Goal: Transaction & Acquisition: Book appointment/travel/reservation

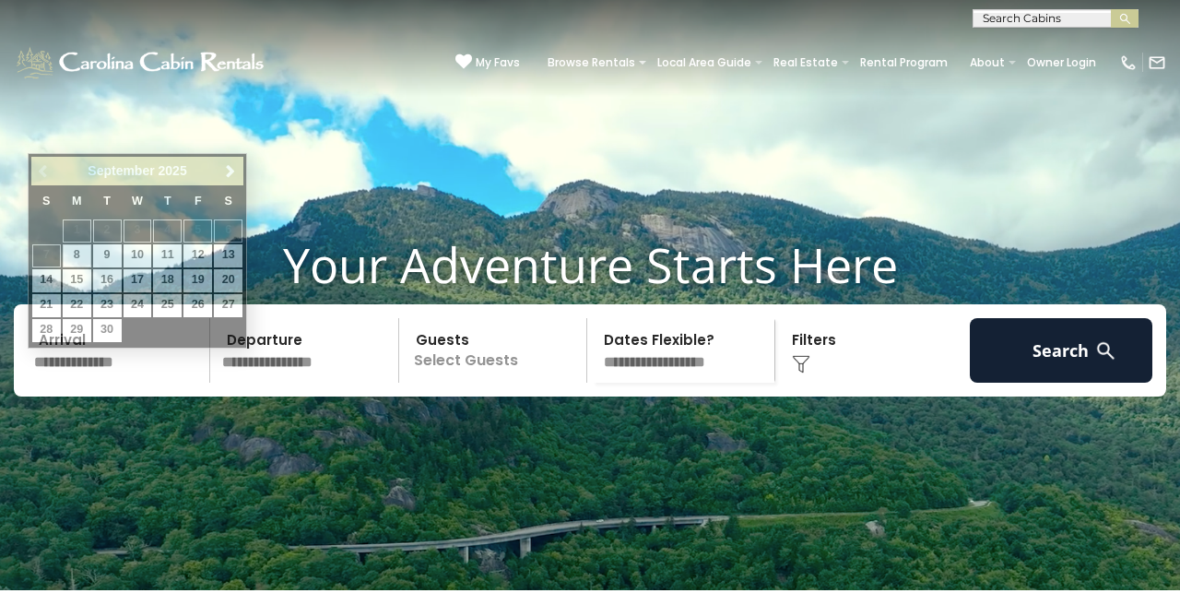
click at [104, 364] on input "text" at bounding box center [119, 350] width 183 height 65
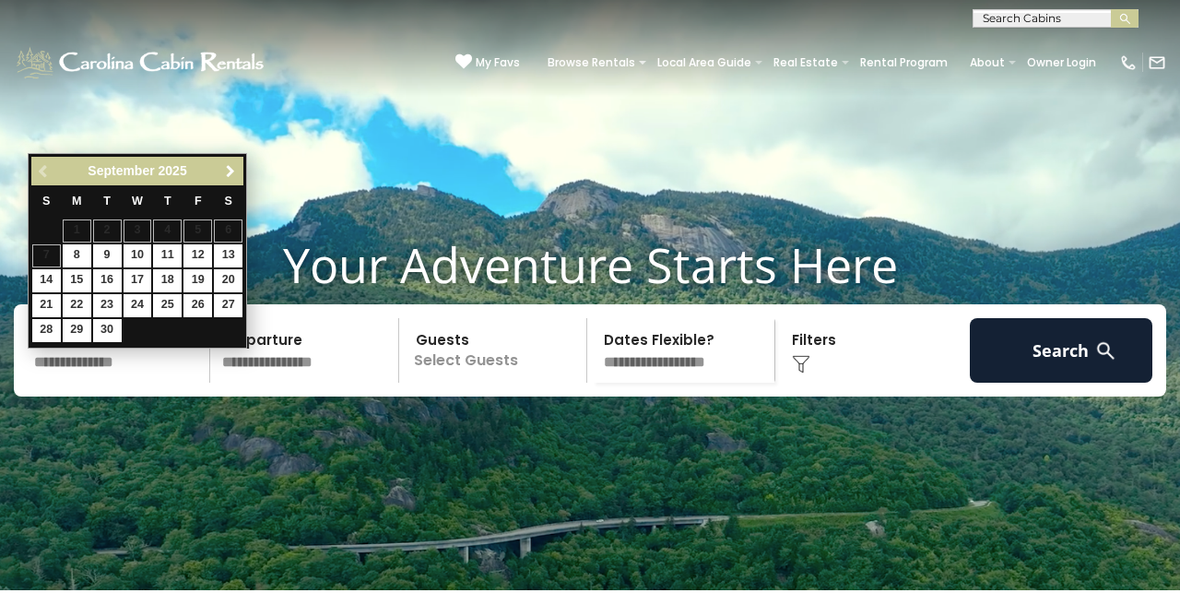
click at [236, 173] on span "Next" at bounding box center [230, 171] width 15 height 15
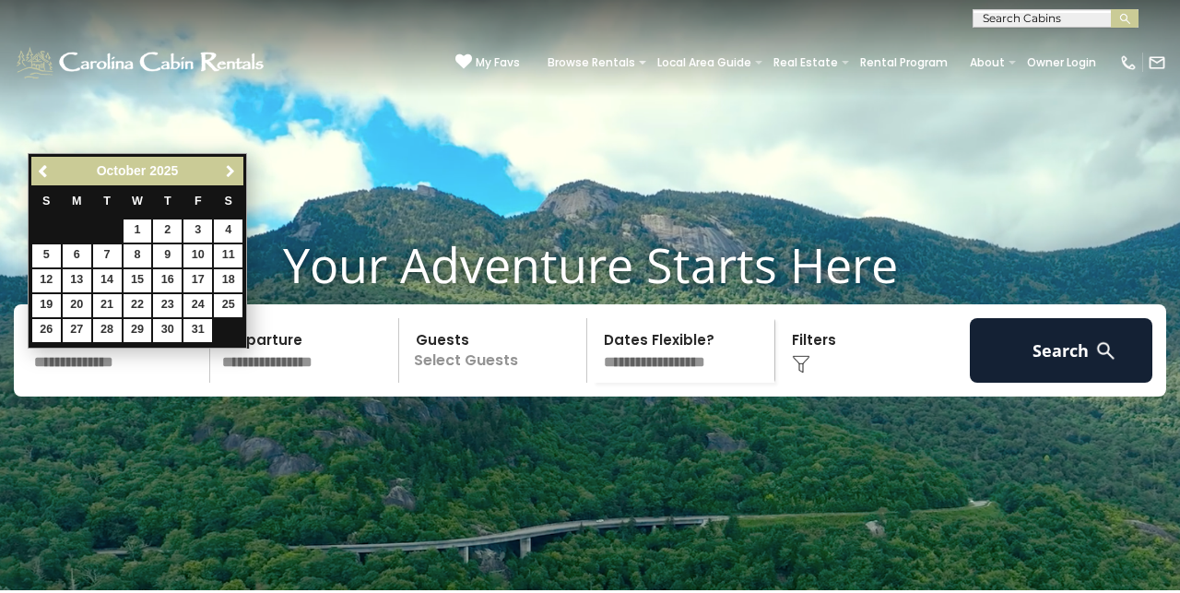
click at [236, 173] on span "Next" at bounding box center [230, 171] width 15 height 15
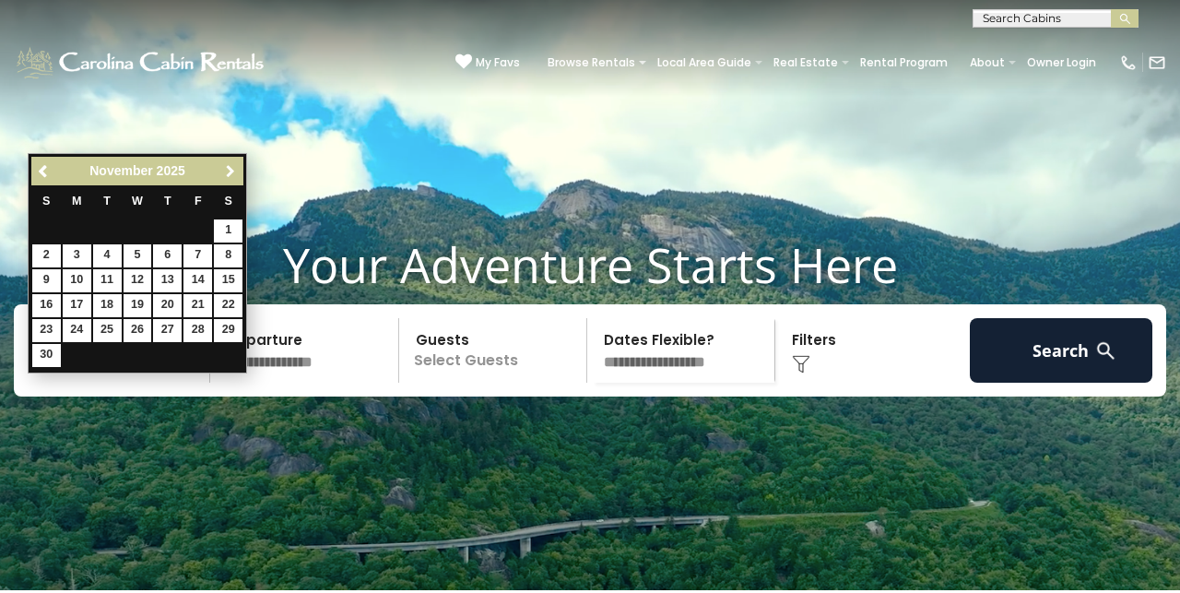
click at [237, 169] on span "Next" at bounding box center [230, 171] width 15 height 15
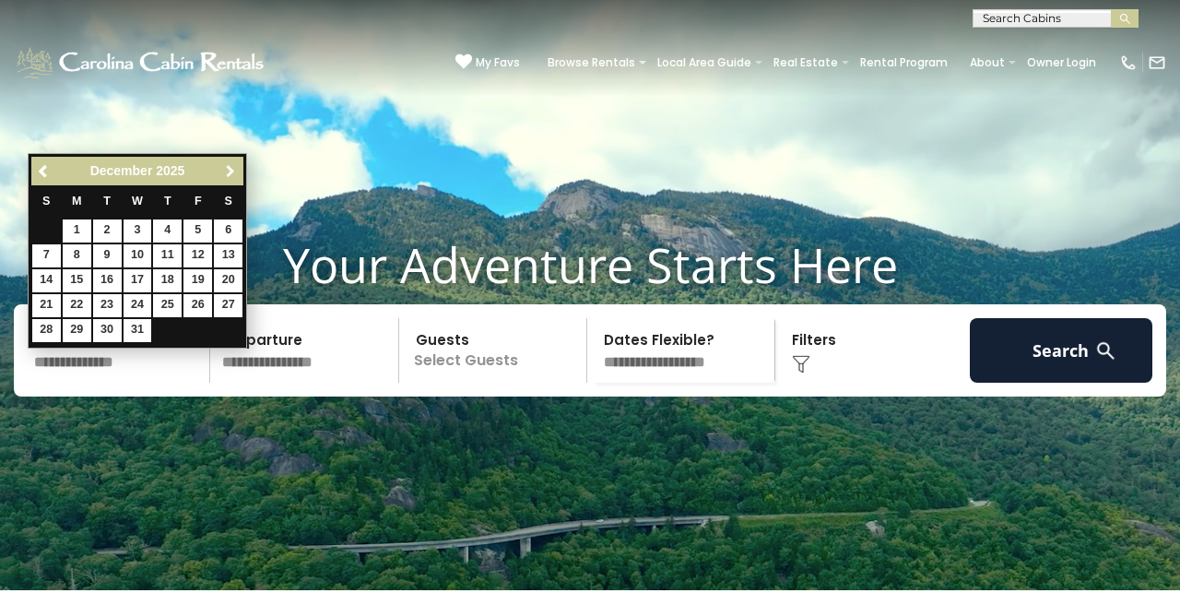
click at [237, 169] on span "Next" at bounding box center [230, 171] width 15 height 15
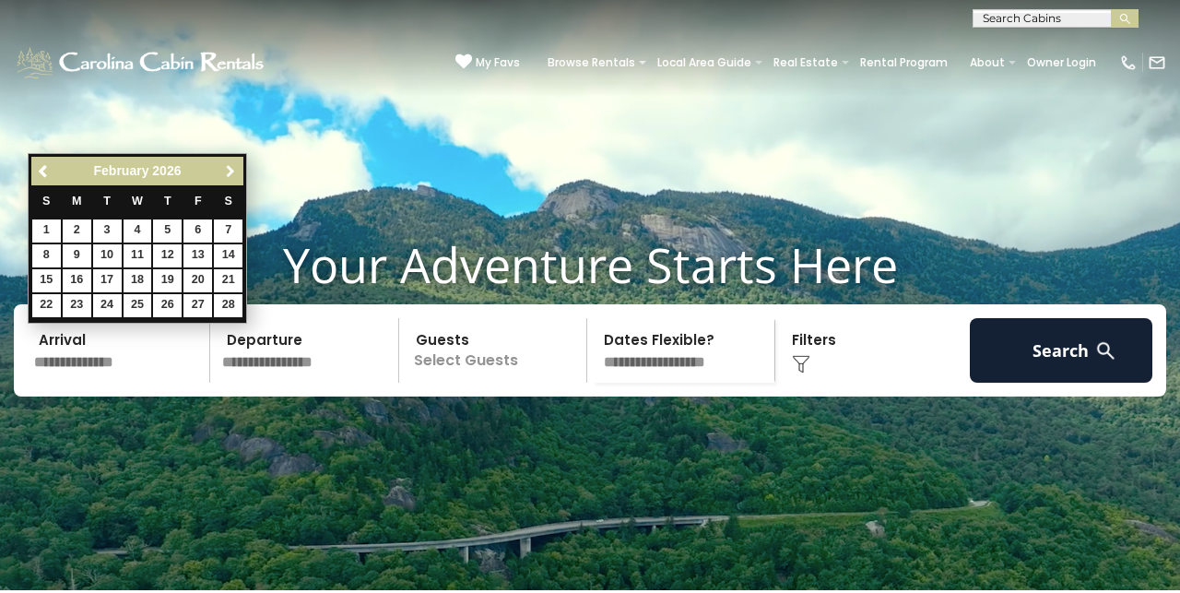
click at [237, 169] on span "Next" at bounding box center [230, 171] width 15 height 15
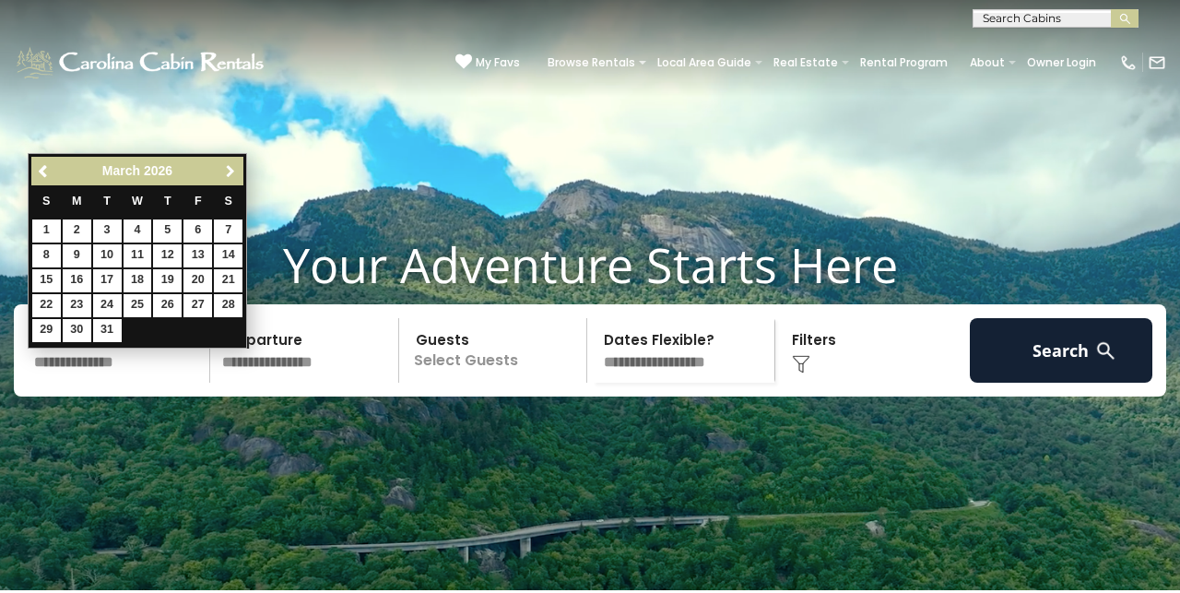
click at [237, 169] on span "Next" at bounding box center [230, 171] width 15 height 15
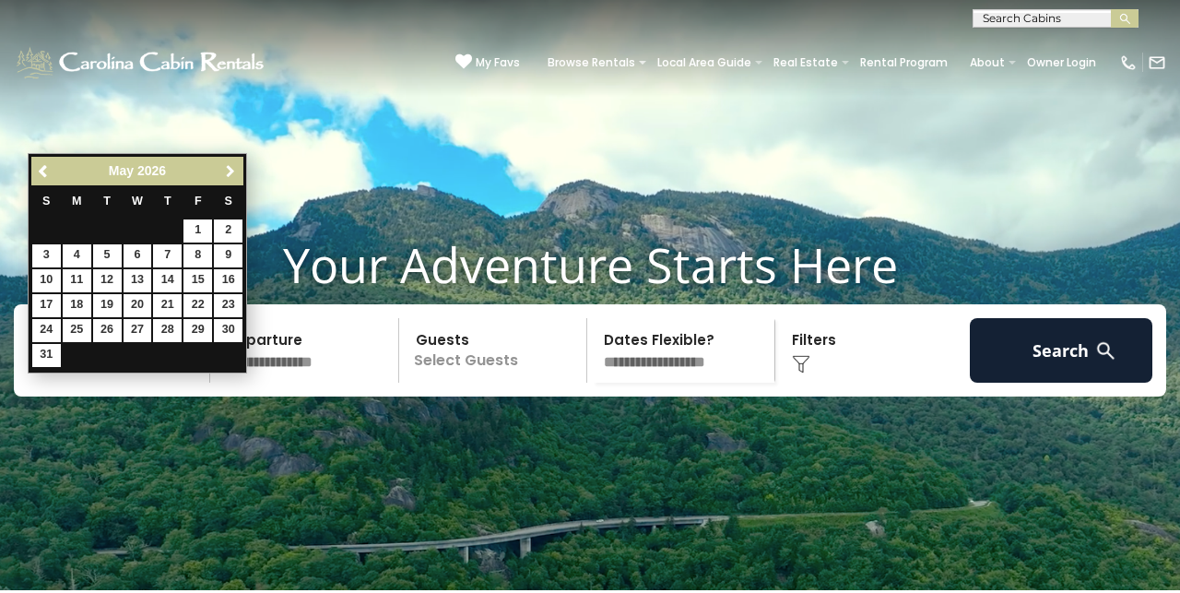
click at [237, 169] on span "Next" at bounding box center [230, 171] width 15 height 15
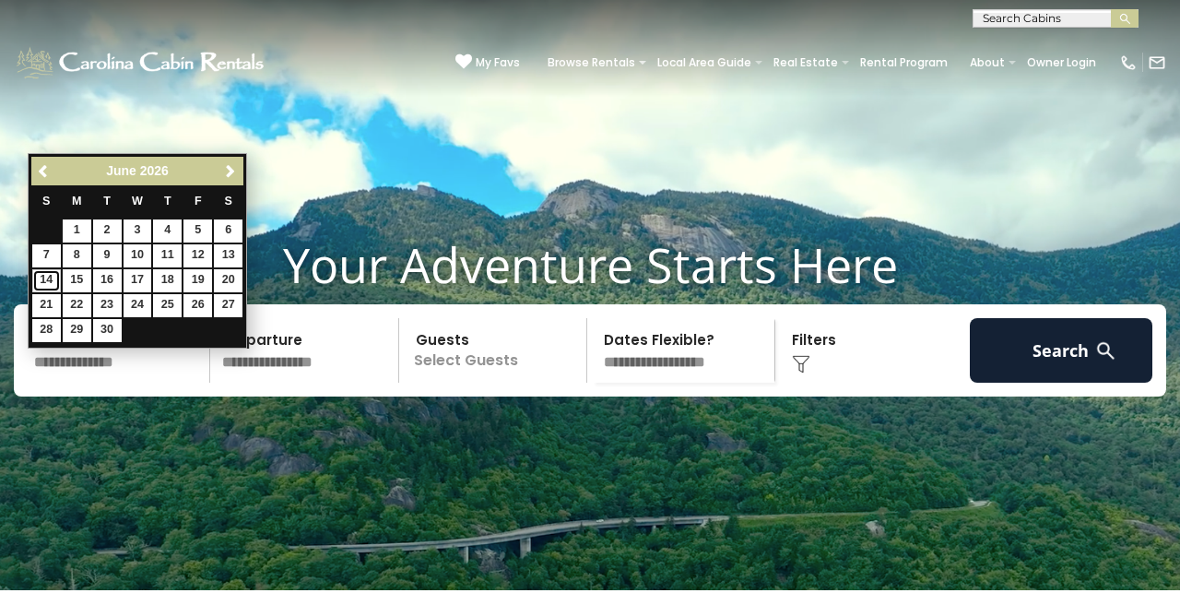
click at [56, 278] on link "14" at bounding box center [46, 280] width 29 height 23
type input "*******"
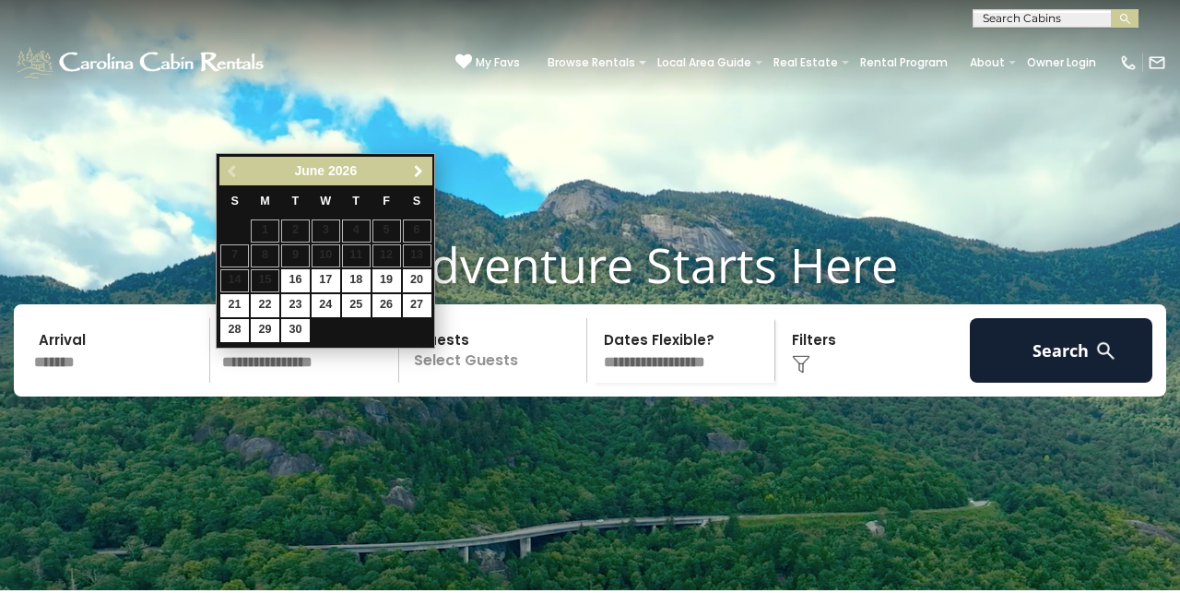
click at [428, 169] on link "Next" at bounding box center [417, 170] width 23 height 23
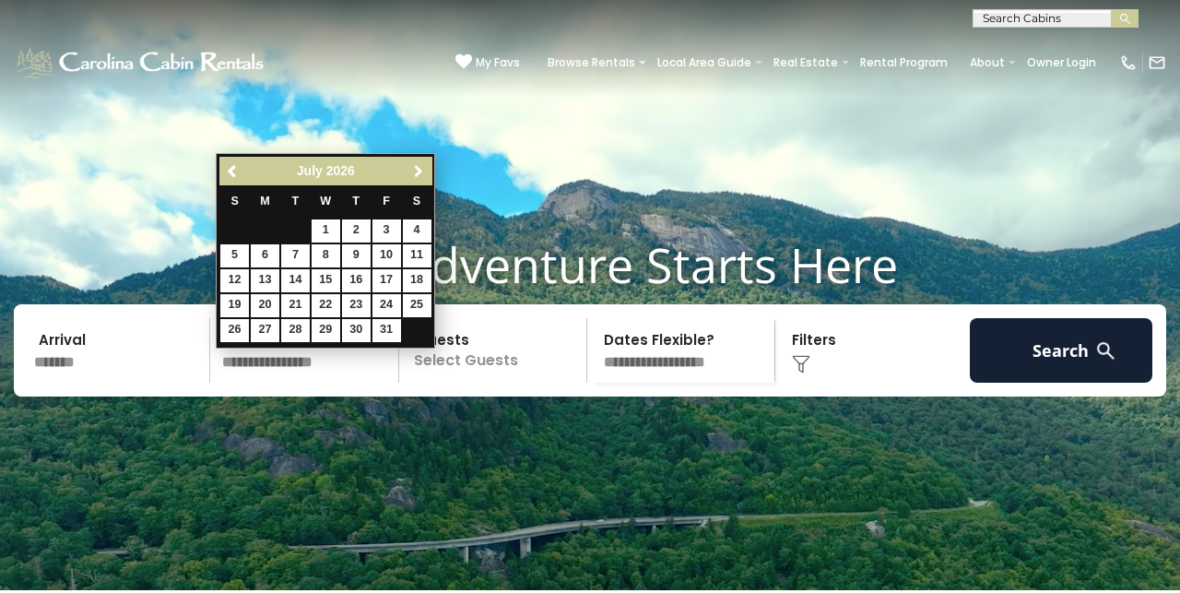
click at [425, 169] on span "Next" at bounding box center [418, 171] width 15 height 15
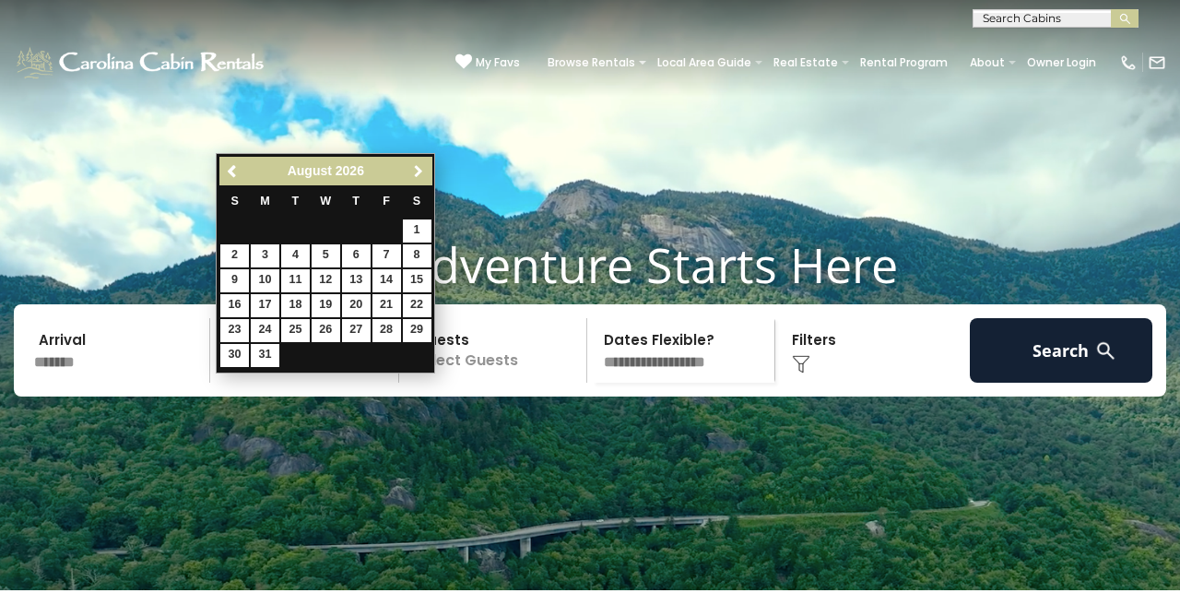
click at [429, 162] on link "Next" at bounding box center [417, 170] width 23 height 23
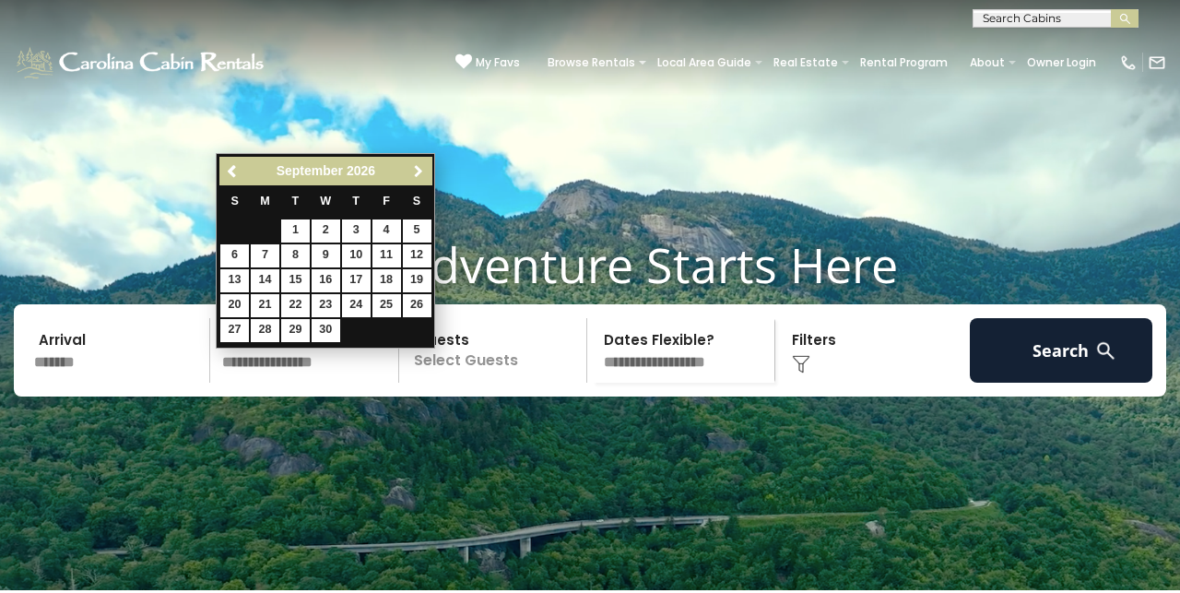
click at [429, 162] on link "Next" at bounding box center [417, 170] width 23 height 23
click at [419, 278] on link "17" at bounding box center [417, 280] width 29 height 23
type input "********"
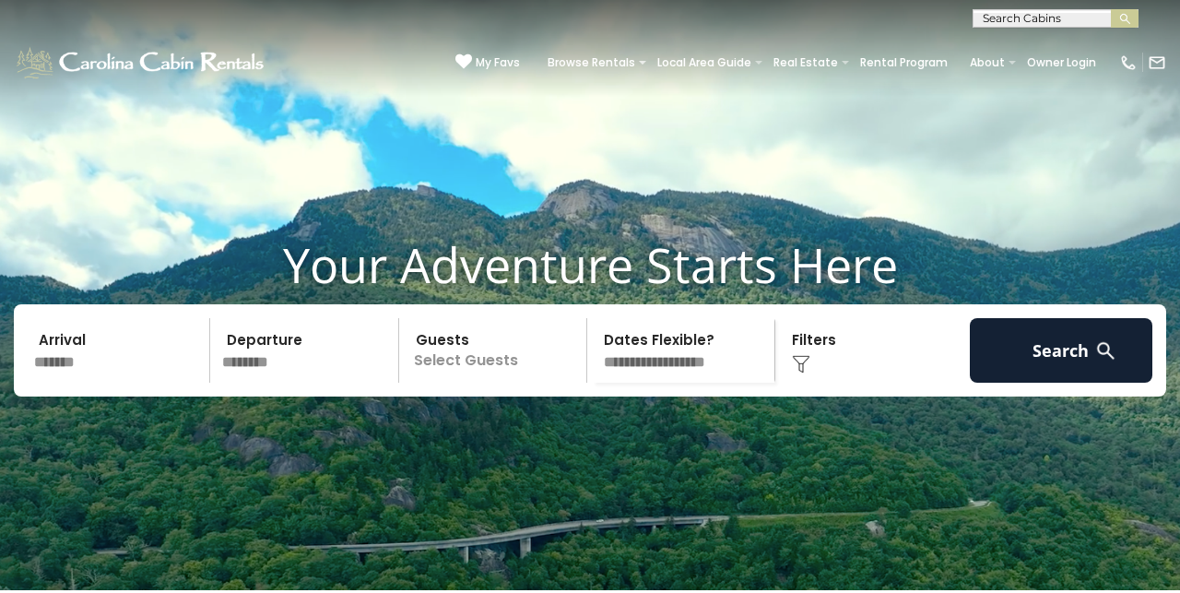
click at [485, 361] on p "Select Guests" at bounding box center [496, 350] width 182 height 65
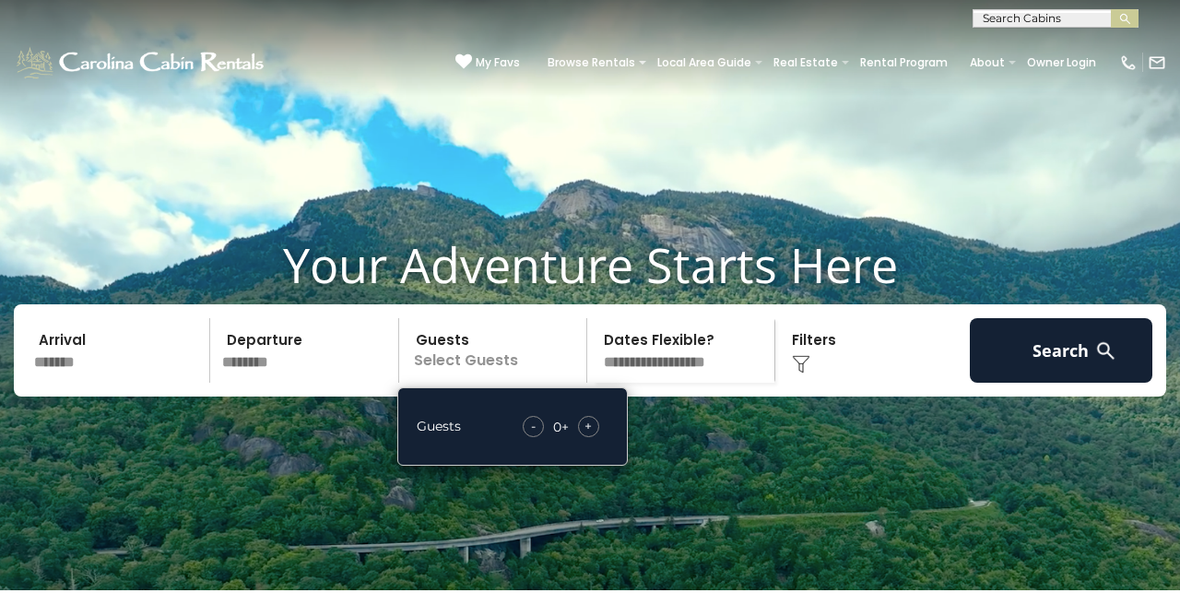
click at [586, 435] on span "+" at bounding box center [587, 426] width 7 height 18
click at [585, 435] on span "+" at bounding box center [587, 426] width 7 height 18
click at [822, 382] on div "Click to Choose" at bounding box center [872, 350] width 183 height 65
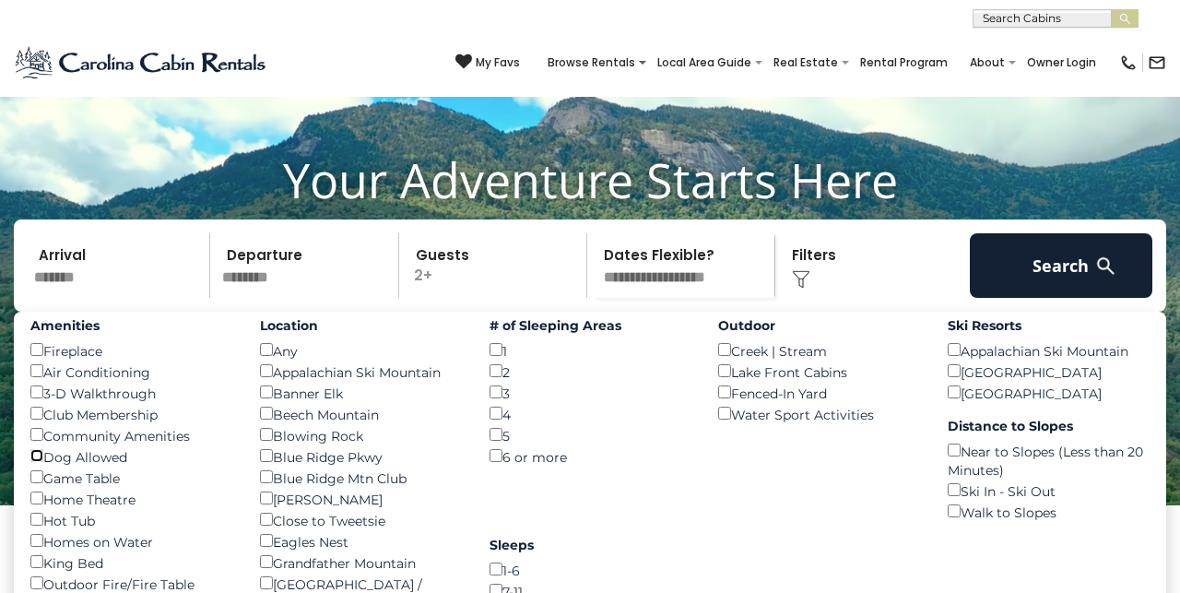
scroll to position [92, 0]
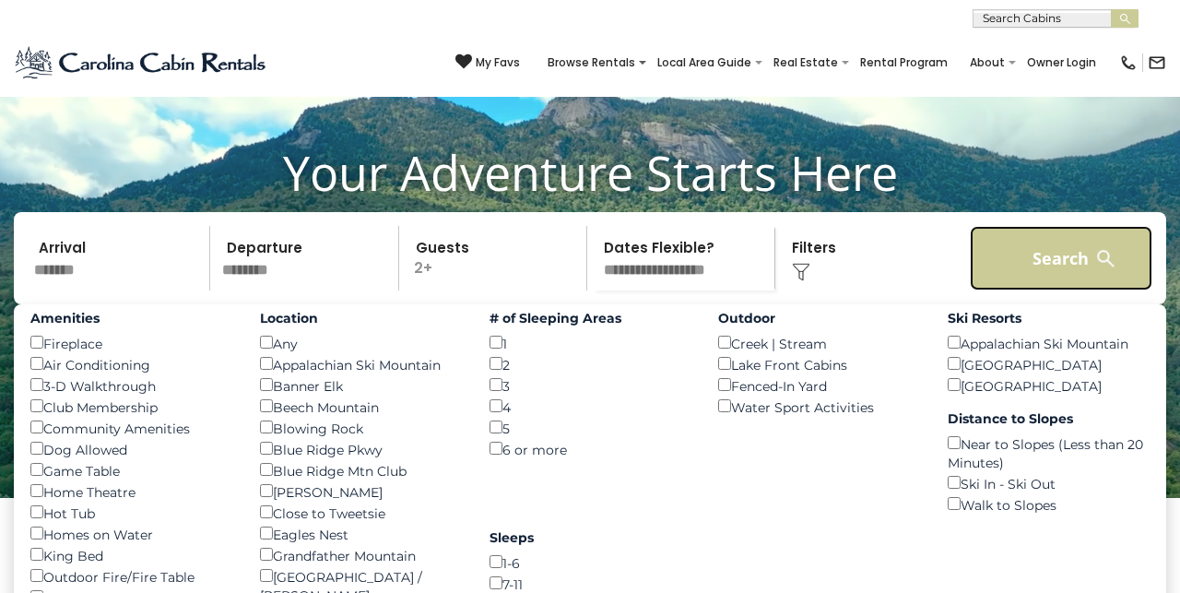
click at [1077, 285] on button "Search" at bounding box center [1061, 258] width 183 height 65
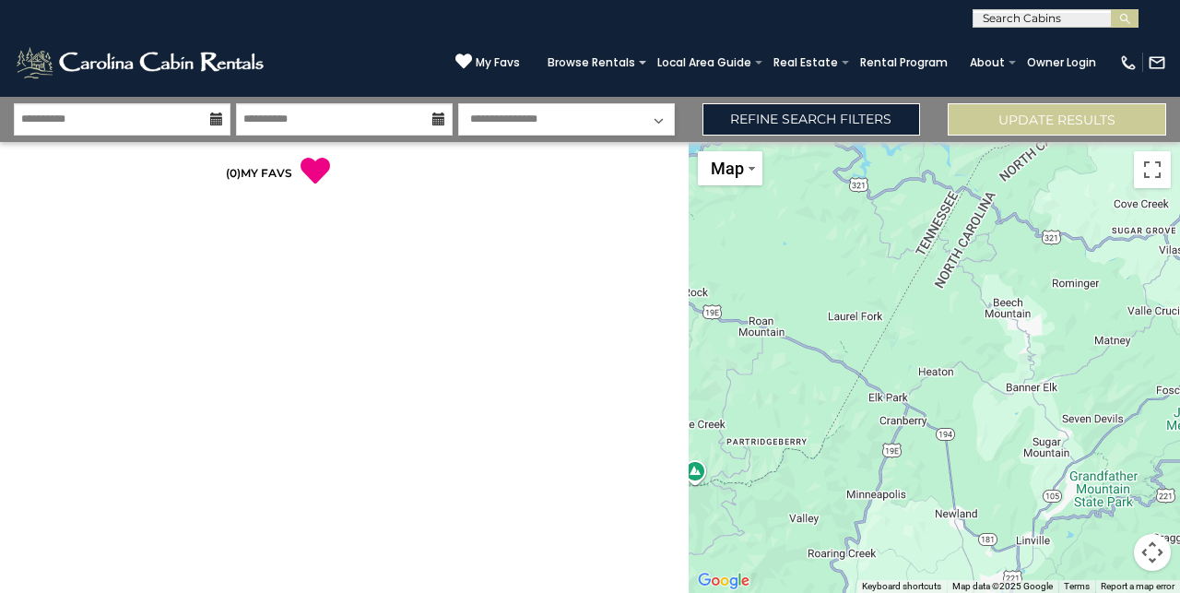
select select "*"
click option "**********" at bounding box center [0, 0] width 0 height 0
click at [554, 229] on div "**********" at bounding box center [344, 367] width 689 height 451
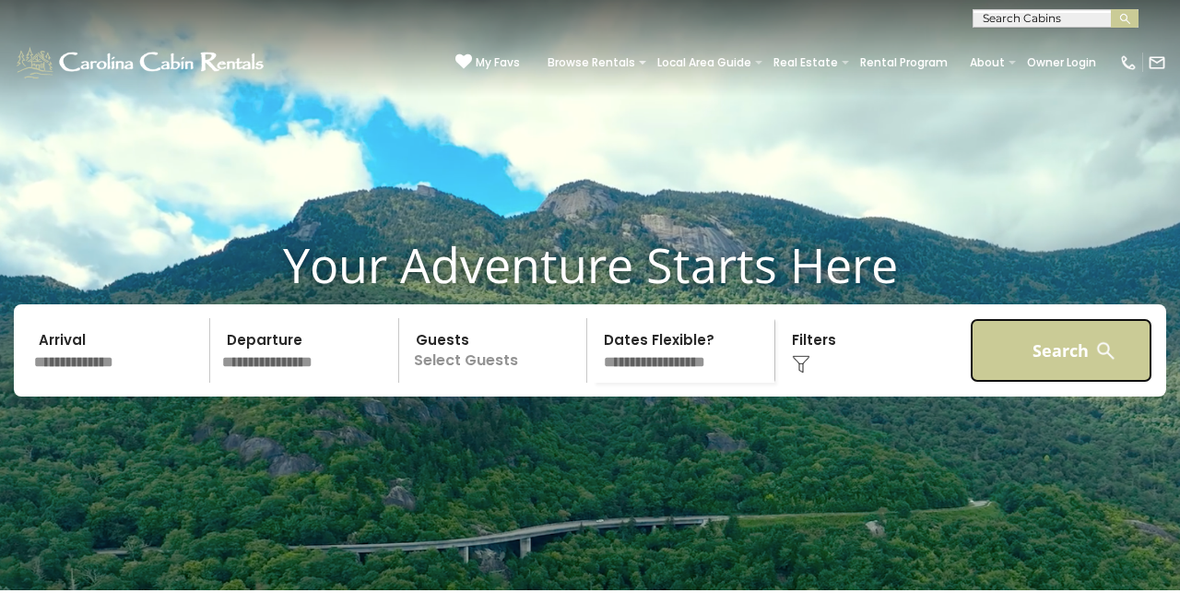
click at [1054, 383] on button "Search" at bounding box center [1061, 350] width 183 height 65
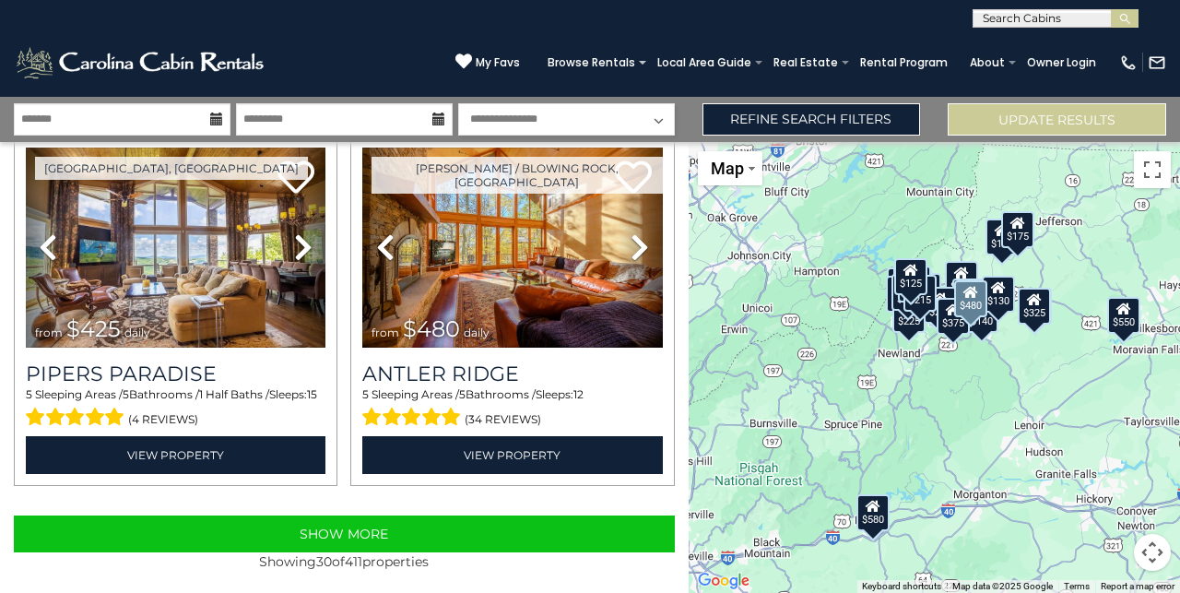
scroll to position [5149, 0]
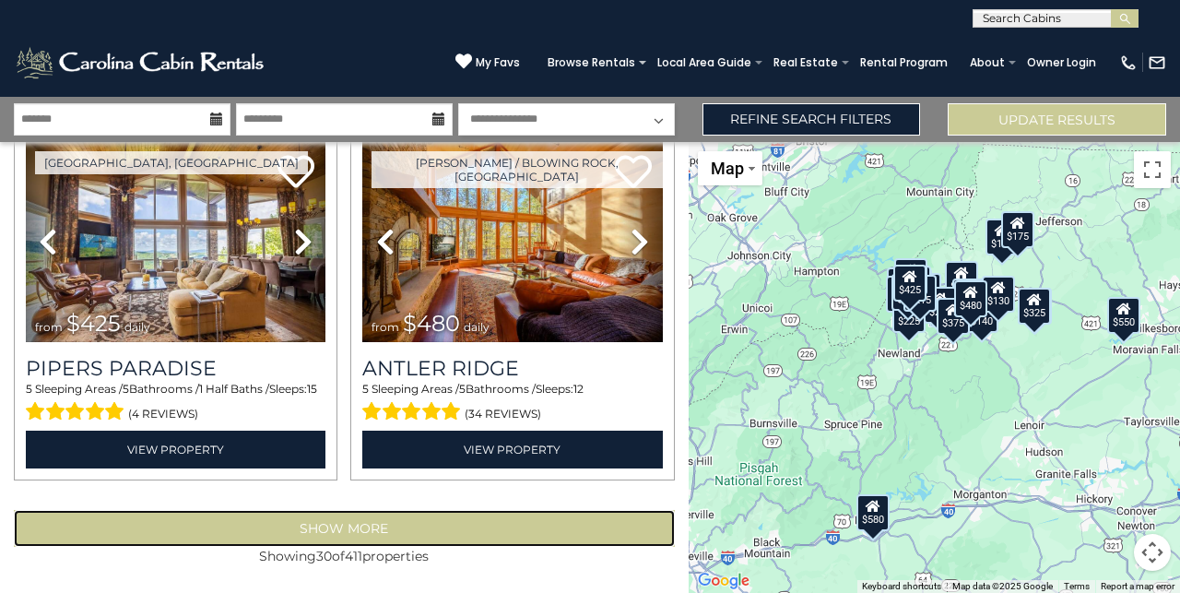
click at [342, 525] on button "Show More" at bounding box center [344, 528] width 661 height 37
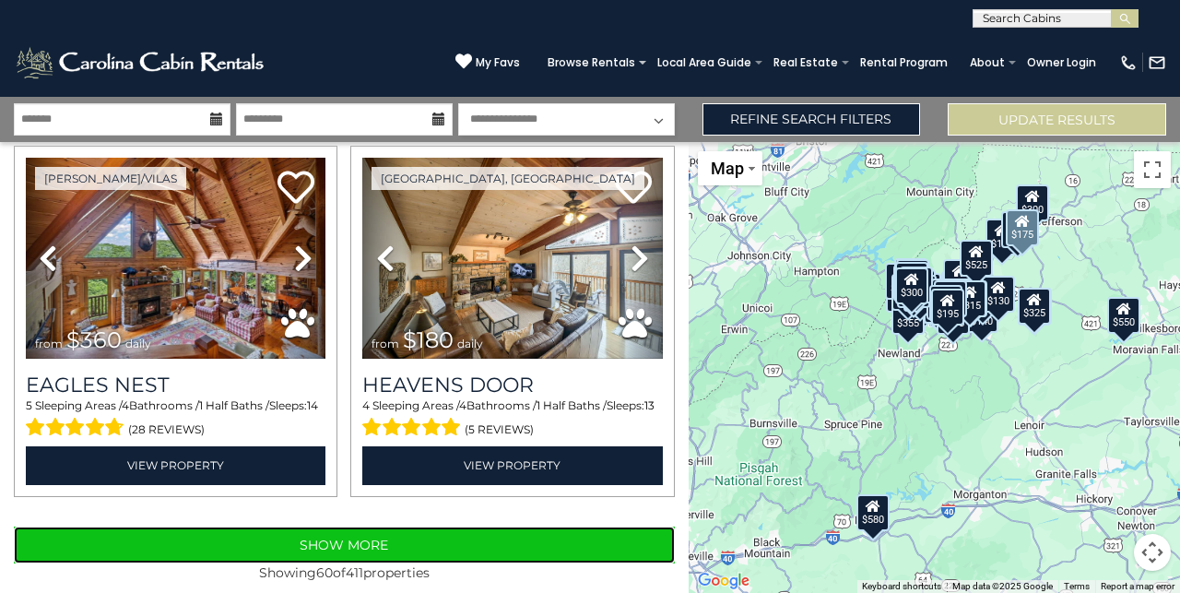
scroll to position [10586, 0]
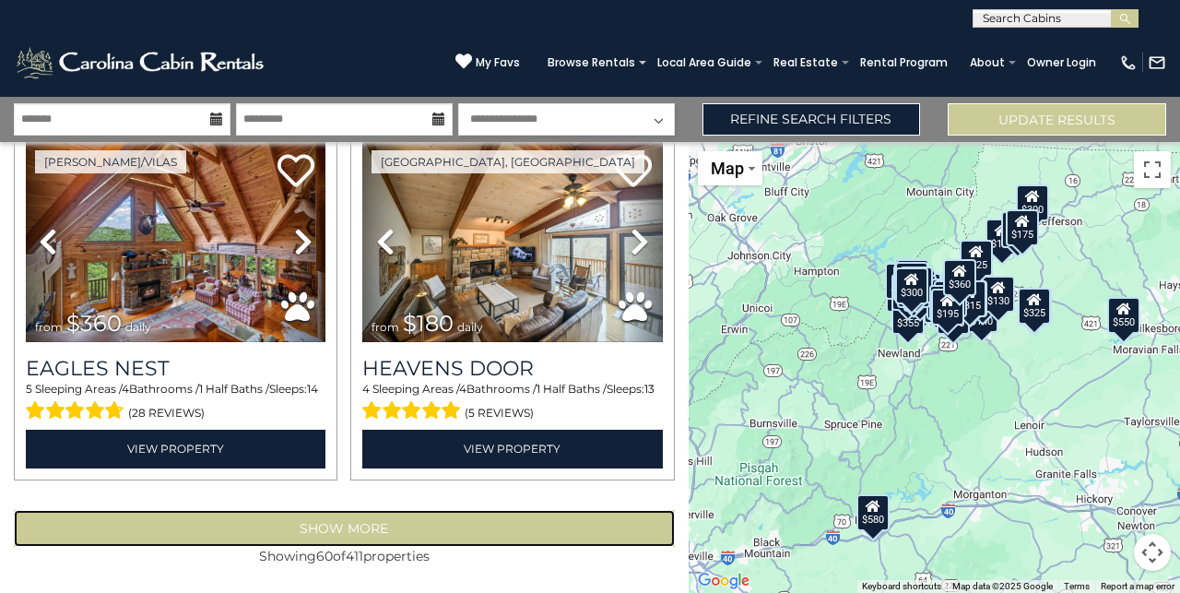
click at [344, 524] on button "Show More" at bounding box center [344, 528] width 661 height 37
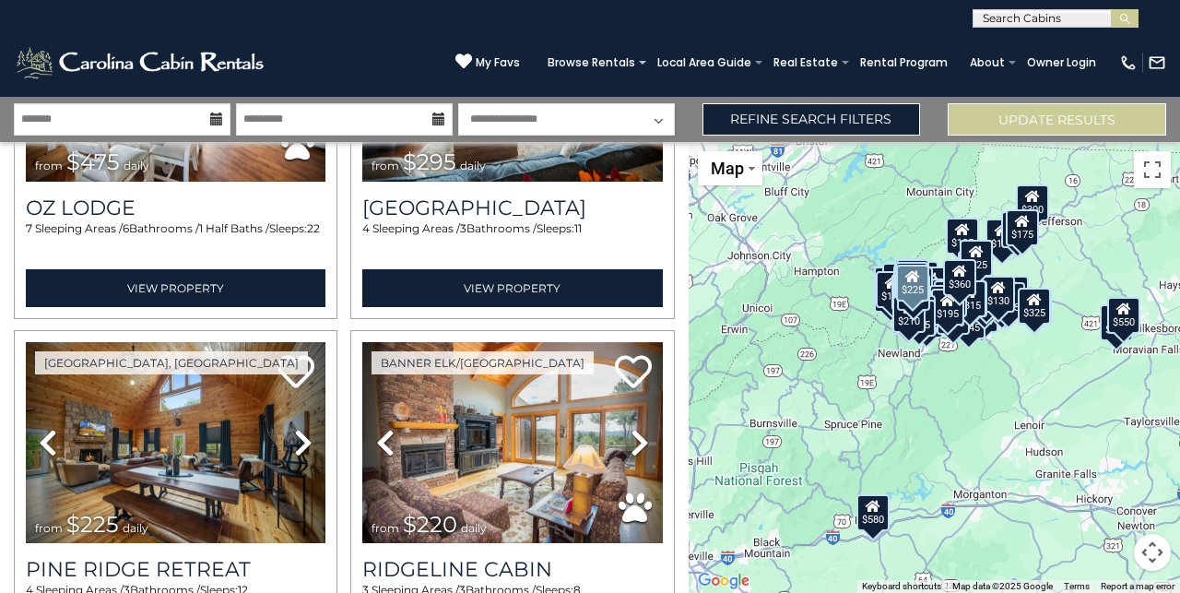
scroll to position [12891, 0]
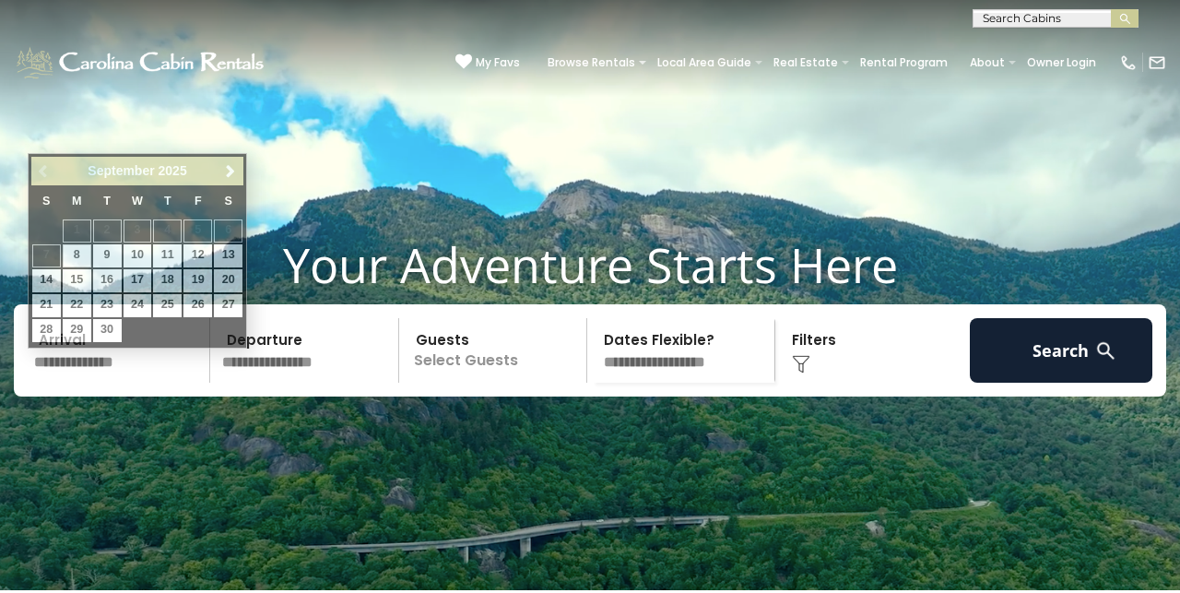
click at [65, 383] on input "text" at bounding box center [119, 350] width 183 height 65
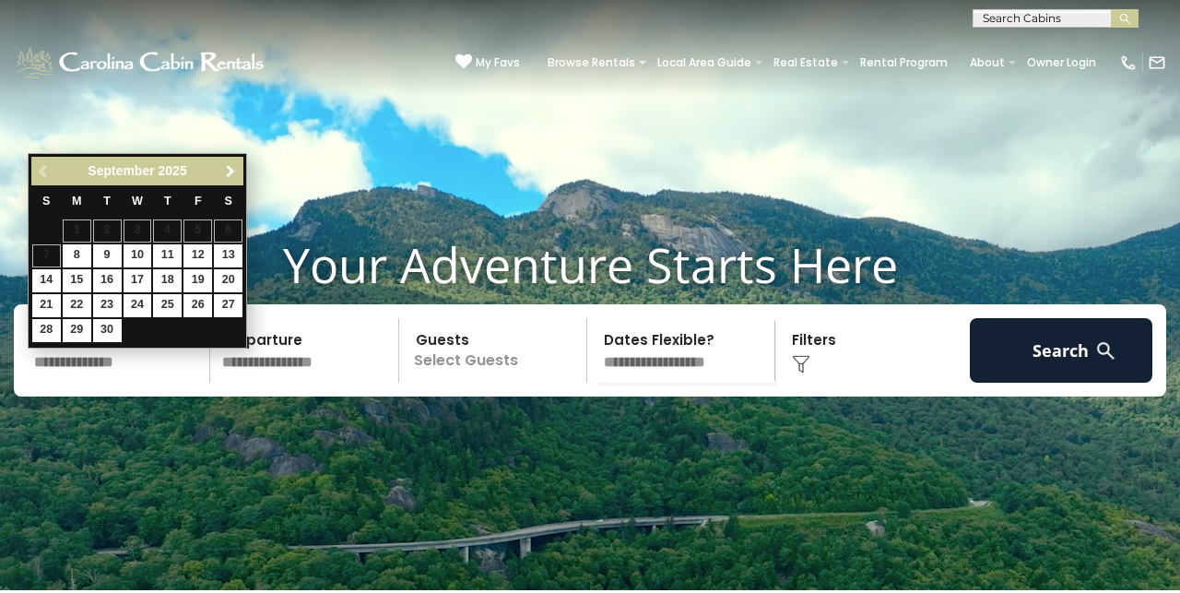
click at [228, 176] on span "Next" at bounding box center [230, 171] width 15 height 15
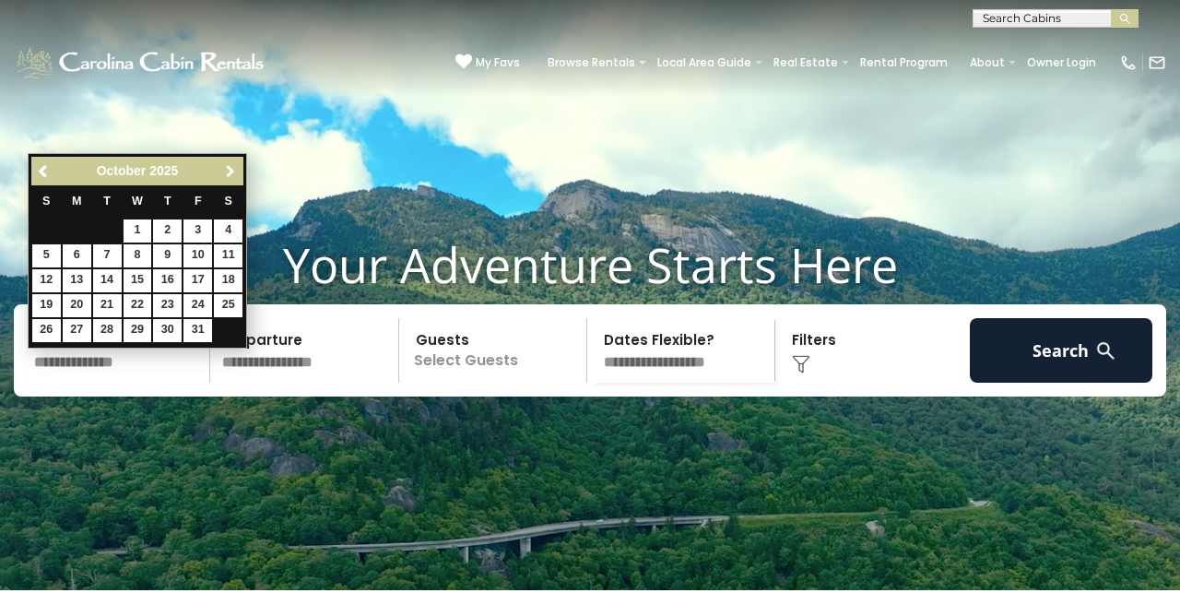
click at [228, 176] on span "Next" at bounding box center [230, 171] width 15 height 15
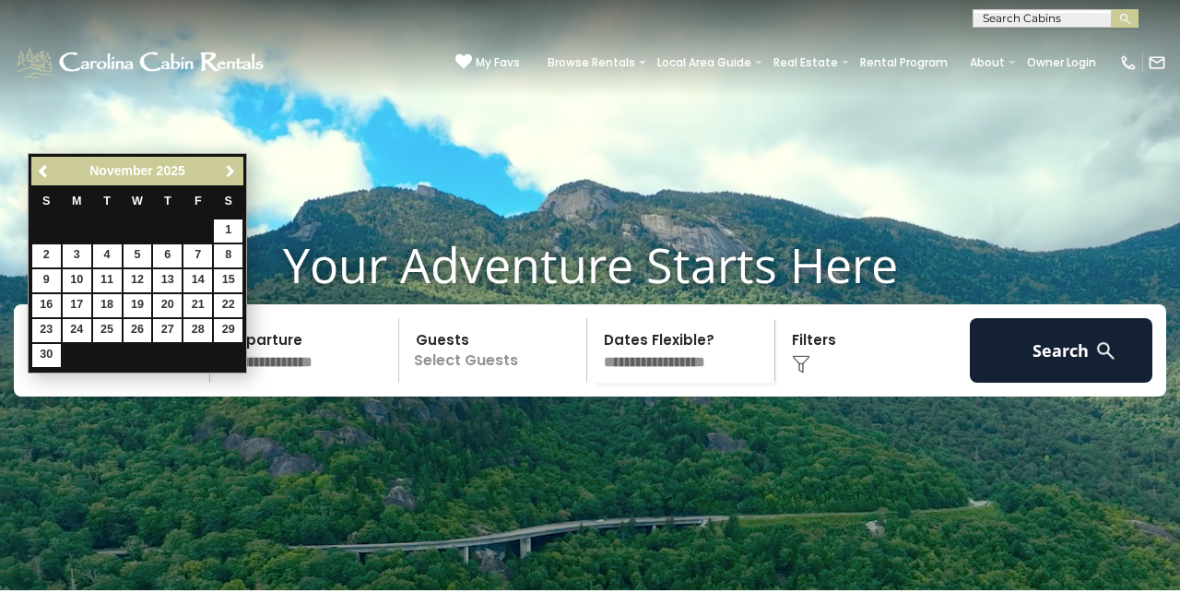
click at [228, 176] on span "Next" at bounding box center [230, 171] width 15 height 15
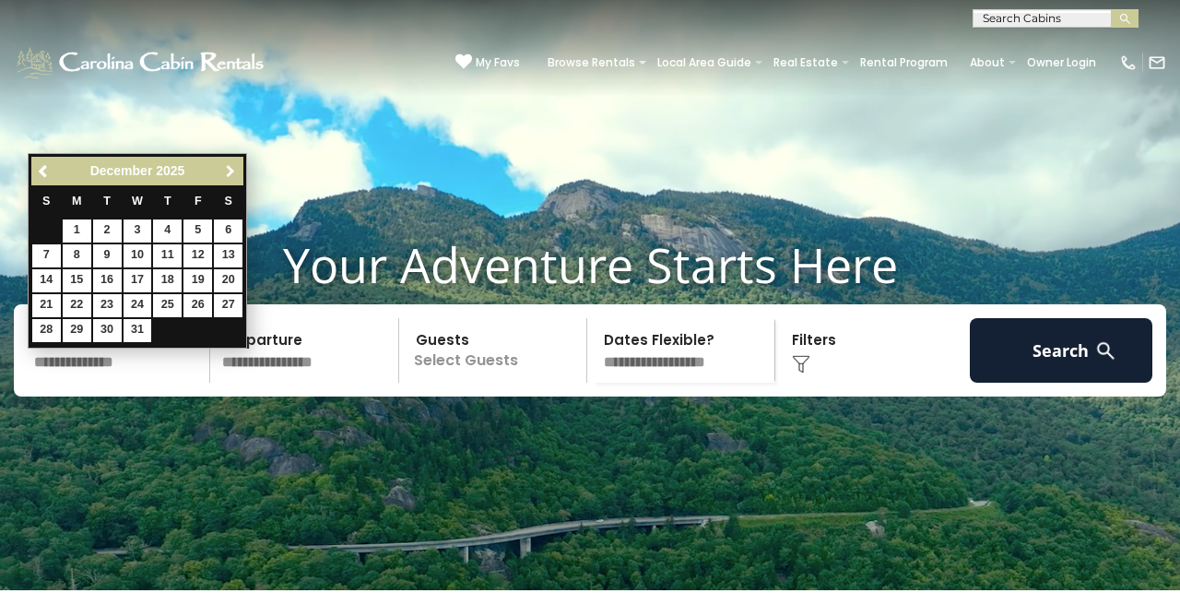
click at [228, 175] on span "Next" at bounding box center [230, 171] width 15 height 15
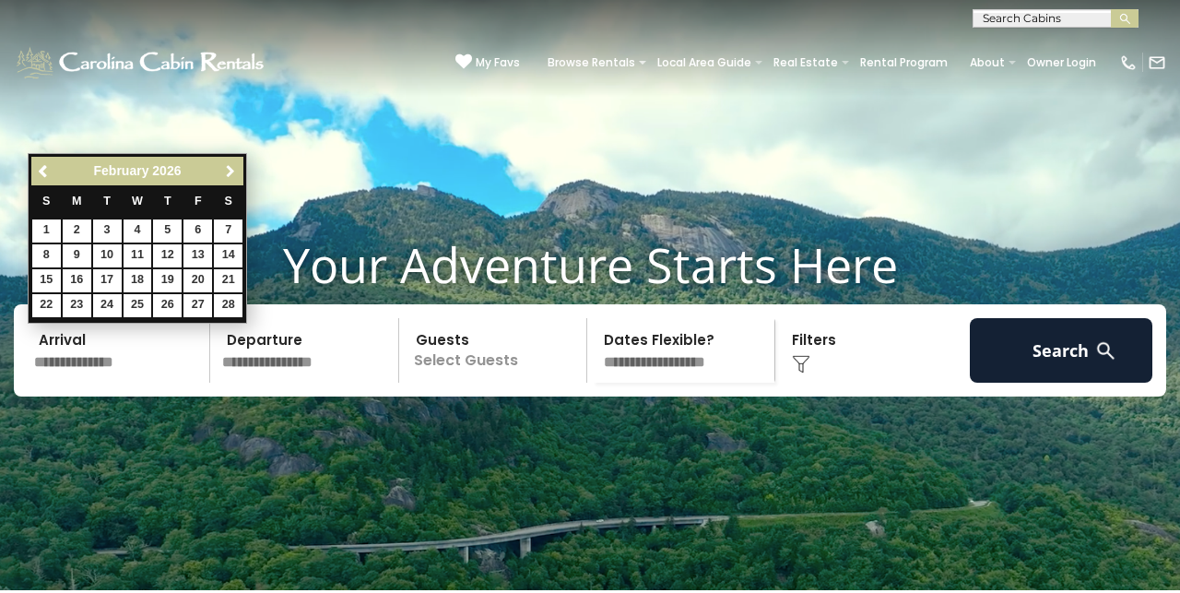
click at [228, 175] on span "Next" at bounding box center [230, 171] width 15 height 15
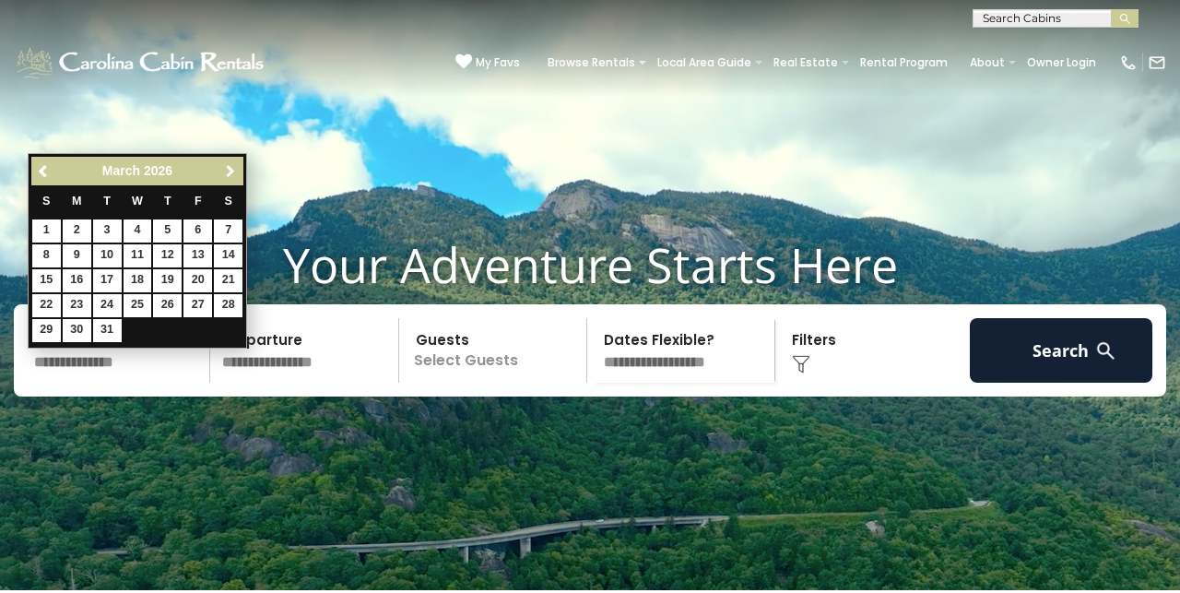
click at [228, 174] on span "Next" at bounding box center [230, 171] width 15 height 15
click at [229, 172] on span "Next" at bounding box center [230, 171] width 15 height 15
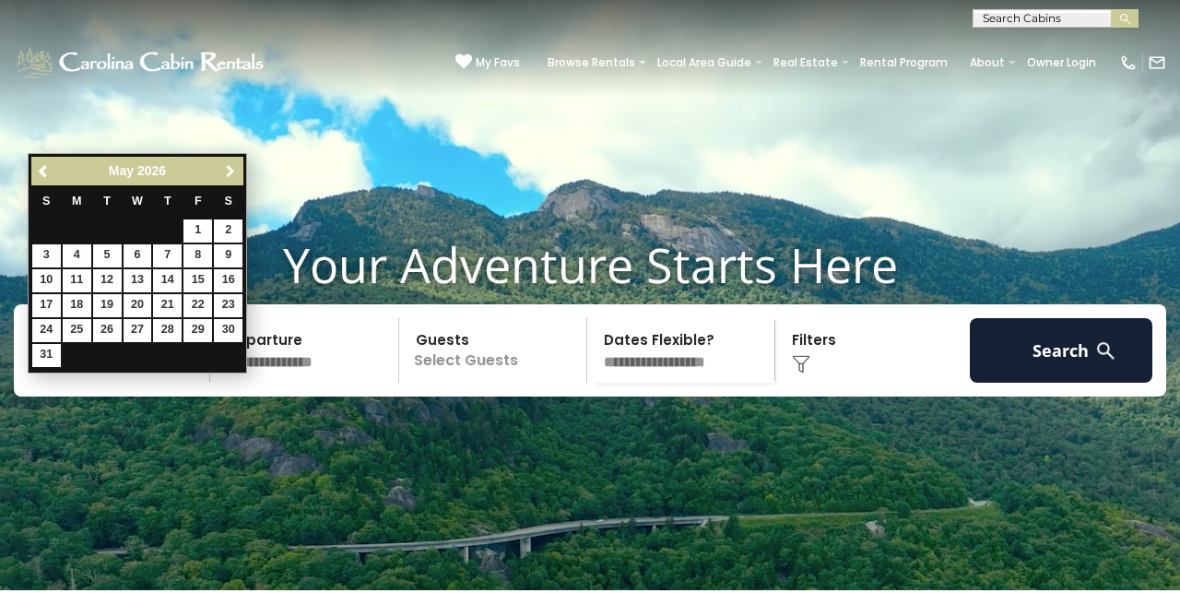
click at [229, 172] on span "Next" at bounding box center [230, 171] width 15 height 15
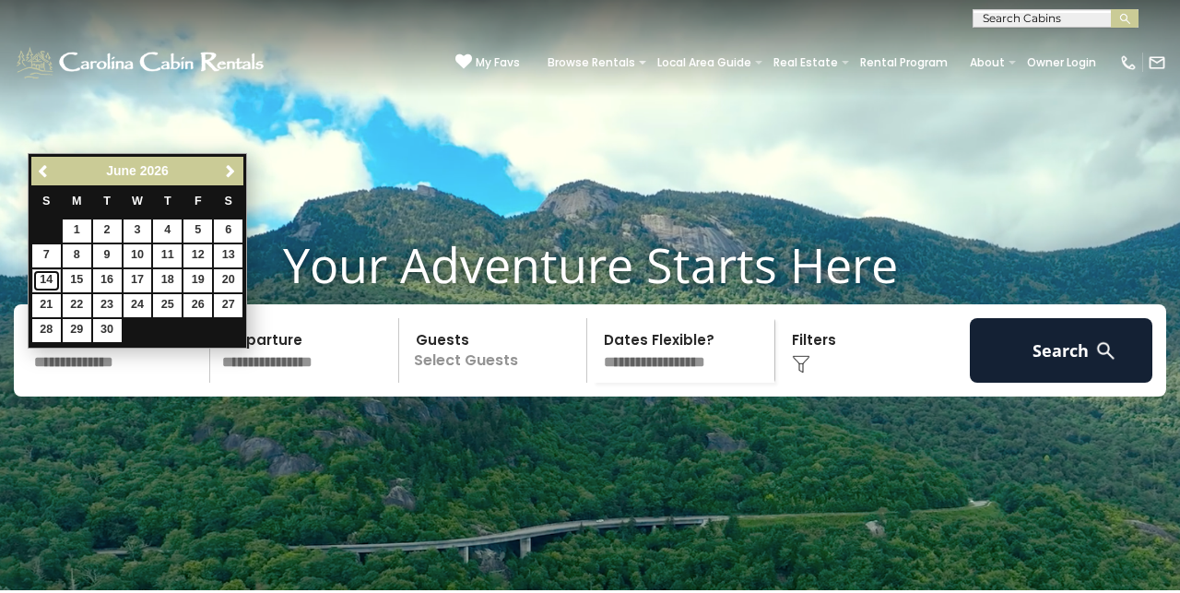
click at [51, 277] on link "14" at bounding box center [46, 280] width 29 height 23
type input "*******"
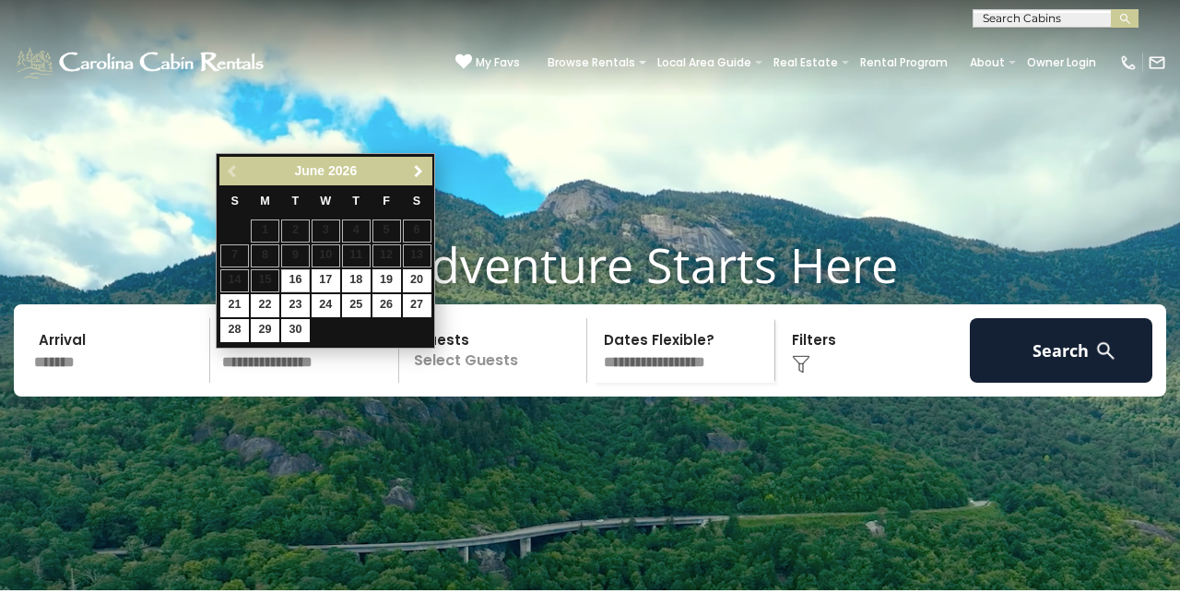
click at [423, 165] on span "Next" at bounding box center [418, 171] width 15 height 15
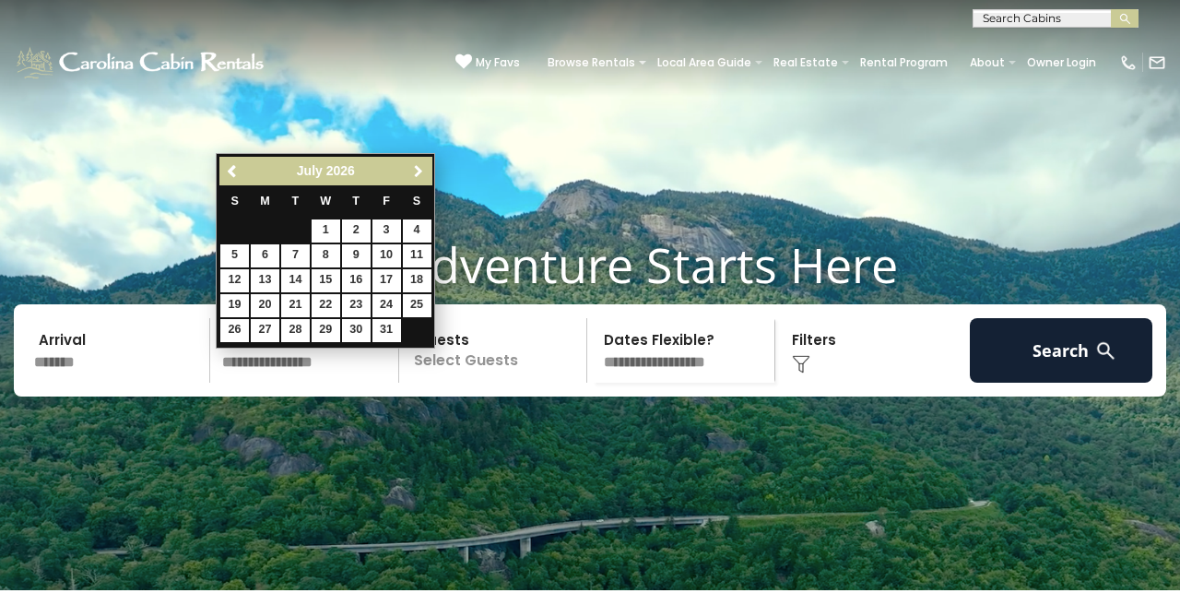
click at [423, 166] on span "Next" at bounding box center [418, 171] width 15 height 15
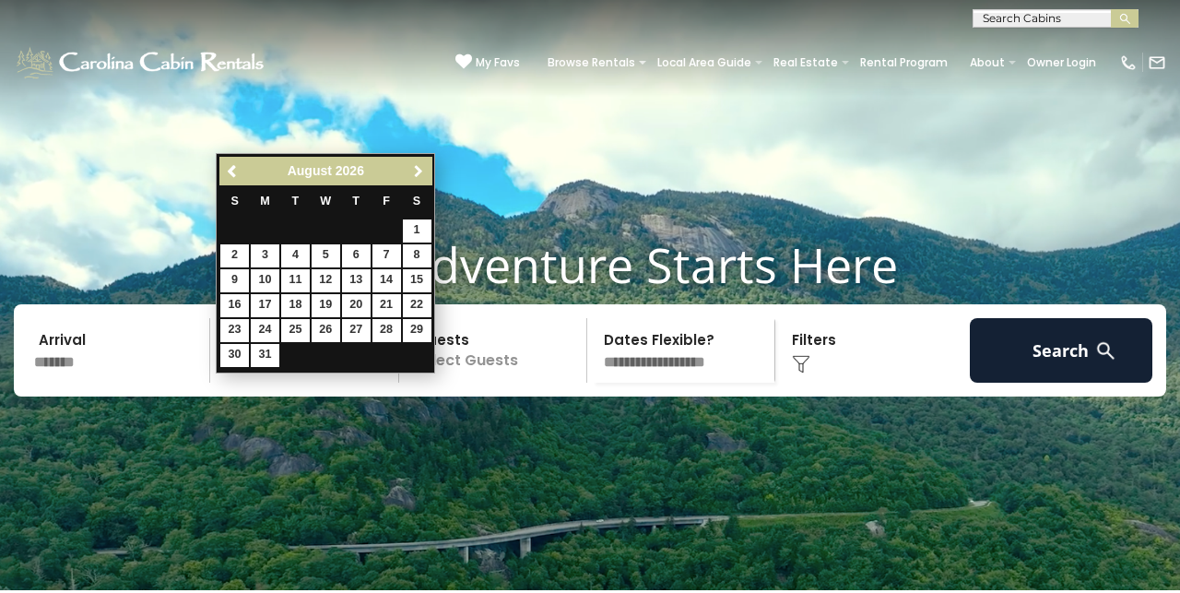
click at [423, 170] on span "Next" at bounding box center [418, 171] width 15 height 15
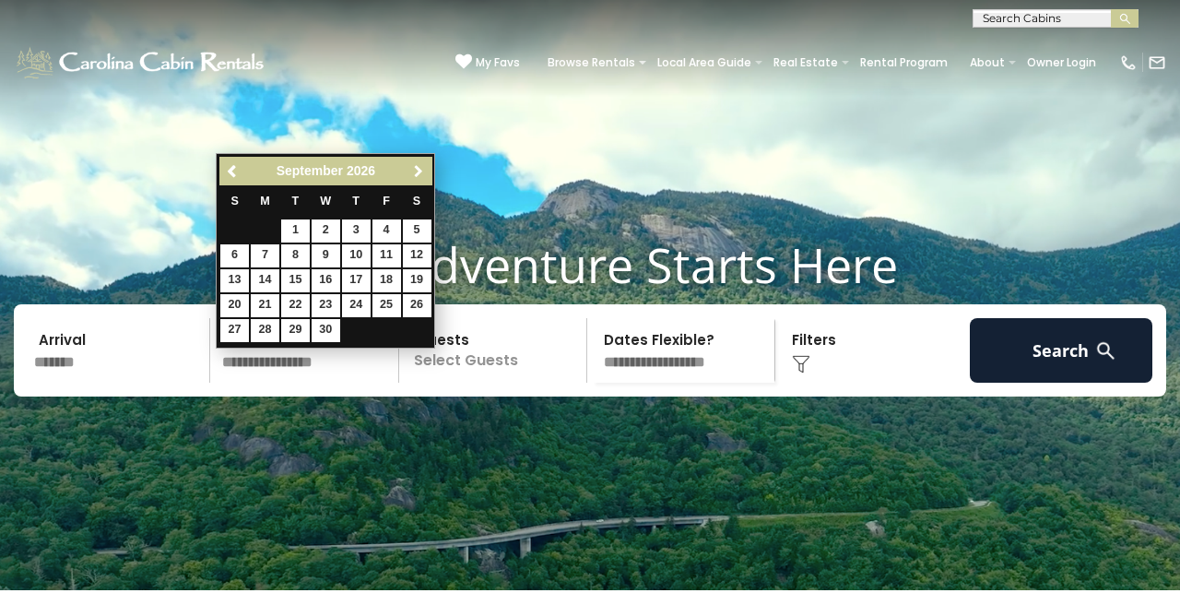
click at [423, 171] on span "Next" at bounding box center [418, 171] width 15 height 15
click at [415, 277] on link "17" at bounding box center [417, 280] width 29 height 23
type input "********"
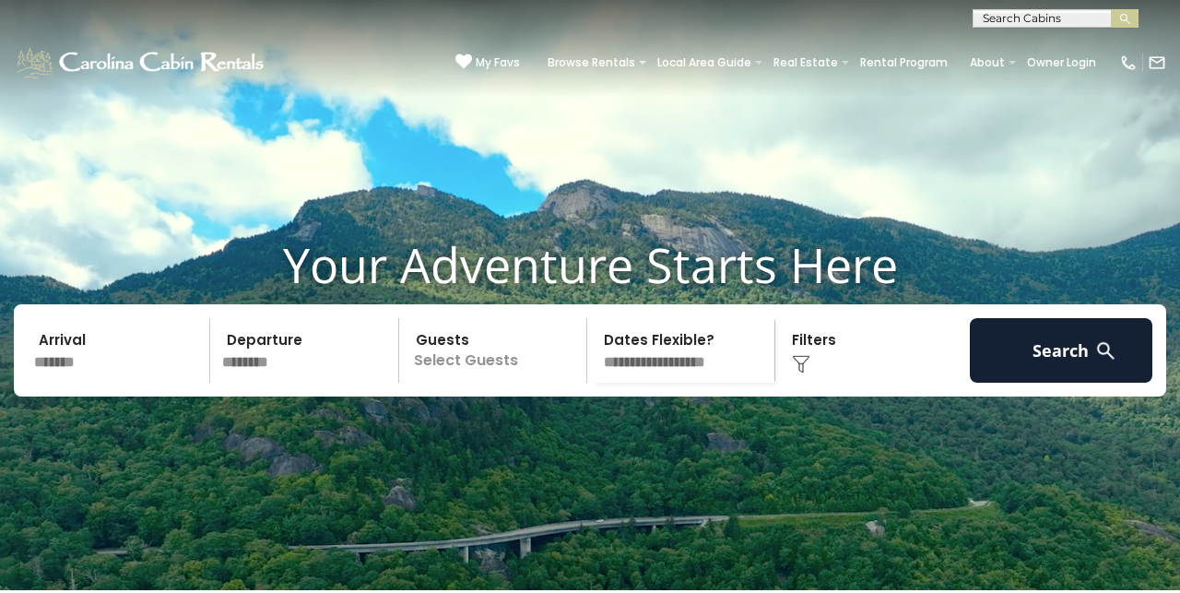
click at [452, 361] on p "Select Guests" at bounding box center [496, 350] width 182 height 65
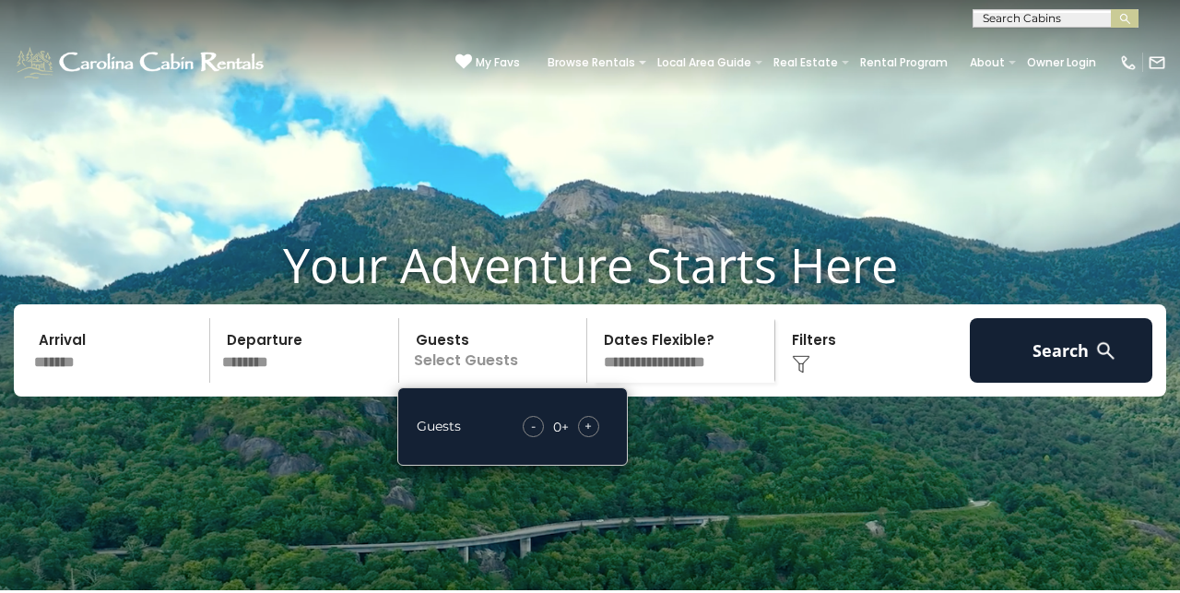
click at [584, 437] on div "+" at bounding box center [588, 426] width 21 height 21
click at [583, 437] on div "+" at bounding box center [588, 426] width 21 height 21
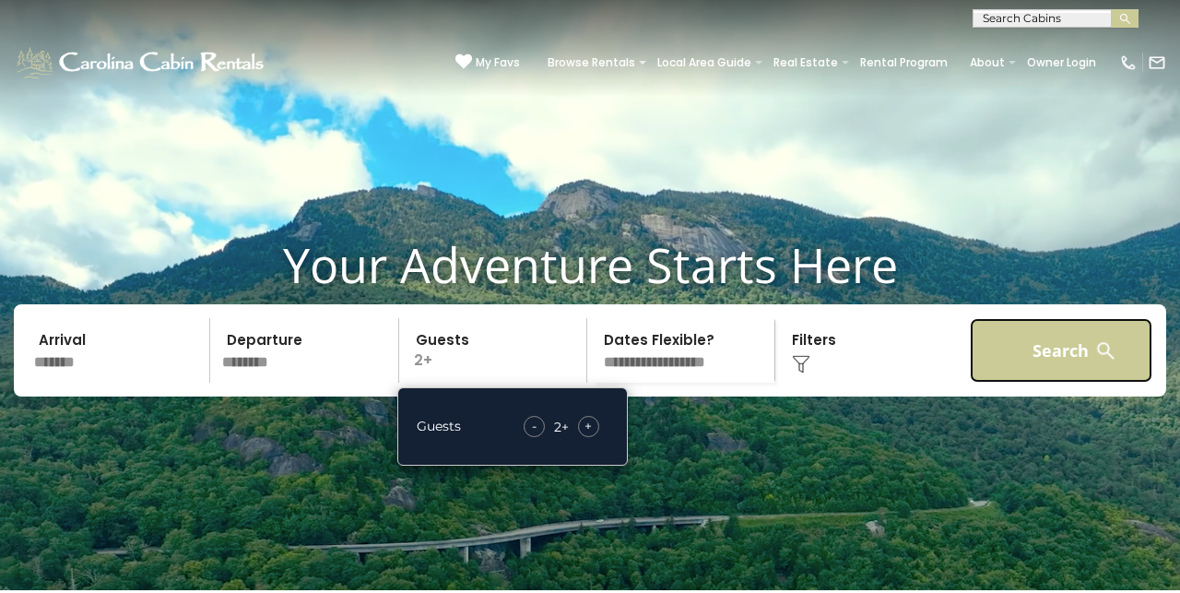
click at [1070, 377] on button "Search" at bounding box center [1061, 350] width 183 height 65
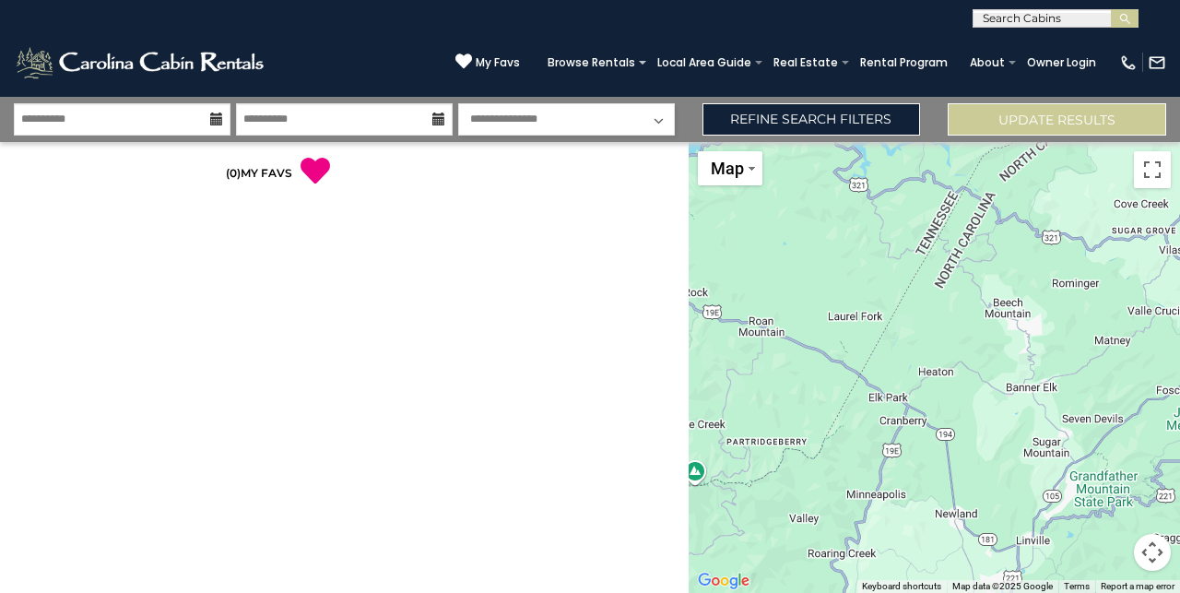
click at [324, 224] on div at bounding box center [344, 215] width 661 height 18
click at [630, 245] on div "**********" at bounding box center [344, 367] width 689 height 451
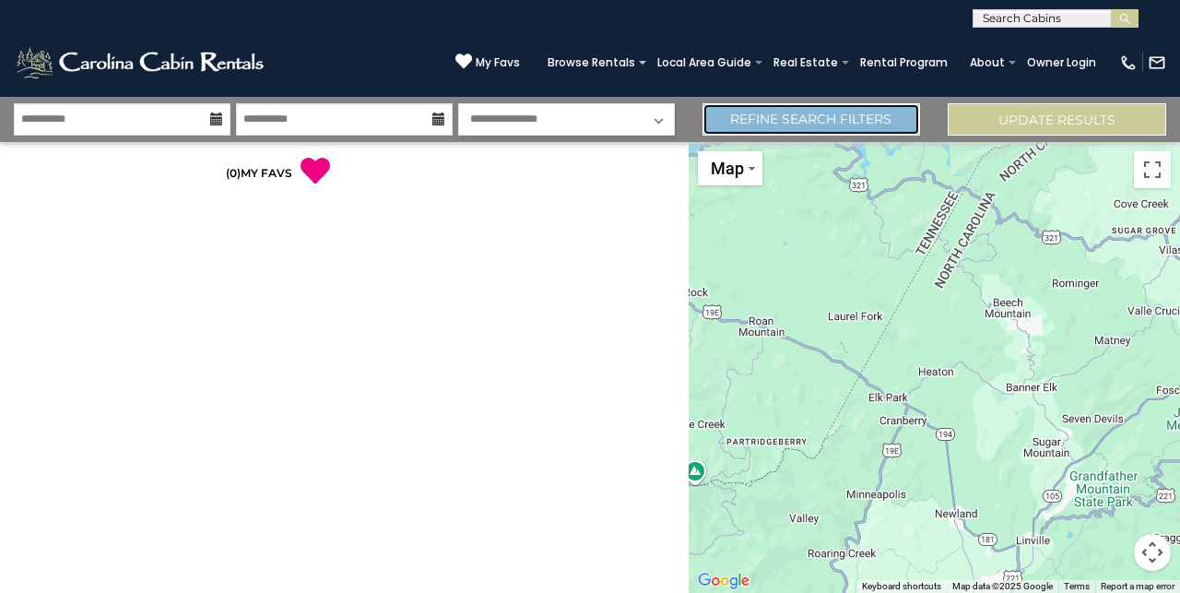
click at [778, 116] on link "Refine Search Filters" at bounding box center [811, 119] width 218 height 32
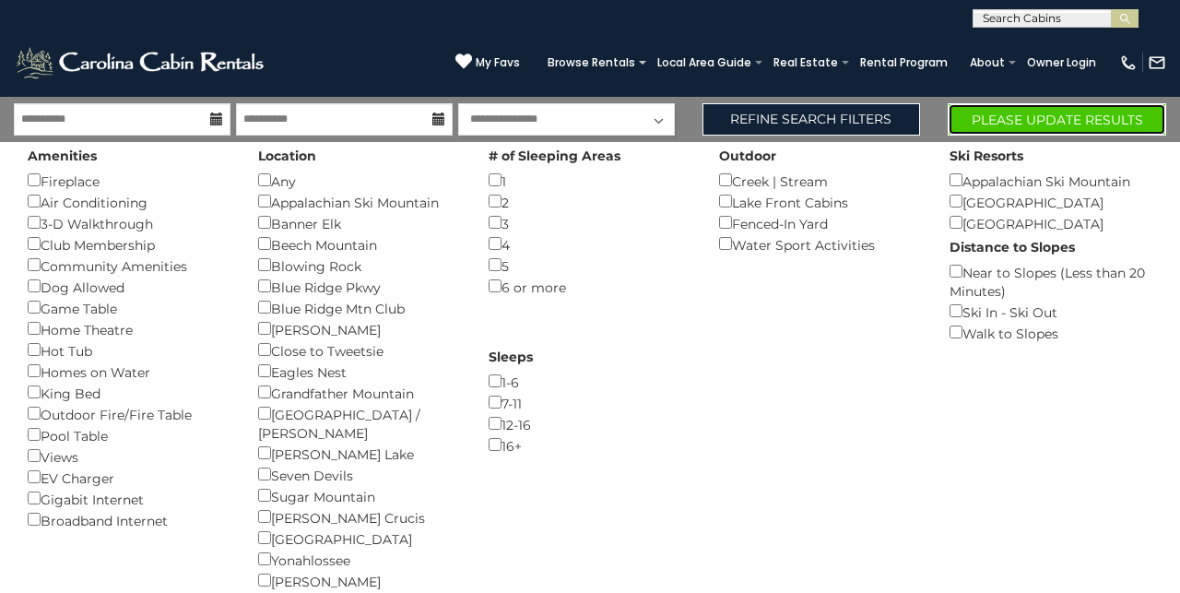
click at [1037, 117] on button "Please Update Results" at bounding box center [1057, 119] width 218 height 32
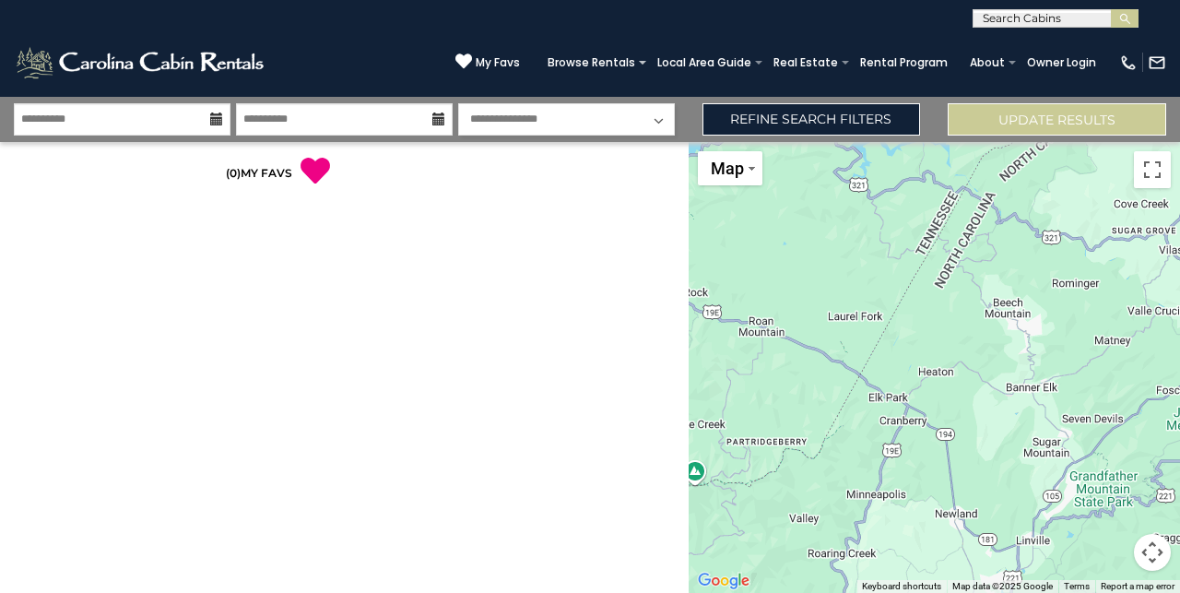
select select "*"
click option "**********" at bounding box center [0, 0] width 0 height 0
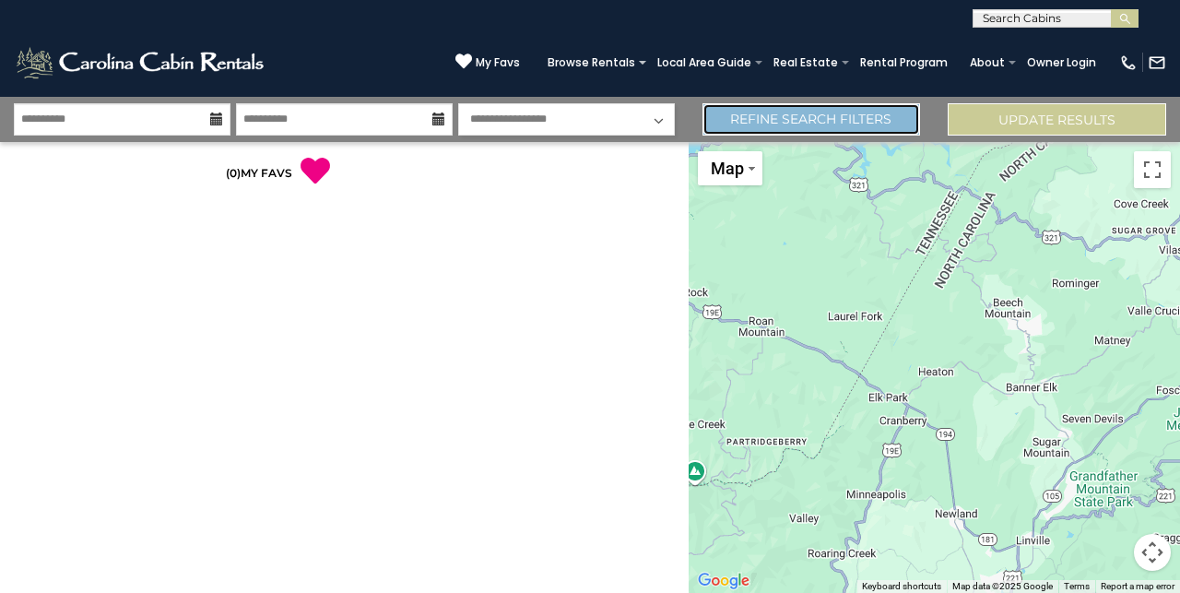
click at [759, 123] on link "Refine Search Filters" at bounding box center [811, 119] width 218 height 32
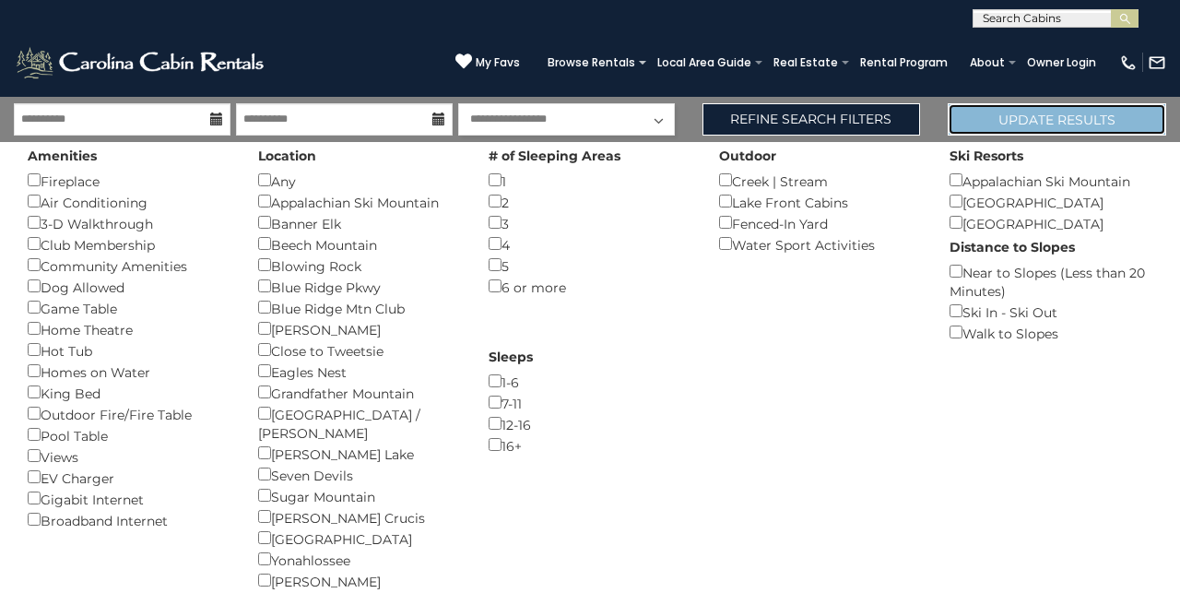
click at [966, 120] on button "Update Results" at bounding box center [1057, 119] width 218 height 32
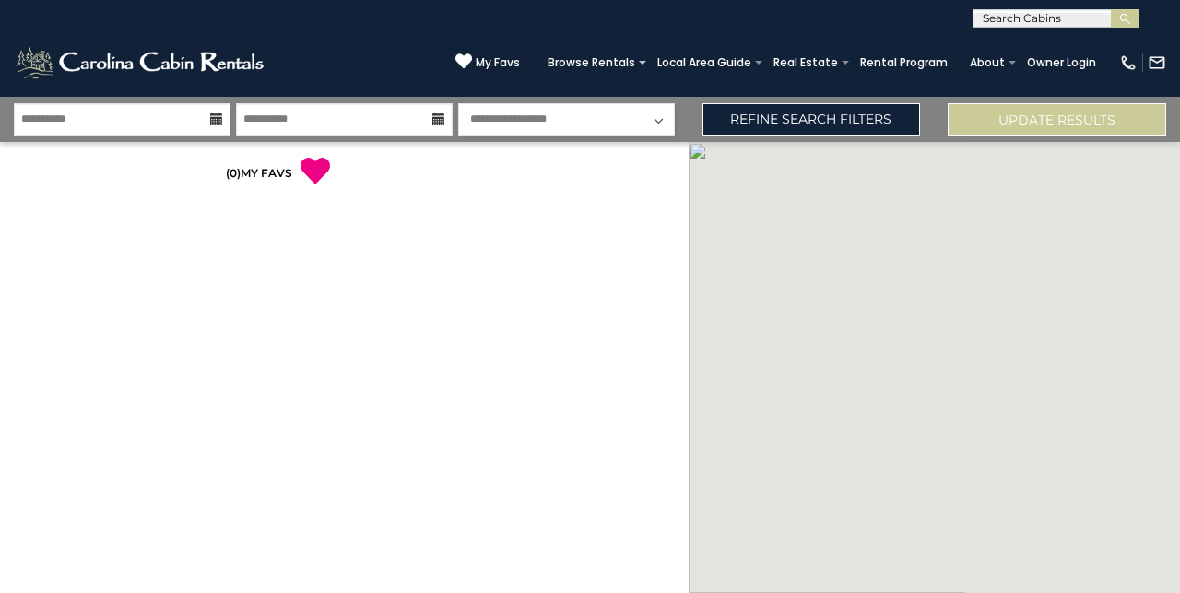
select select "*"
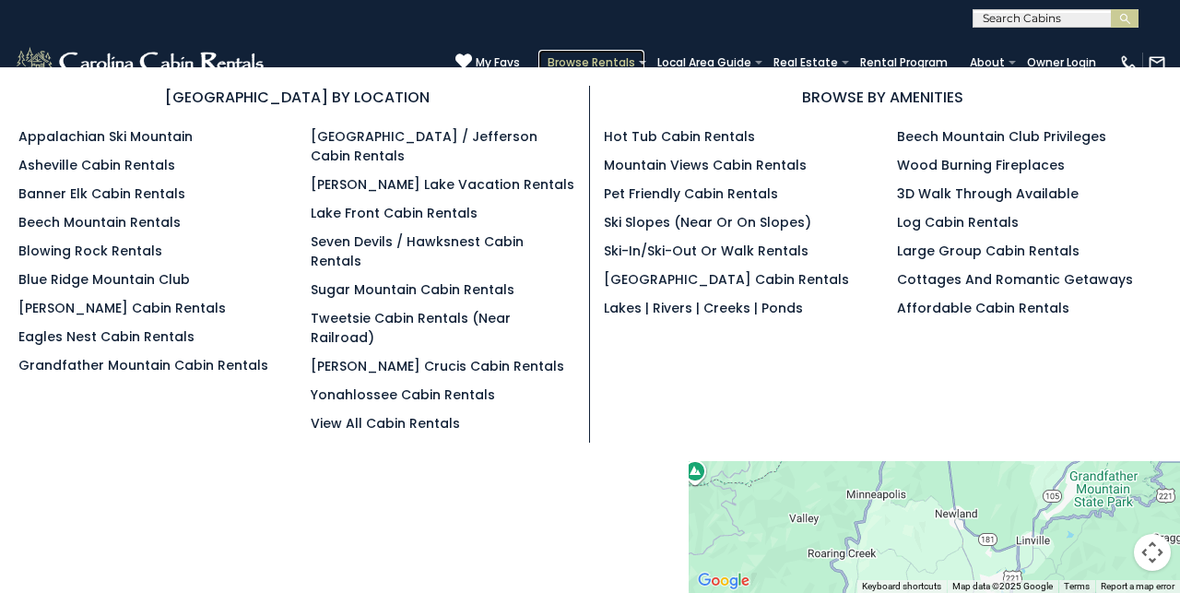
click at [624, 54] on link "Browse Rentals" at bounding box center [591, 63] width 106 height 26
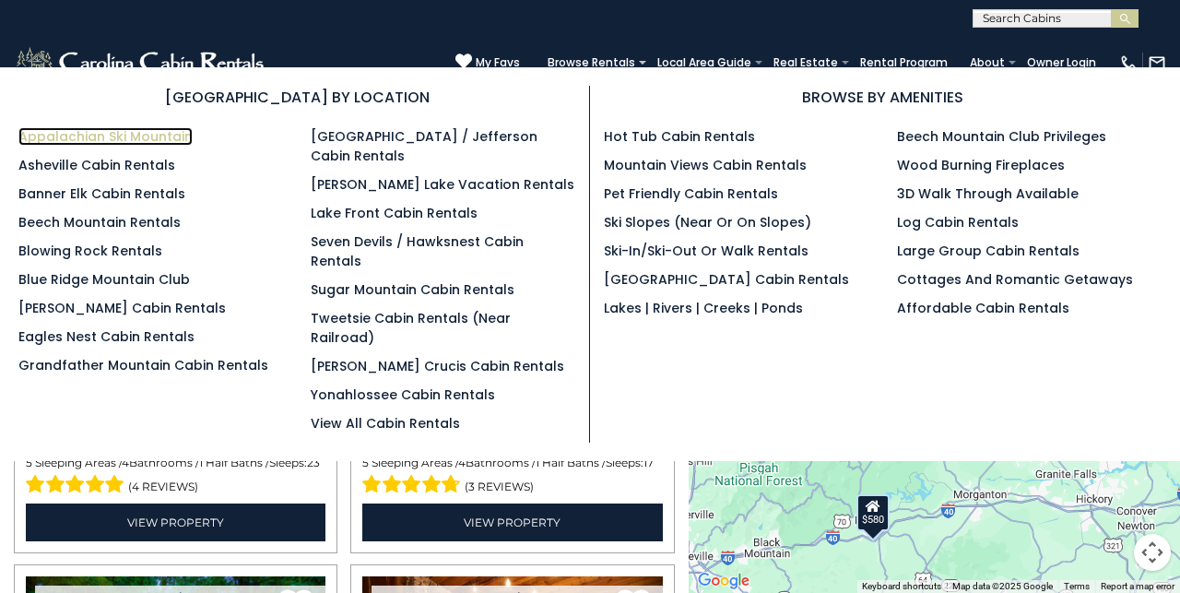
click at [155, 139] on link "Appalachian Ski Mountain" at bounding box center [105, 136] width 174 height 18
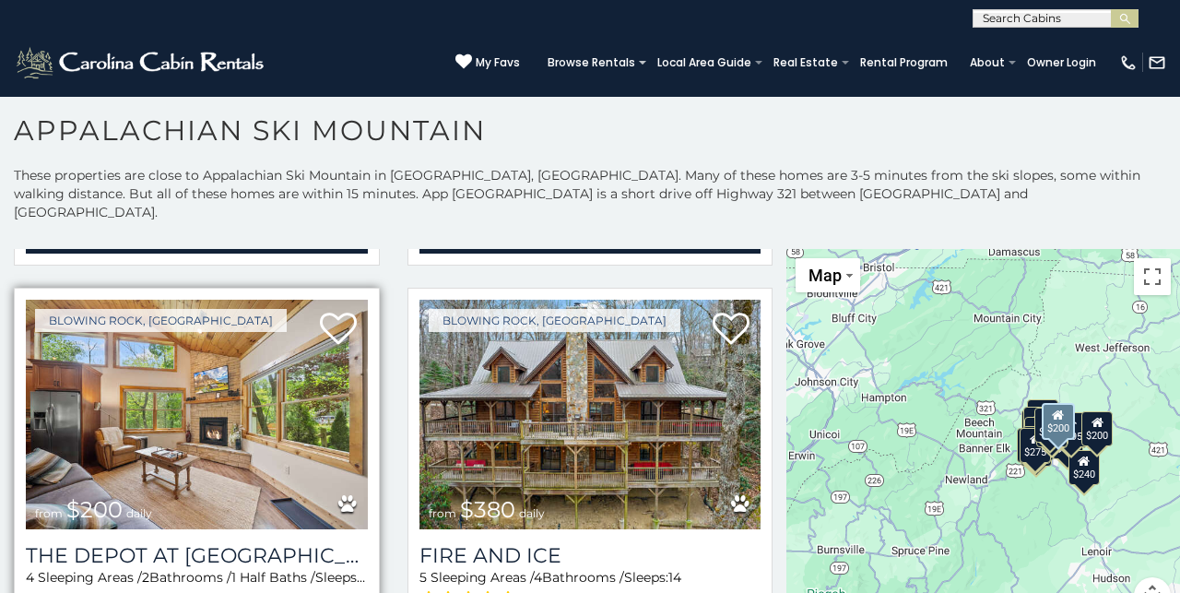
scroll to position [401, 0]
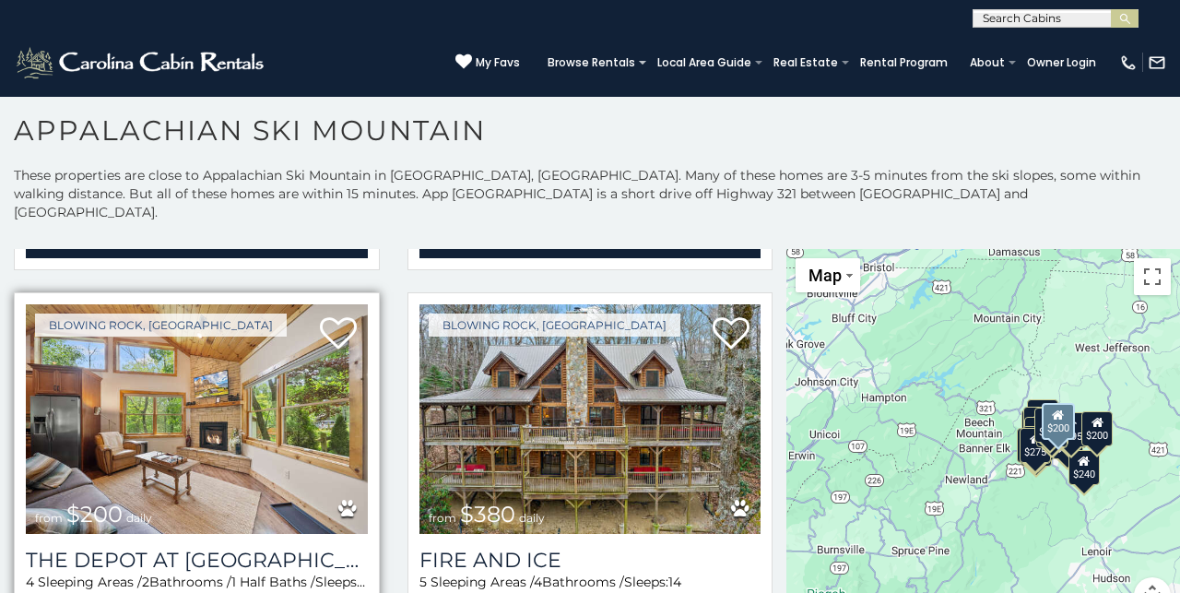
click at [289, 368] on img at bounding box center [197, 418] width 342 height 229
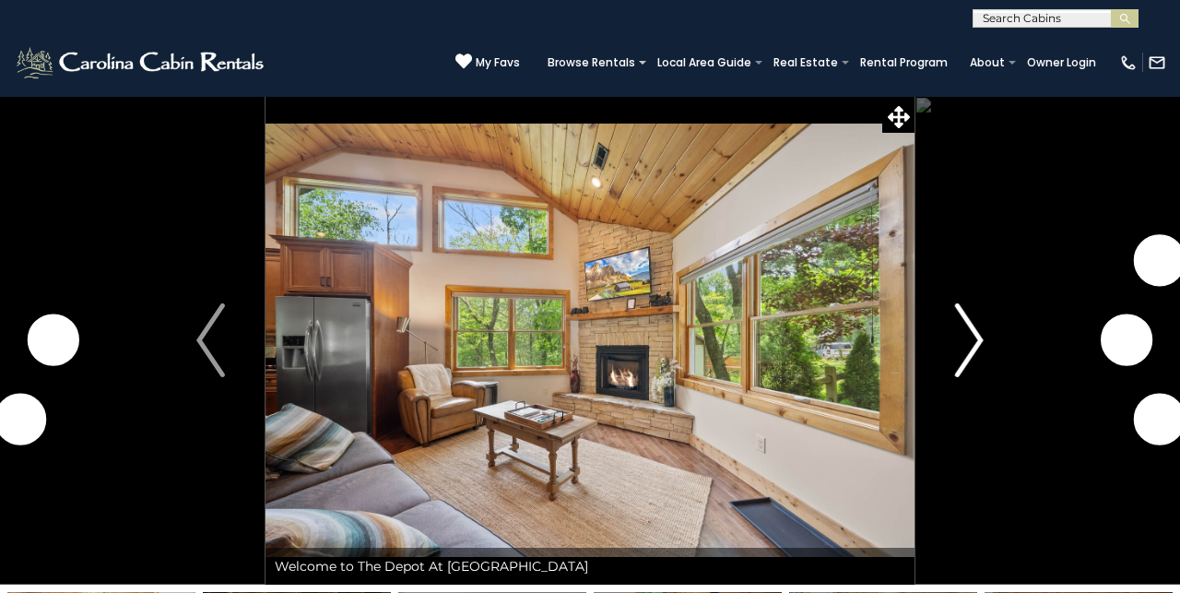
click at [972, 335] on img "Next" at bounding box center [969, 340] width 28 height 74
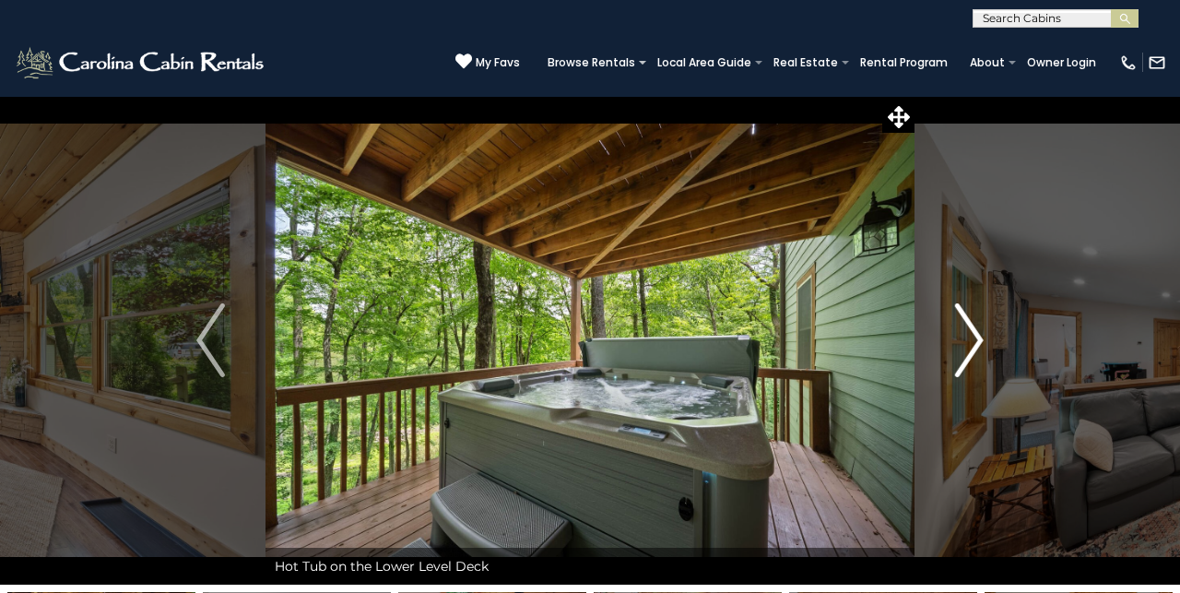
click at [971, 339] on img "Next" at bounding box center [969, 340] width 28 height 74
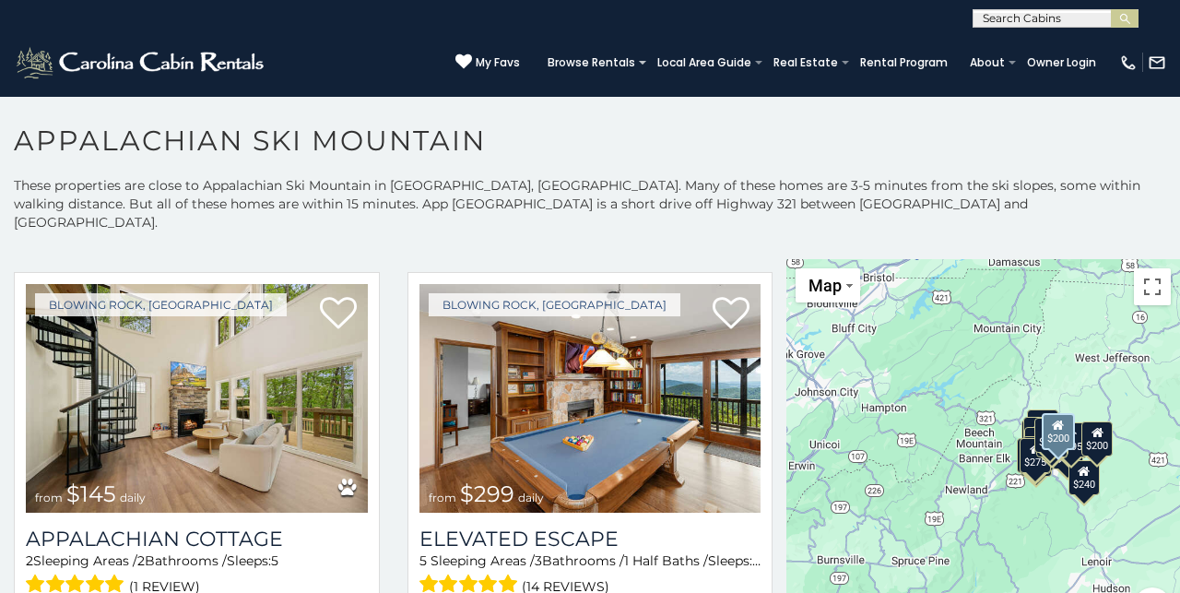
scroll to position [838, 0]
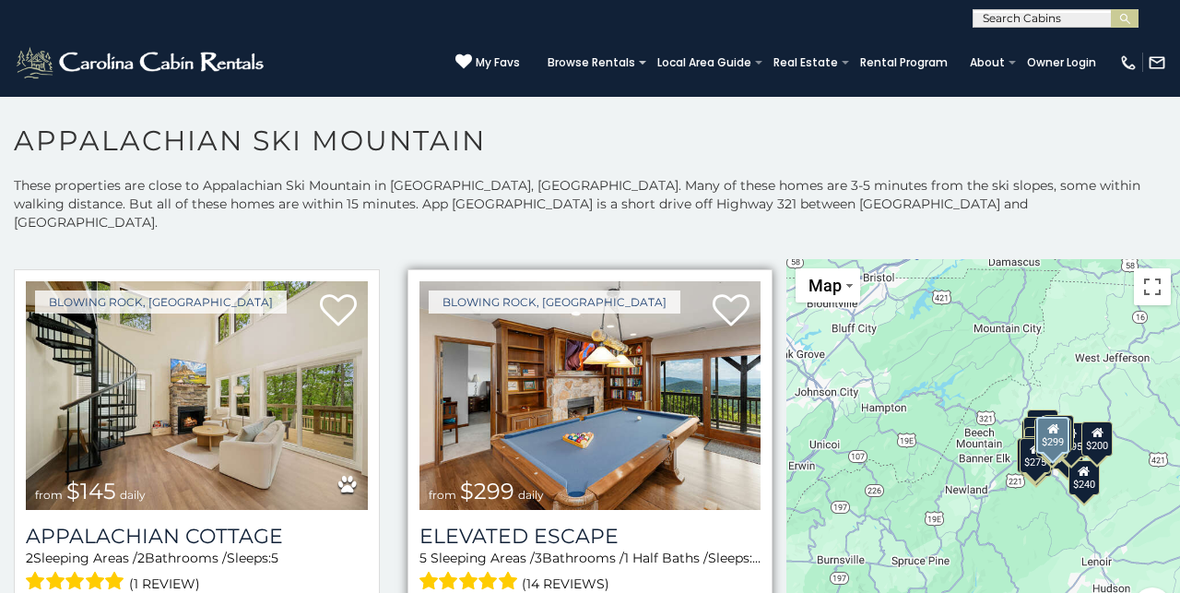
click at [564, 372] on img at bounding box center [590, 395] width 342 height 229
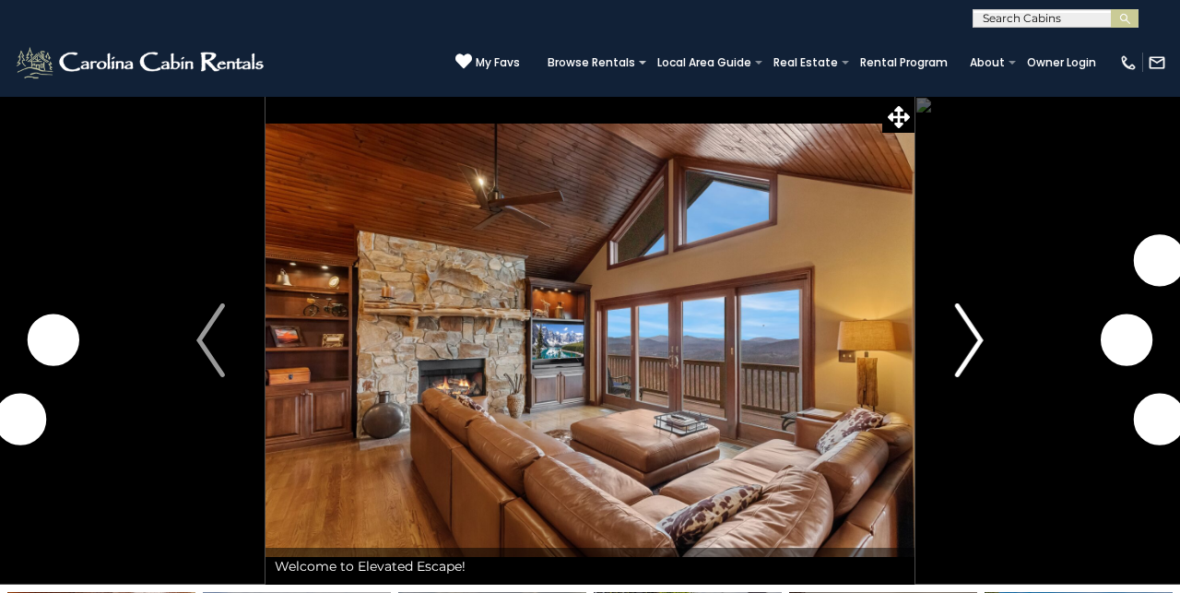
click at [978, 340] on img "Next" at bounding box center [969, 340] width 28 height 74
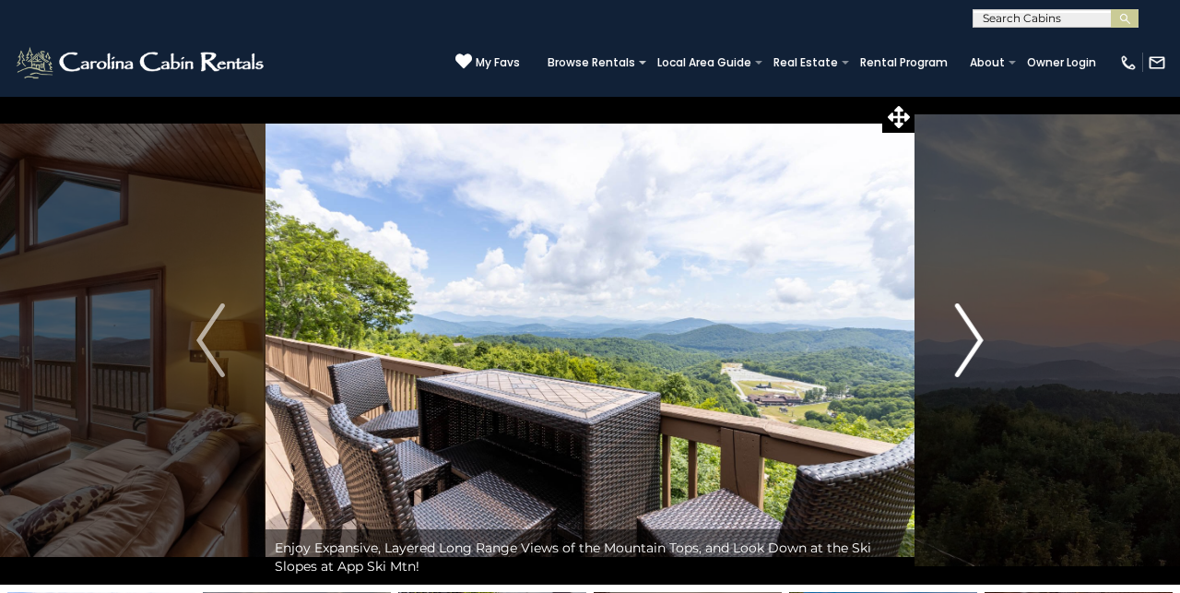
click at [974, 332] on img "Next" at bounding box center [969, 340] width 28 height 74
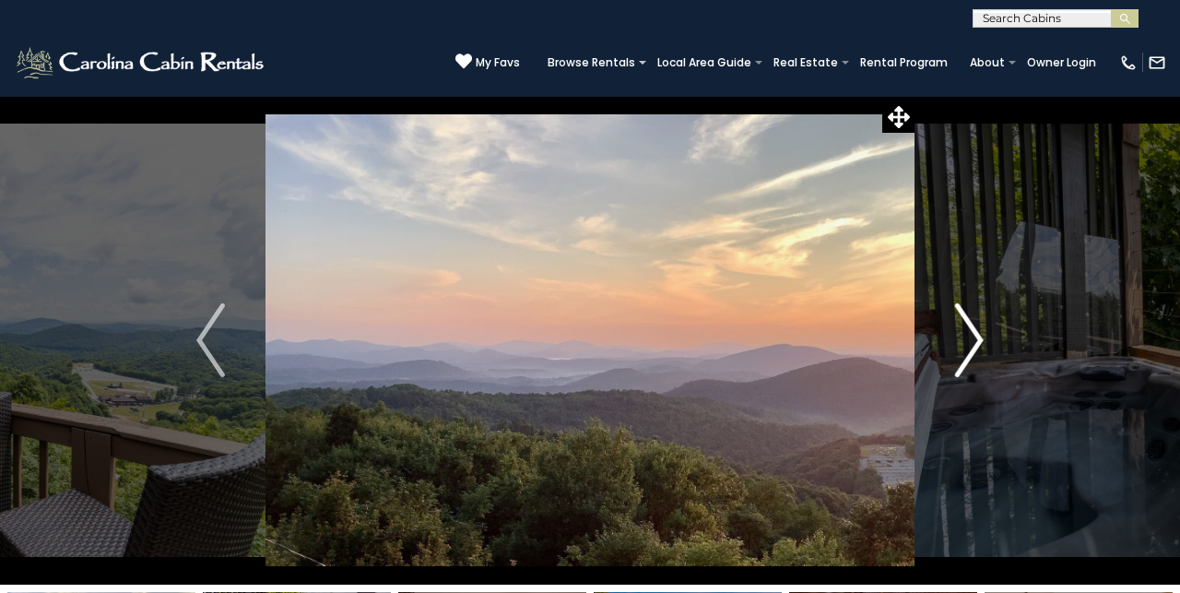
click at [978, 329] on img "Next" at bounding box center [969, 340] width 28 height 74
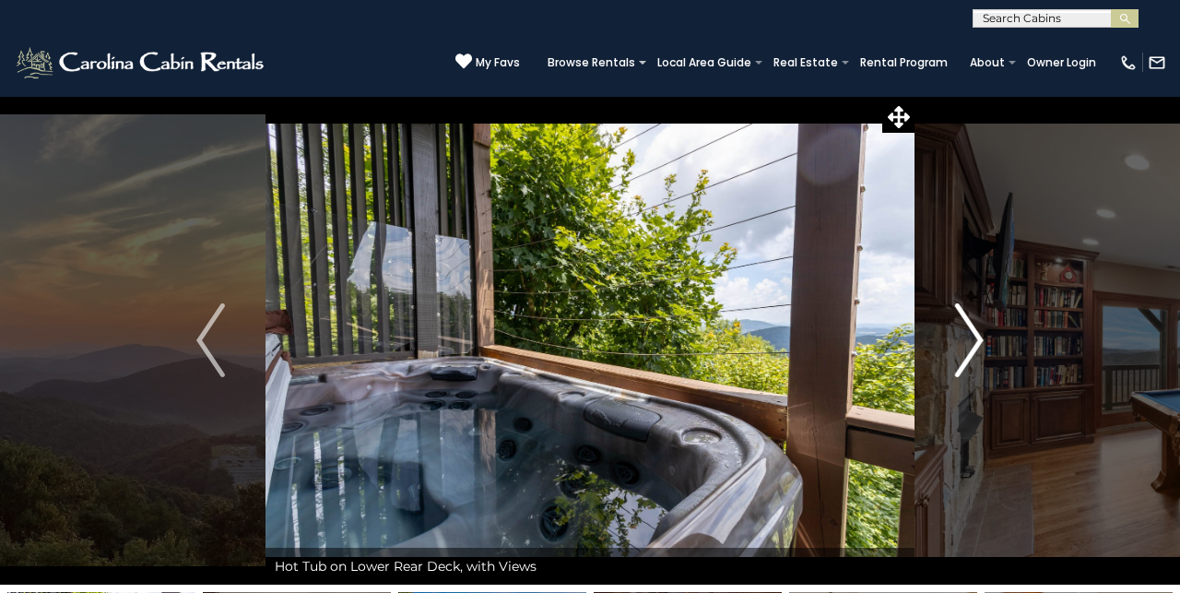
click at [978, 332] on img "Next" at bounding box center [969, 340] width 28 height 74
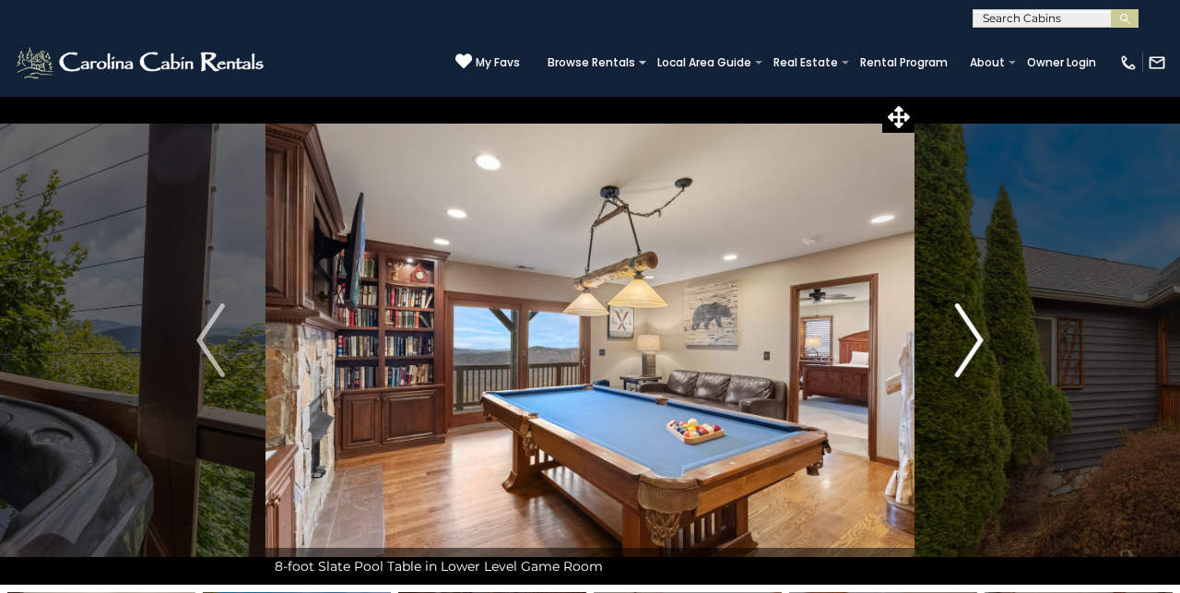
click at [977, 336] on img "Next" at bounding box center [969, 340] width 28 height 74
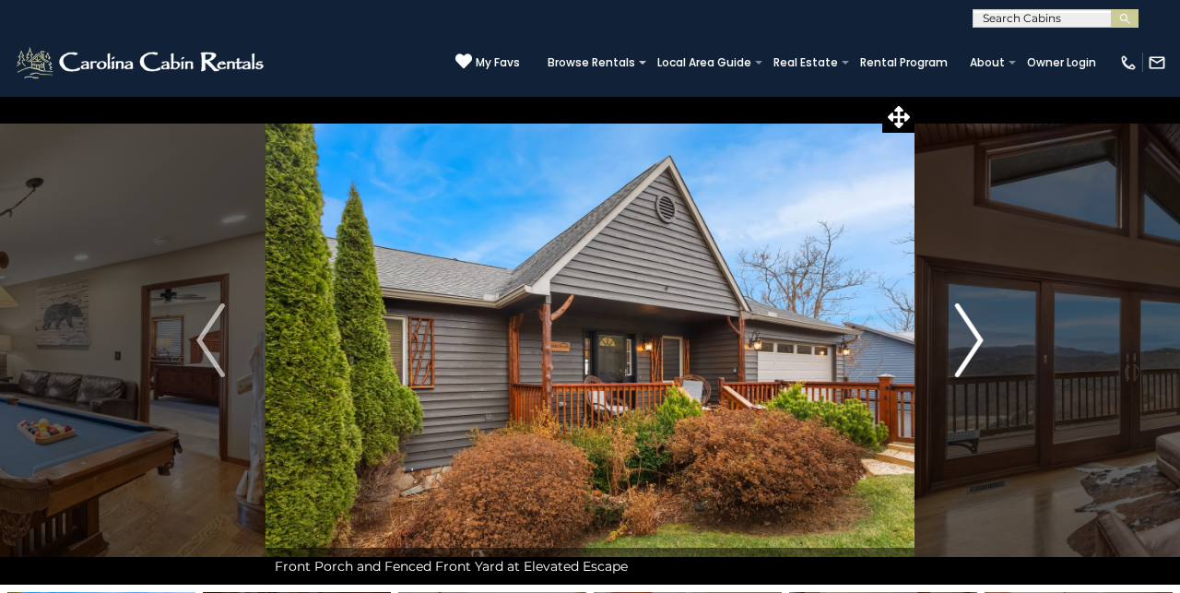
click at [981, 333] on img "Next" at bounding box center [969, 340] width 28 height 74
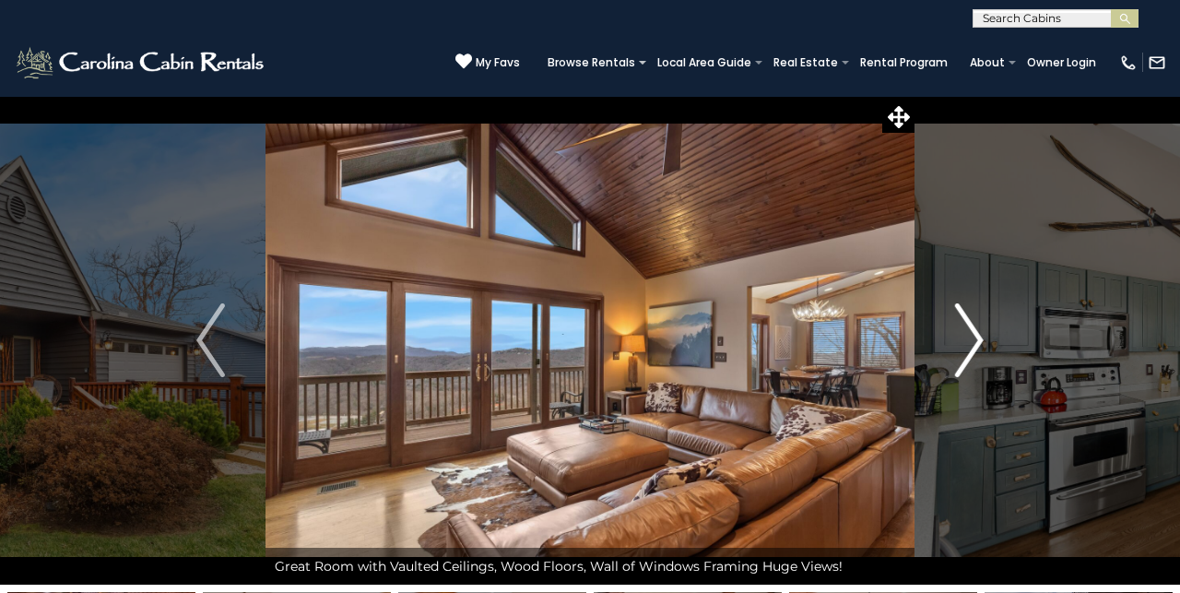
click at [978, 336] on img "Next" at bounding box center [969, 340] width 28 height 74
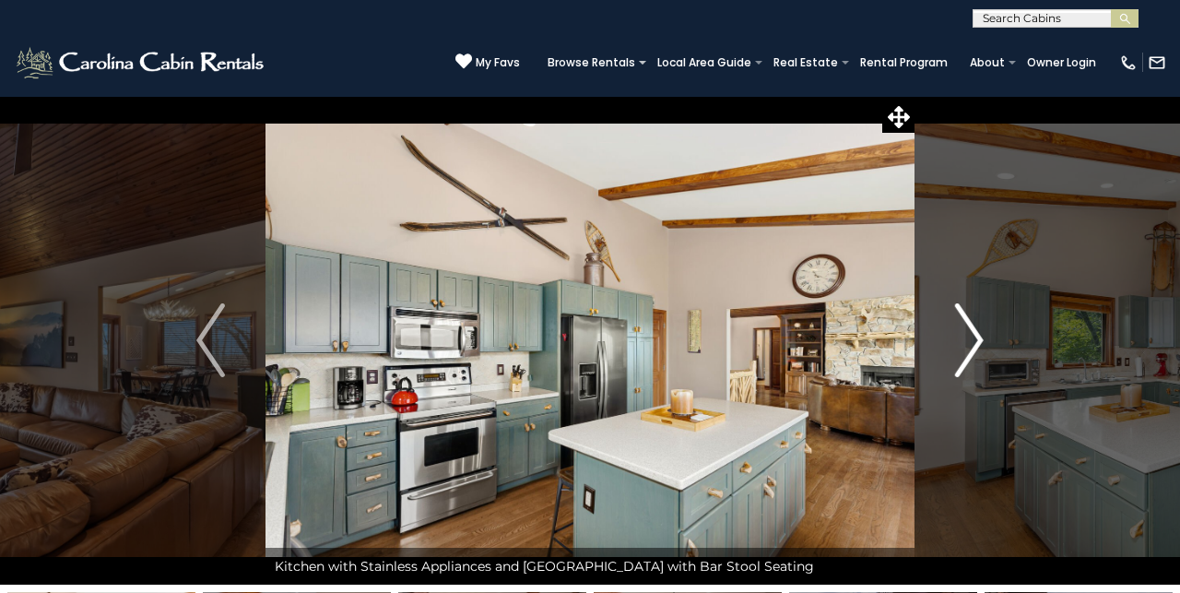
click at [977, 346] on img "Next" at bounding box center [969, 340] width 28 height 74
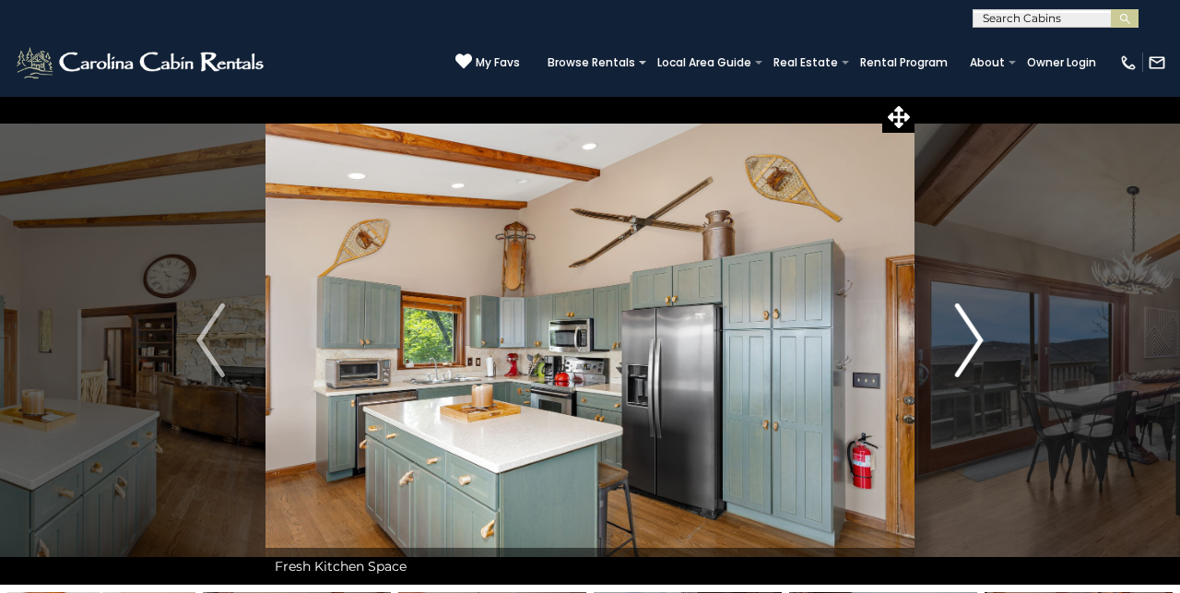
click at [975, 355] on img "Next" at bounding box center [969, 340] width 28 height 74
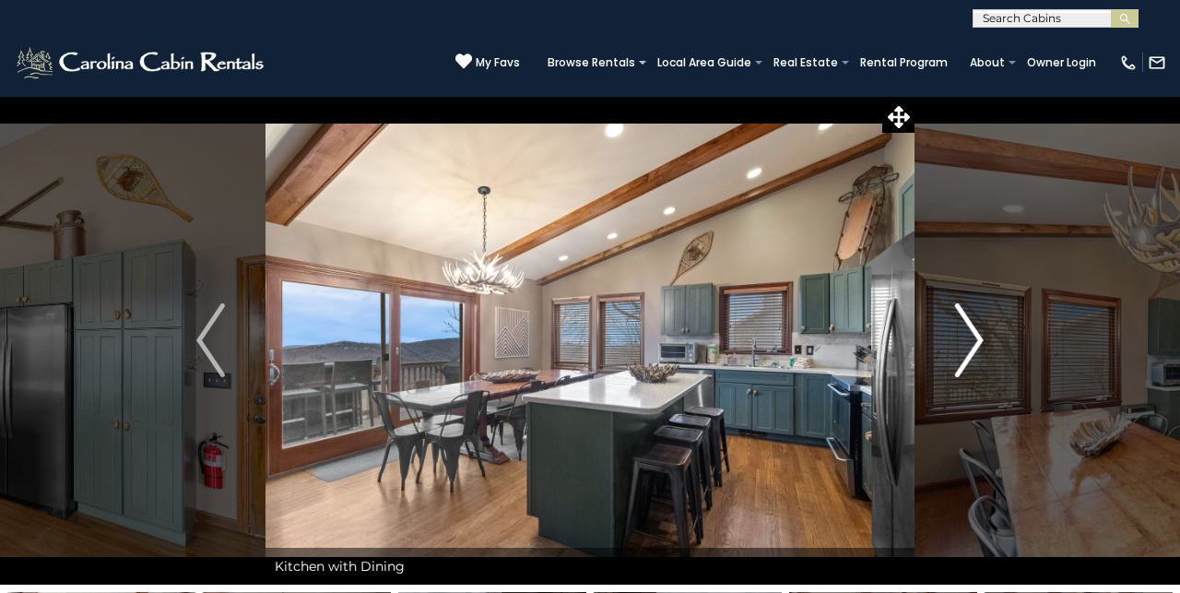
click at [975, 363] on img "Next" at bounding box center [969, 340] width 28 height 74
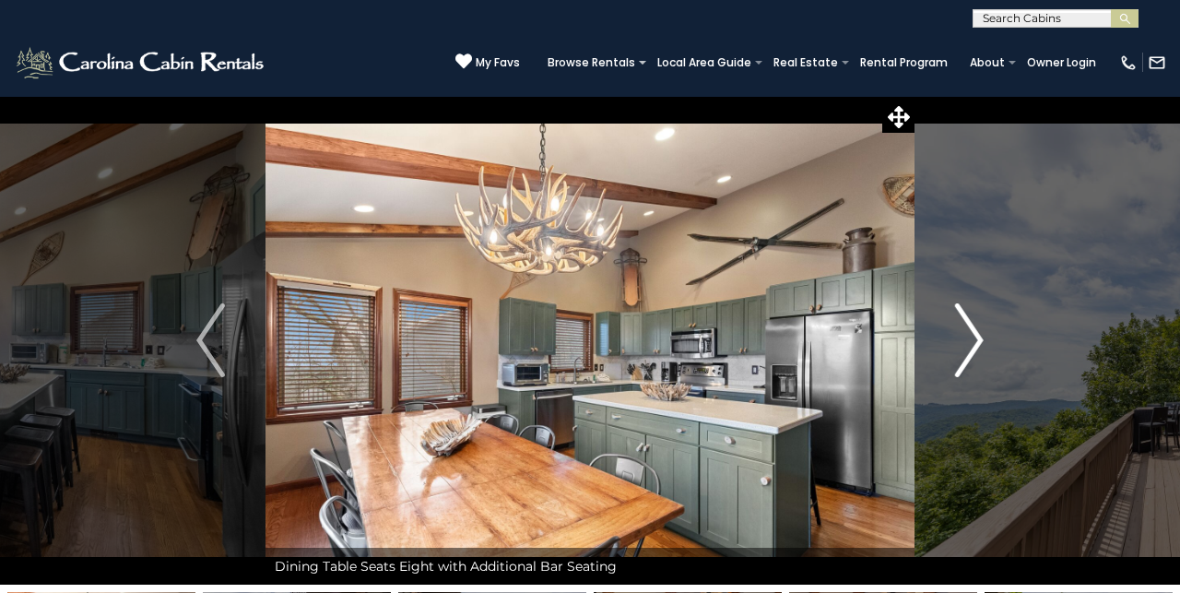
click at [977, 369] on img "Next" at bounding box center [969, 340] width 28 height 74
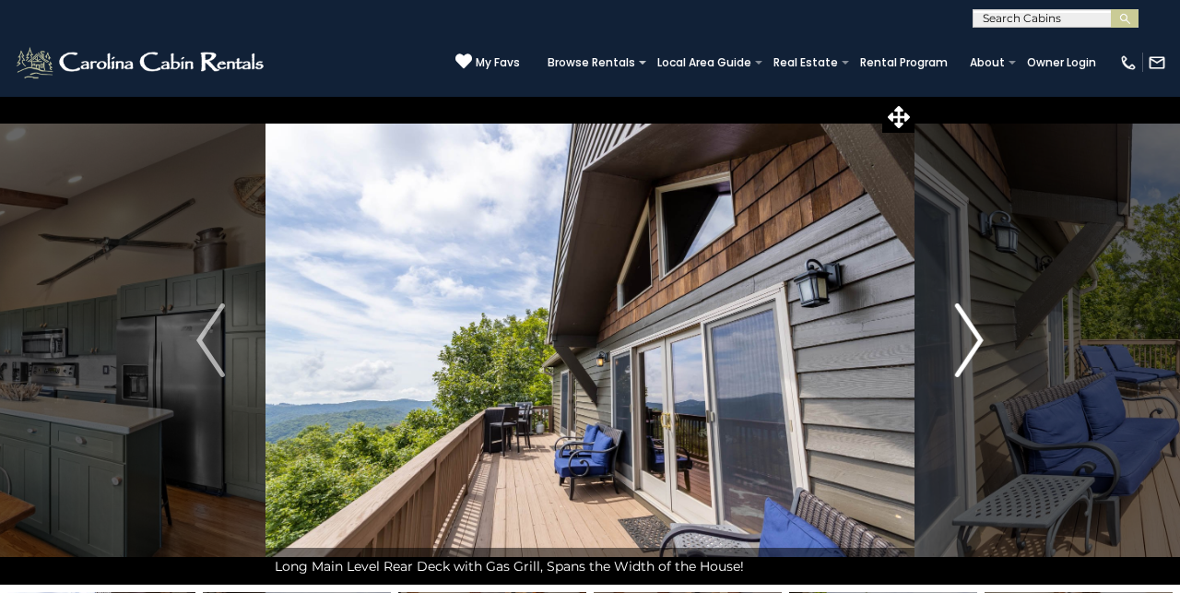
click at [975, 376] on img "Next" at bounding box center [969, 340] width 28 height 74
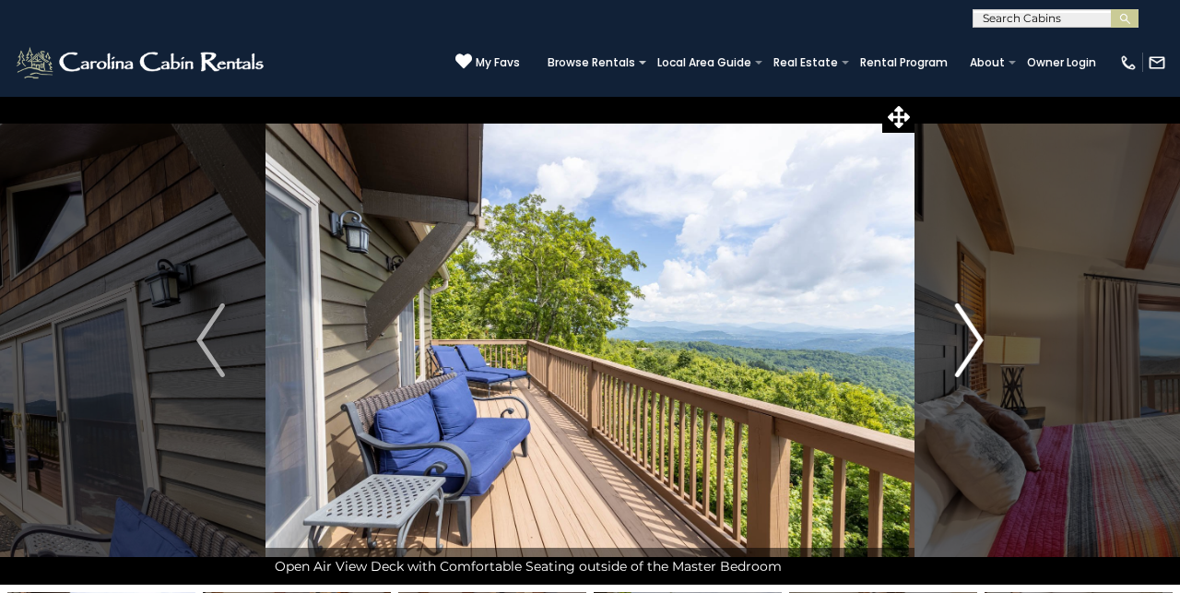
click at [970, 319] on img "Next" at bounding box center [969, 340] width 28 height 74
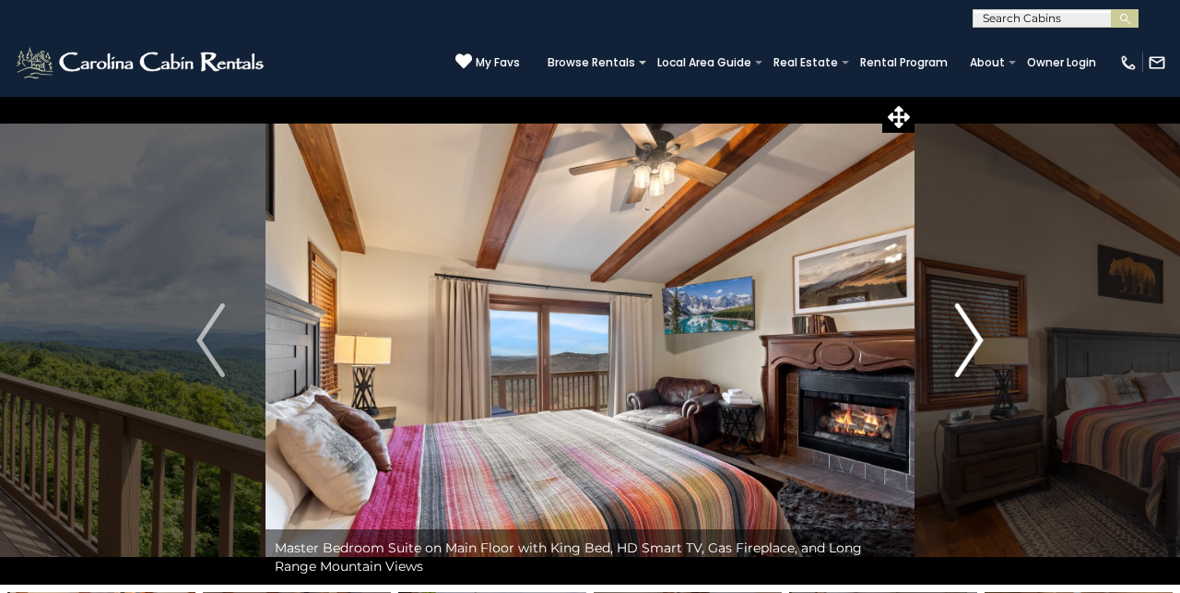
click at [970, 324] on img "Next" at bounding box center [969, 340] width 28 height 74
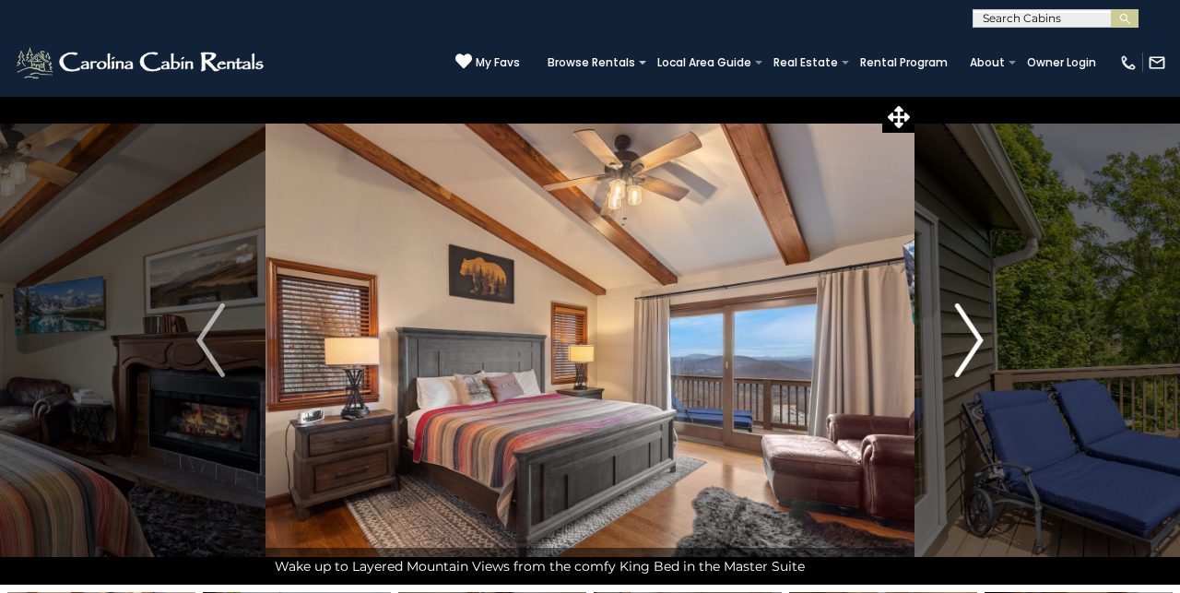
click at [970, 331] on img "Next" at bounding box center [969, 340] width 28 height 74
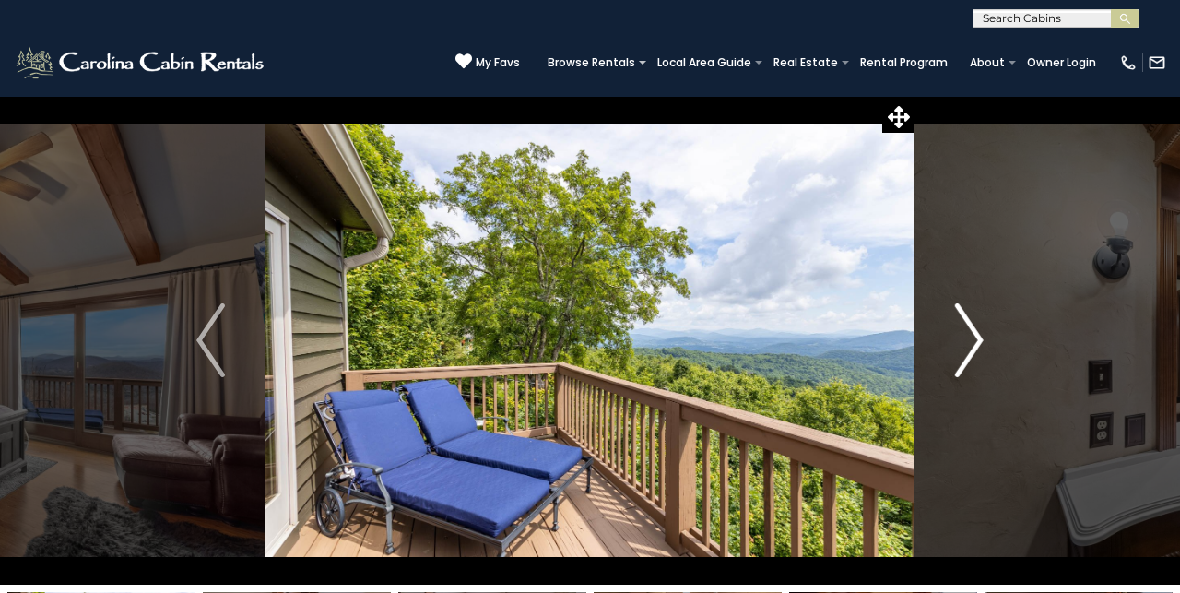
click at [971, 336] on img "Next" at bounding box center [969, 340] width 28 height 74
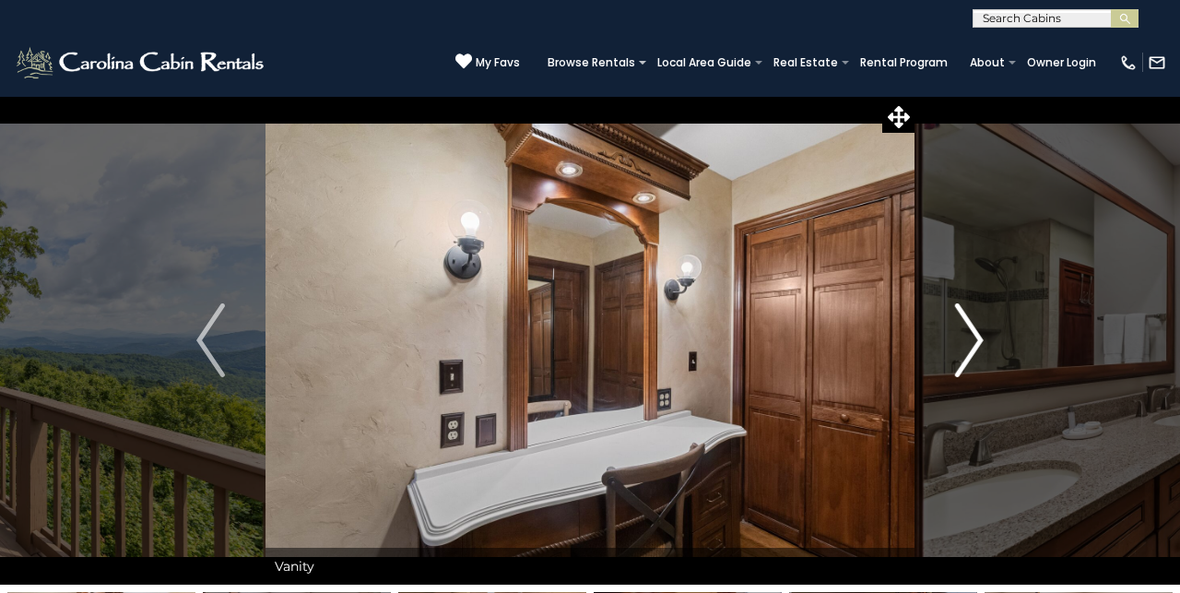
click at [974, 336] on img "Next" at bounding box center [969, 340] width 28 height 74
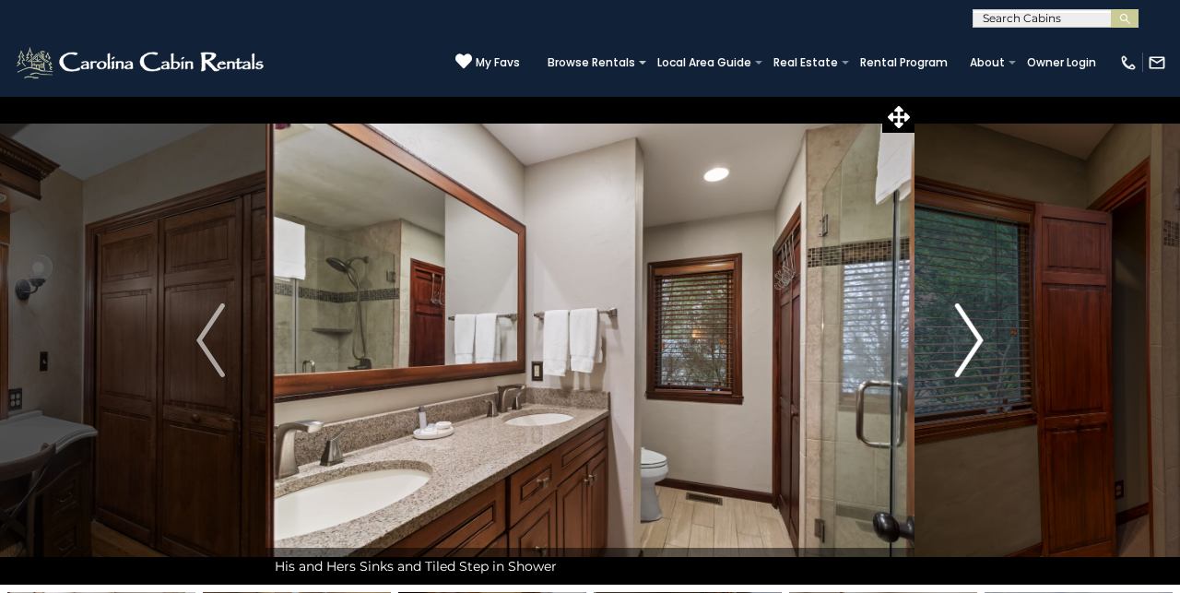
click at [971, 339] on img "Next" at bounding box center [969, 340] width 28 height 74
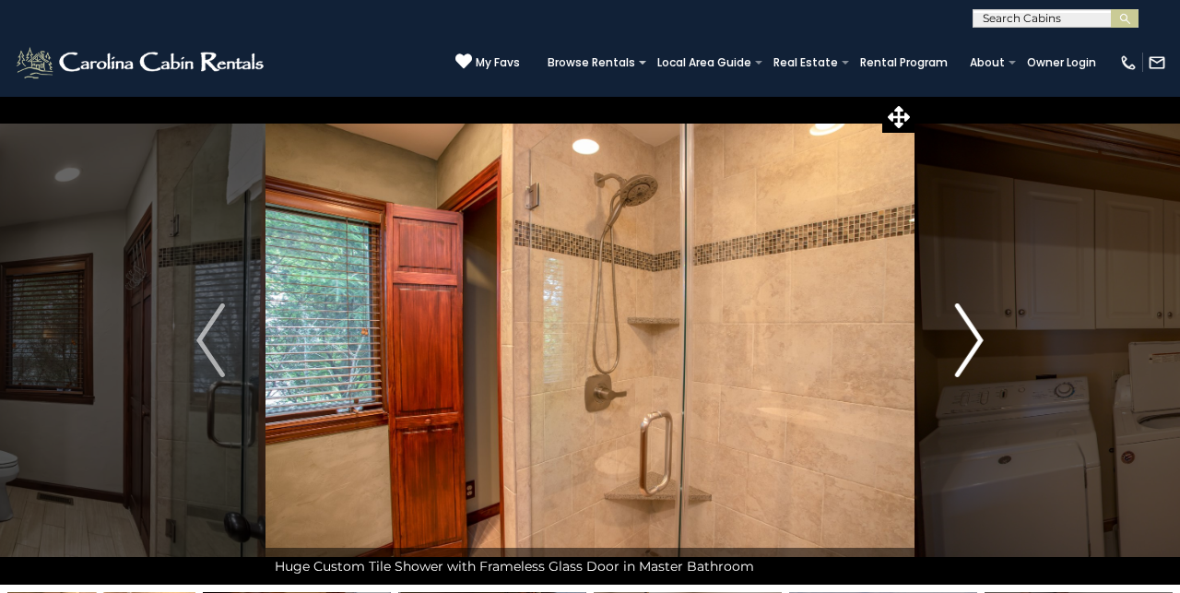
click at [972, 342] on img "Next" at bounding box center [969, 340] width 28 height 74
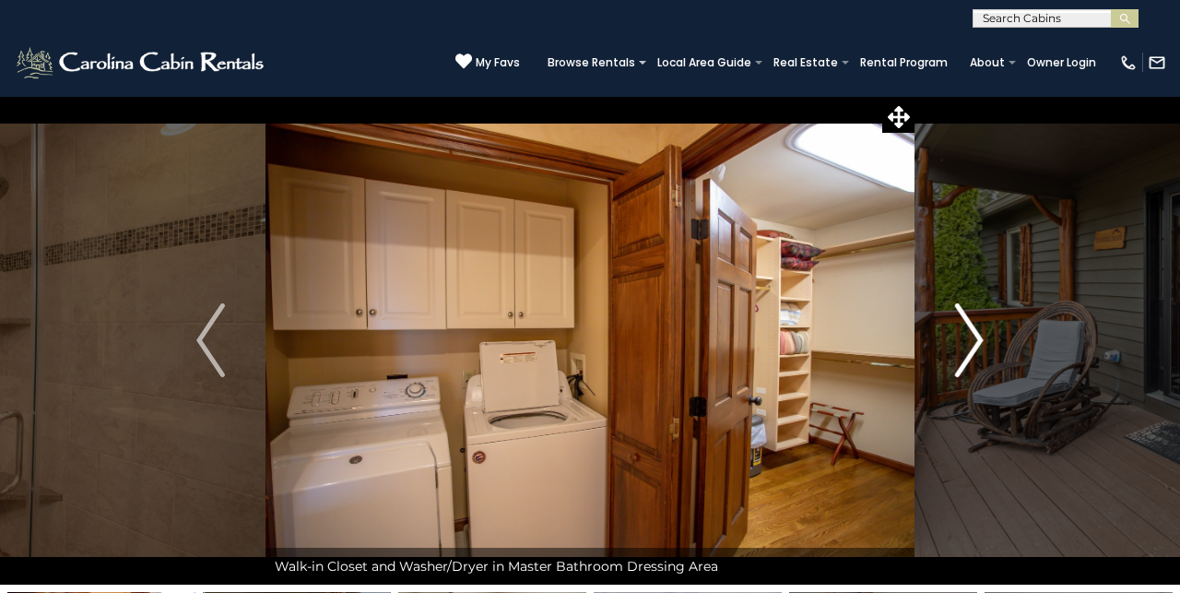
click at [973, 347] on img "Next" at bounding box center [969, 340] width 28 height 74
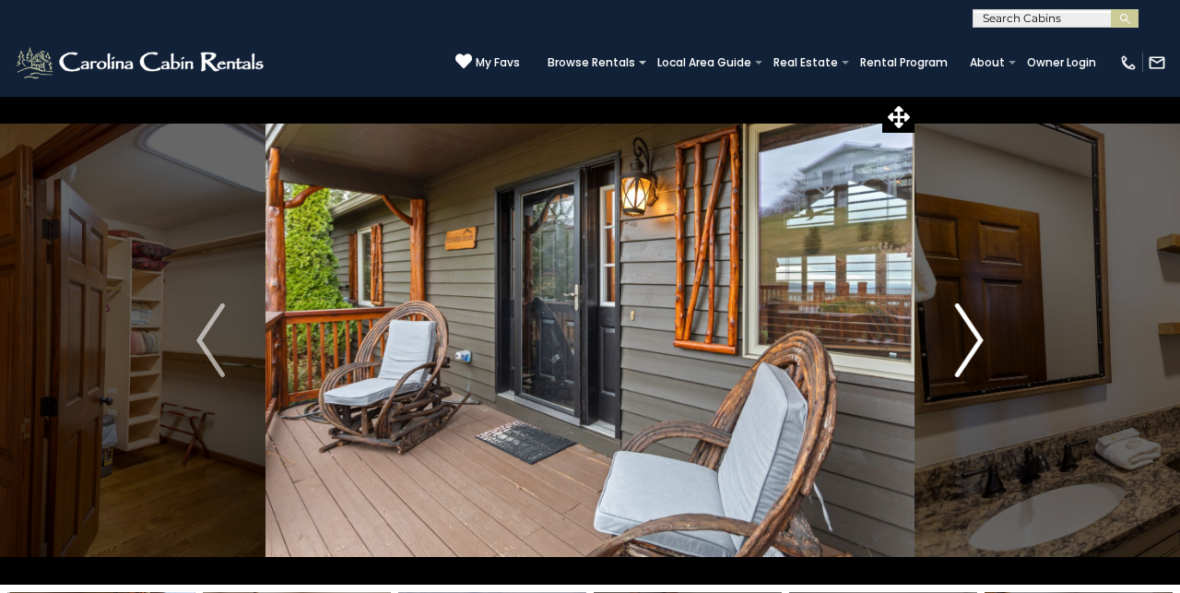
click at [979, 348] on img "Next" at bounding box center [969, 340] width 28 height 74
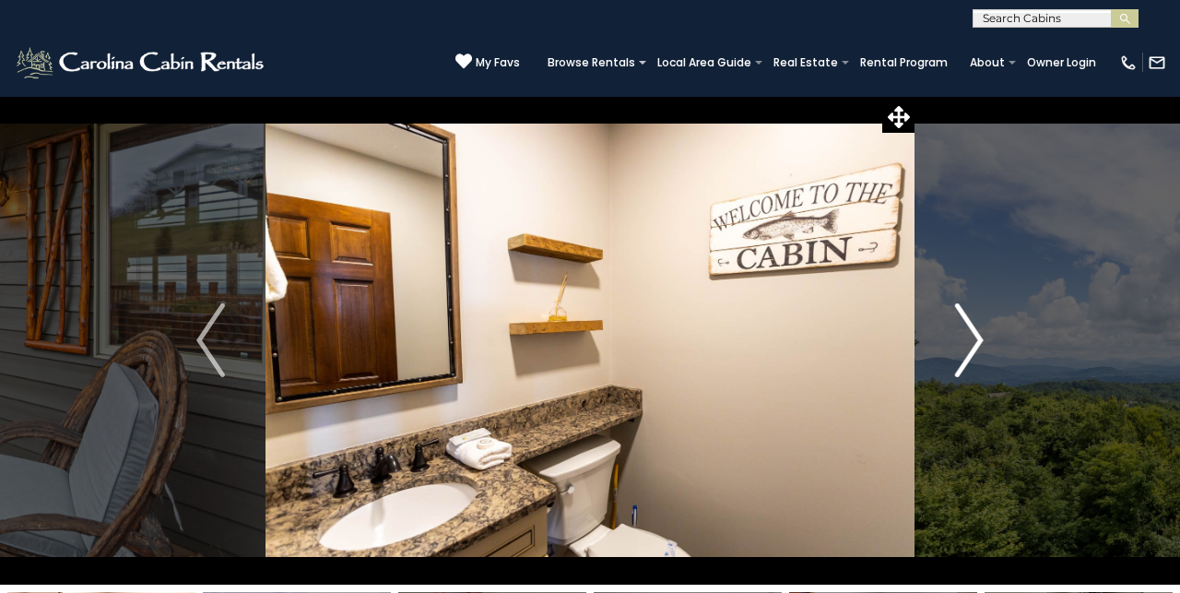
click at [979, 349] on img "Next" at bounding box center [969, 340] width 28 height 74
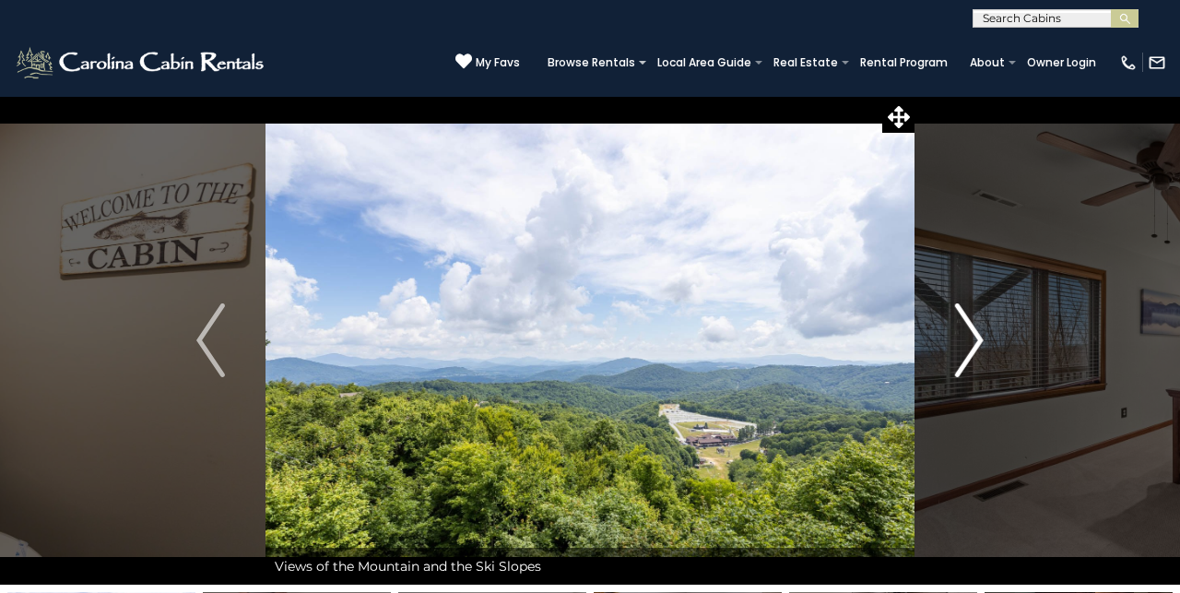
click at [979, 350] on img "Next" at bounding box center [969, 340] width 28 height 74
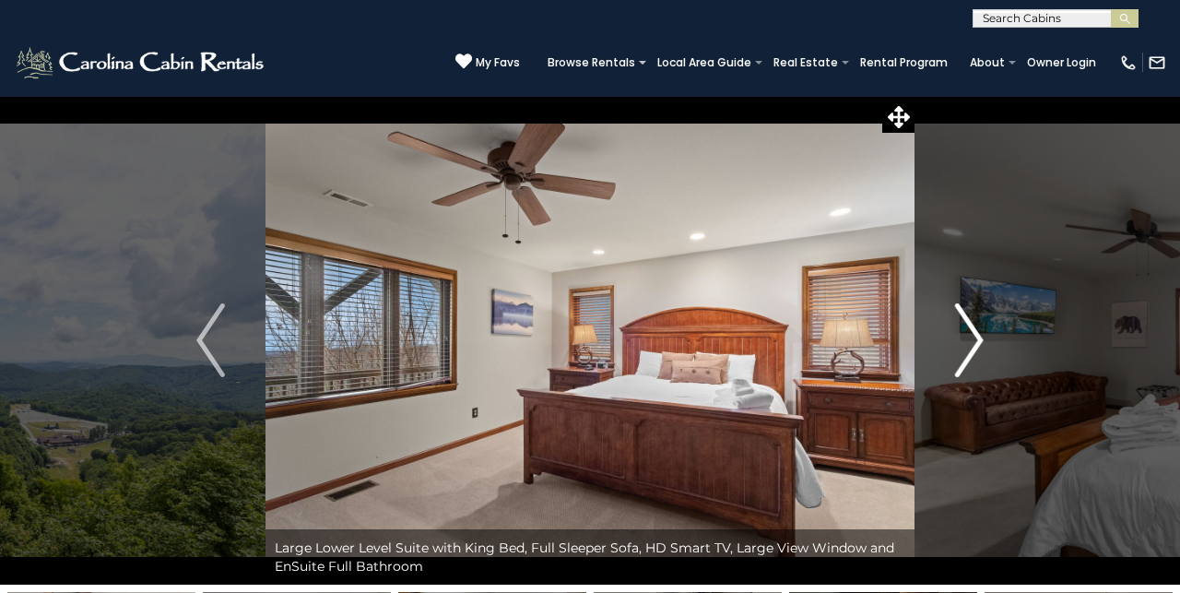
click at [980, 351] on img "Next" at bounding box center [969, 340] width 28 height 74
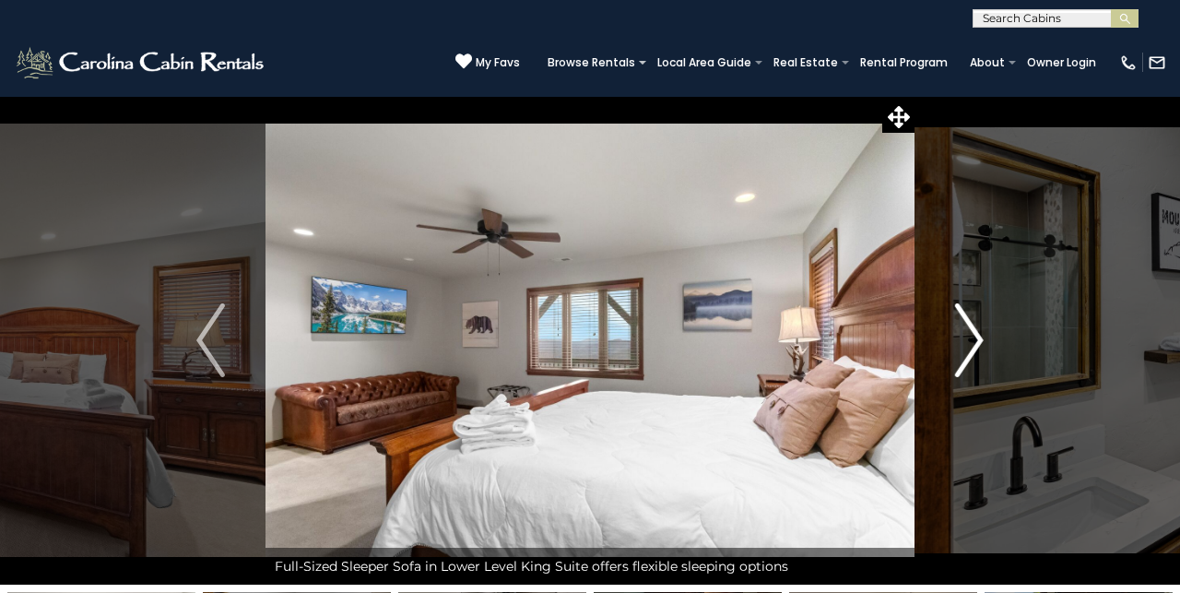
click at [981, 358] on img "Next" at bounding box center [969, 340] width 28 height 74
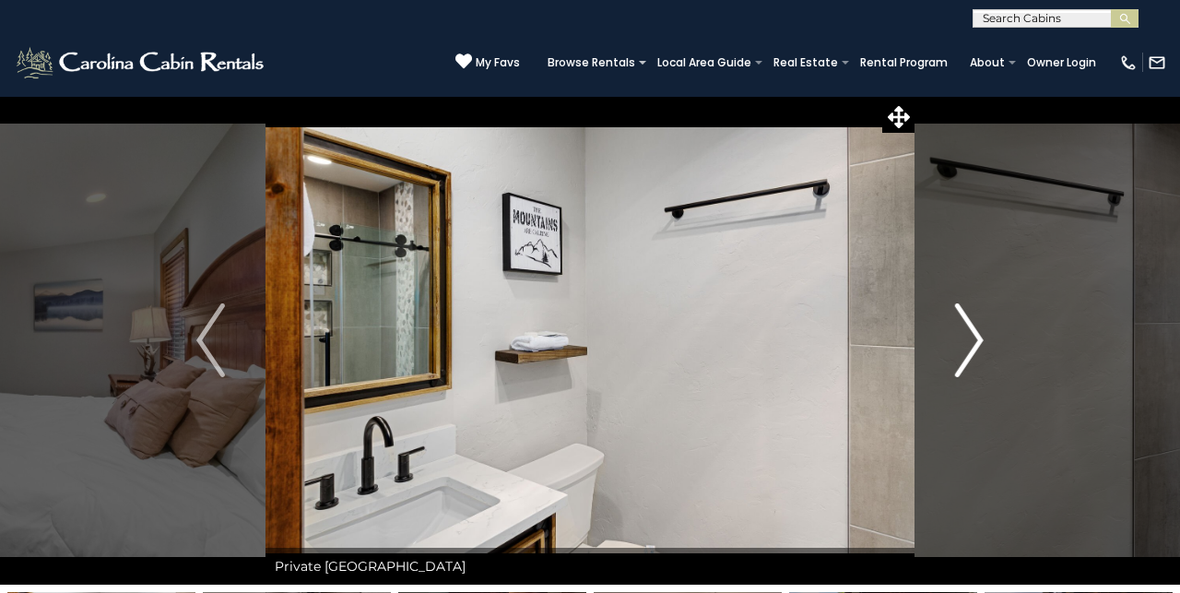
click at [981, 360] on img "Next" at bounding box center [969, 340] width 28 height 74
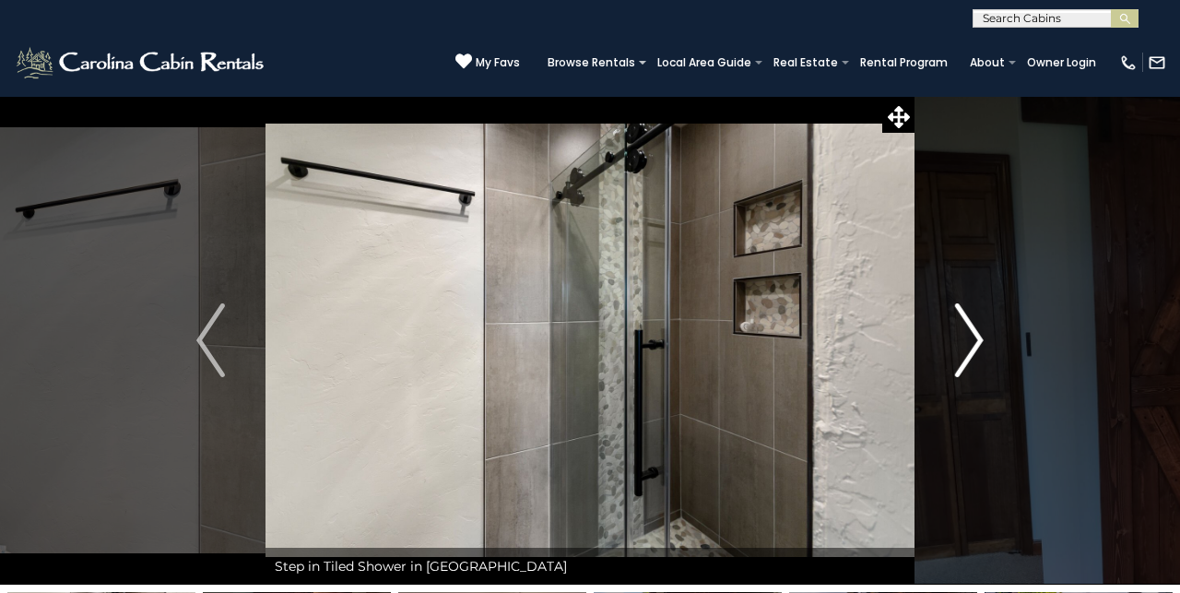
click at [979, 359] on img "Next" at bounding box center [969, 340] width 28 height 74
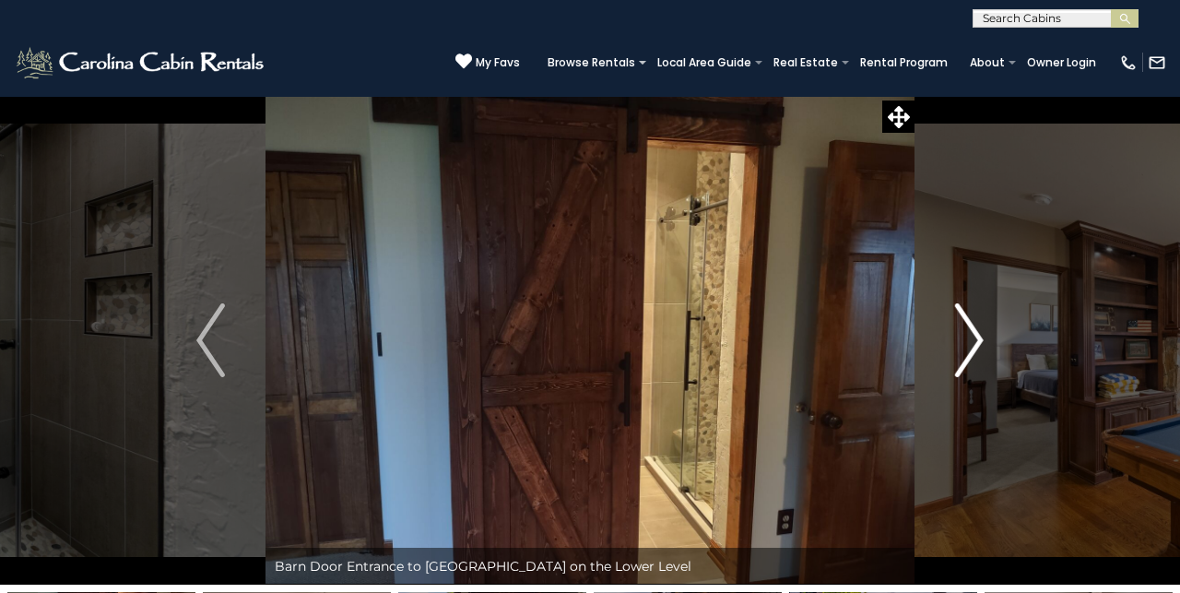
click at [976, 359] on img "Next" at bounding box center [969, 340] width 28 height 74
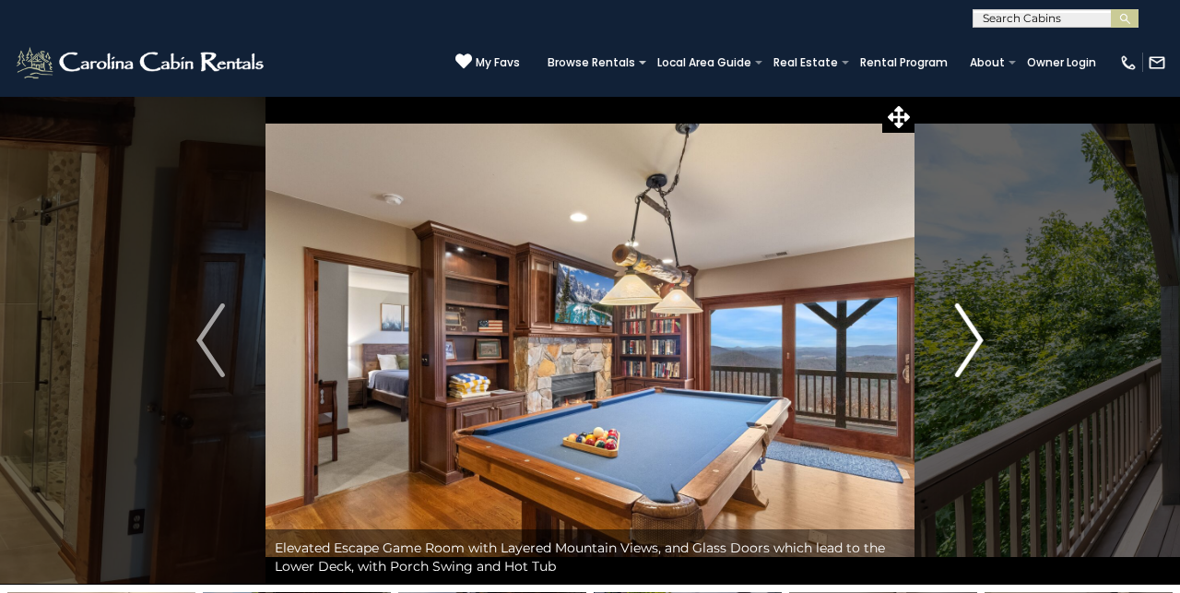
click at [976, 366] on img "Next" at bounding box center [969, 340] width 28 height 74
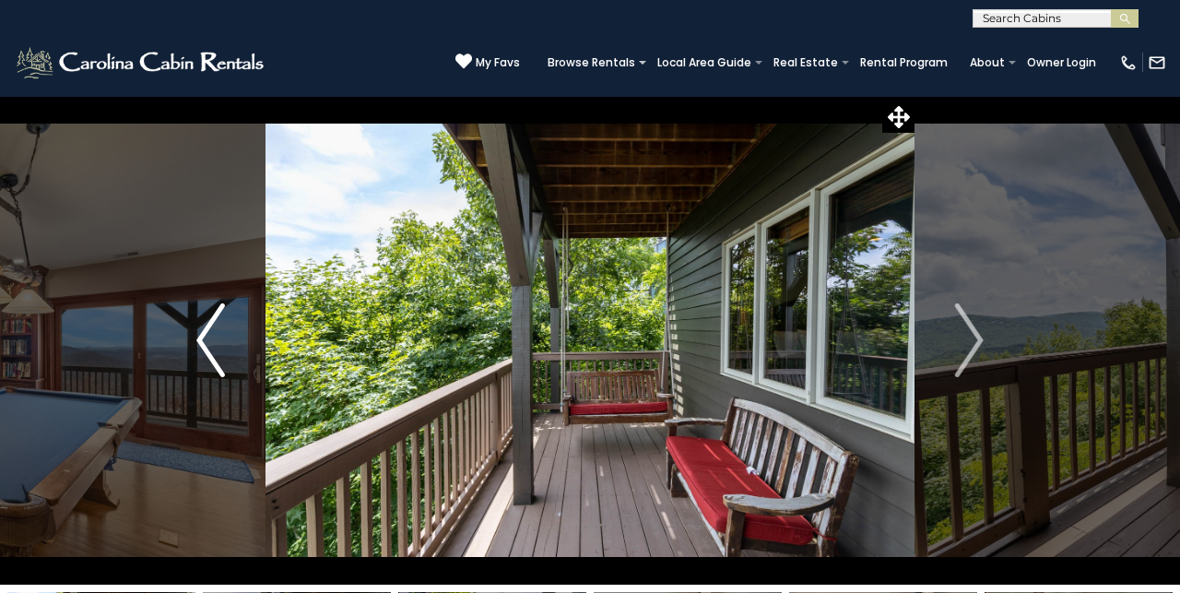
click at [202, 333] on img "Previous" at bounding box center [210, 340] width 28 height 74
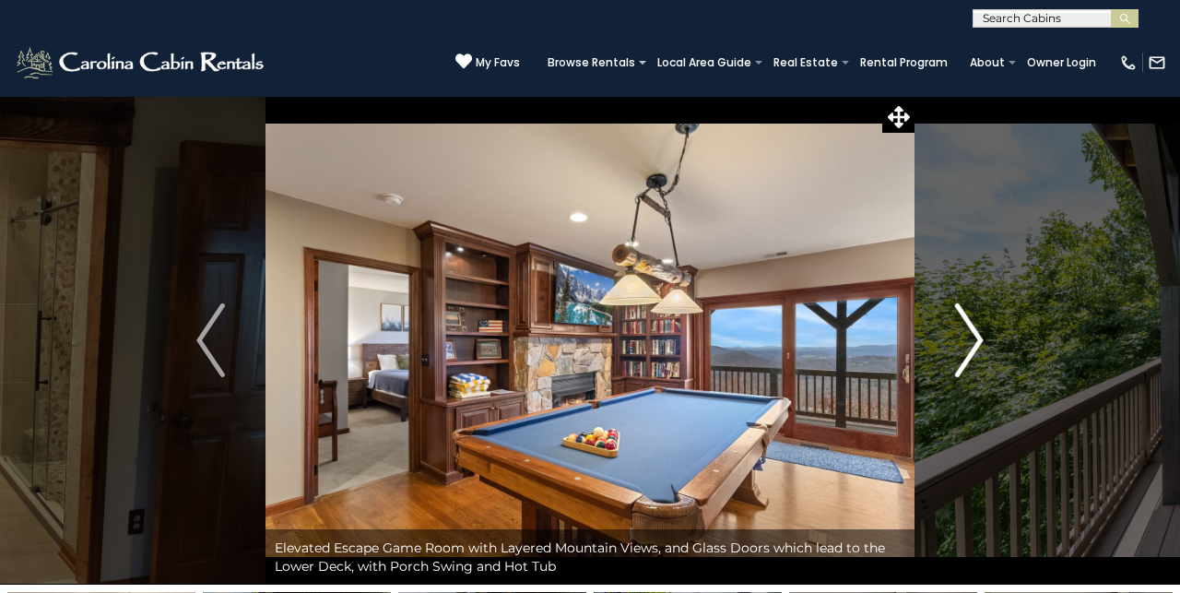
click at [981, 336] on img "Next" at bounding box center [969, 340] width 28 height 74
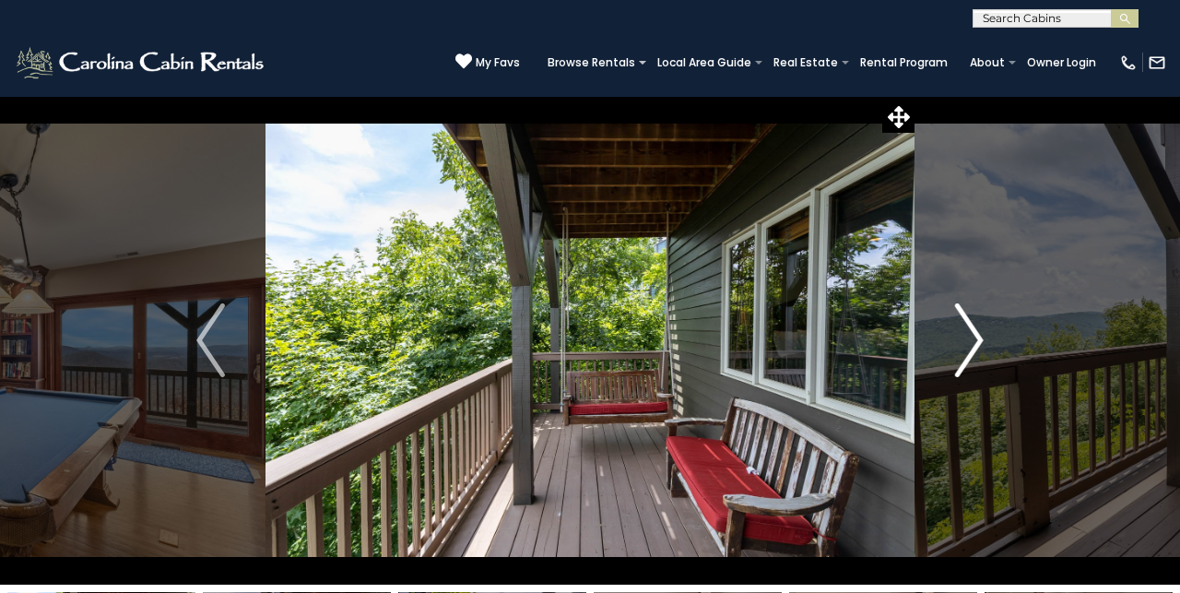
click at [979, 339] on img "Next" at bounding box center [969, 340] width 28 height 74
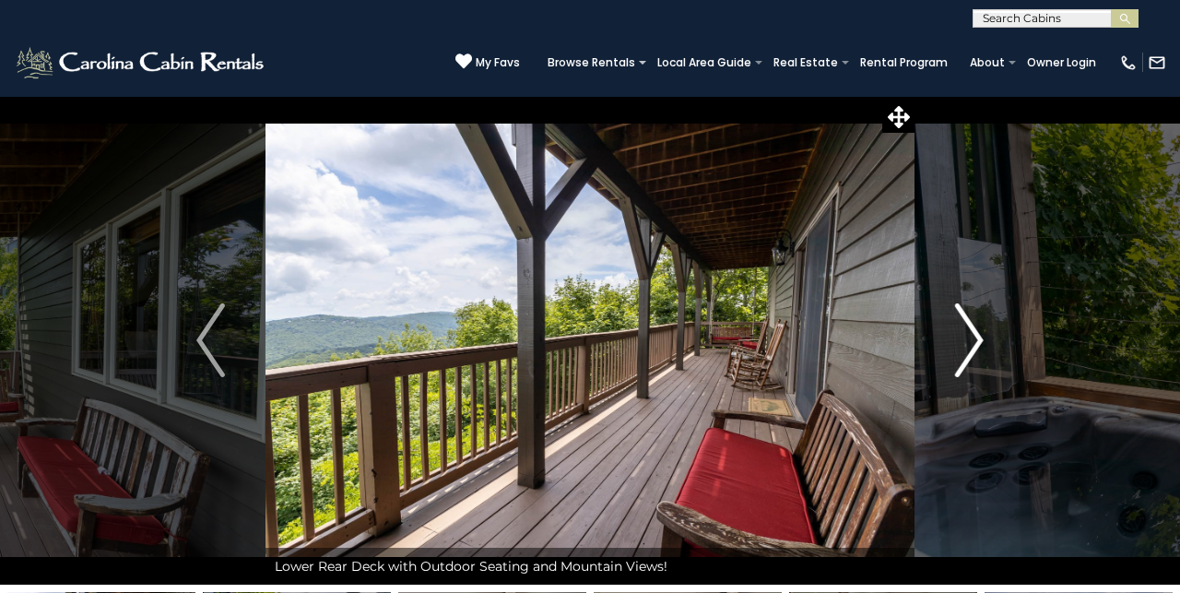
click at [976, 342] on img "Next" at bounding box center [969, 340] width 28 height 74
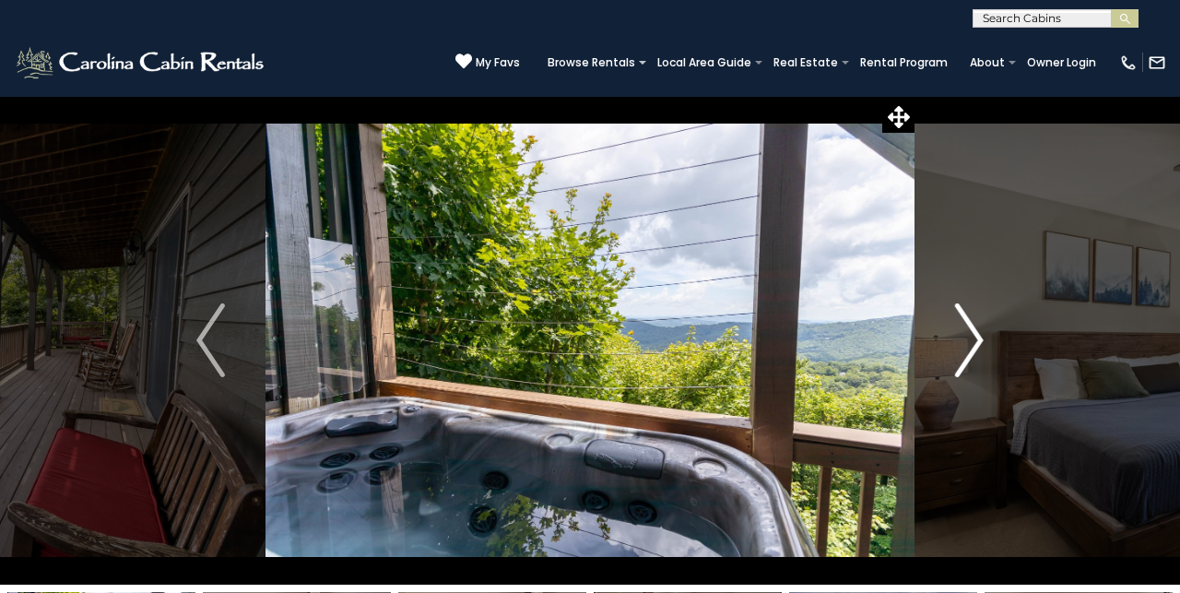
click at [973, 344] on img "Next" at bounding box center [969, 340] width 28 height 74
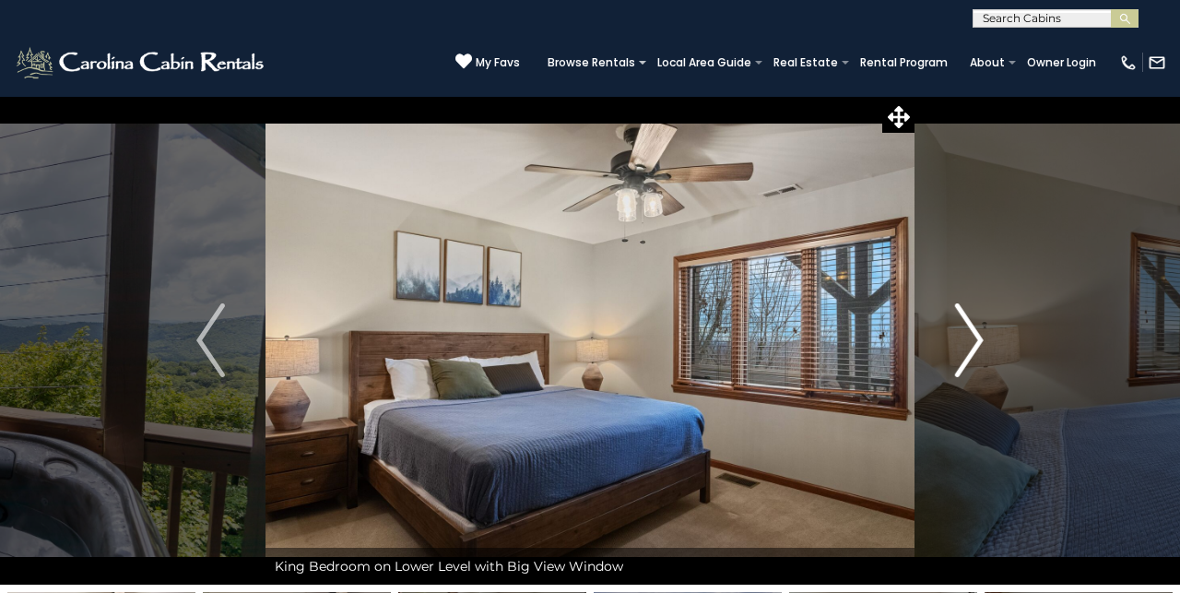
click at [973, 344] on img "Next" at bounding box center [969, 340] width 28 height 74
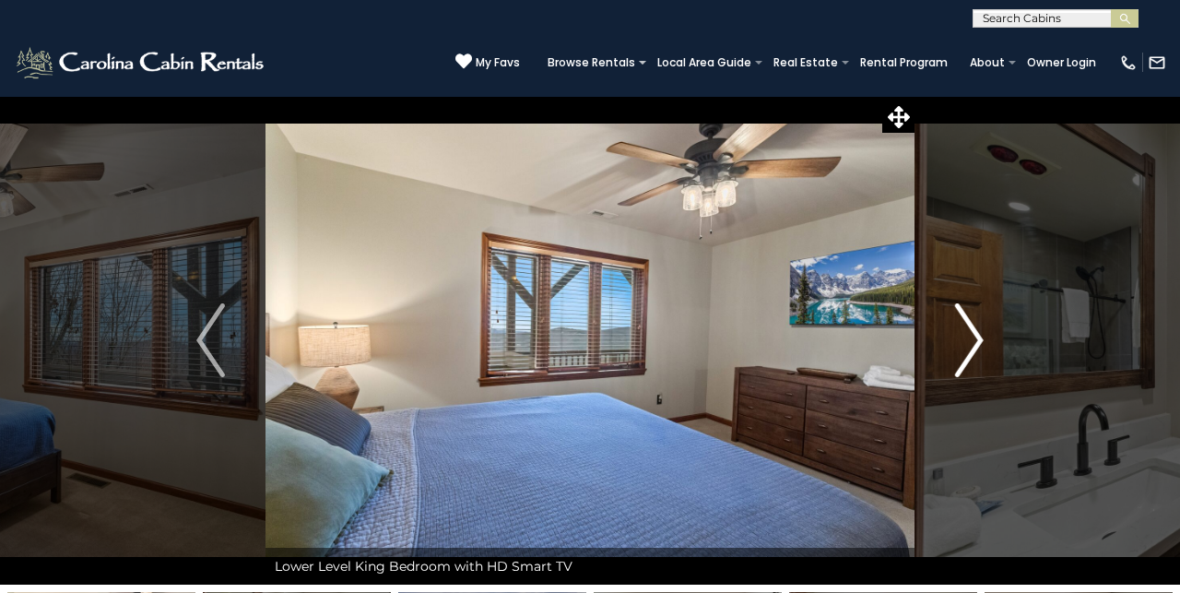
click at [972, 345] on img "Next" at bounding box center [969, 340] width 28 height 74
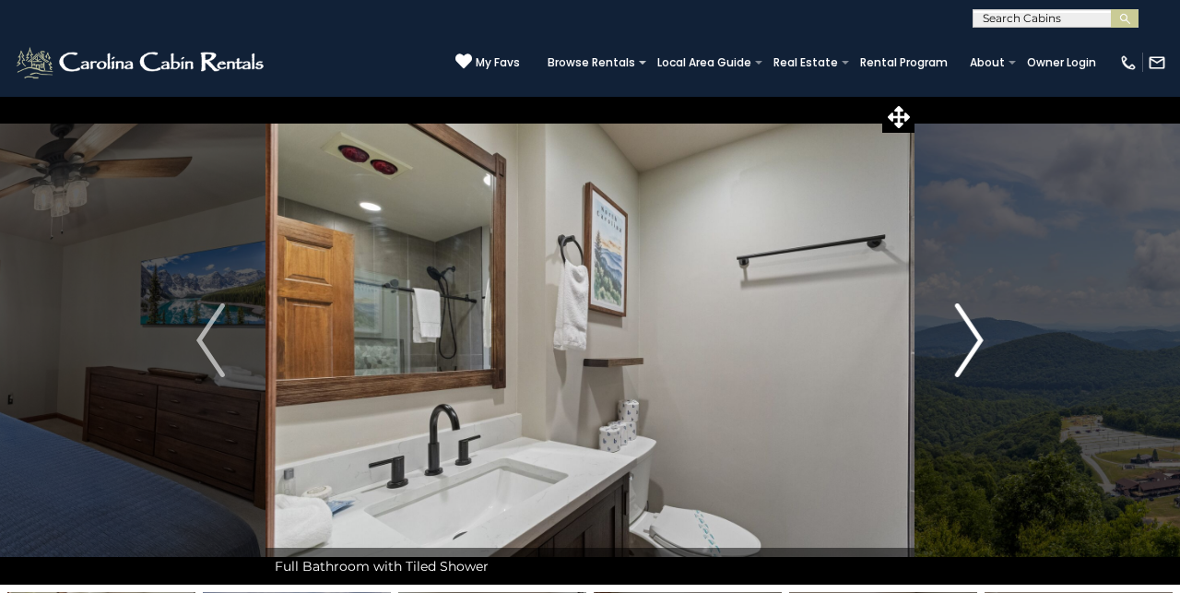
click at [972, 345] on img "Next" at bounding box center [969, 340] width 28 height 74
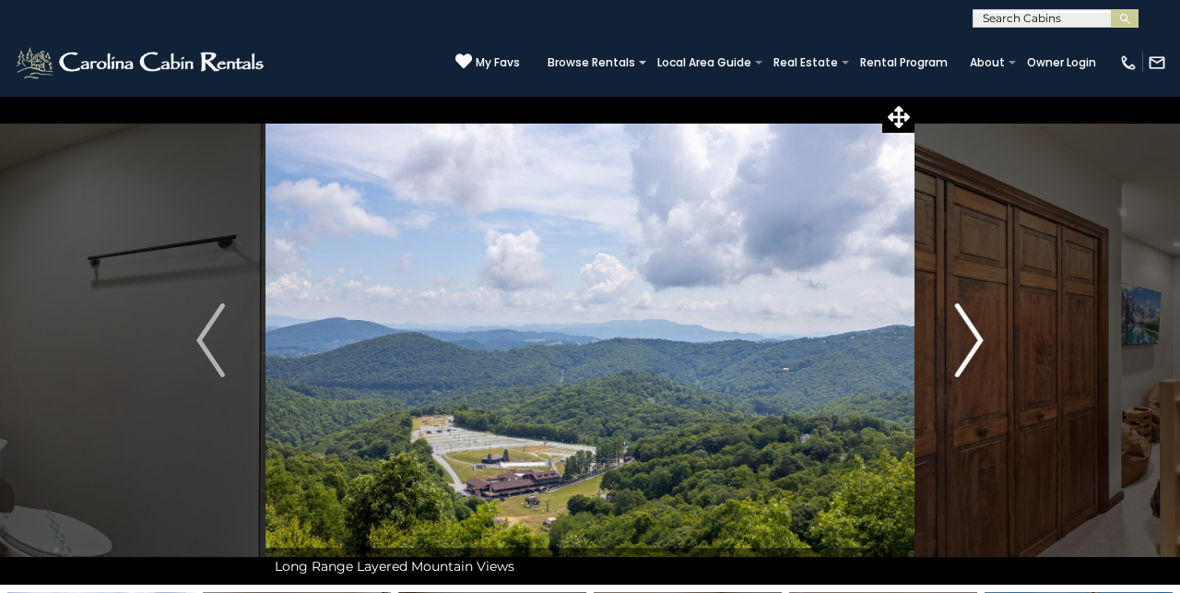
click at [972, 346] on img "Next" at bounding box center [969, 340] width 28 height 74
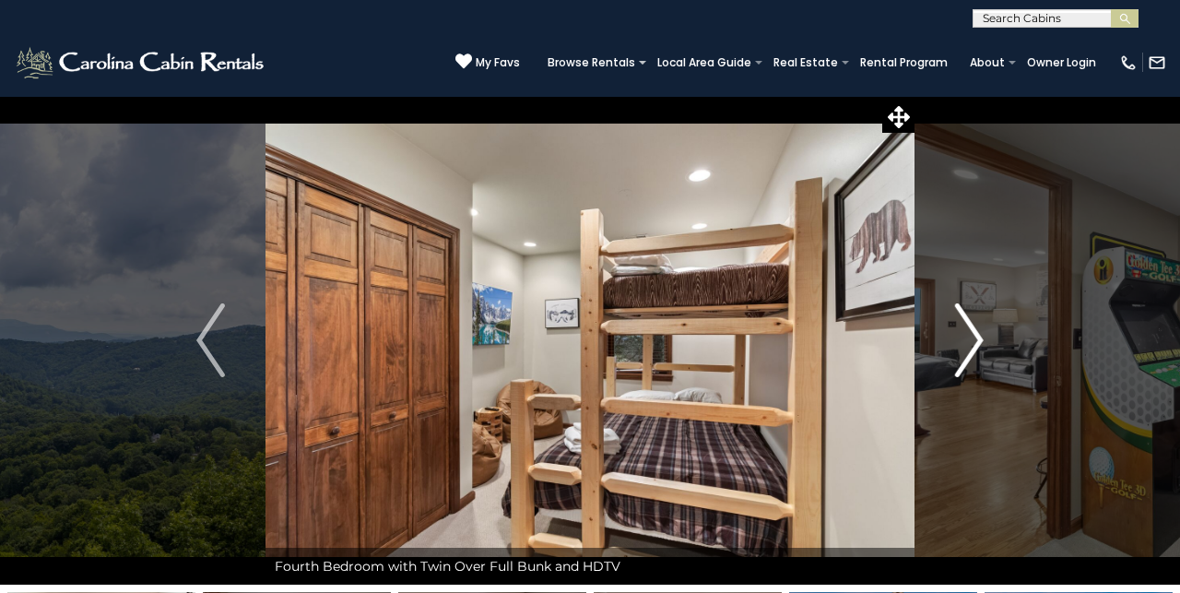
click at [973, 346] on img "Next" at bounding box center [969, 340] width 28 height 74
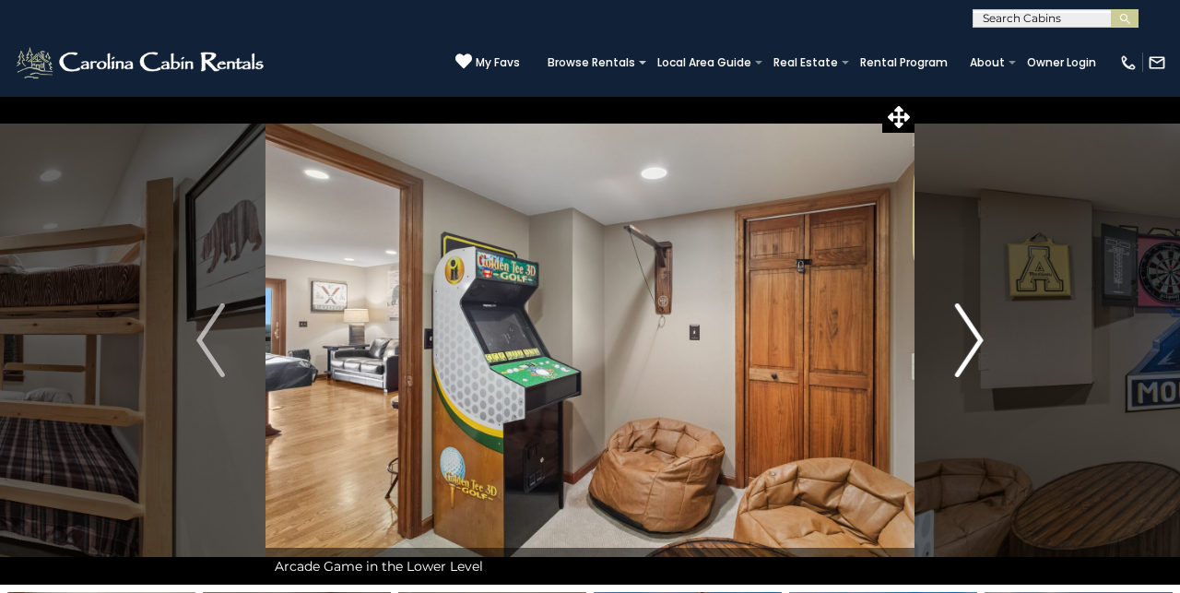
click at [973, 351] on img "Next" at bounding box center [969, 340] width 28 height 74
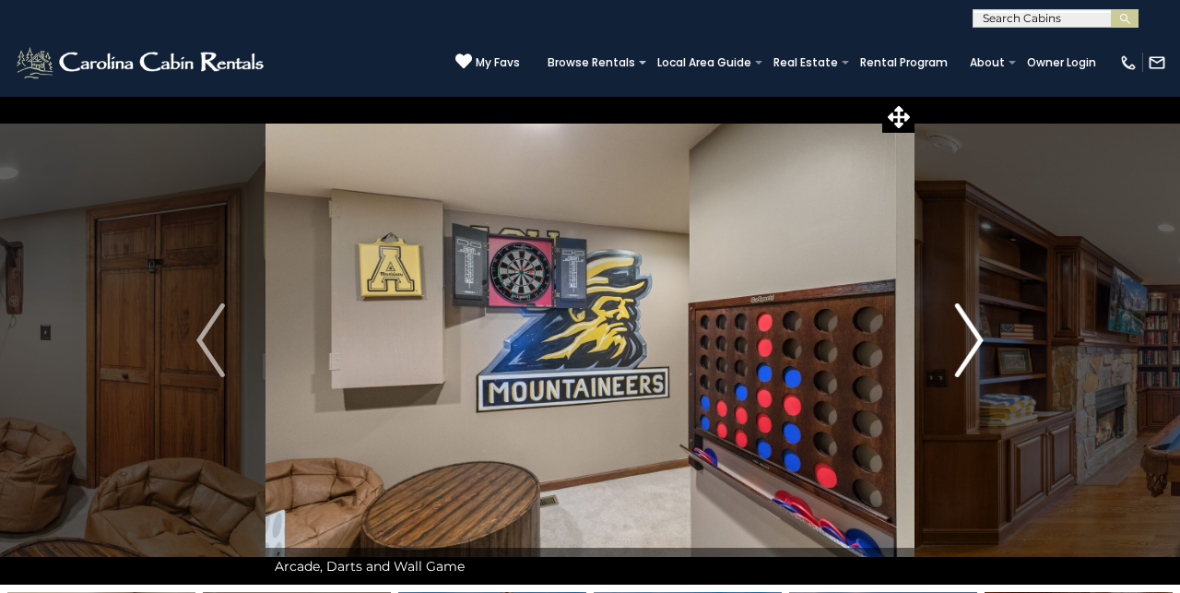
click at [973, 356] on img "Next" at bounding box center [969, 340] width 28 height 74
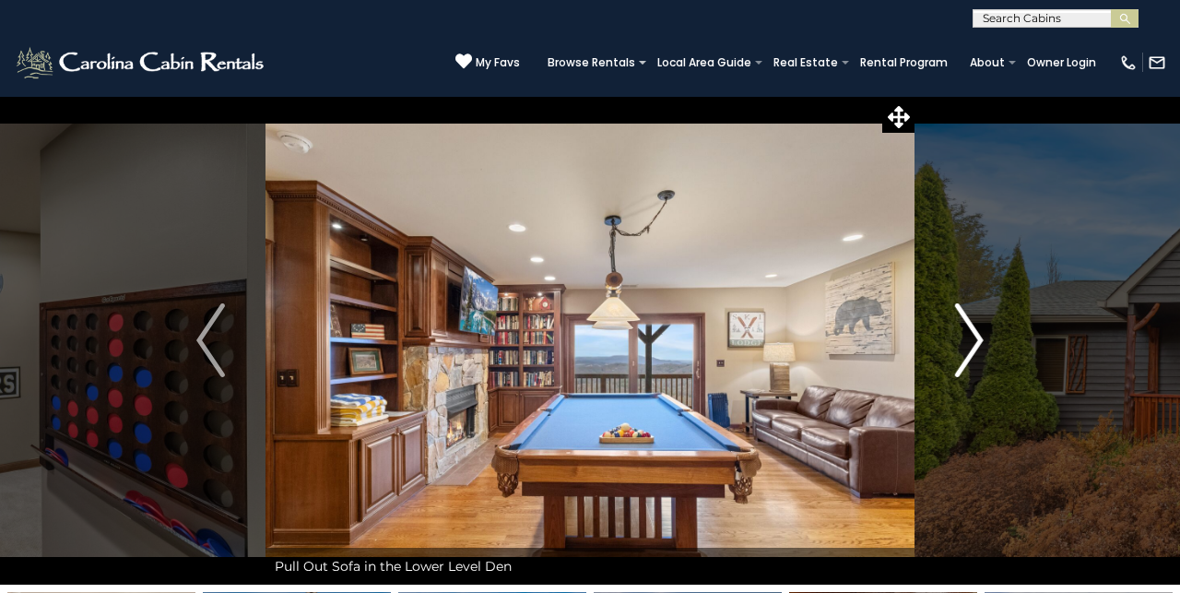
click at [978, 353] on img "Next" at bounding box center [969, 340] width 28 height 74
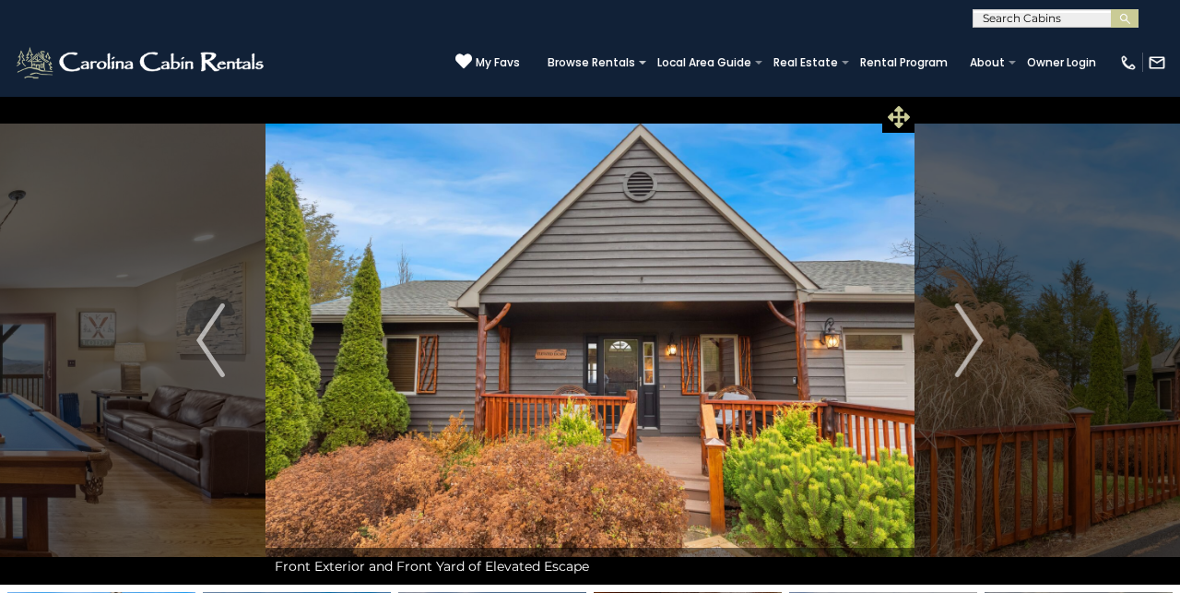
click at [895, 115] on icon at bounding box center [899, 117] width 22 height 22
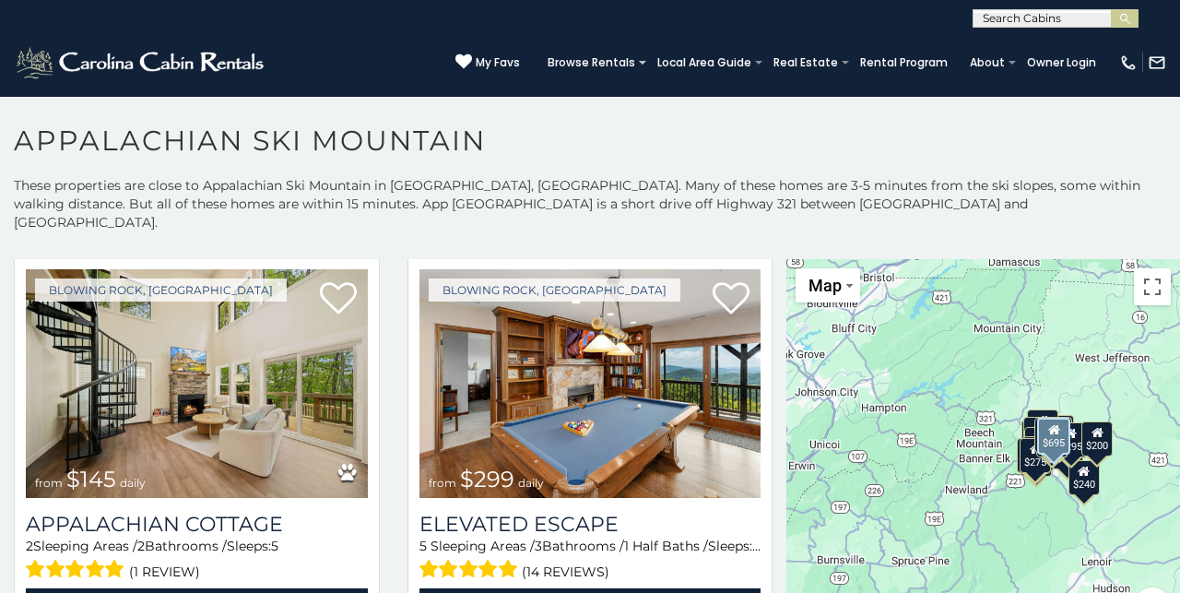
scroll to position [849, 0]
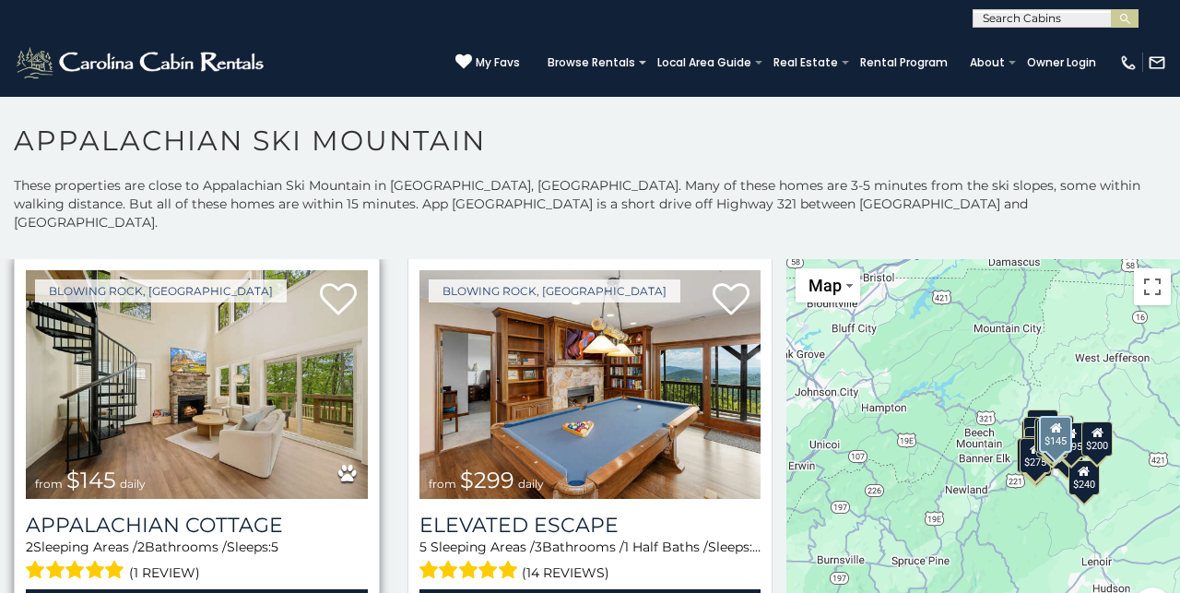
click at [234, 390] on img at bounding box center [197, 384] width 342 height 229
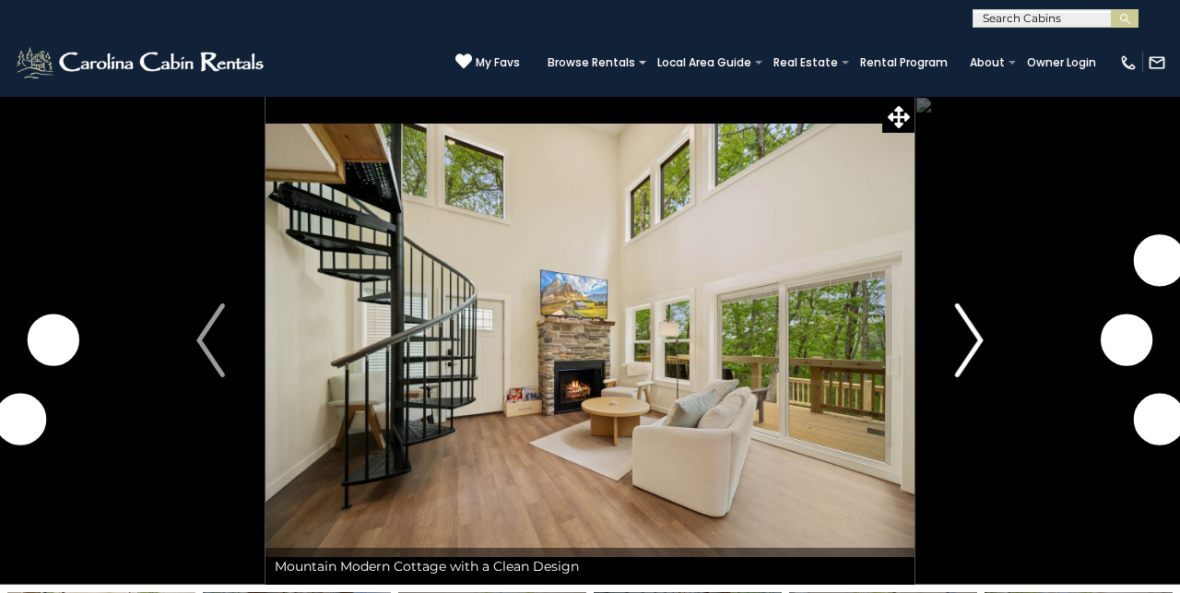
click at [988, 338] on button "Next" at bounding box center [969, 340] width 110 height 489
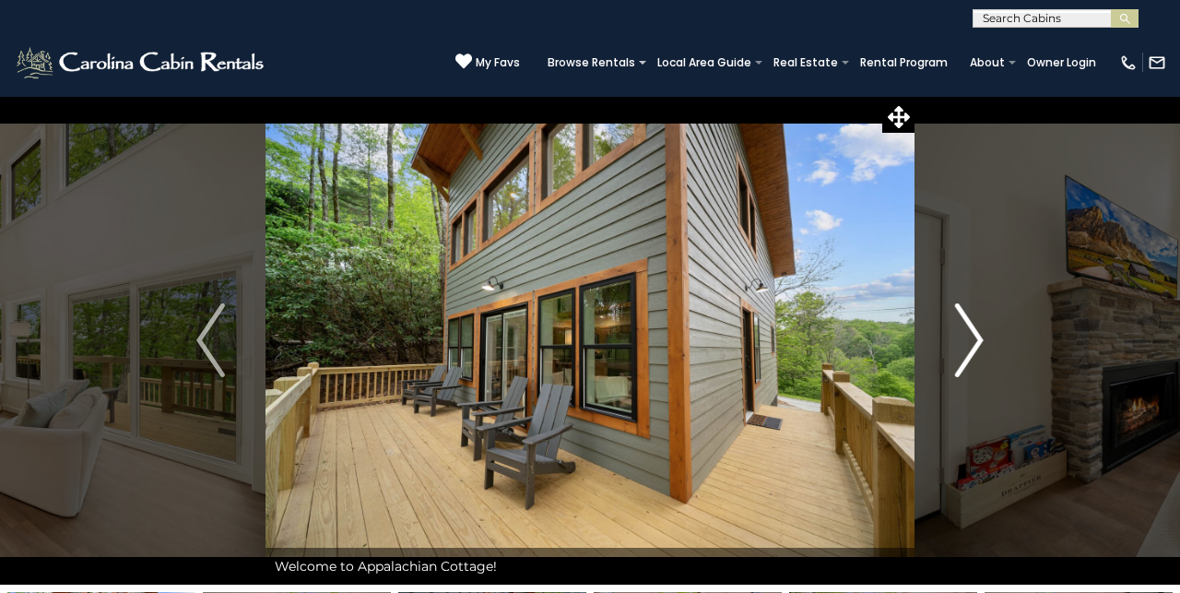
click at [974, 336] on img "Next" at bounding box center [969, 340] width 28 height 74
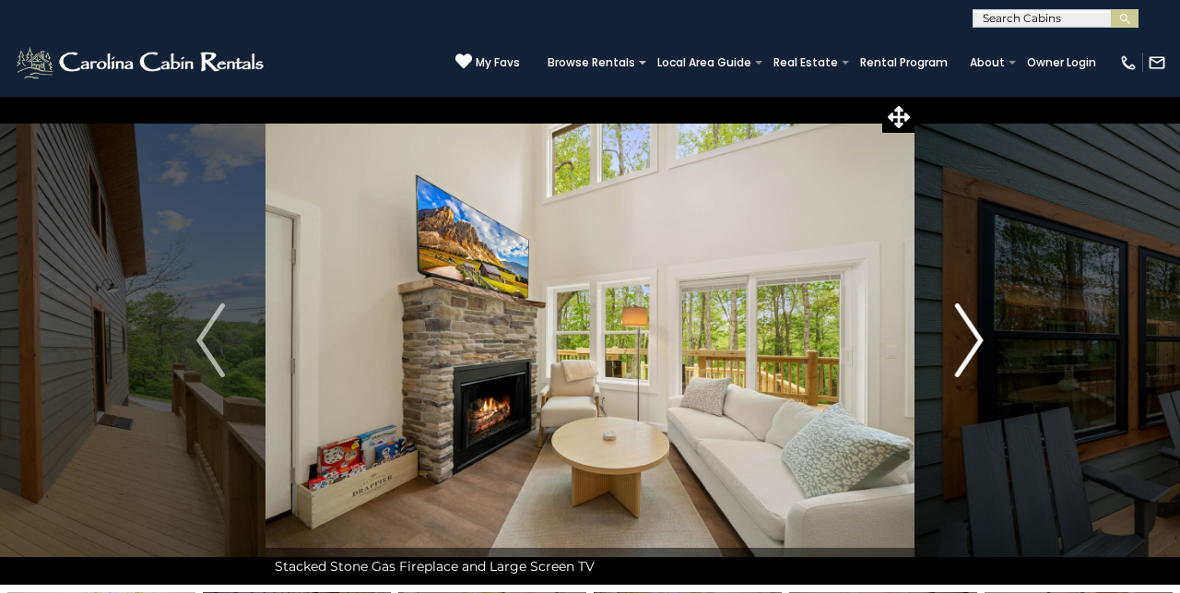
click at [968, 336] on img "Next" at bounding box center [969, 340] width 28 height 74
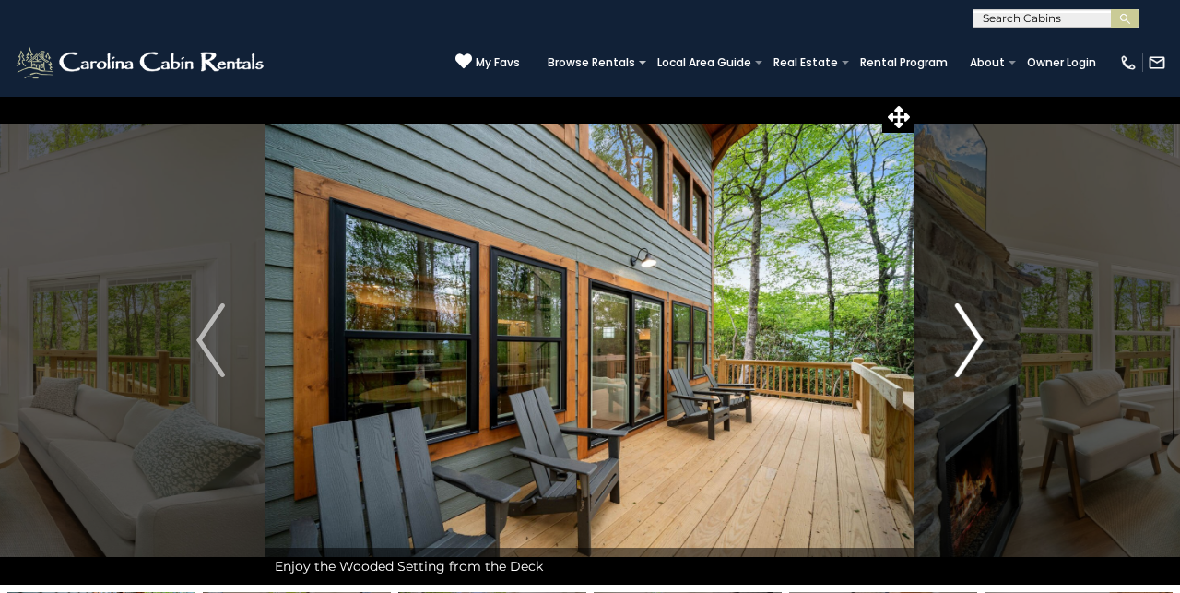
click at [968, 337] on img "Next" at bounding box center [969, 340] width 28 height 74
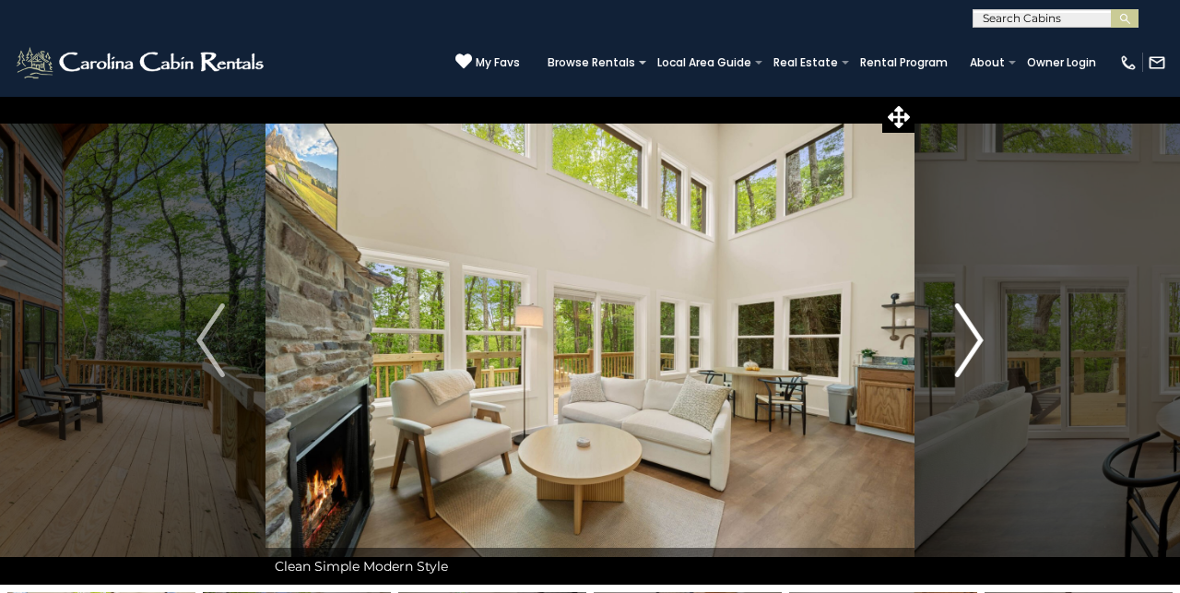
click at [969, 339] on img "Next" at bounding box center [969, 340] width 28 height 74
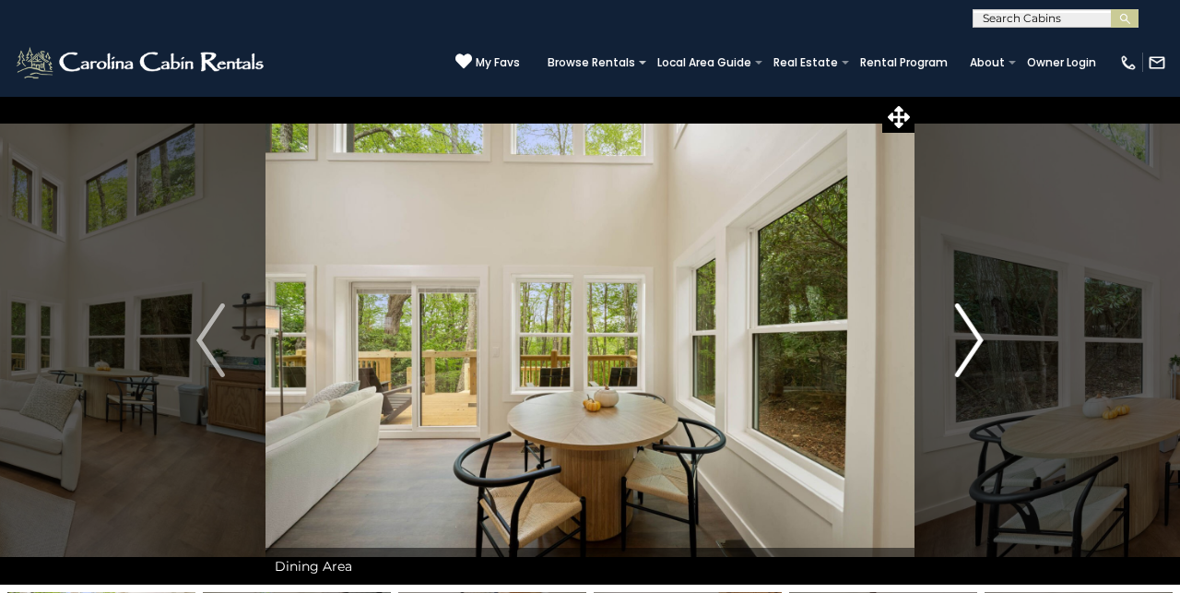
click at [969, 342] on img "Next" at bounding box center [969, 340] width 28 height 74
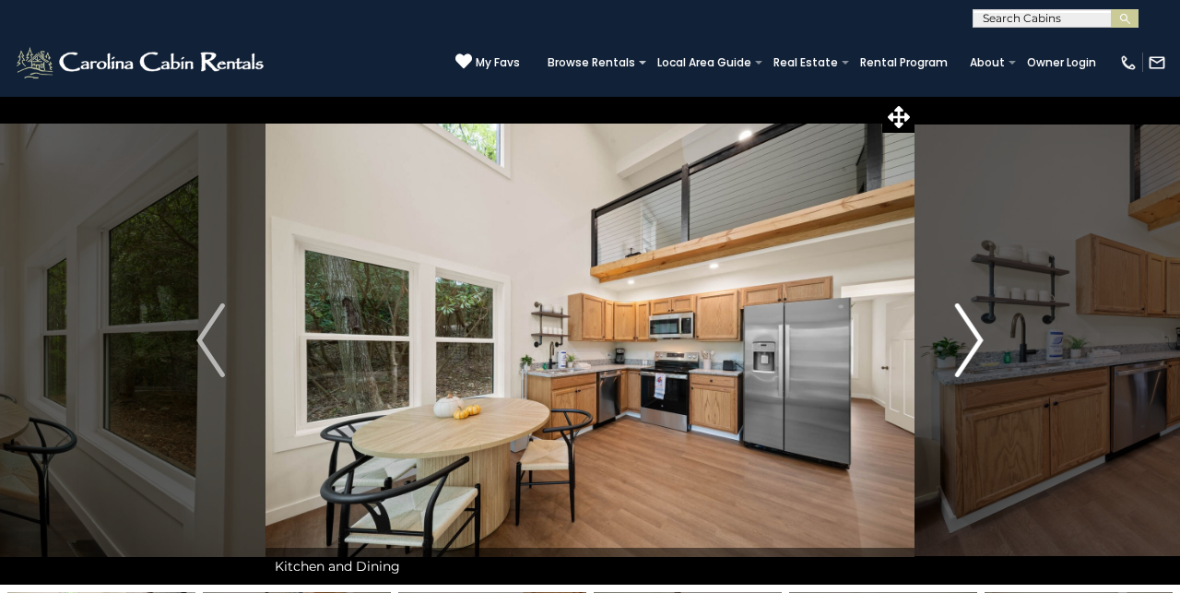
click at [969, 347] on img "Next" at bounding box center [969, 340] width 28 height 74
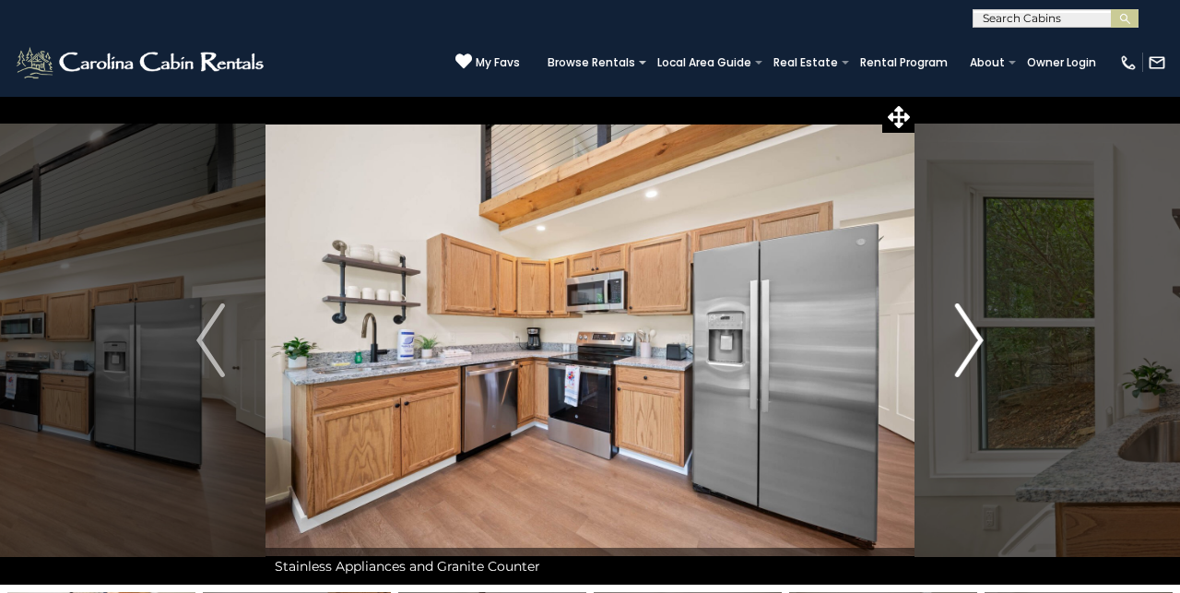
click at [971, 352] on img "Next" at bounding box center [969, 340] width 28 height 74
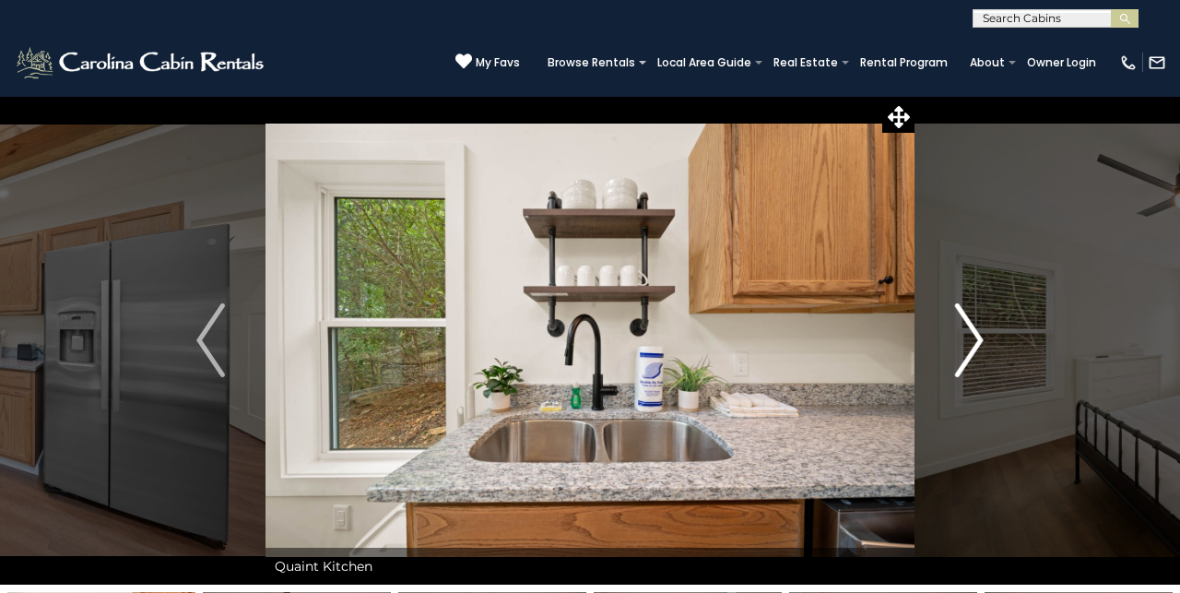
click at [971, 352] on img "Next" at bounding box center [969, 340] width 28 height 74
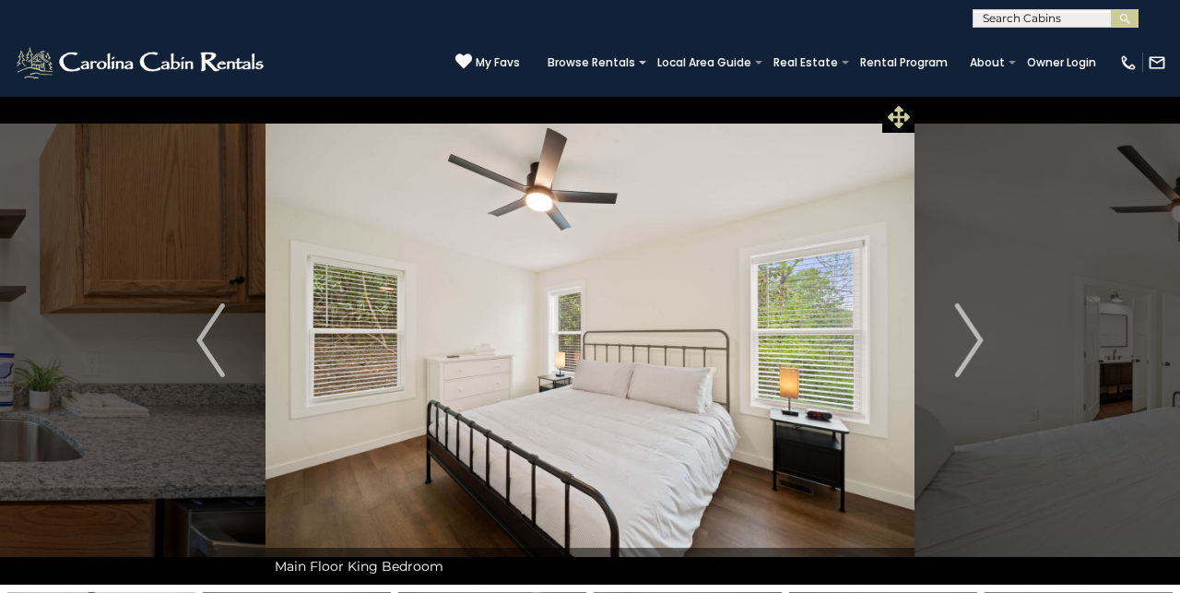
click at [907, 112] on icon at bounding box center [899, 117] width 22 height 22
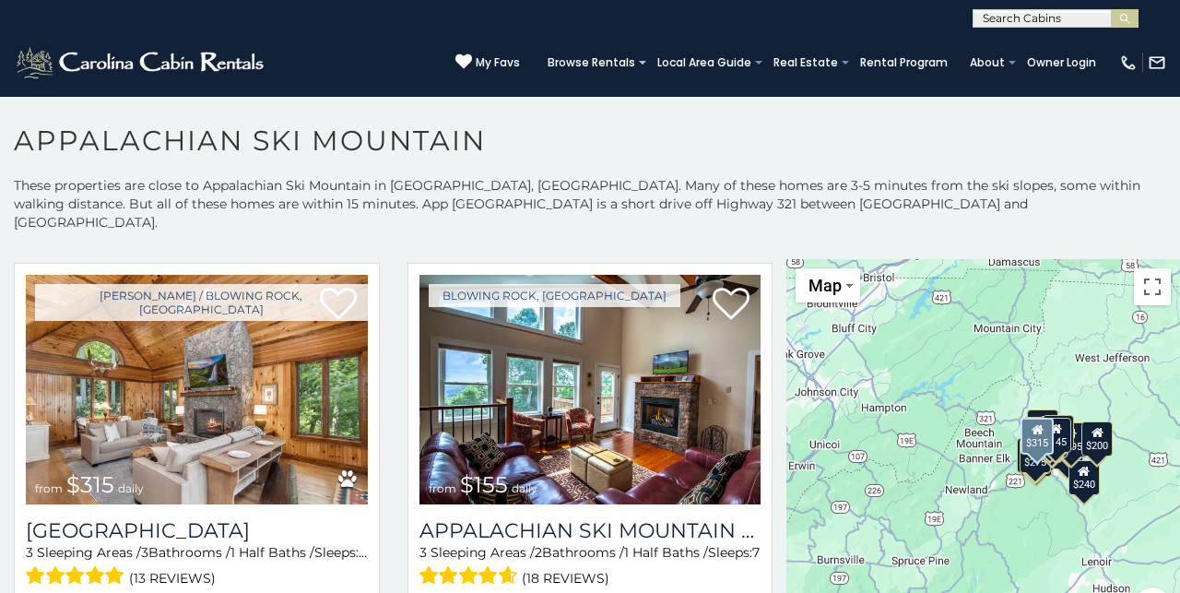
scroll to position [1245, 0]
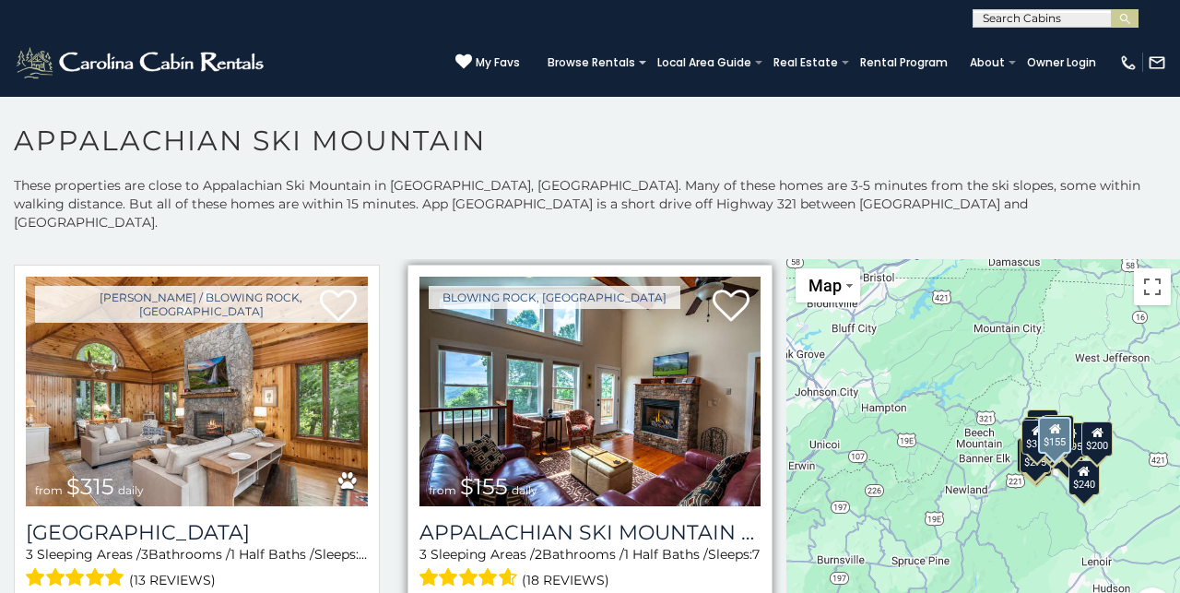
click at [580, 415] on img at bounding box center [590, 391] width 342 height 229
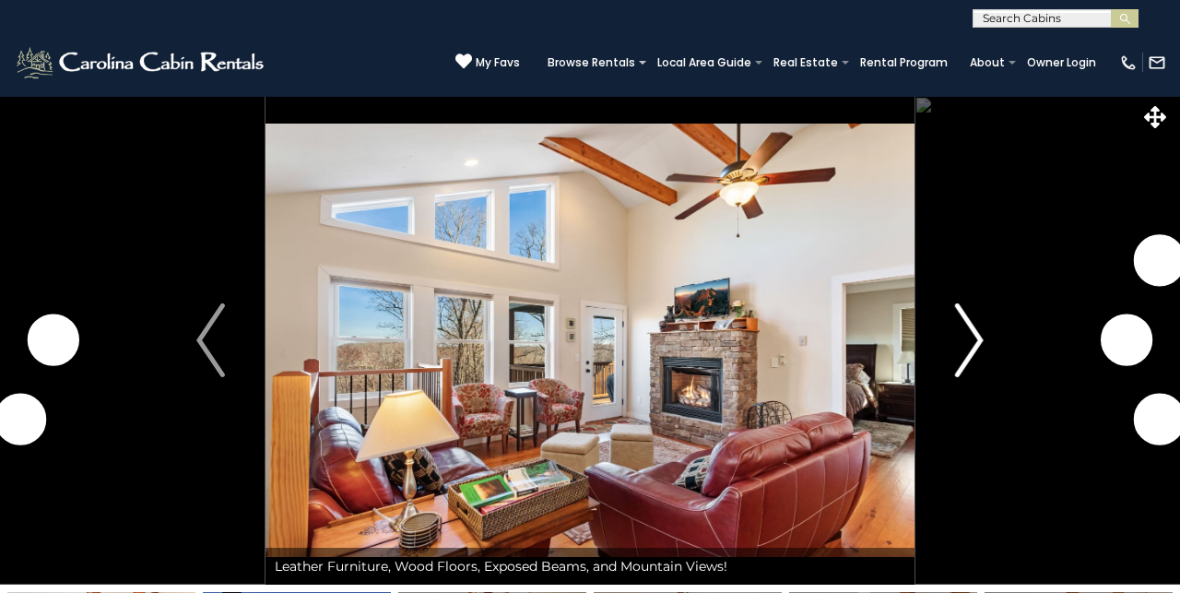
click at [966, 329] on img "Next" at bounding box center [969, 340] width 28 height 74
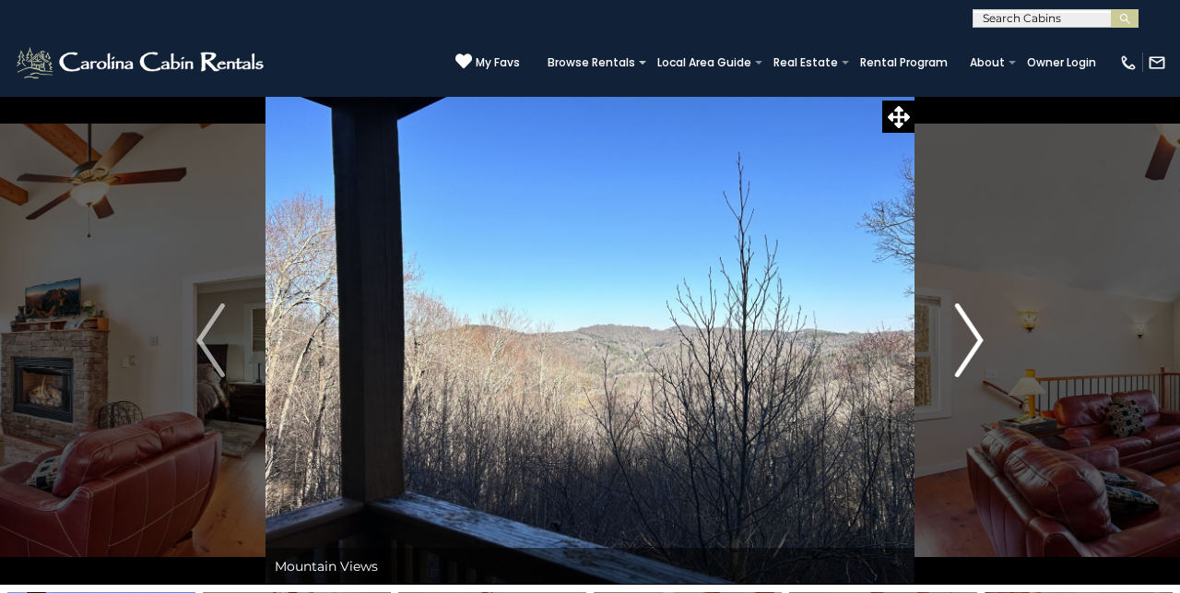
click at [983, 327] on button "Next" at bounding box center [969, 340] width 110 height 489
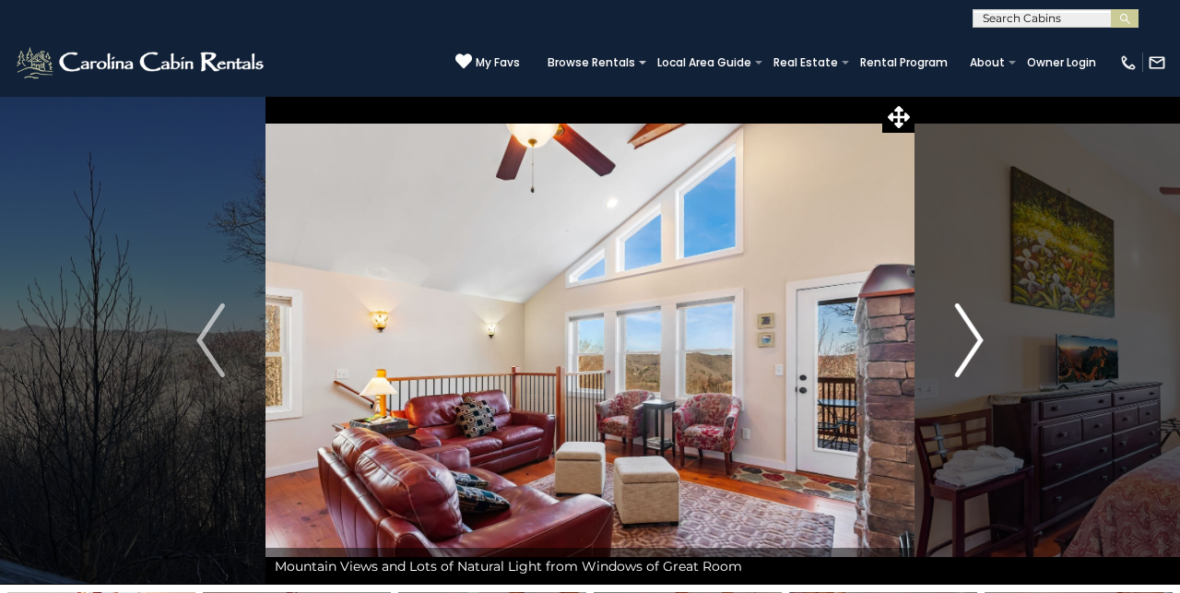
click at [973, 339] on img "Next" at bounding box center [969, 340] width 28 height 74
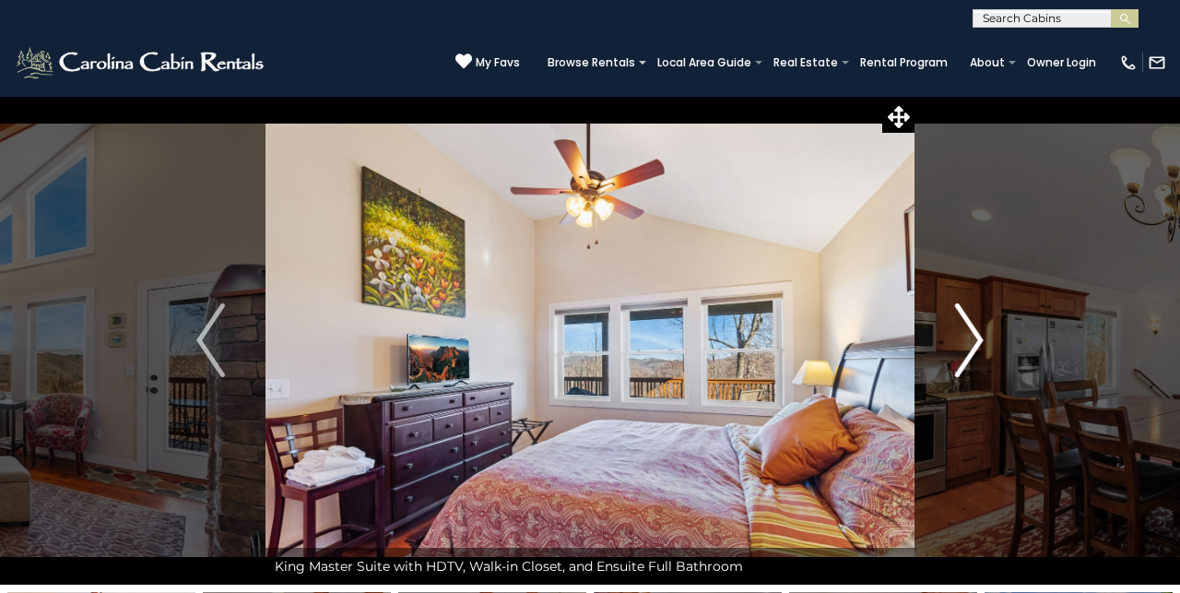
click at [972, 343] on img "Next" at bounding box center [969, 340] width 28 height 74
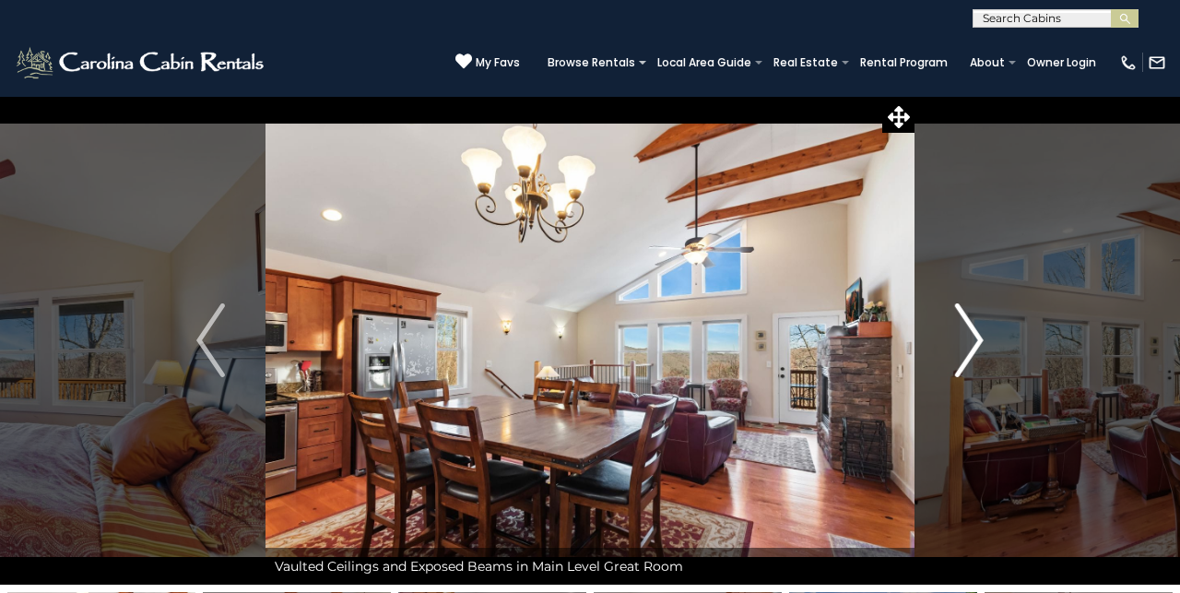
click at [973, 345] on img "Next" at bounding box center [969, 340] width 28 height 74
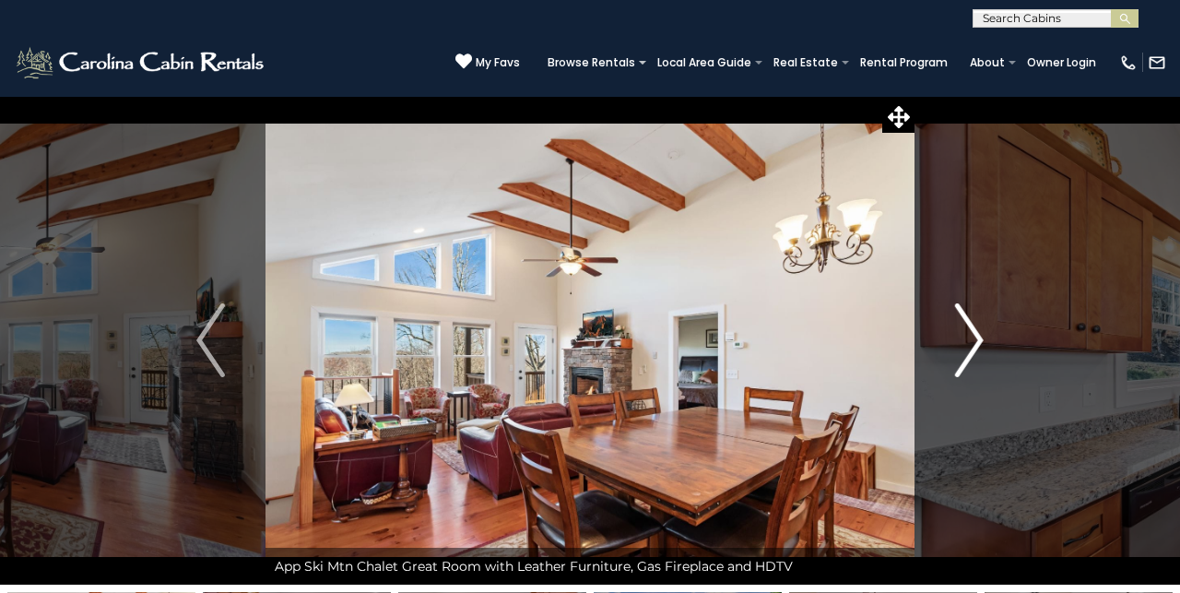
click at [966, 347] on img "Next" at bounding box center [969, 340] width 28 height 74
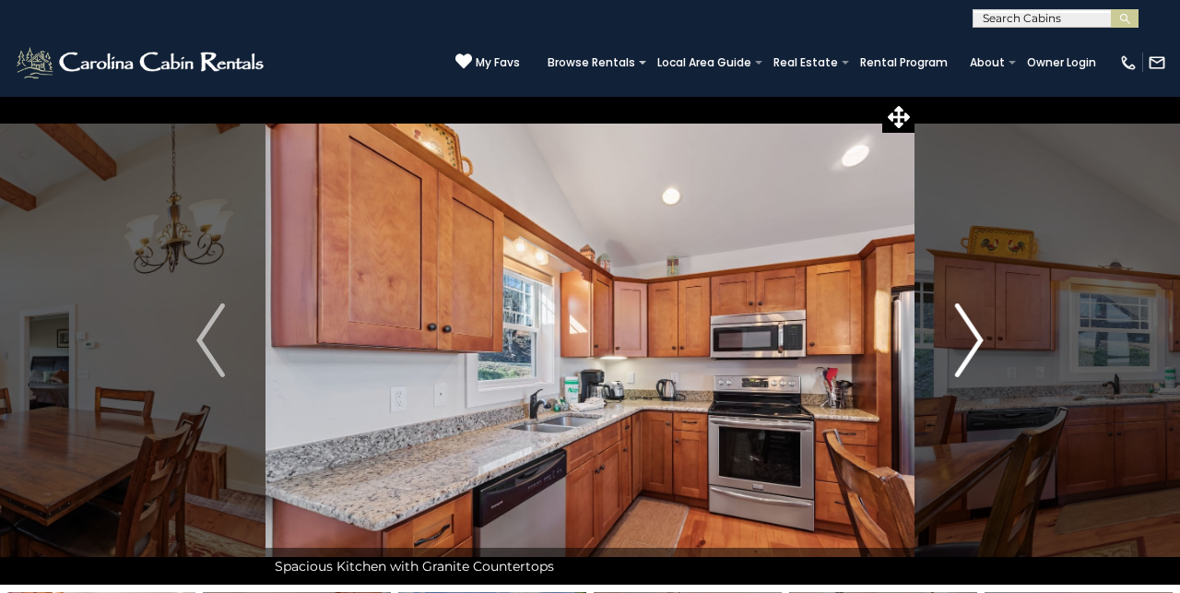
click at [964, 355] on img "Next" at bounding box center [969, 340] width 28 height 74
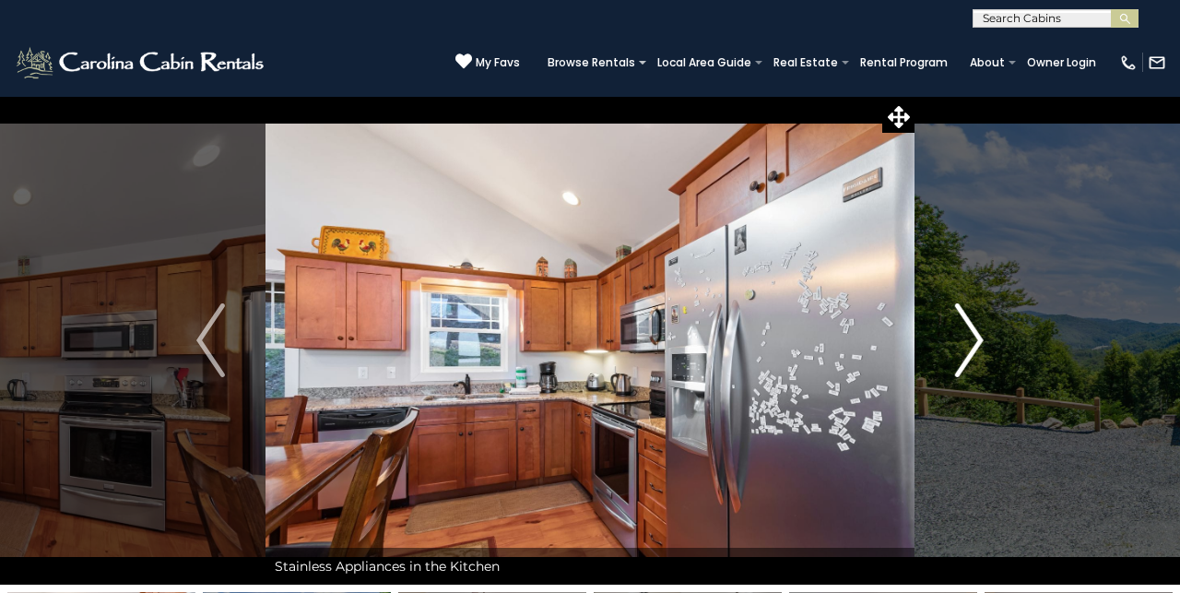
click at [965, 357] on img "Next" at bounding box center [969, 340] width 28 height 74
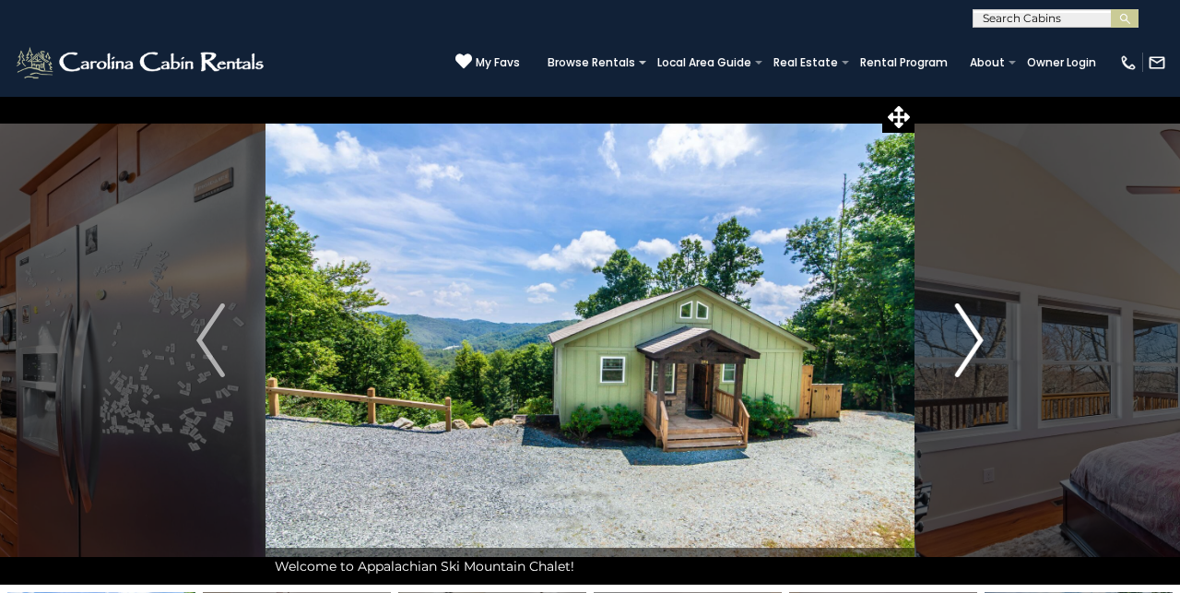
click at [966, 360] on img "Next" at bounding box center [969, 340] width 28 height 74
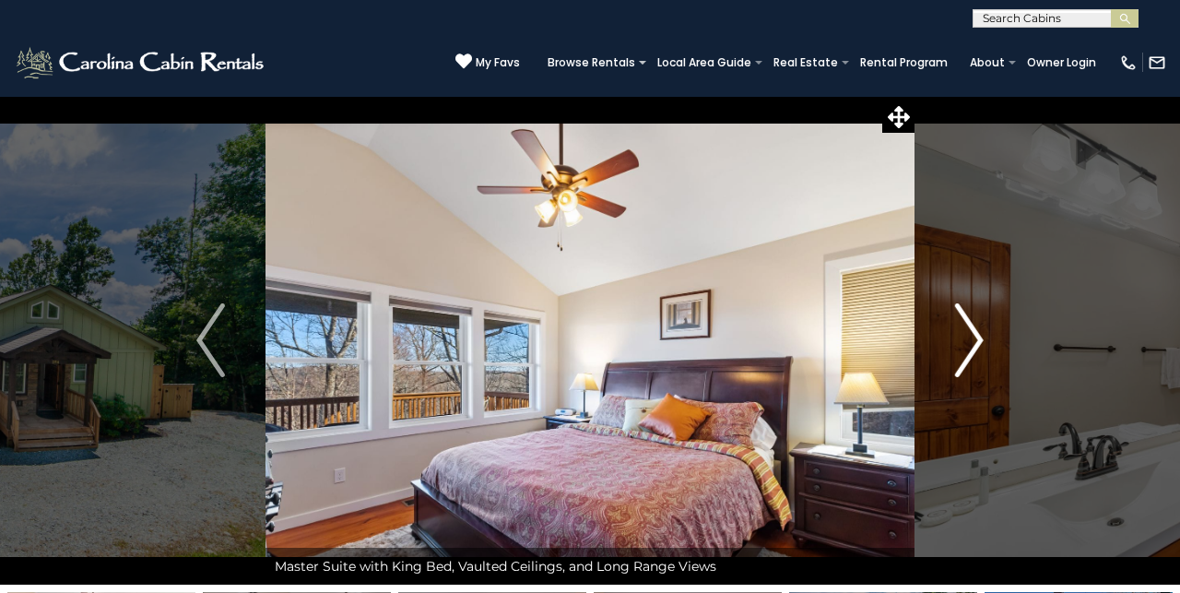
click at [966, 362] on img "Next" at bounding box center [969, 340] width 28 height 74
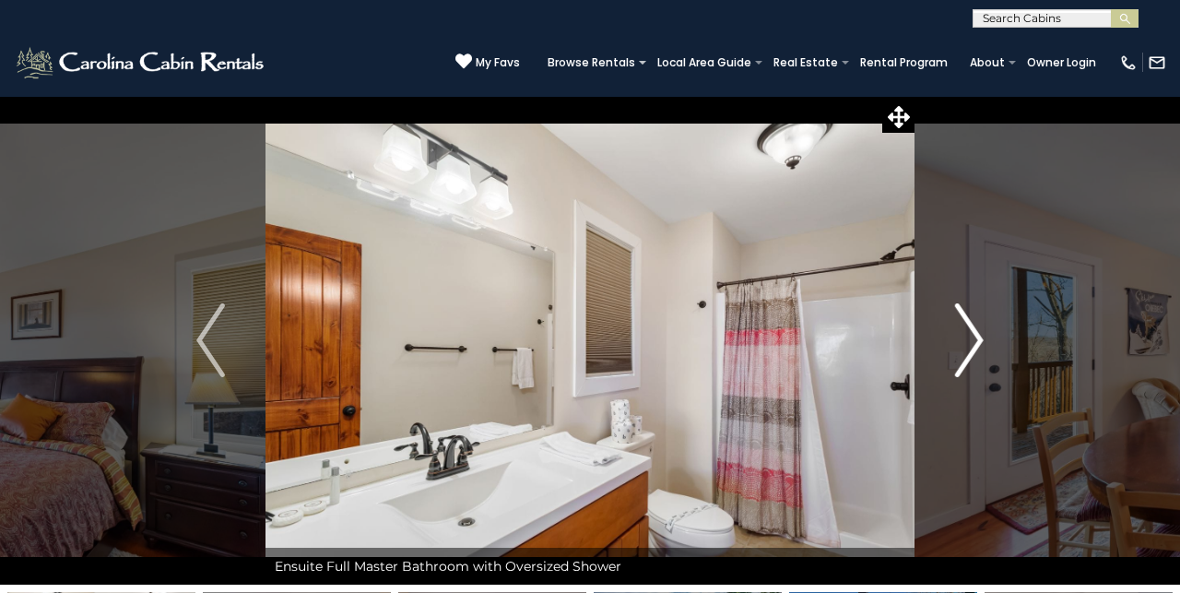
click at [965, 369] on img "Next" at bounding box center [969, 340] width 28 height 74
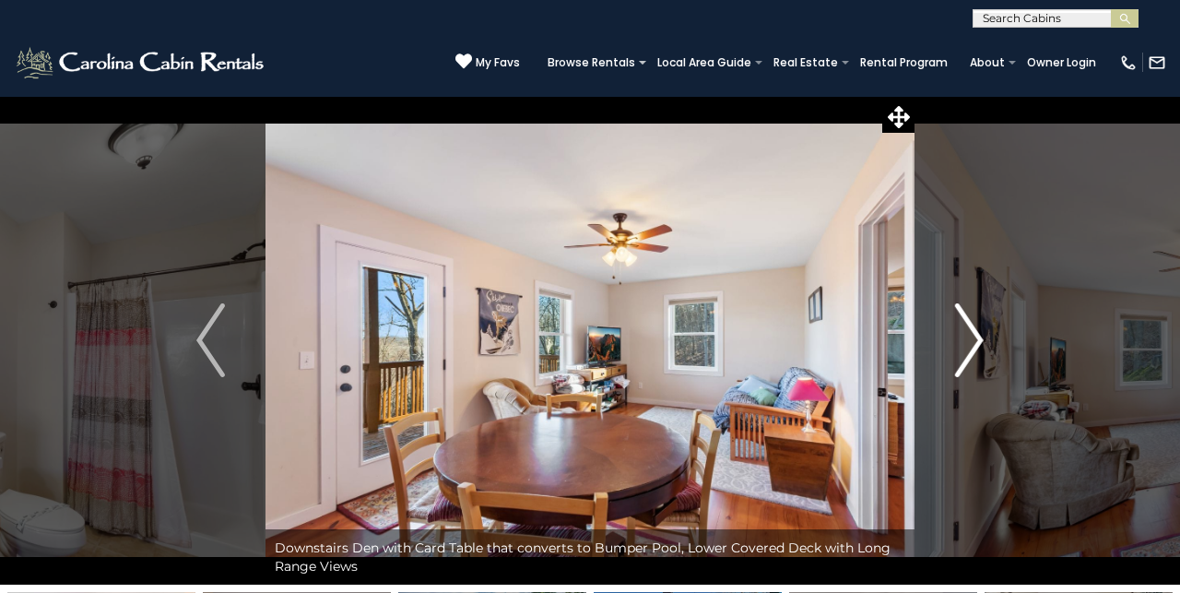
click at [966, 368] on img "Next" at bounding box center [969, 340] width 28 height 74
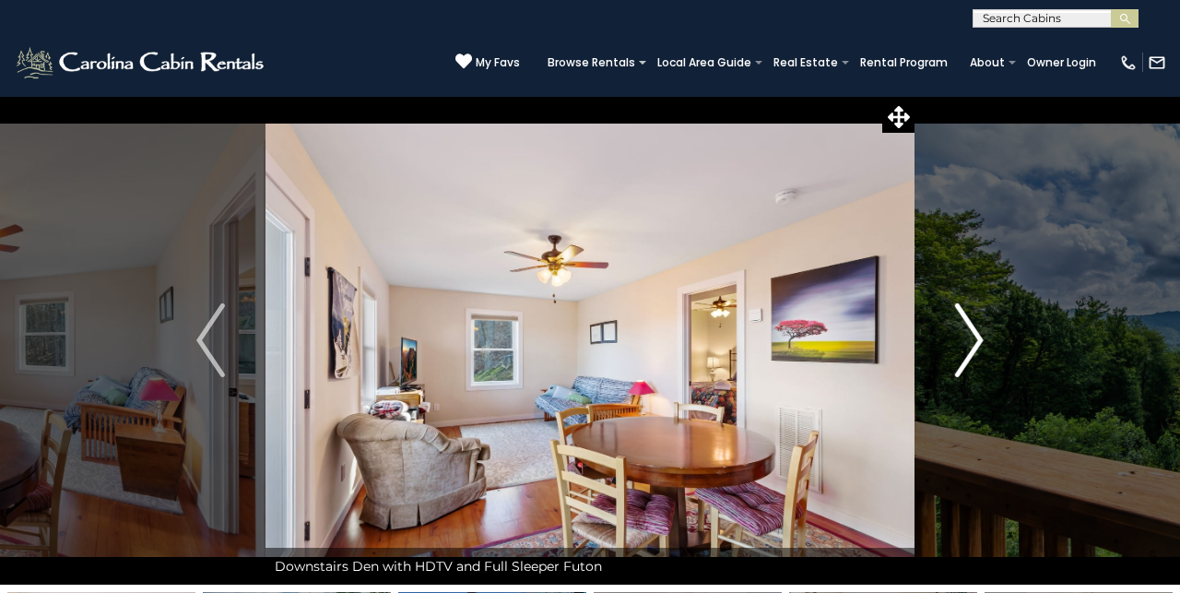
click at [966, 371] on img "Next" at bounding box center [969, 340] width 28 height 74
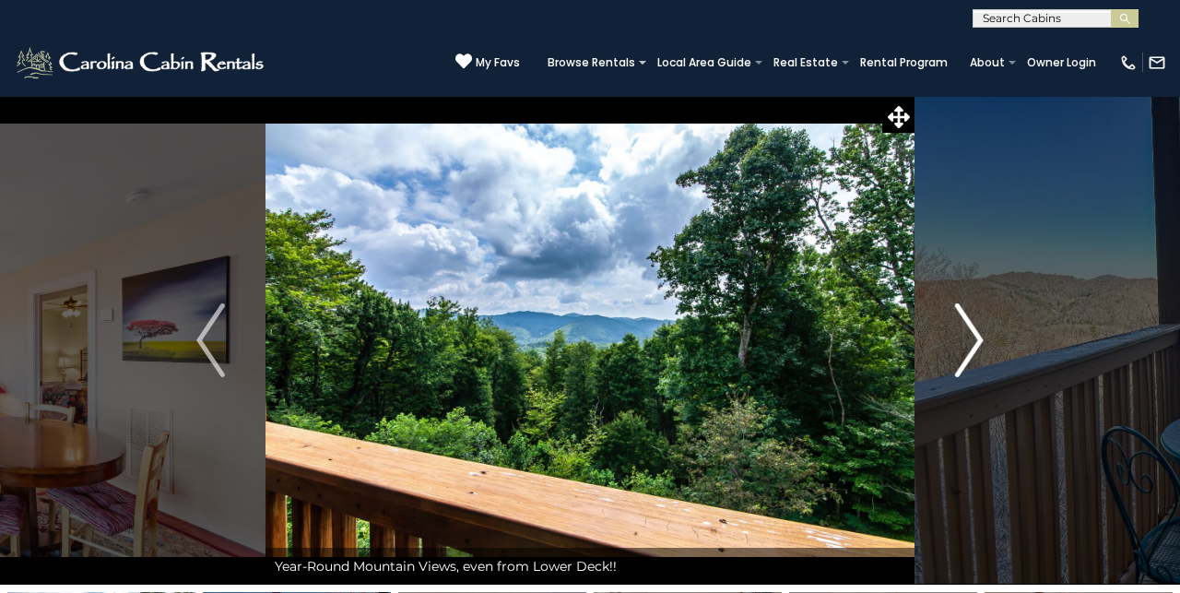
click at [966, 379] on button "Next" at bounding box center [969, 340] width 110 height 489
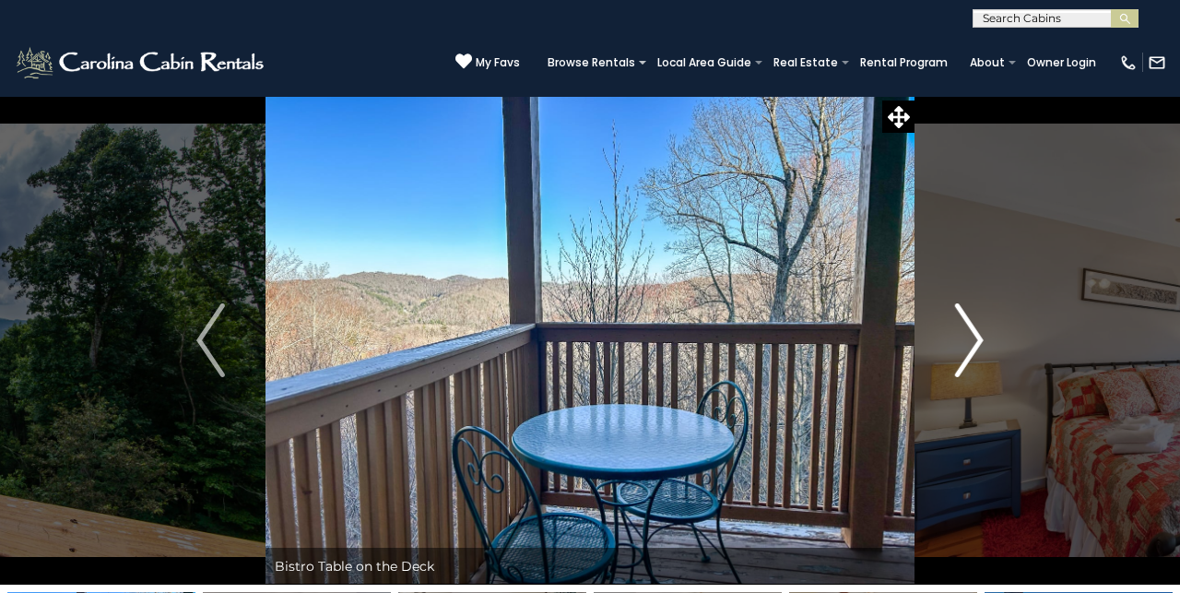
click at [969, 383] on button "Next" at bounding box center [969, 340] width 110 height 489
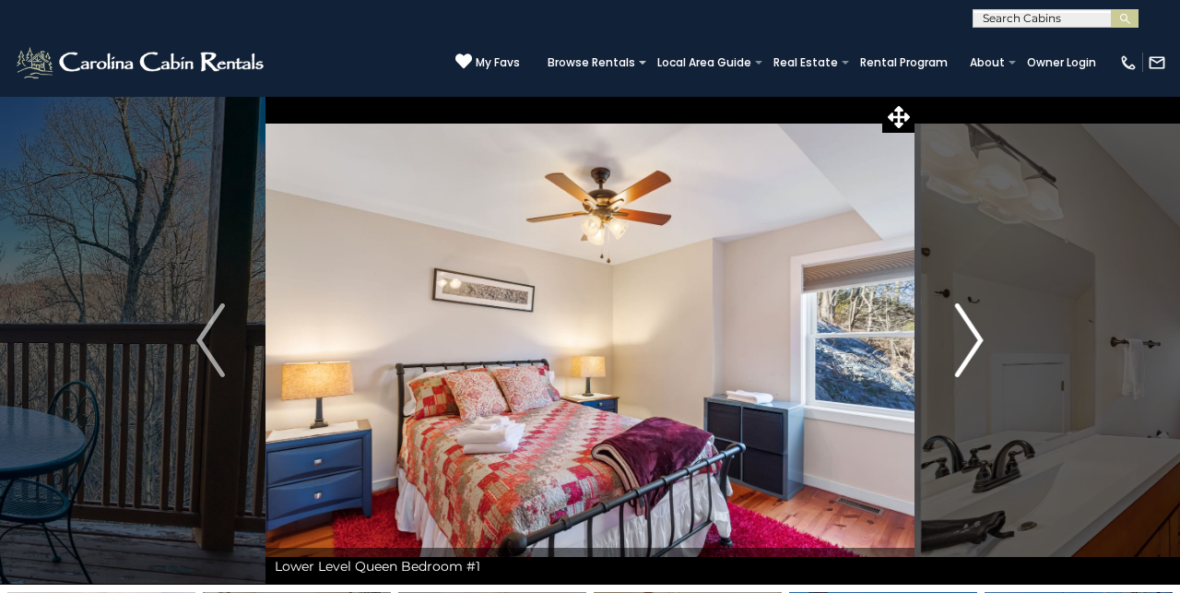
click at [969, 388] on button "Next" at bounding box center [969, 340] width 110 height 489
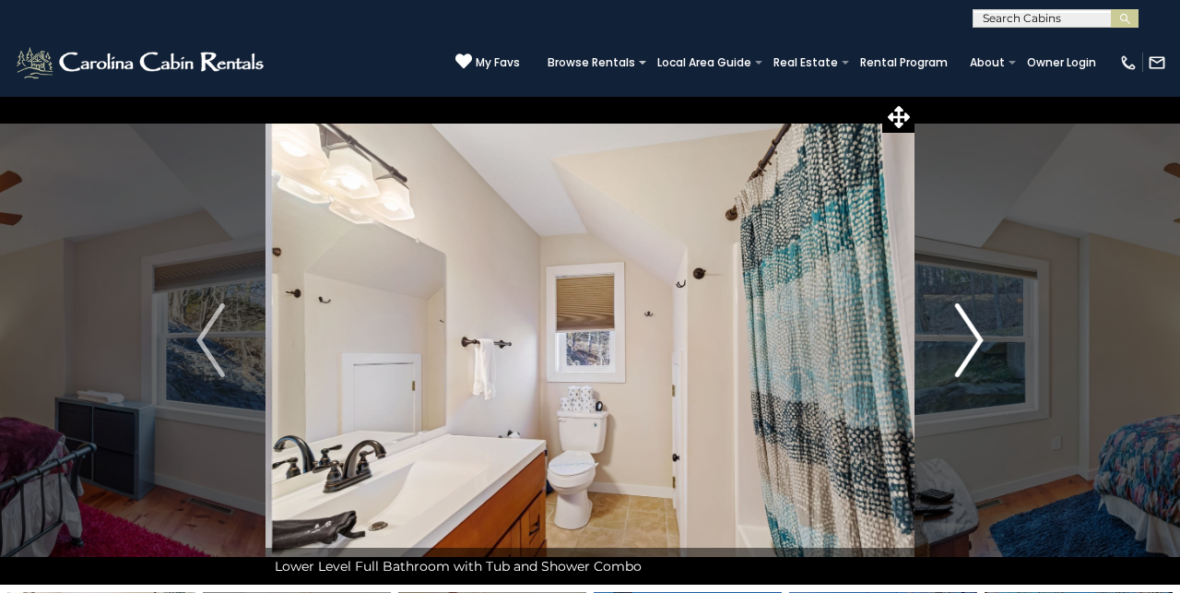
click at [969, 394] on button "Next" at bounding box center [969, 340] width 110 height 489
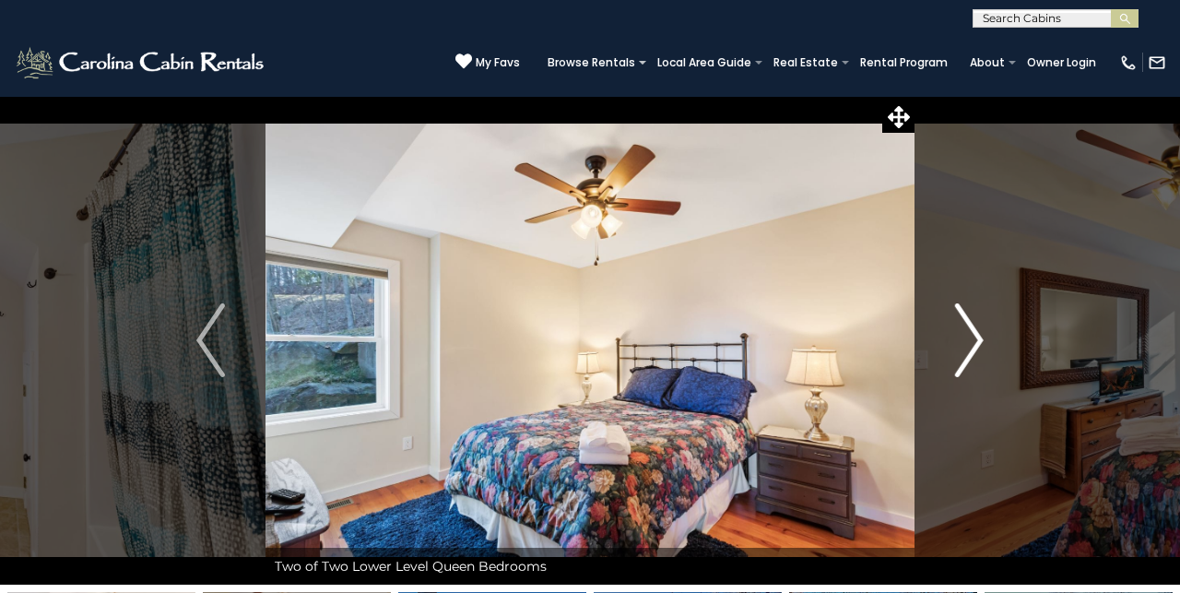
click at [968, 400] on button "Next" at bounding box center [969, 340] width 110 height 489
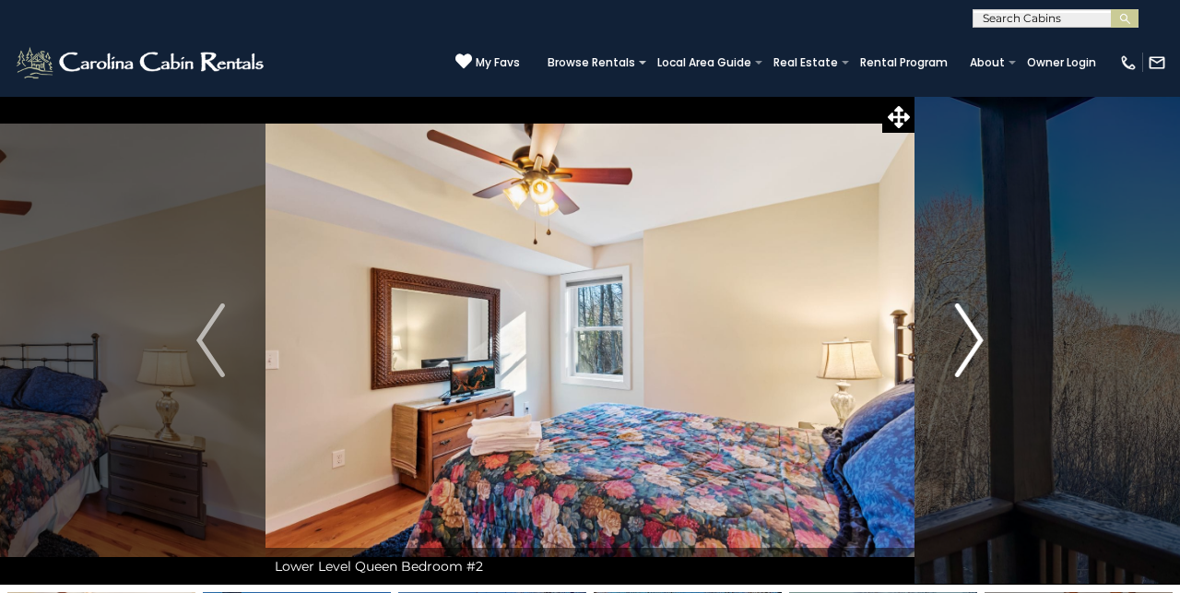
click at [967, 403] on button "Next" at bounding box center [969, 340] width 110 height 489
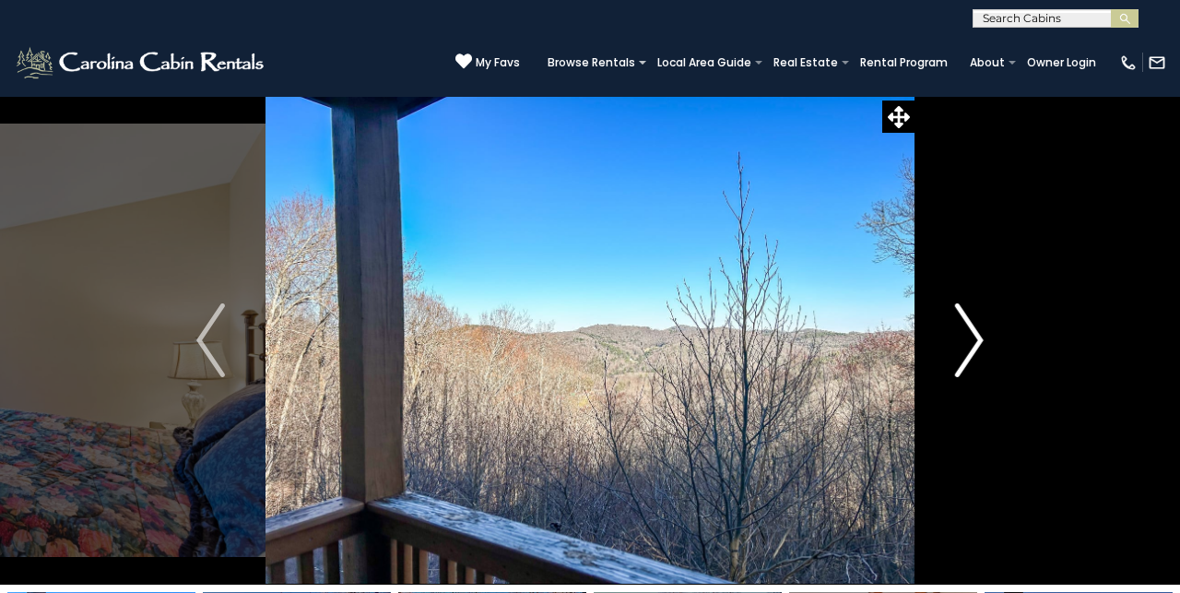
click at [966, 406] on button "Next" at bounding box center [969, 340] width 110 height 489
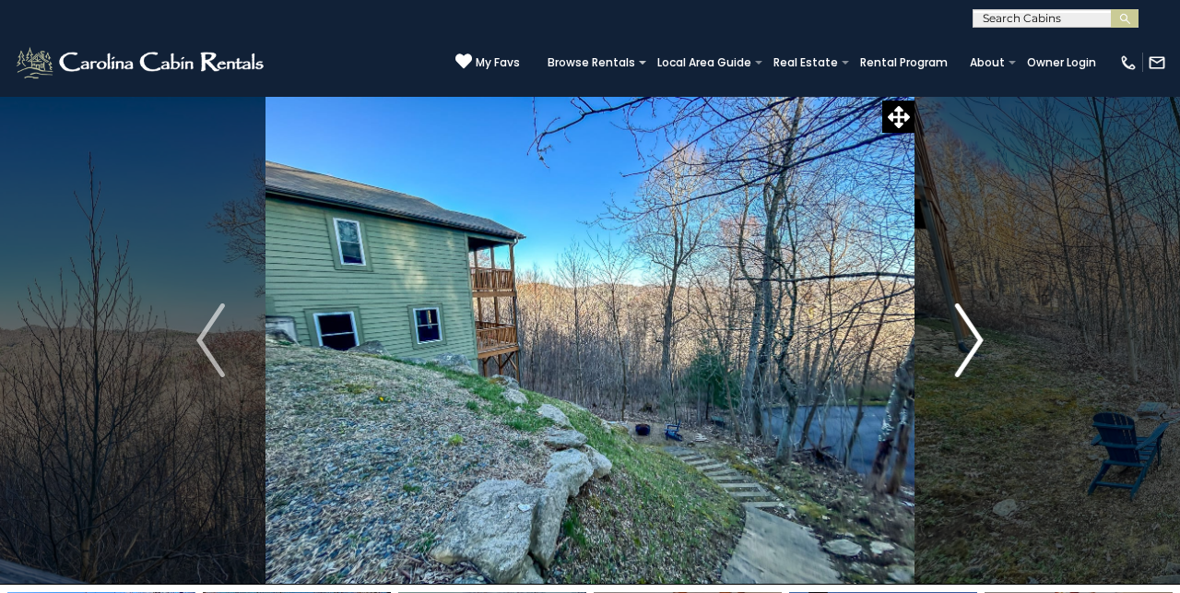
click at [977, 366] on img "Next" at bounding box center [969, 340] width 28 height 74
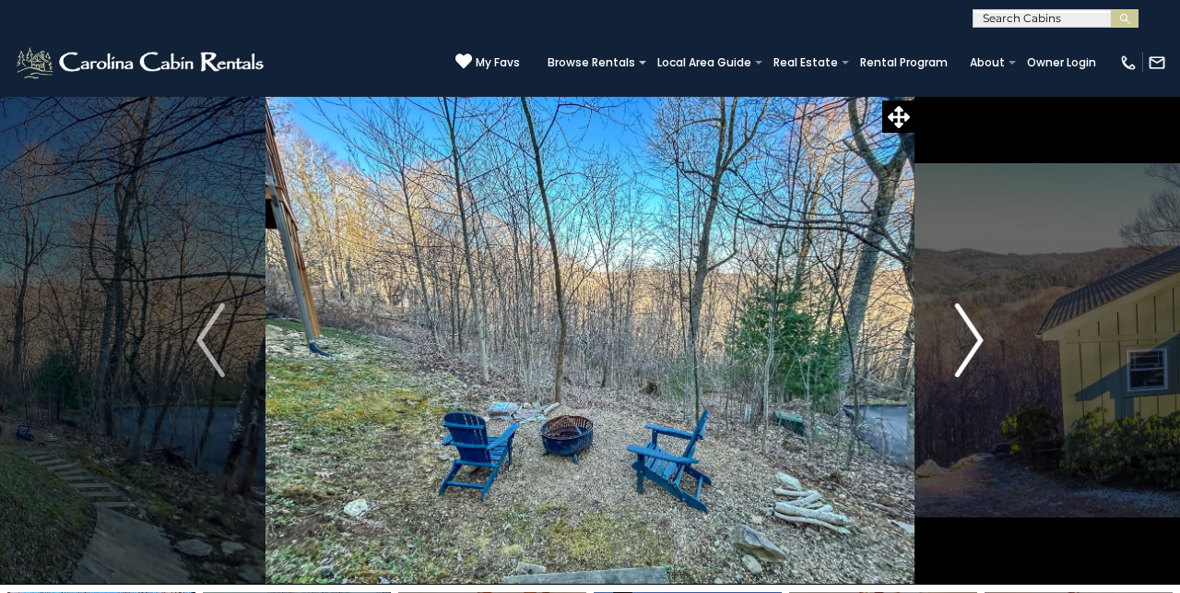
click at [973, 371] on img "Next" at bounding box center [969, 340] width 28 height 74
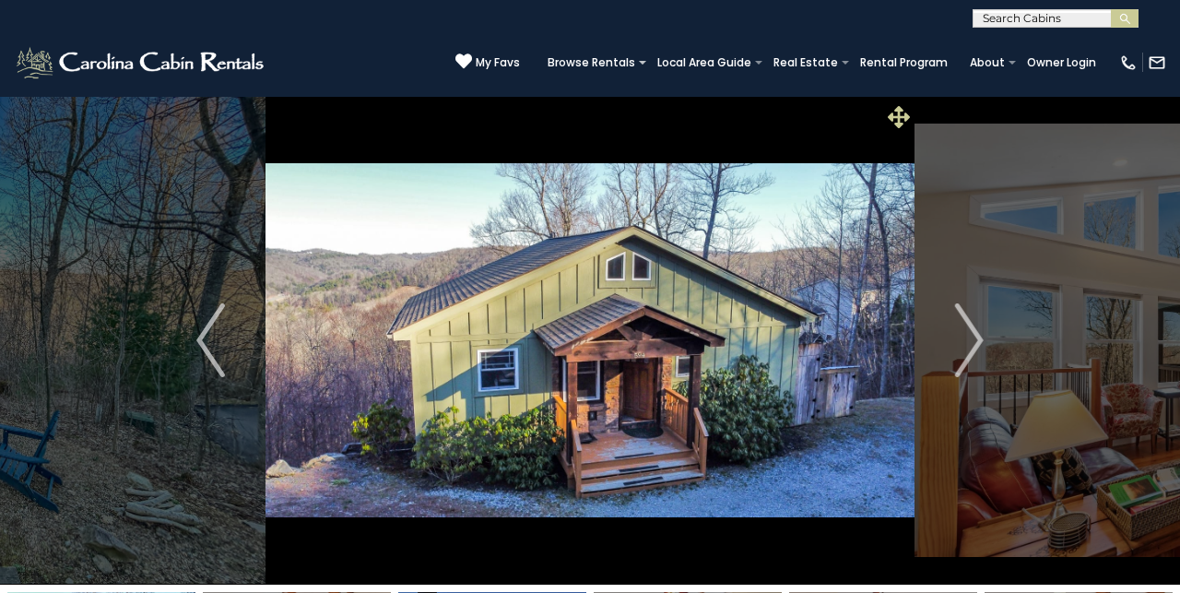
click at [891, 124] on icon at bounding box center [899, 117] width 22 height 22
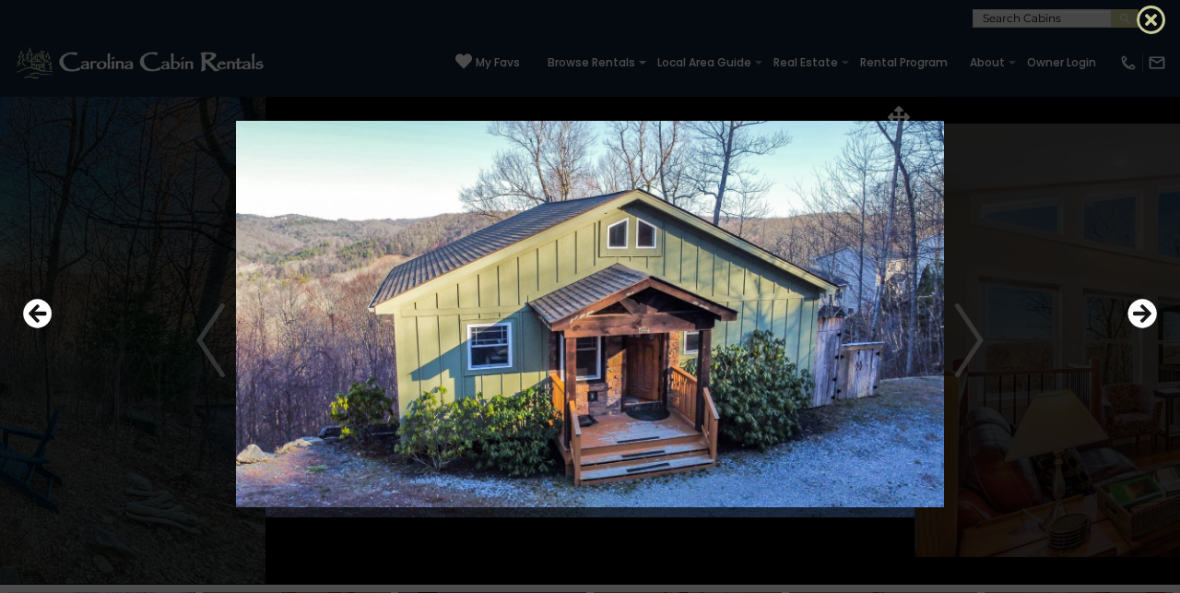
click at [1151, 14] on icon at bounding box center [1150, 19] width 29 height 29
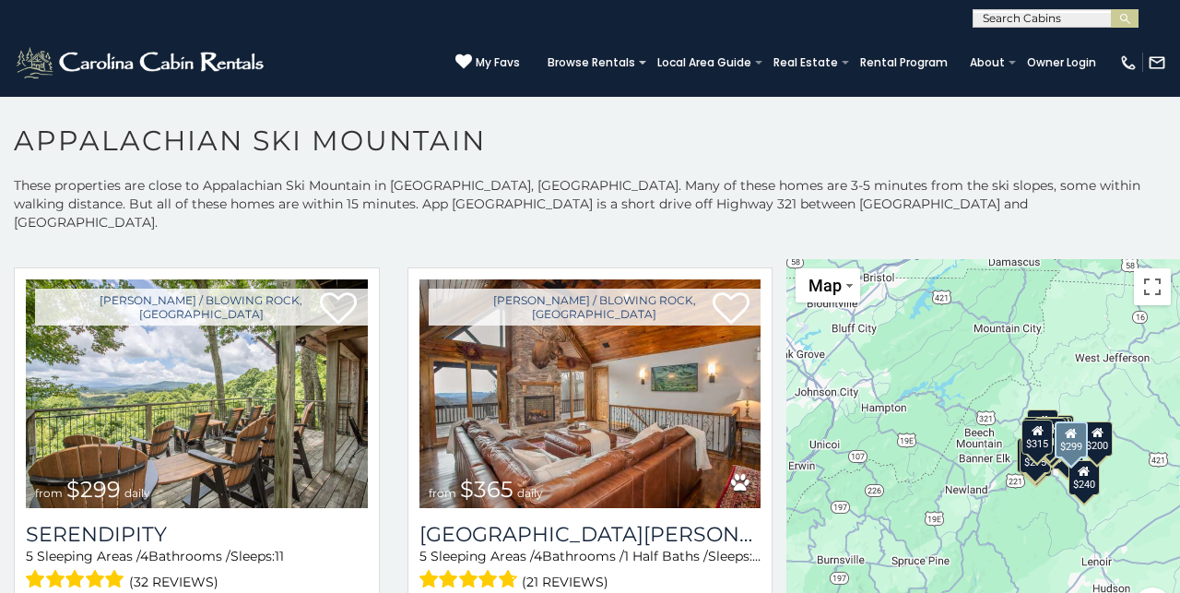
scroll to position [1643, 0]
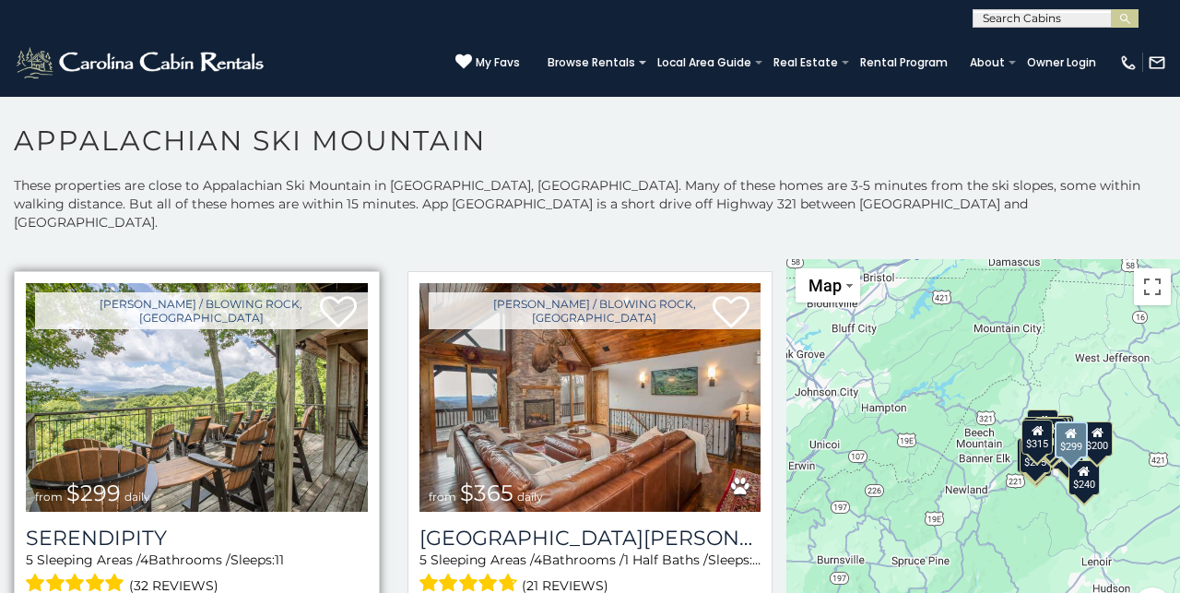
click at [264, 401] on img at bounding box center [197, 397] width 342 height 229
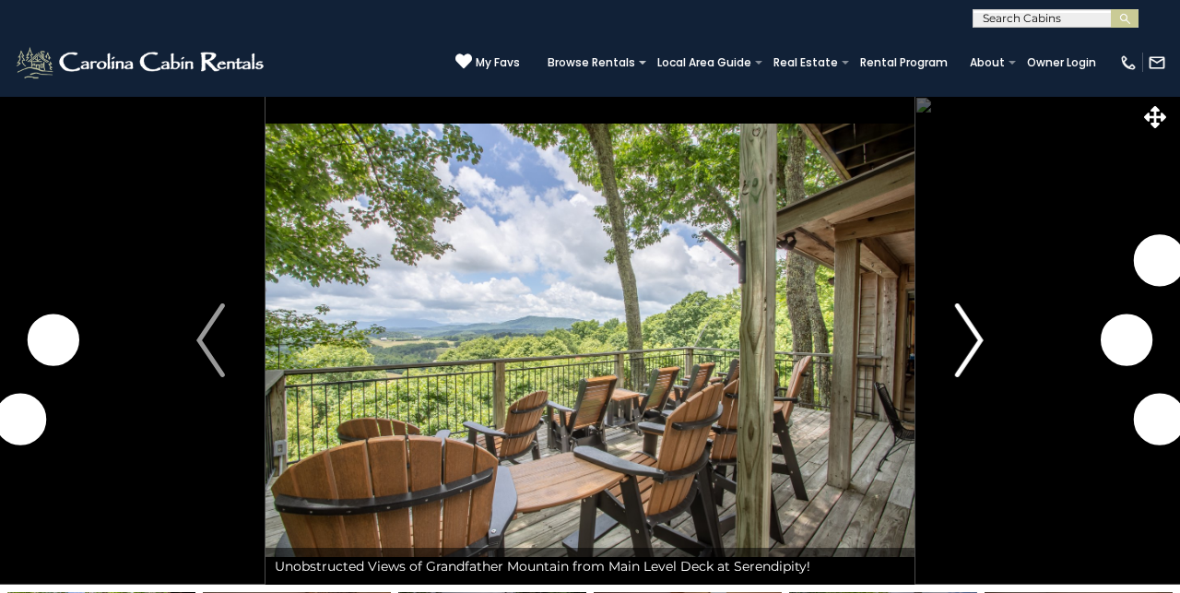
click at [974, 334] on img "Next" at bounding box center [969, 340] width 28 height 74
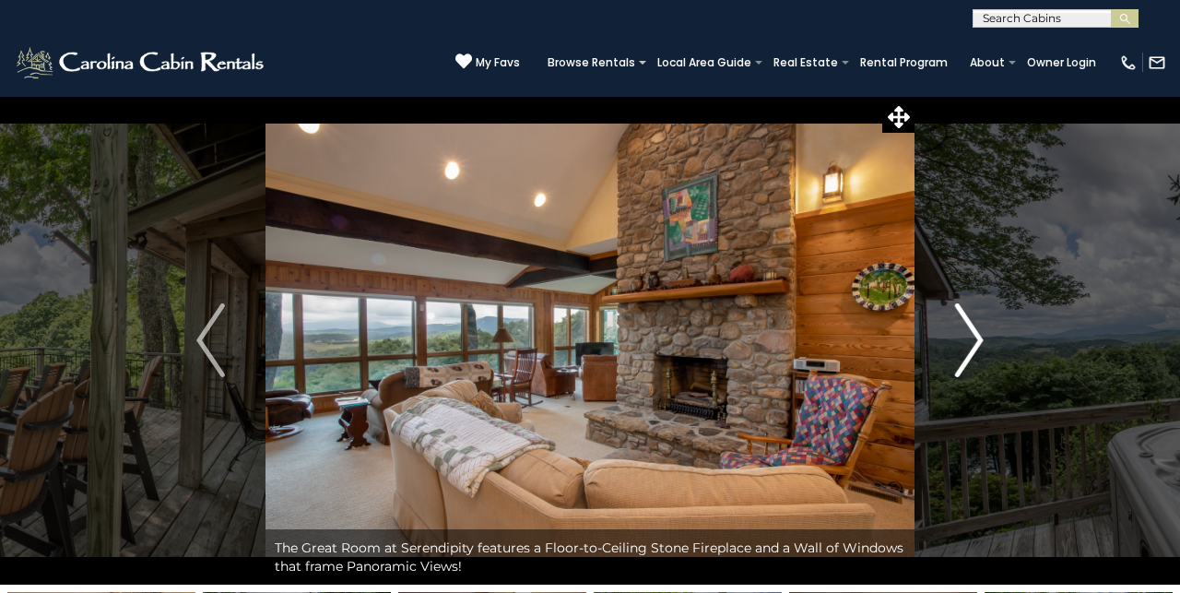
click at [974, 334] on img "Next" at bounding box center [969, 340] width 28 height 74
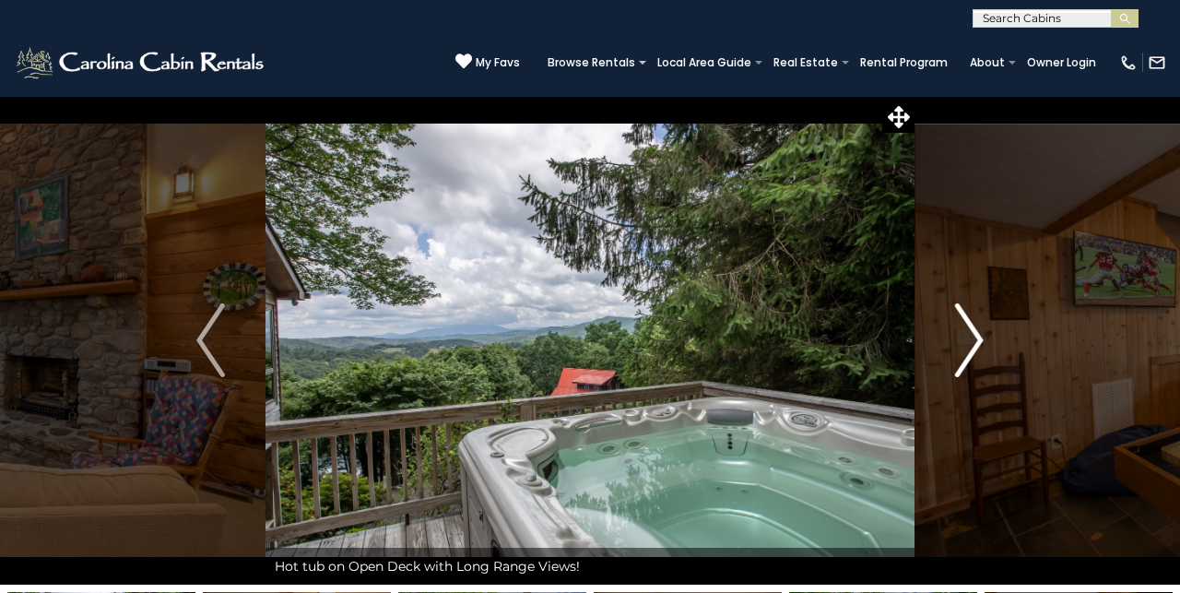
click at [971, 341] on img "Next" at bounding box center [969, 340] width 28 height 74
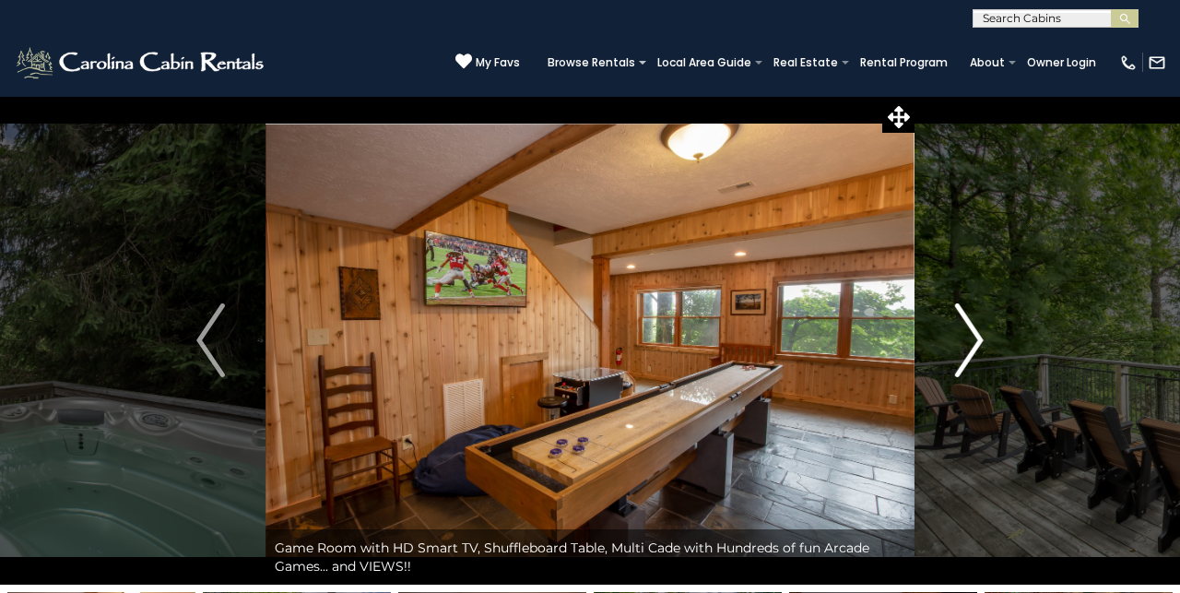
click at [970, 346] on img "Next" at bounding box center [969, 340] width 28 height 74
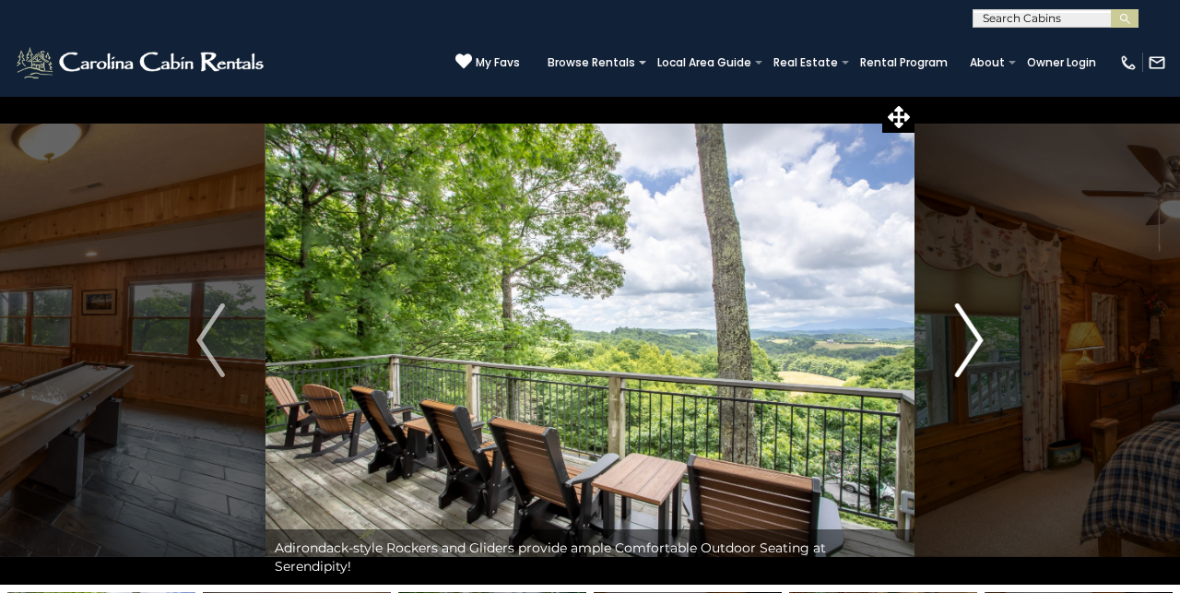
click at [969, 356] on img "Next" at bounding box center [969, 340] width 28 height 74
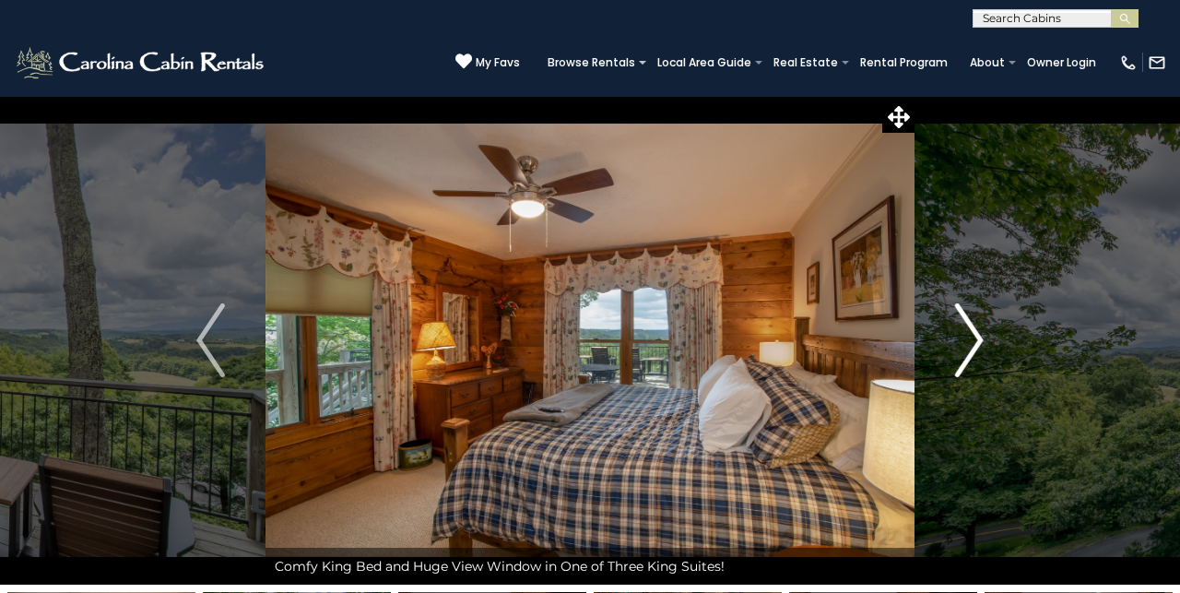
click at [967, 359] on img "Next" at bounding box center [969, 340] width 28 height 74
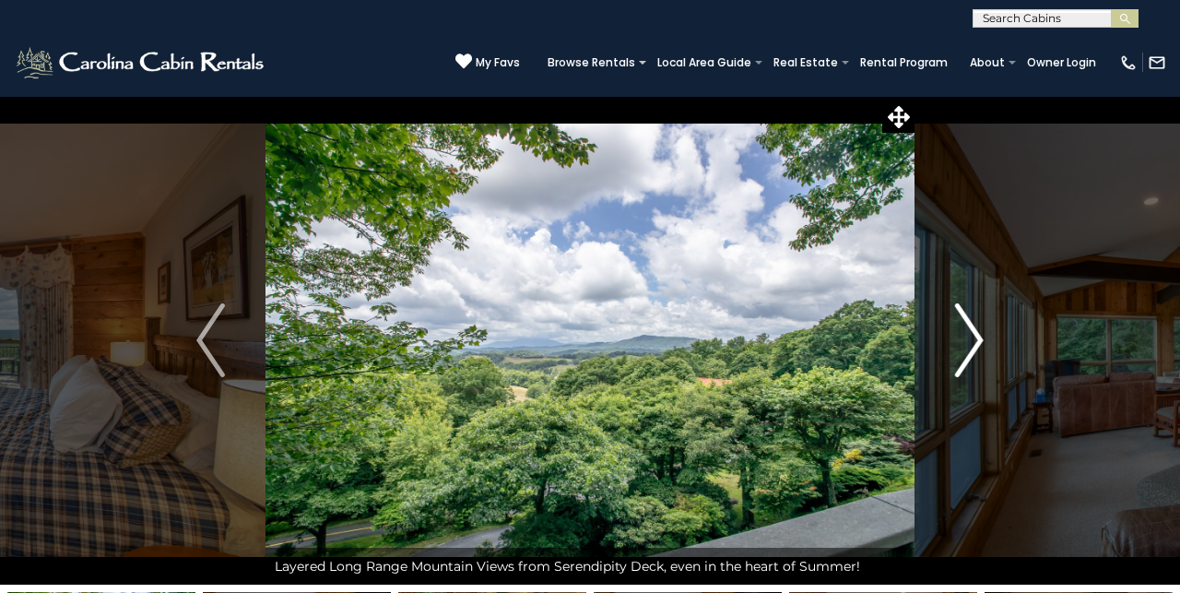
click at [966, 356] on img "Next" at bounding box center [969, 340] width 28 height 74
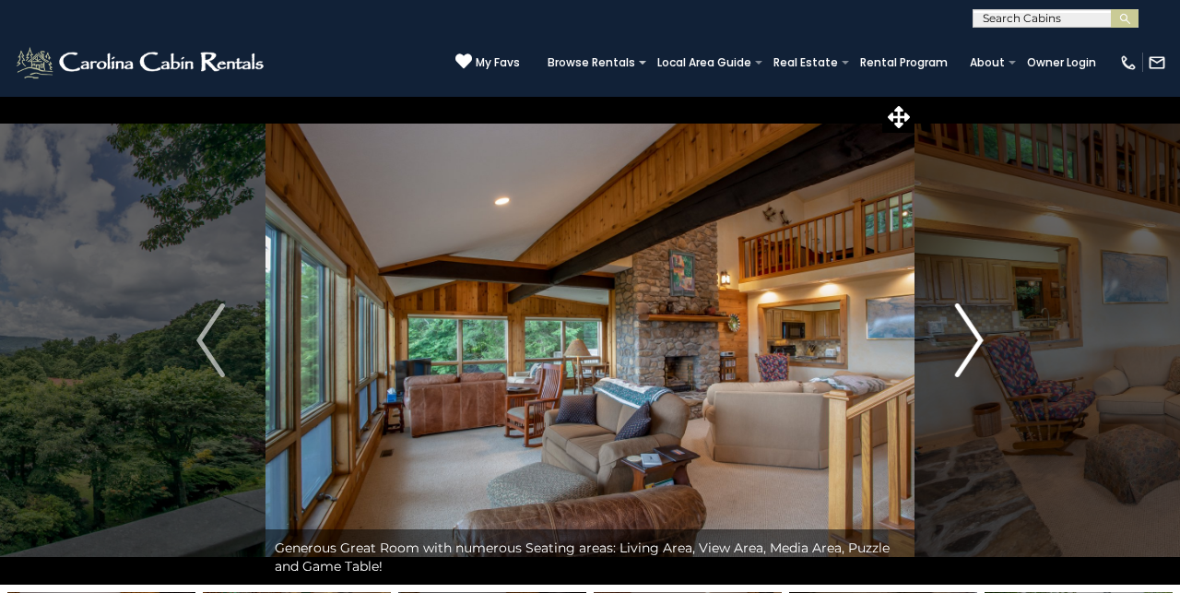
click at [982, 333] on img "Next" at bounding box center [969, 340] width 28 height 74
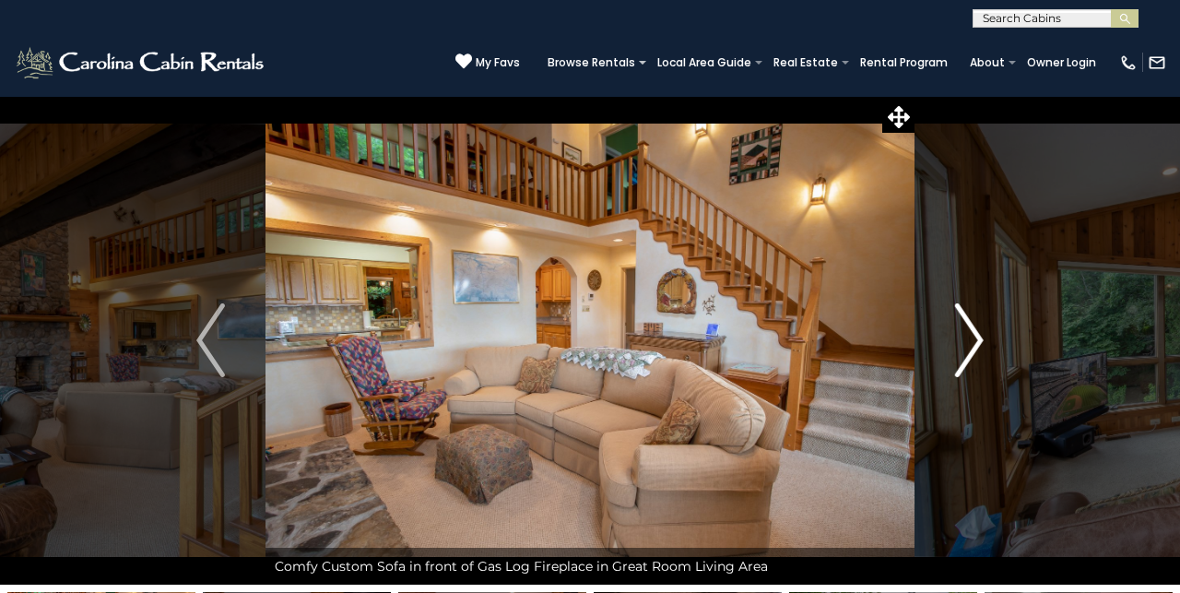
click at [973, 346] on img "Next" at bounding box center [969, 340] width 28 height 74
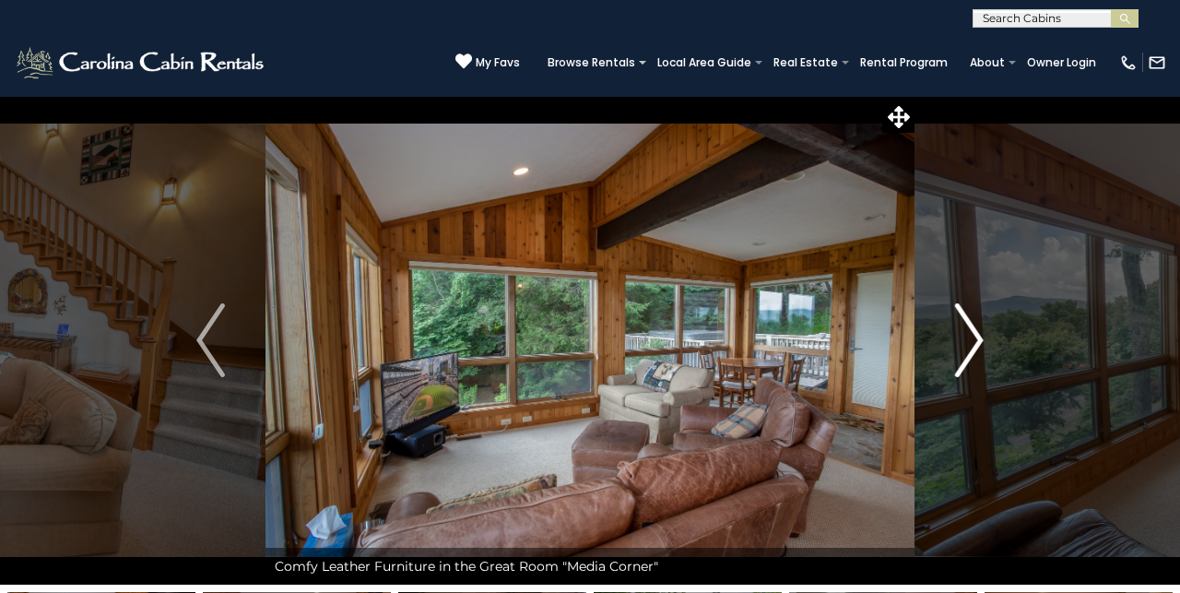
click at [980, 348] on img "Next" at bounding box center [969, 340] width 28 height 74
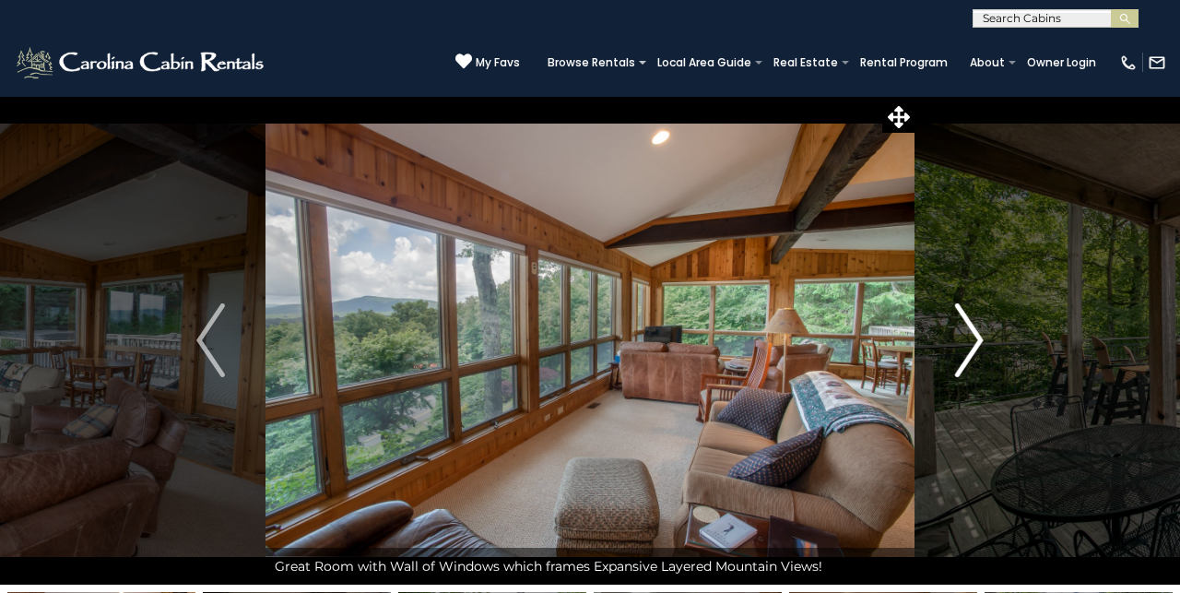
click at [978, 355] on img "Next" at bounding box center [969, 340] width 28 height 74
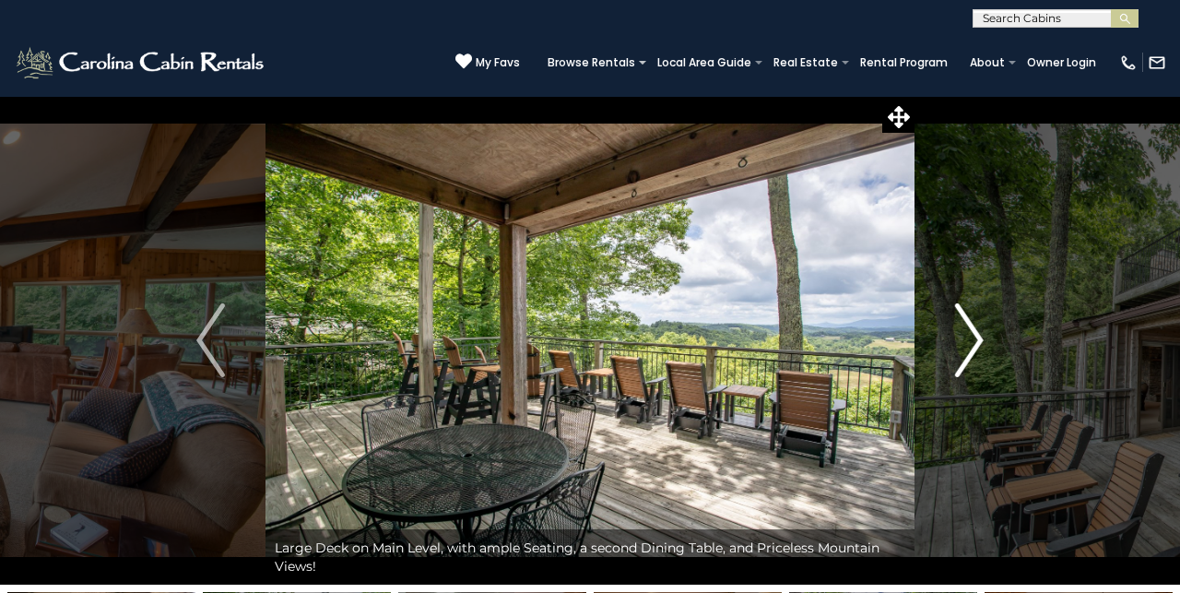
click at [974, 360] on img "Next" at bounding box center [969, 340] width 28 height 74
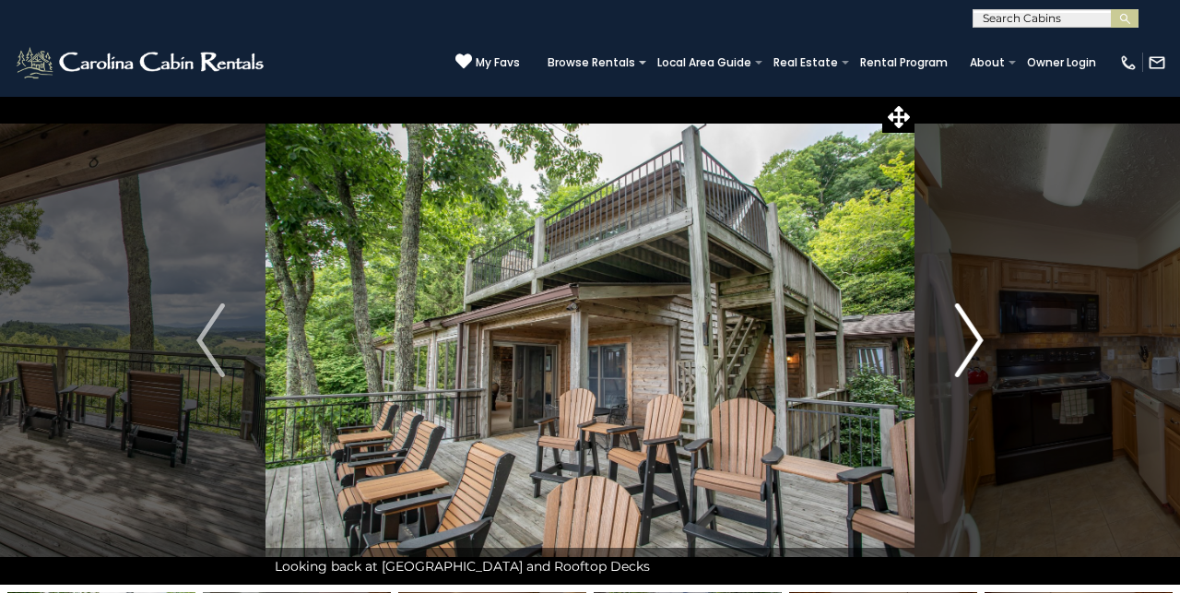
click at [972, 365] on img "Next" at bounding box center [969, 340] width 28 height 74
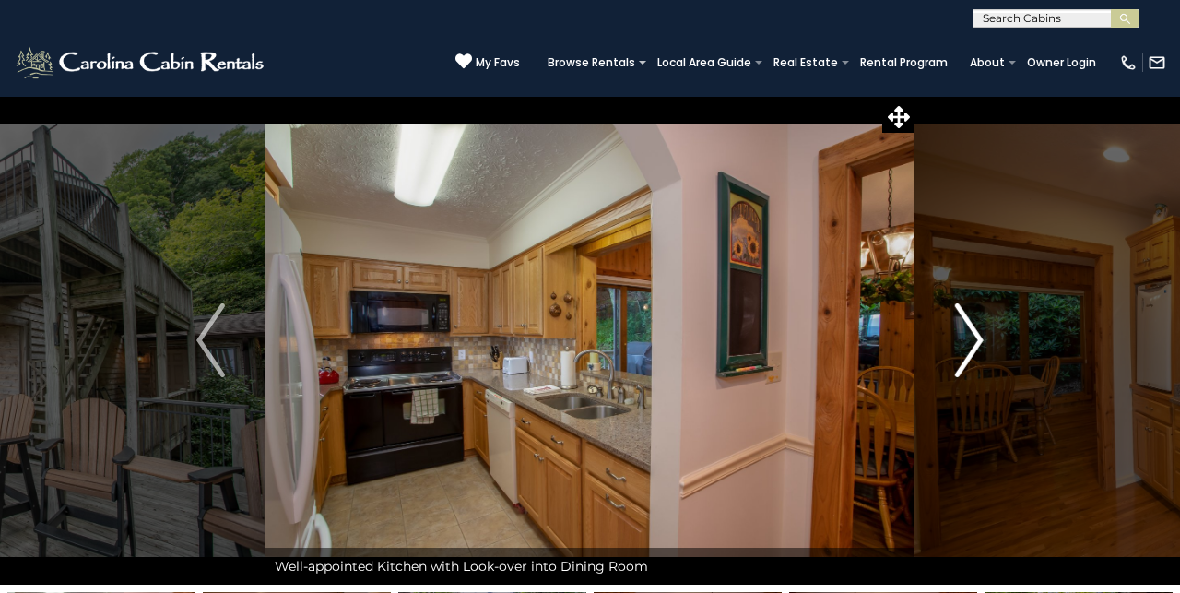
click at [972, 363] on img "Next" at bounding box center [969, 340] width 28 height 74
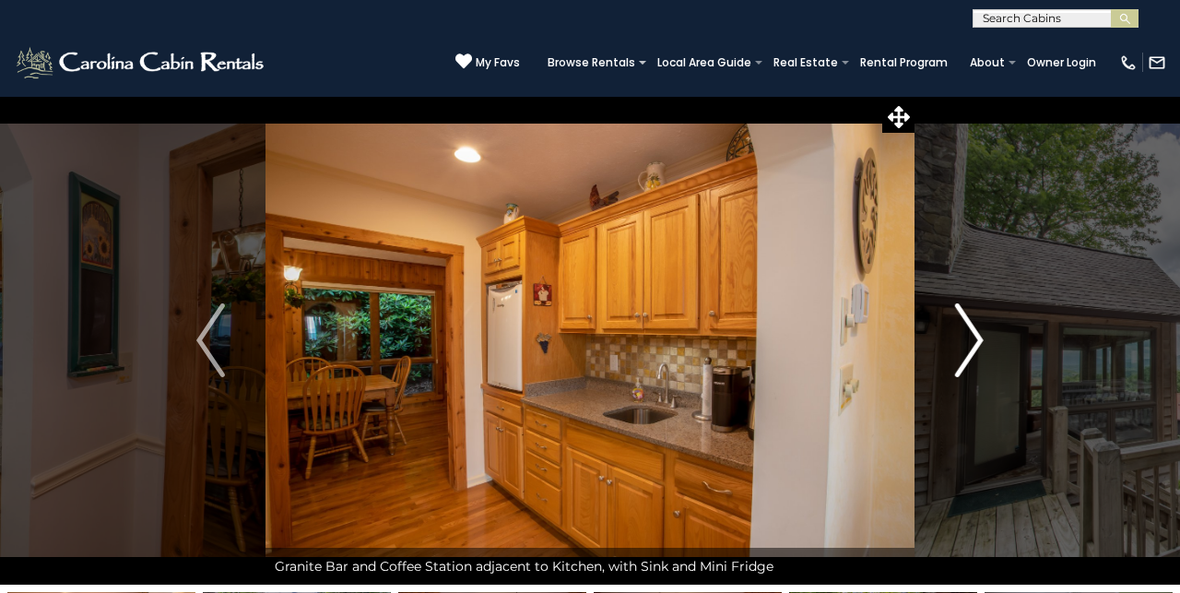
click at [968, 364] on img "Next" at bounding box center [969, 340] width 28 height 74
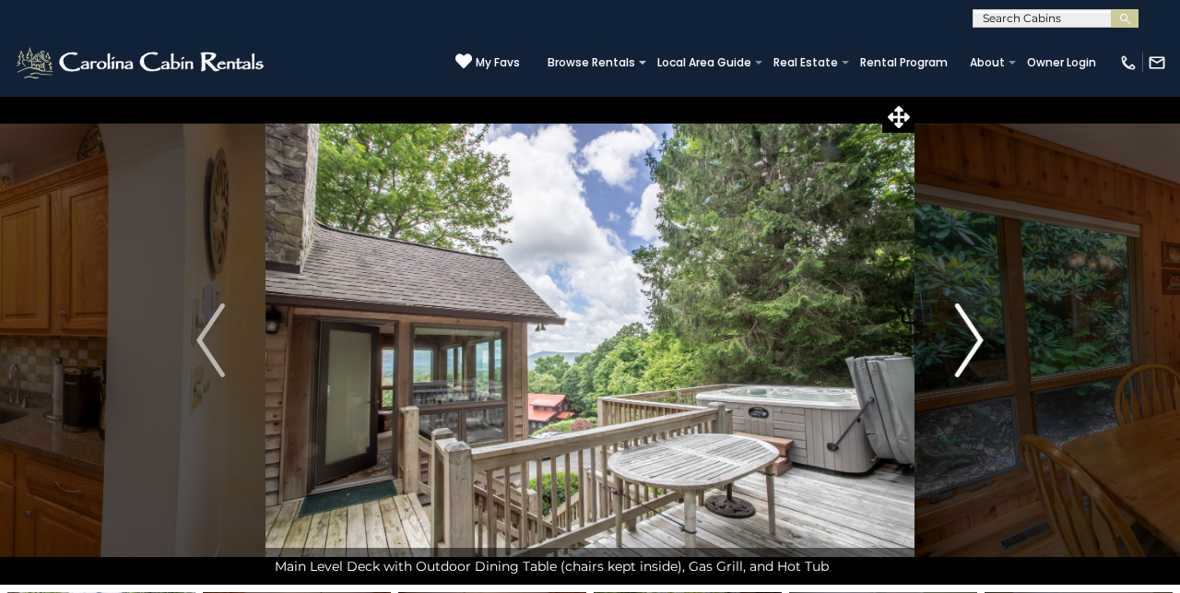
click at [966, 369] on img "Next" at bounding box center [969, 340] width 28 height 74
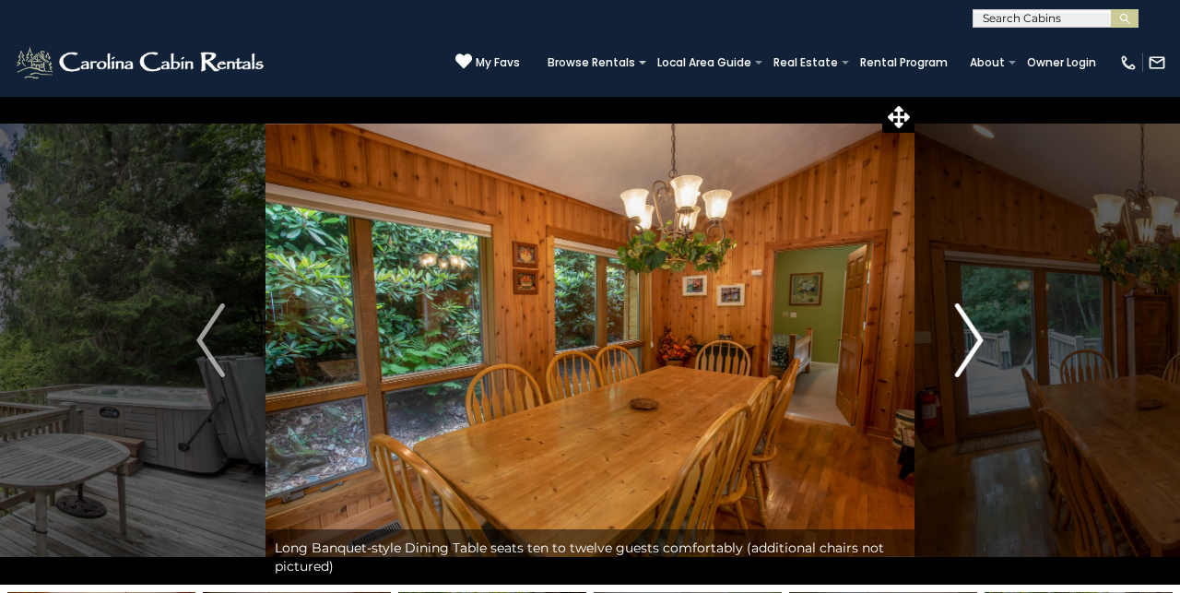
click at [964, 373] on img "Next" at bounding box center [969, 340] width 28 height 74
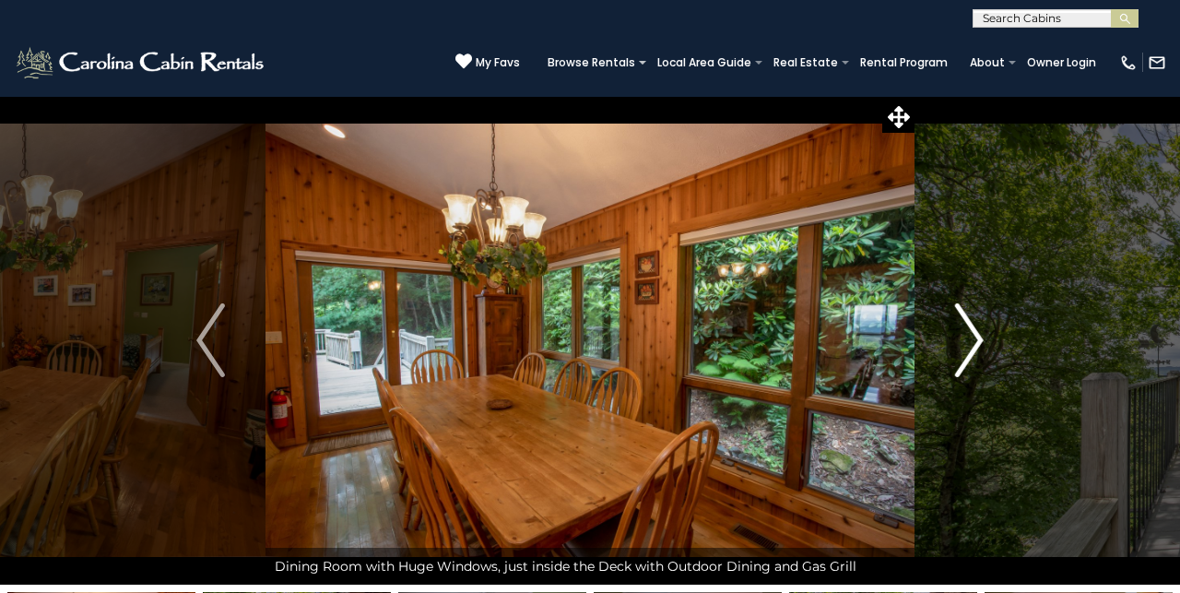
click at [967, 372] on img "Next" at bounding box center [969, 340] width 28 height 74
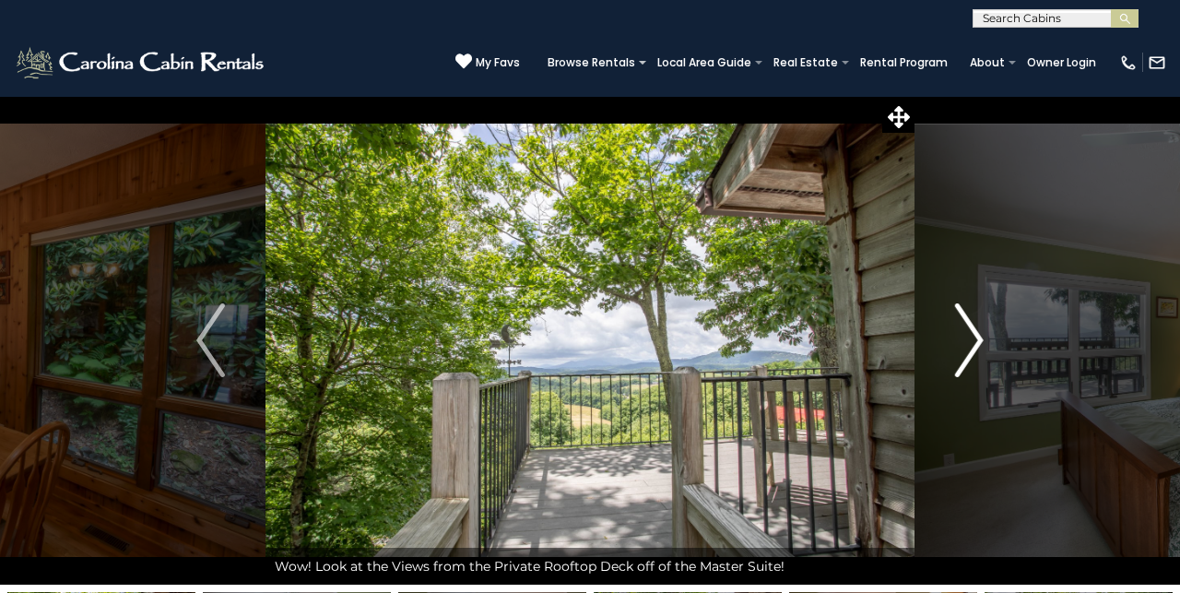
click at [967, 375] on img "Next" at bounding box center [969, 340] width 28 height 74
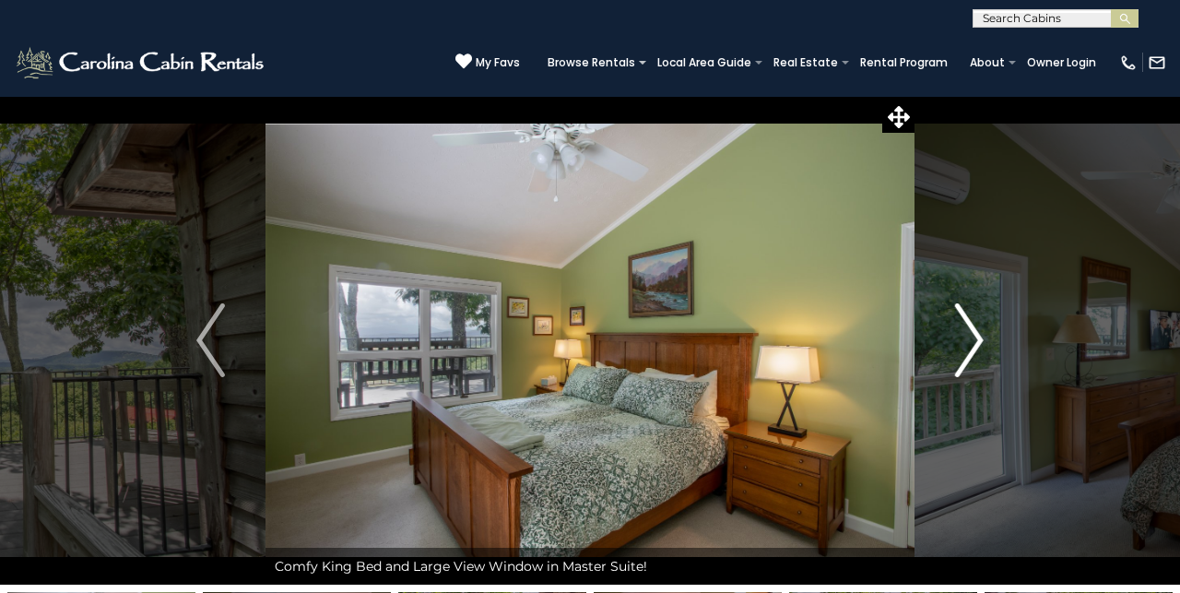
click at [963, 379] on button "Next" at bounding box center [969, 340] width 110 height 489
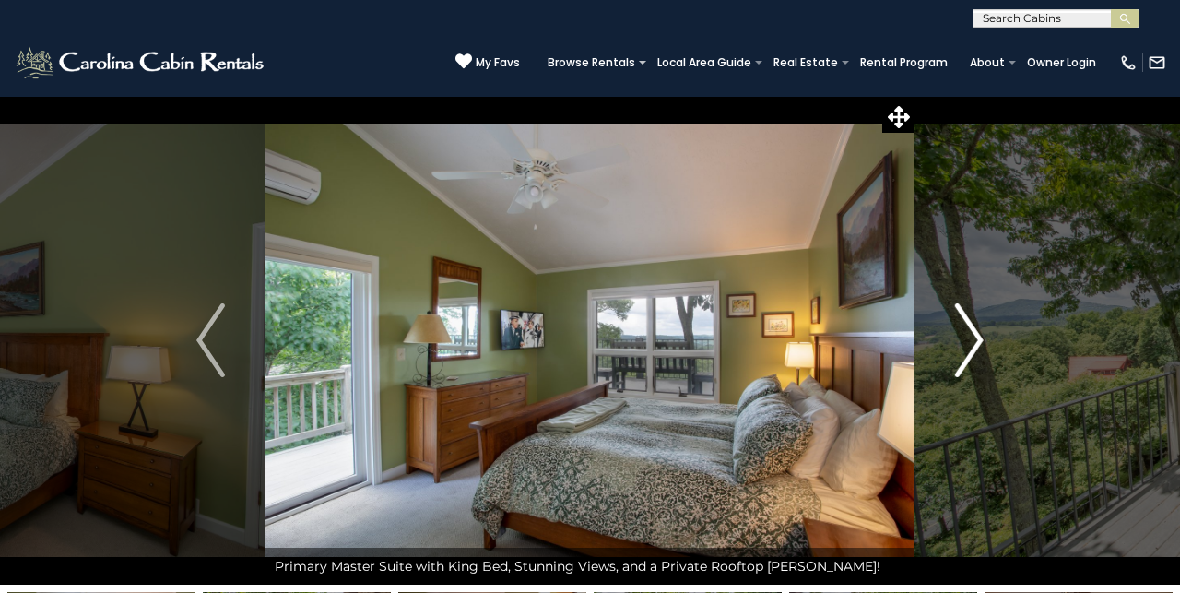
click at [963, 381] on button "Next" at bounding box center [969, 340] width 110 height 489
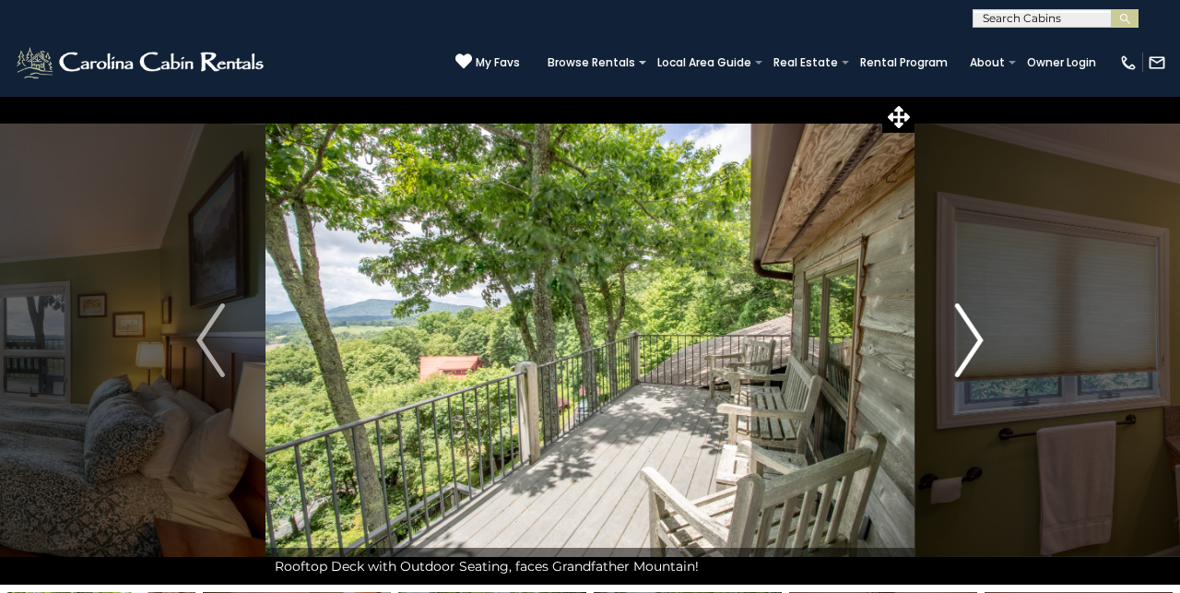
click at [977, 330] on img "Next" at bounding box center [969, 340] width 28 height 74
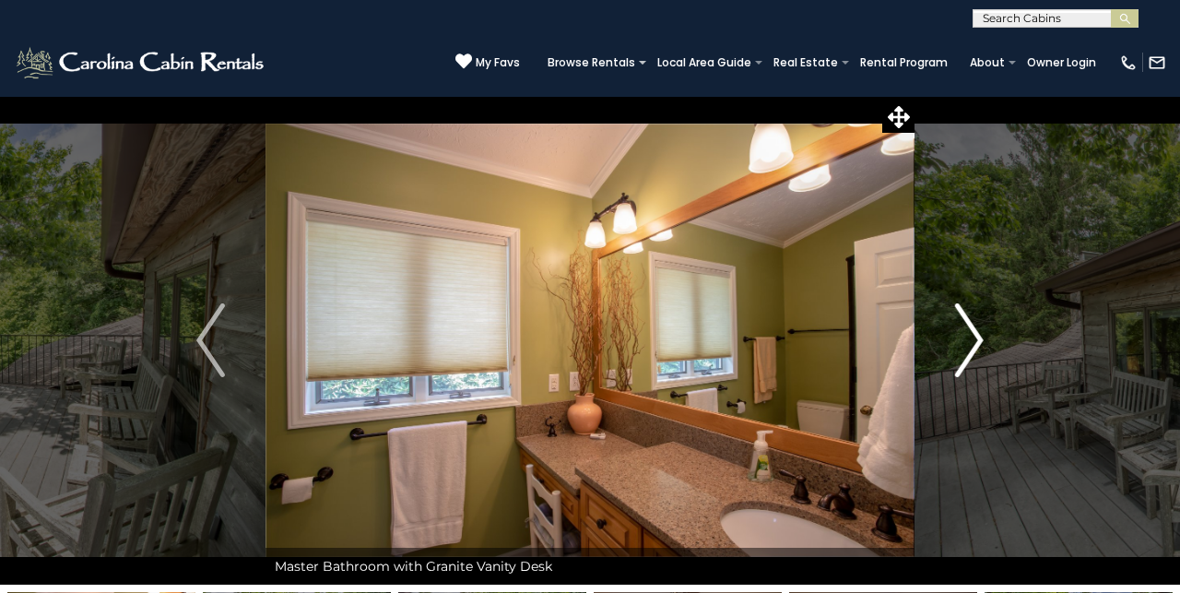
click at [976, 323] on img "Next" at bounding box center [969, 340] width 28 height 74
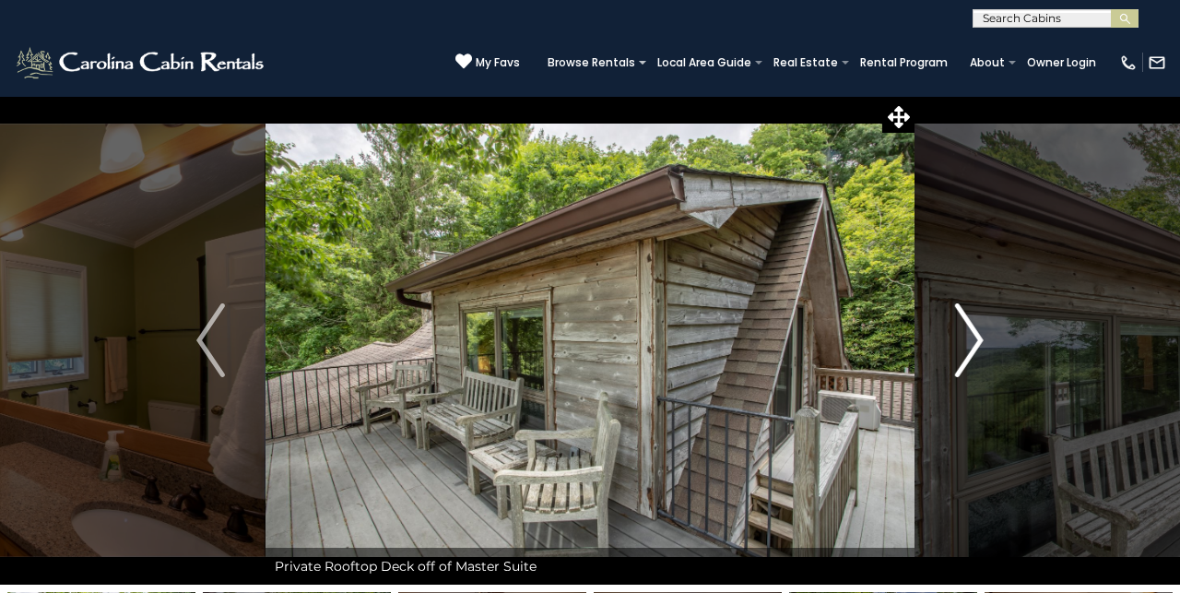
click at [977, 324] on img "Next" at bounding box center [969, 340] width 28 height 74
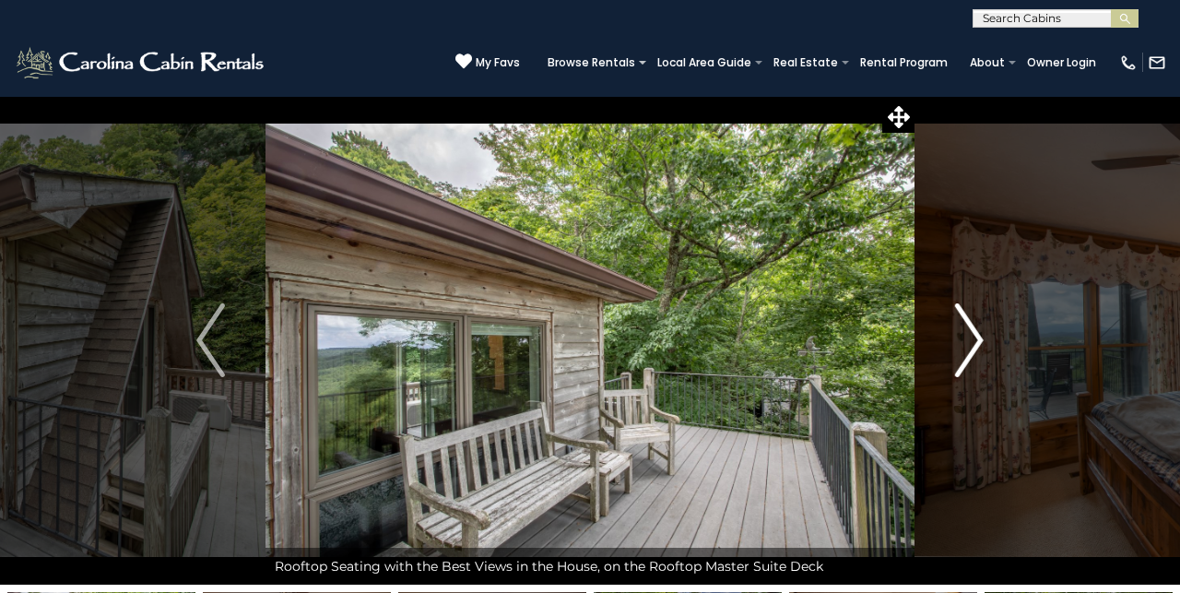
click at [980, 325] on img "Next" at bounding box center [969, 340] width 28 height 74
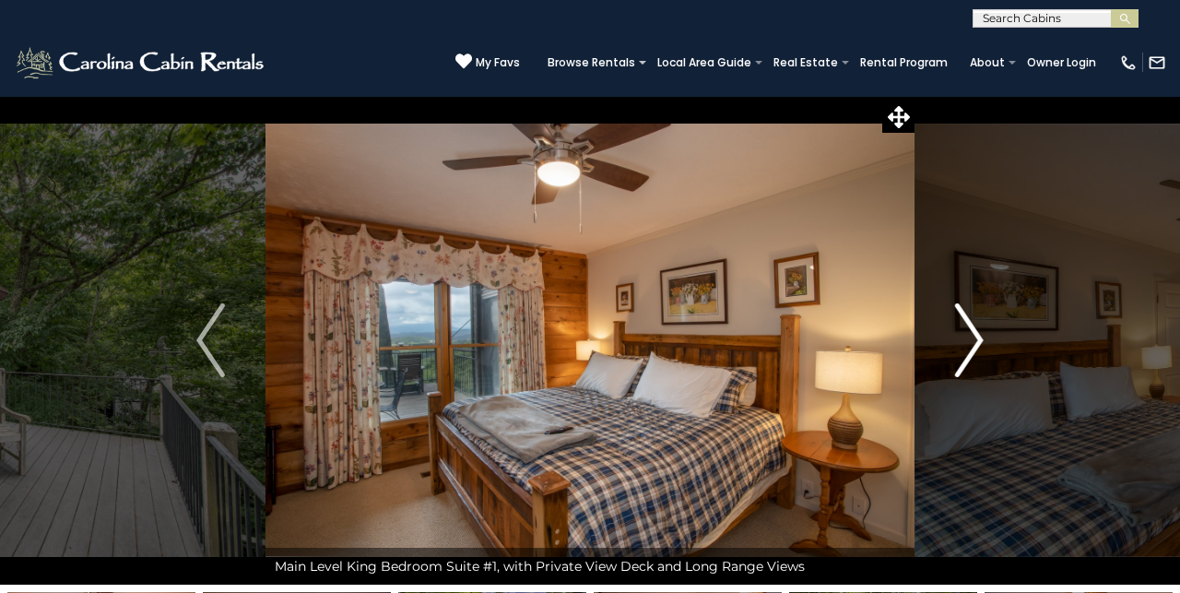
click at [979, 329] on img "Next" at bounding box center [969, 340] width 28 height 74
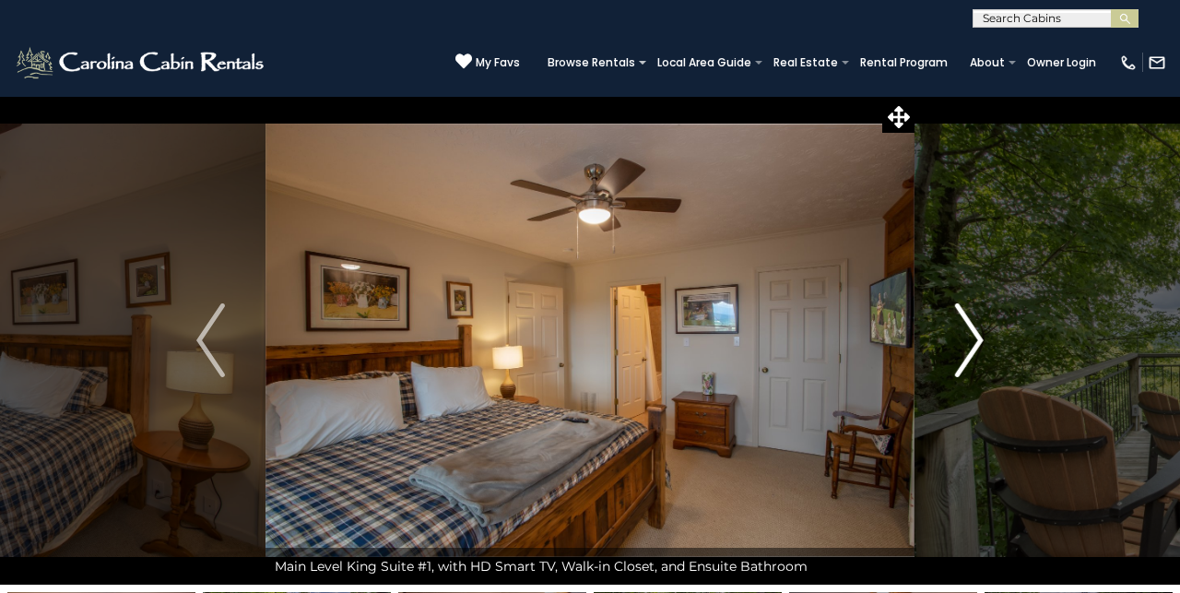
click at [971, 336] on img "Next" at bounding box center [969, 340] width 28 height 74
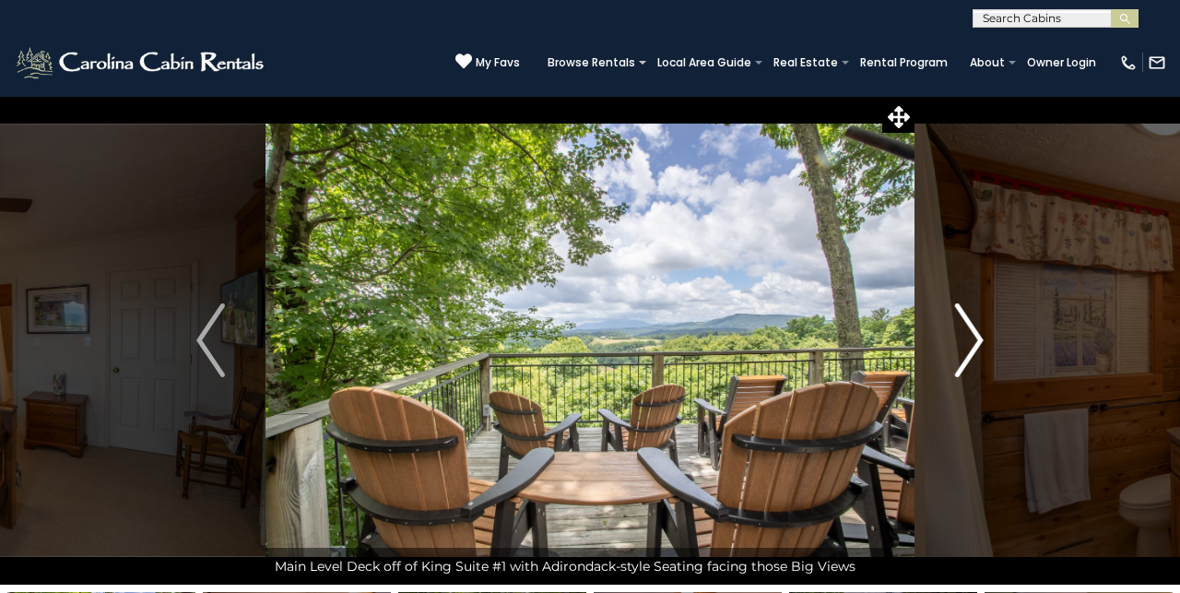
click at [978, 329] on img "Next" at bounding box center [969, 340] width 28 height 74
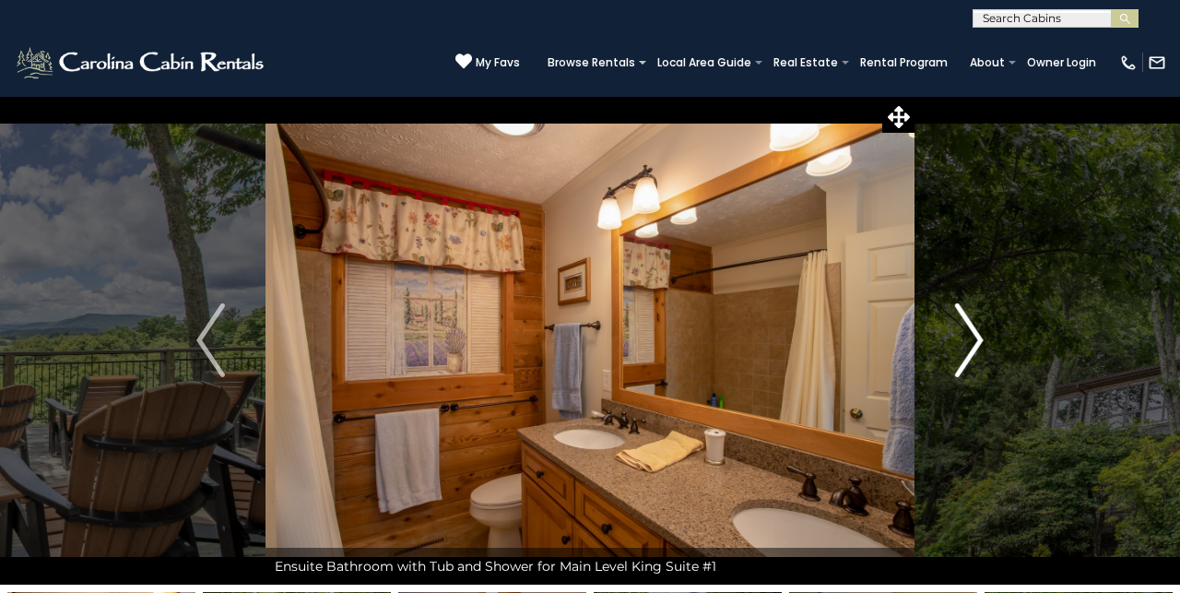
click at [978, 331] on img "Next" at bounding box center [969, 340] width 28 height 74
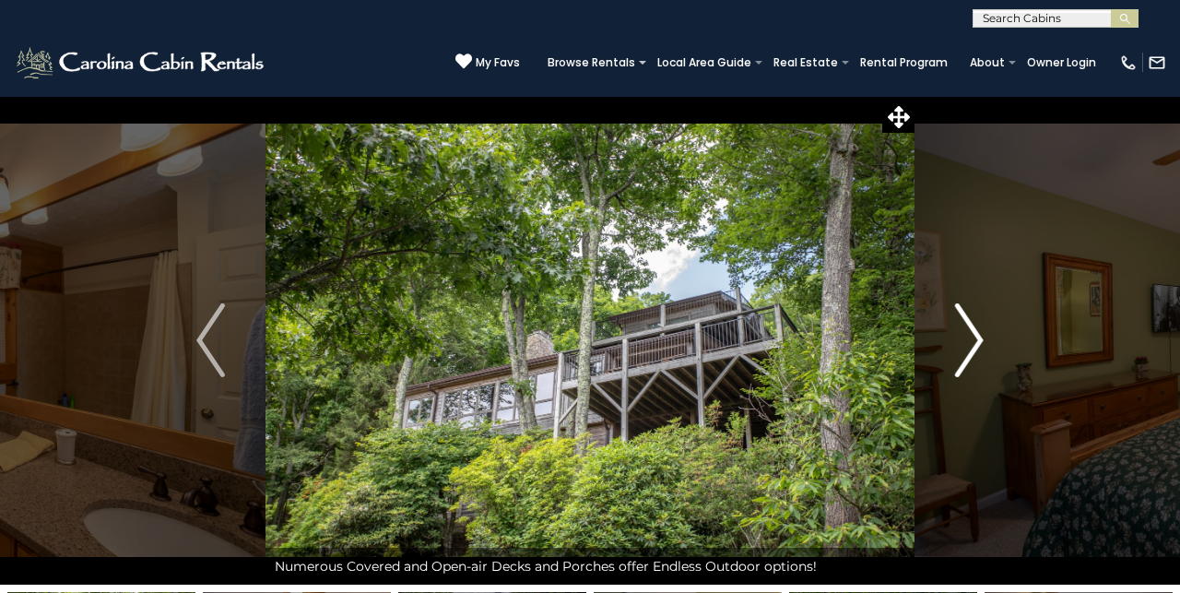
click at [978, 331] on img "Next" at bounding box center [969, 340] width 28 height 74
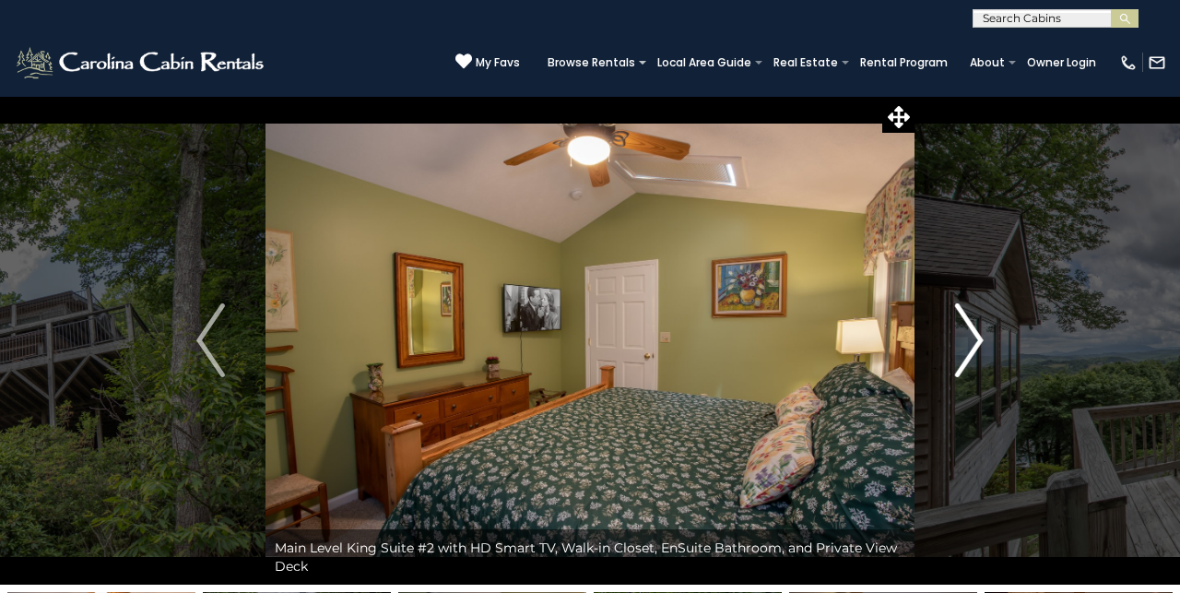
click at [978, 331] on img "Next" at bounding box center [969, 340] width 28 height 74
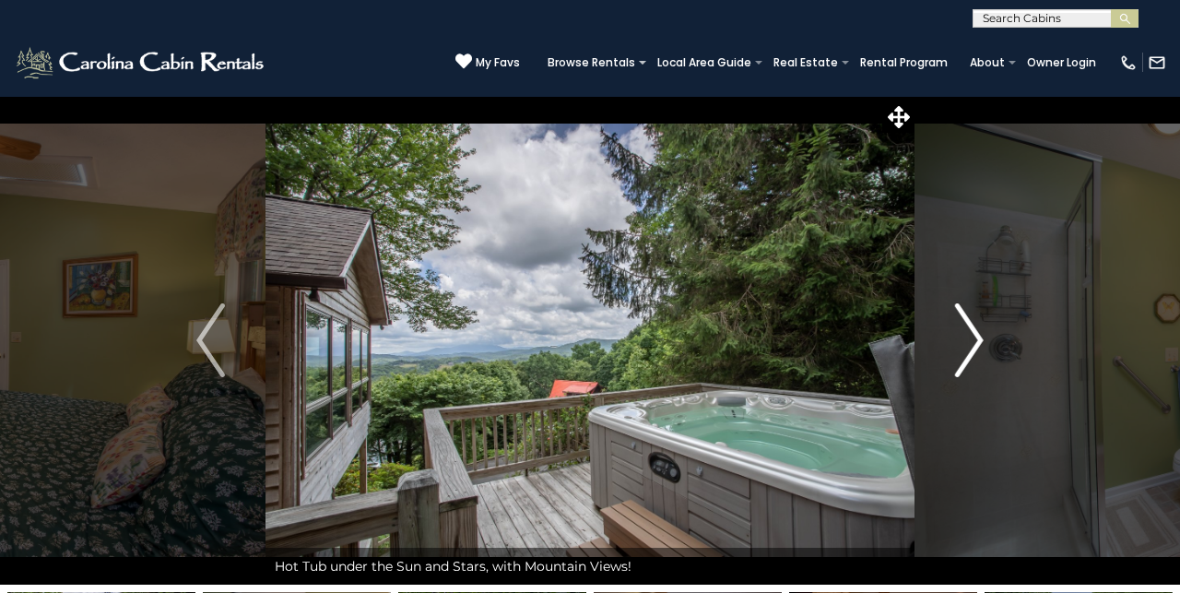
click at [978, 331] on img "Next" at bounding box center [969, 340] width 28 height 74
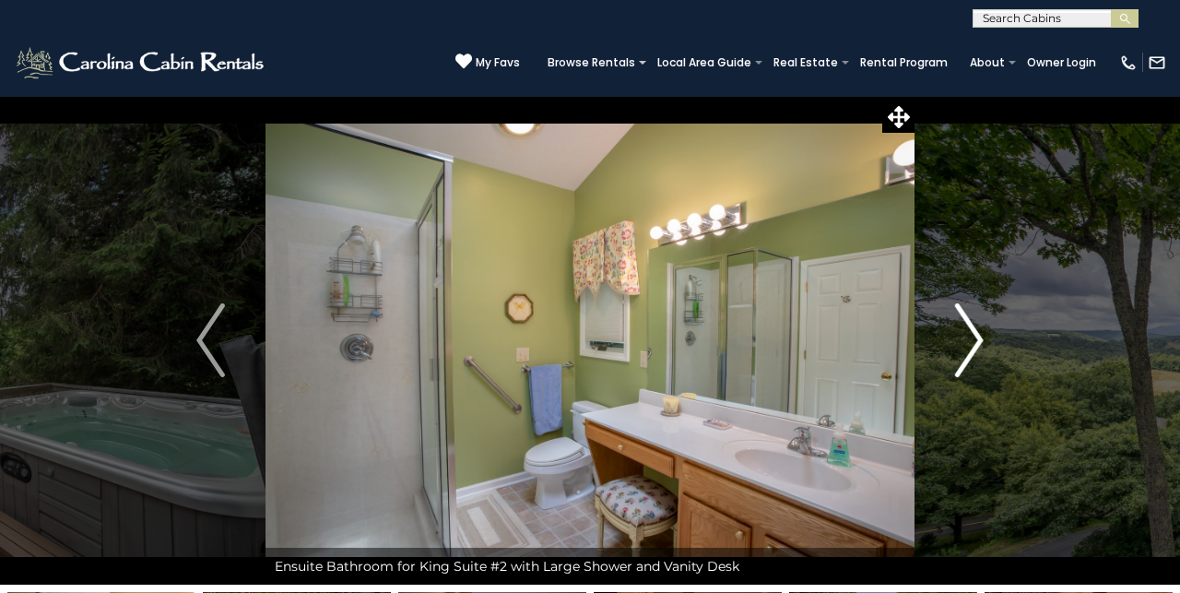
click at [976, 332] on img "Next" at bounding box center [969, 340] width 28 height 74
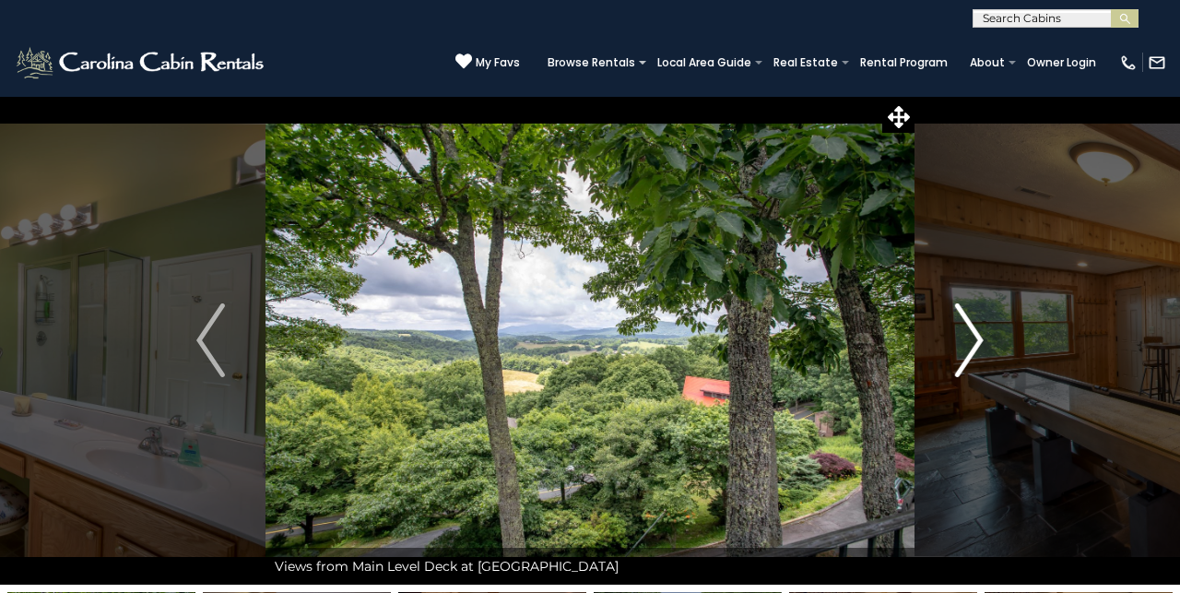
click at [976, 332] on img "Next" at bounding box center [969, 340] width 28 height 74
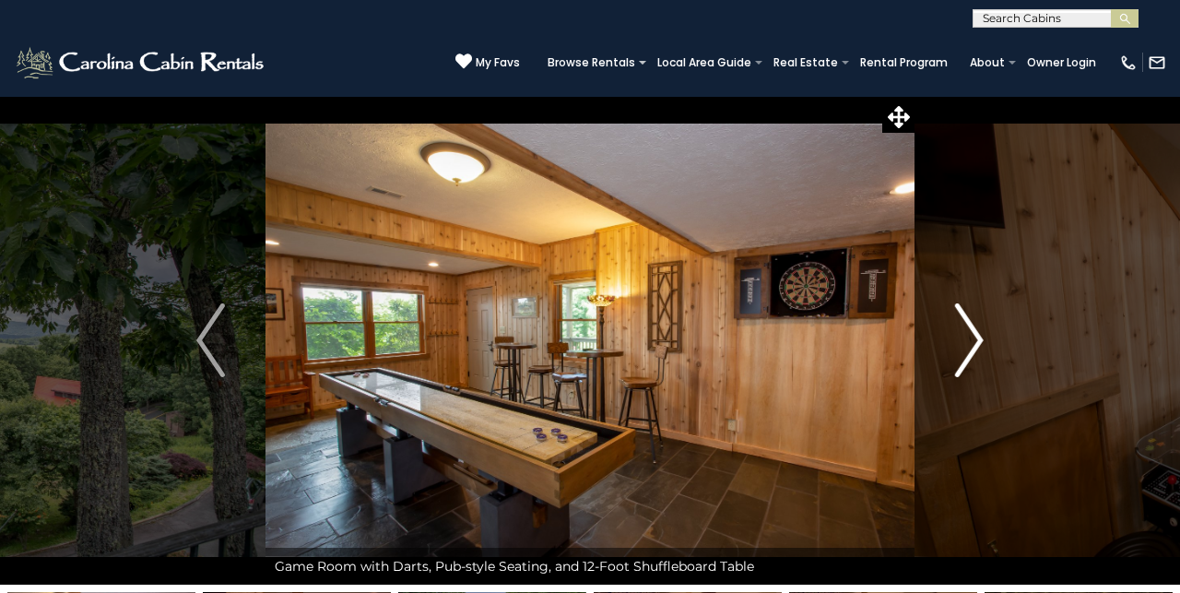
click at [975, 336] on img "Next" at bounding box center [969, 340] width 28 height 74
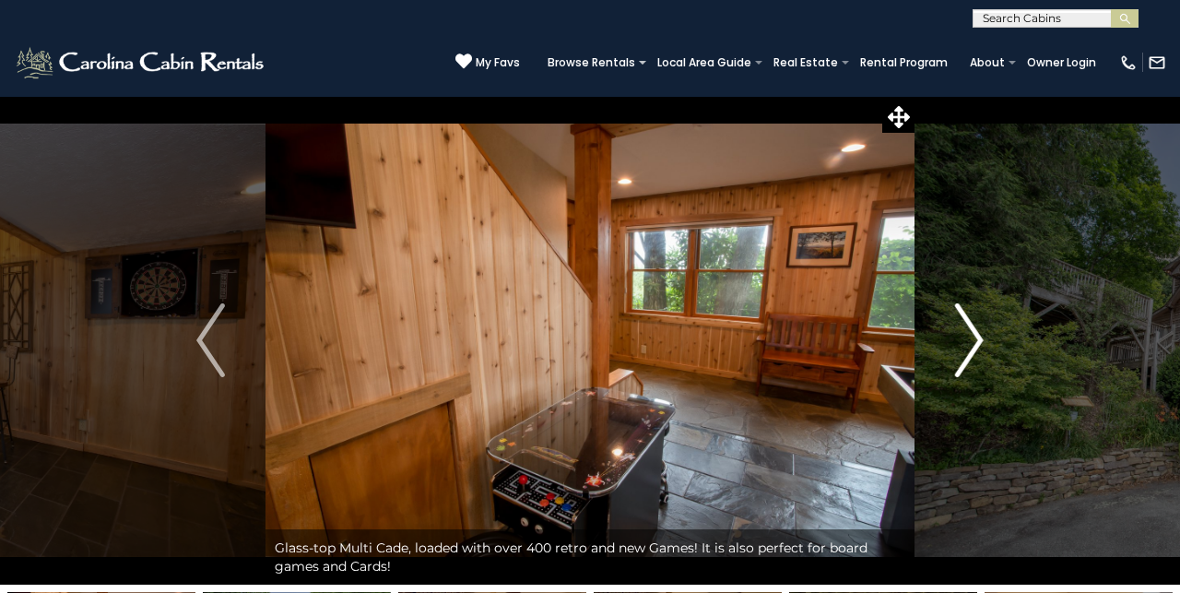
click at [975, 336] on img "Next" at bounding box center [969, 340] width 28 height 74
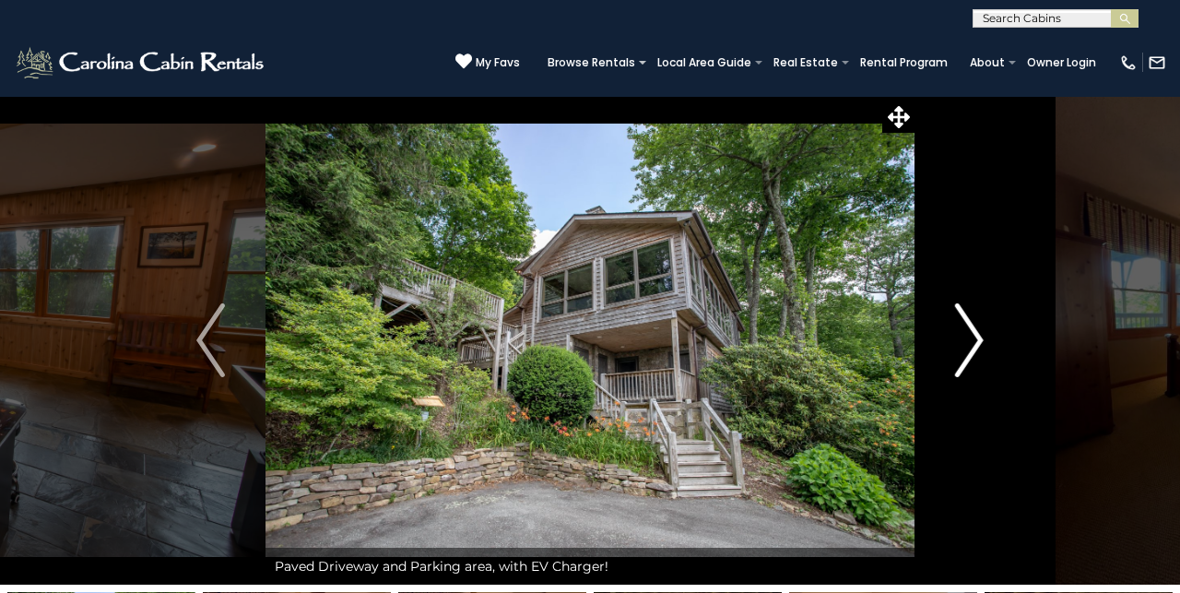
click at [980, 332] on img "Next" at bounding box center [969, 340] width 28 height 74
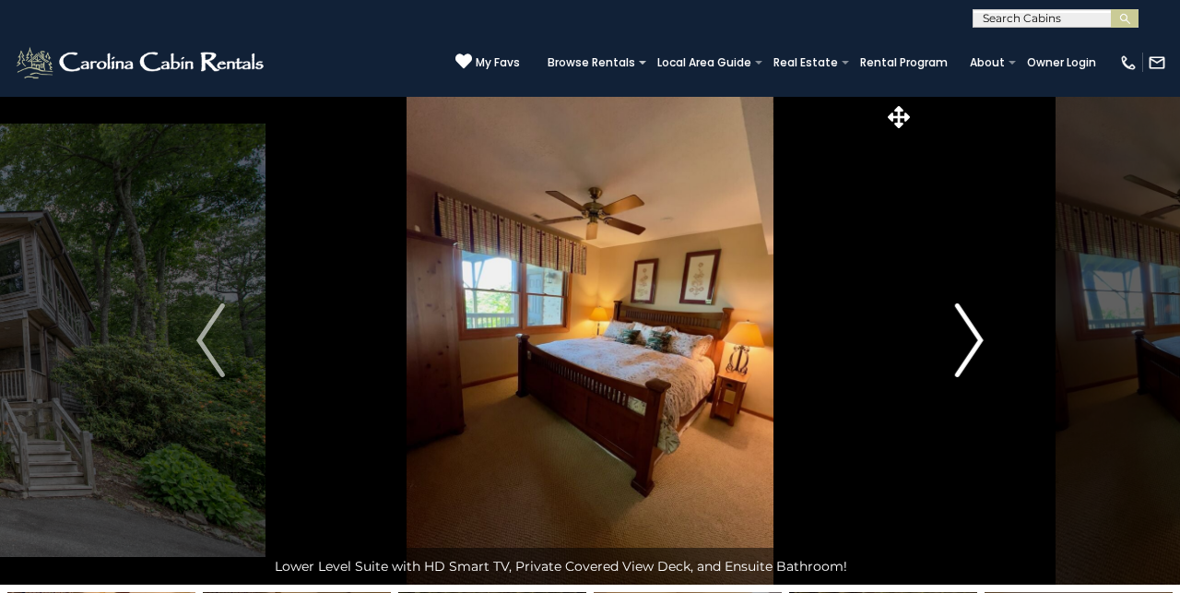
click at [973, 342] on img "Next" at bounding box center [969, 340] width 28 height 74
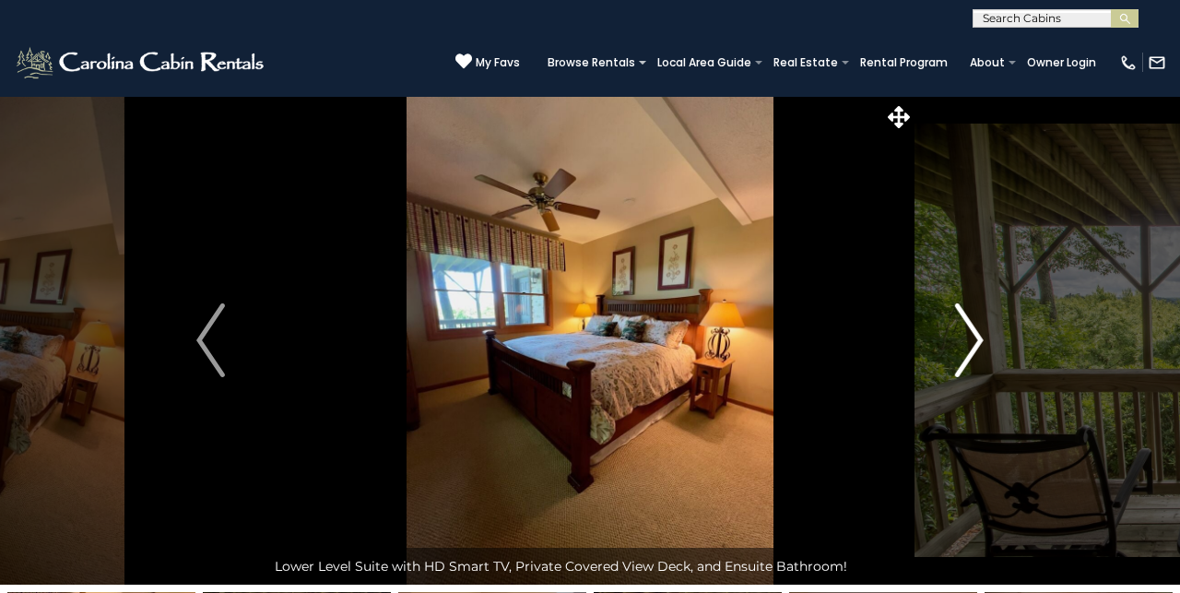
click at [974, 342] on img "Next" at bounding box center [969, 340] width 28 height 74
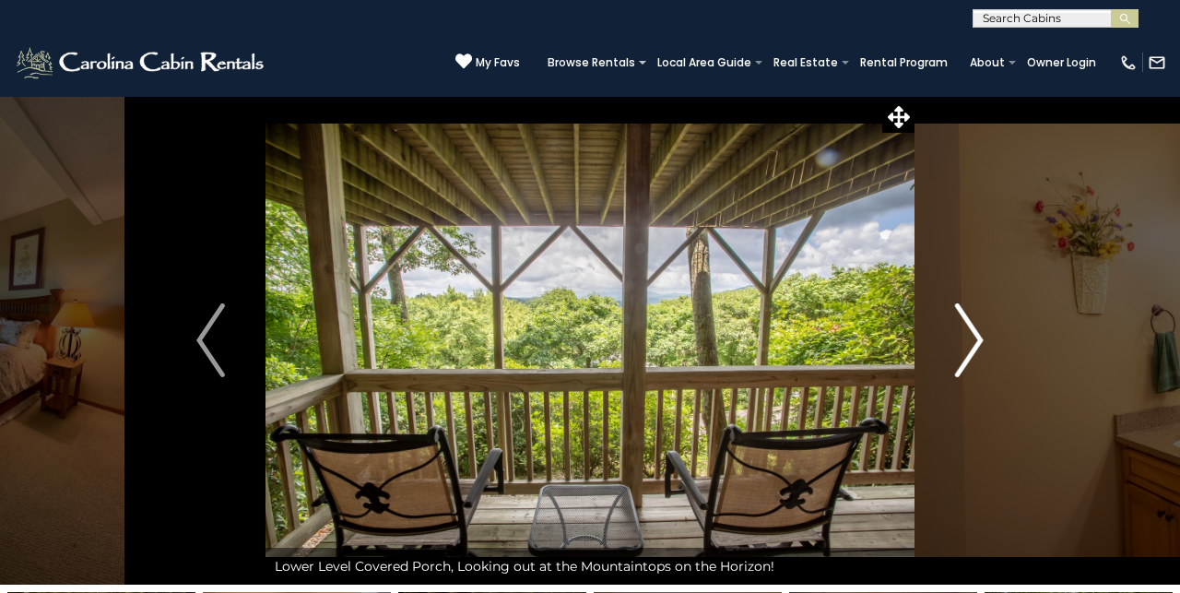
click at [972, 342] on img "Next" at bounding box center [969, 340] width 28 height 74
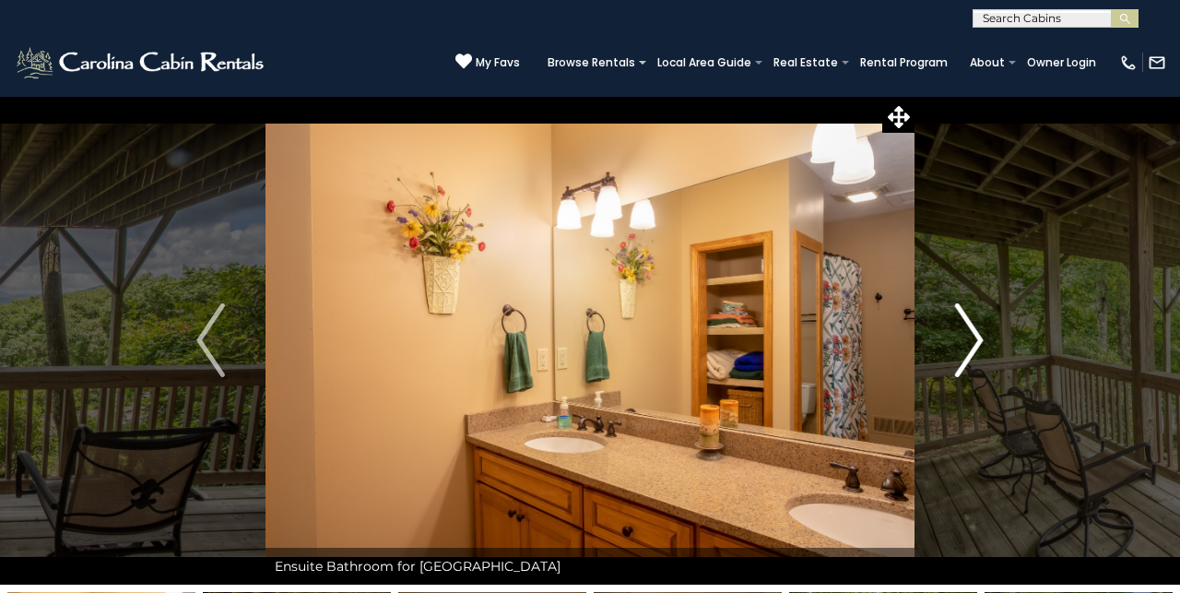
click at [972, 344] on img "Next" at bounding box center [969, 340] width 28 height 74
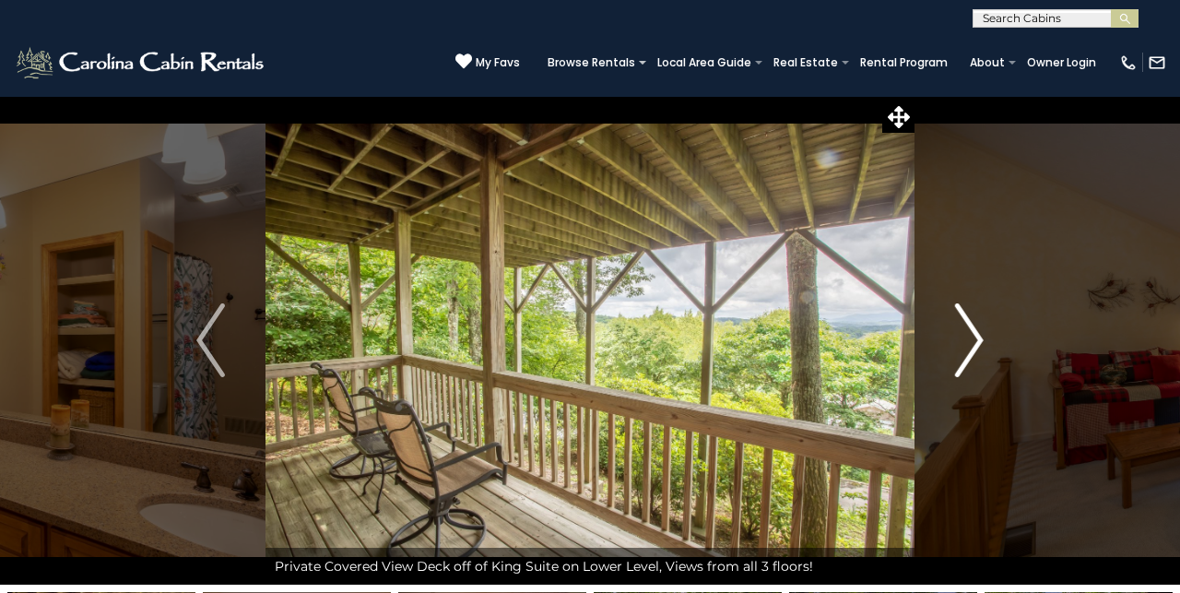
click at [972, 344] on img "Next" at bounding box center [969, 340] width 28 height 74
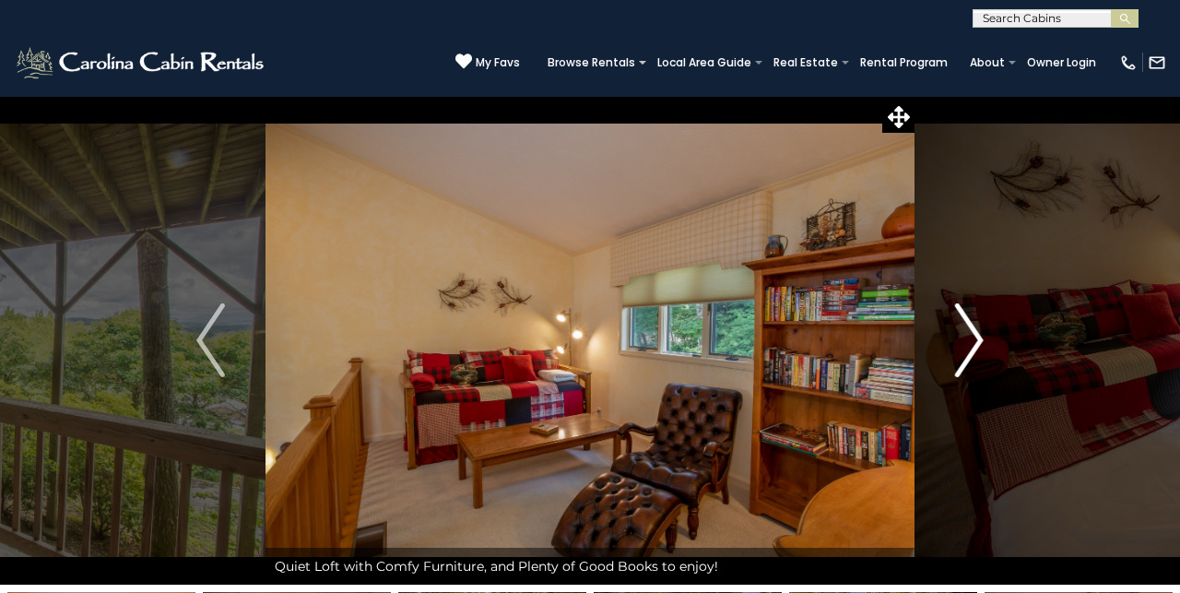
click at [971, 346] on img "Next" at bounding box center [969, 340] width 28 height 74
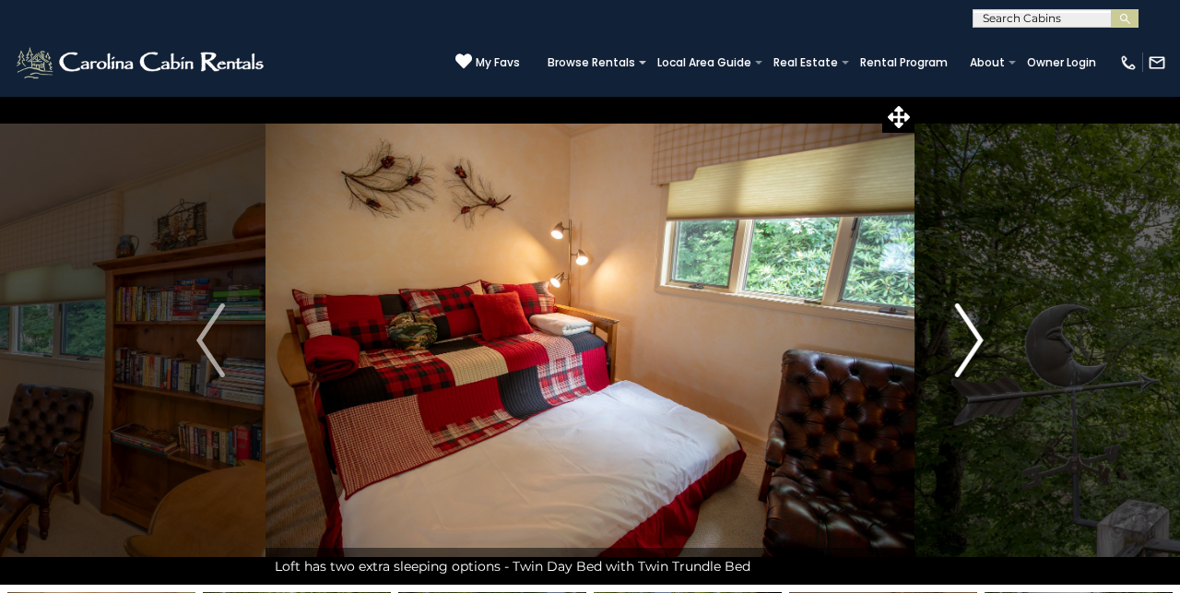
click at [971, 347] on img "Next" at bounding box center [969, 340] width 28 height 74
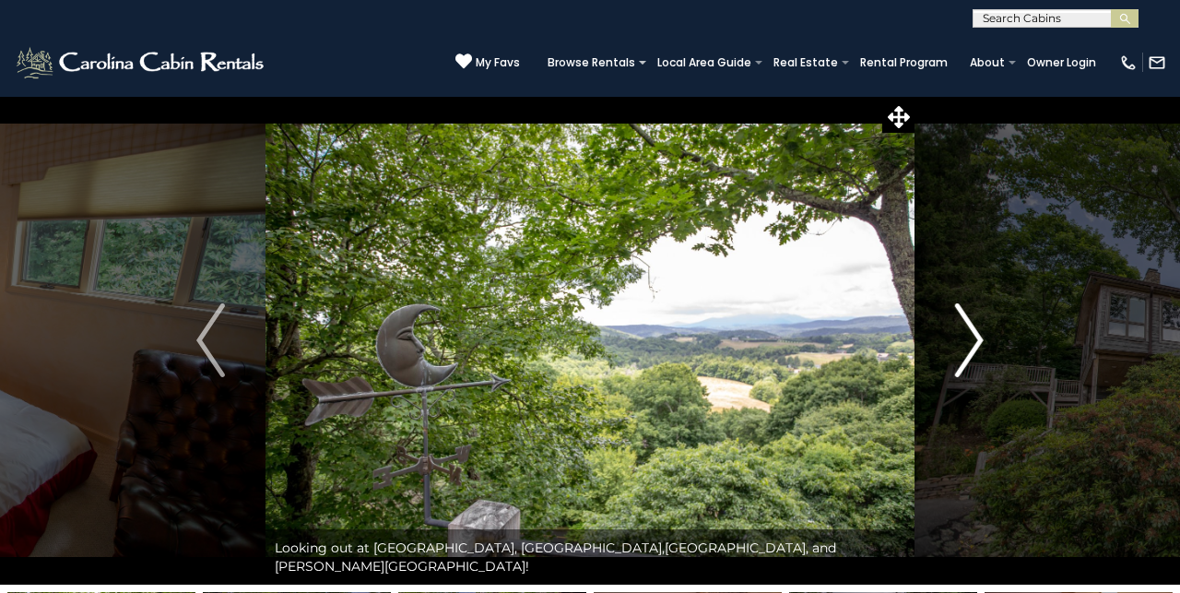
click at [972, 346] on img "Next" at bounding box center [969, 340] width 28 height 74
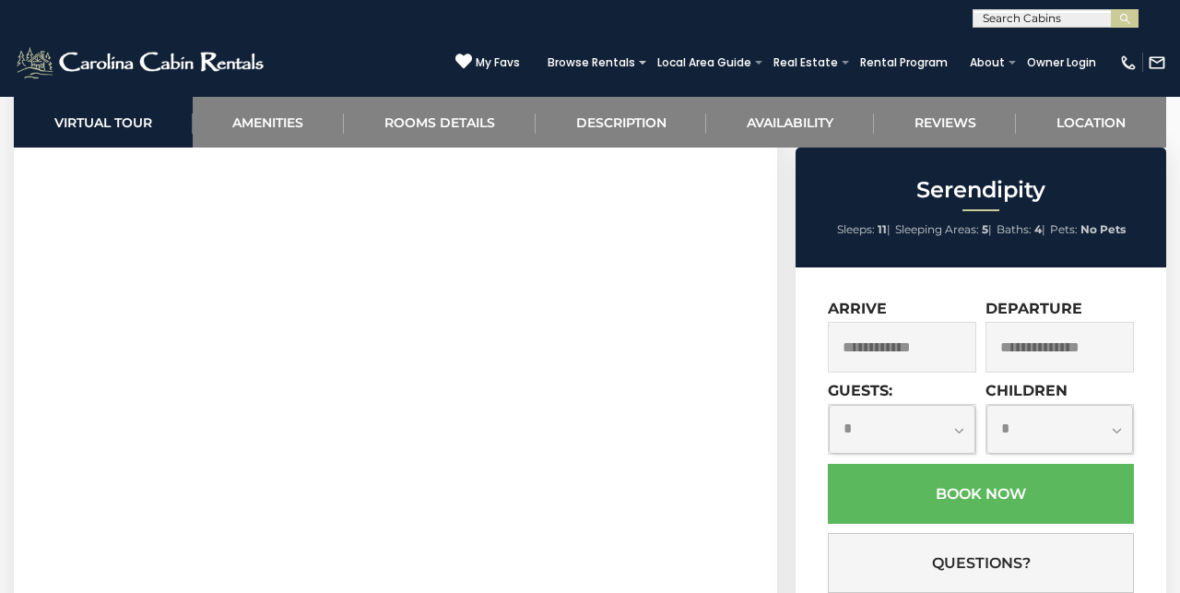
scroll to position [847, 0]
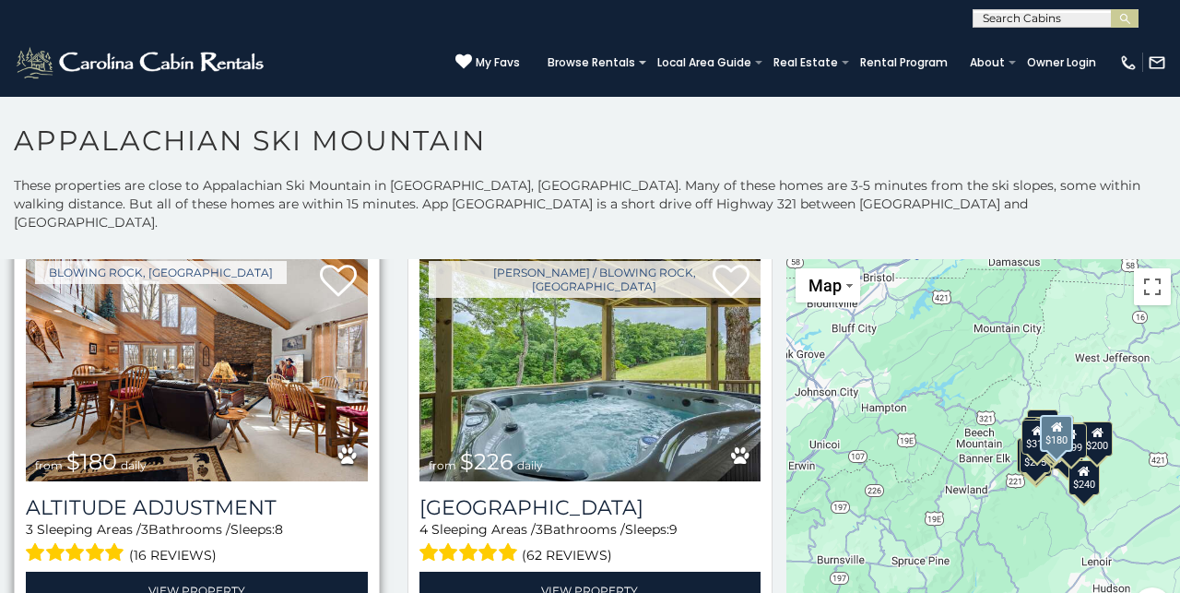
scroll to position [2075, 0]
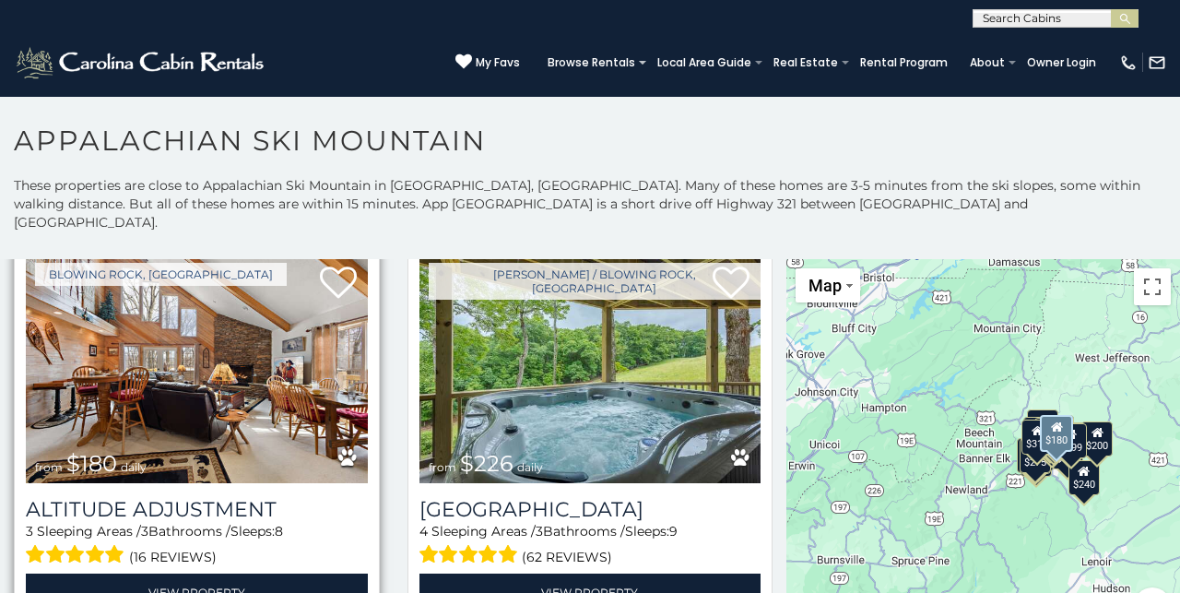
click at [189, 415] on img at bounding box center [197, 367] width 342 height 229
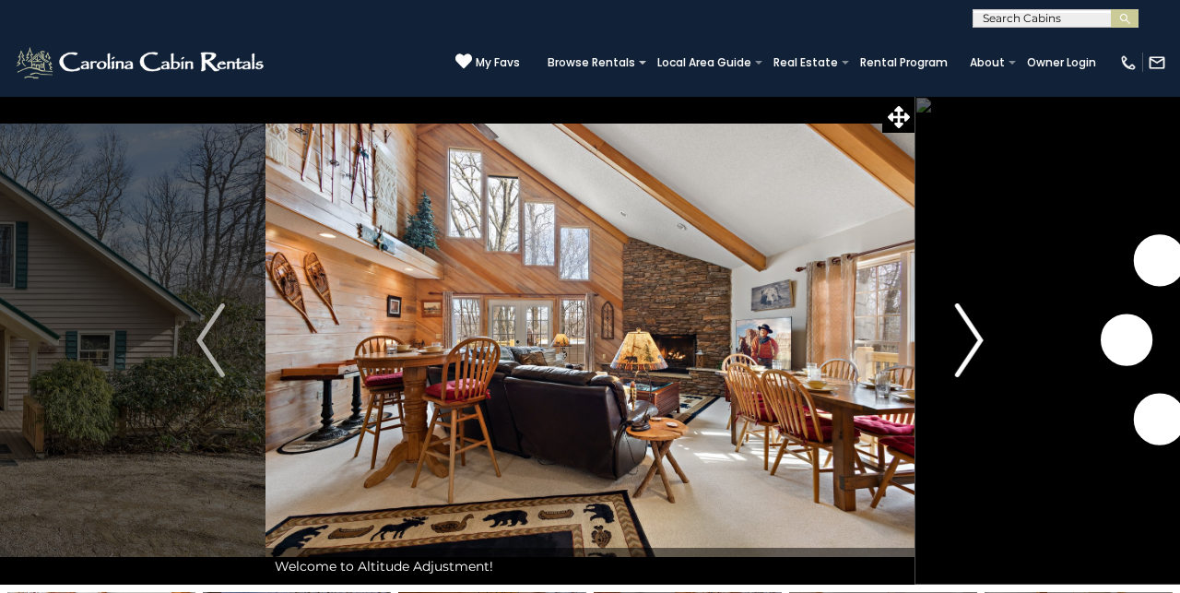
click at [969, 338] on img "Next" at bounding box center [969, 340] width 28 height 74
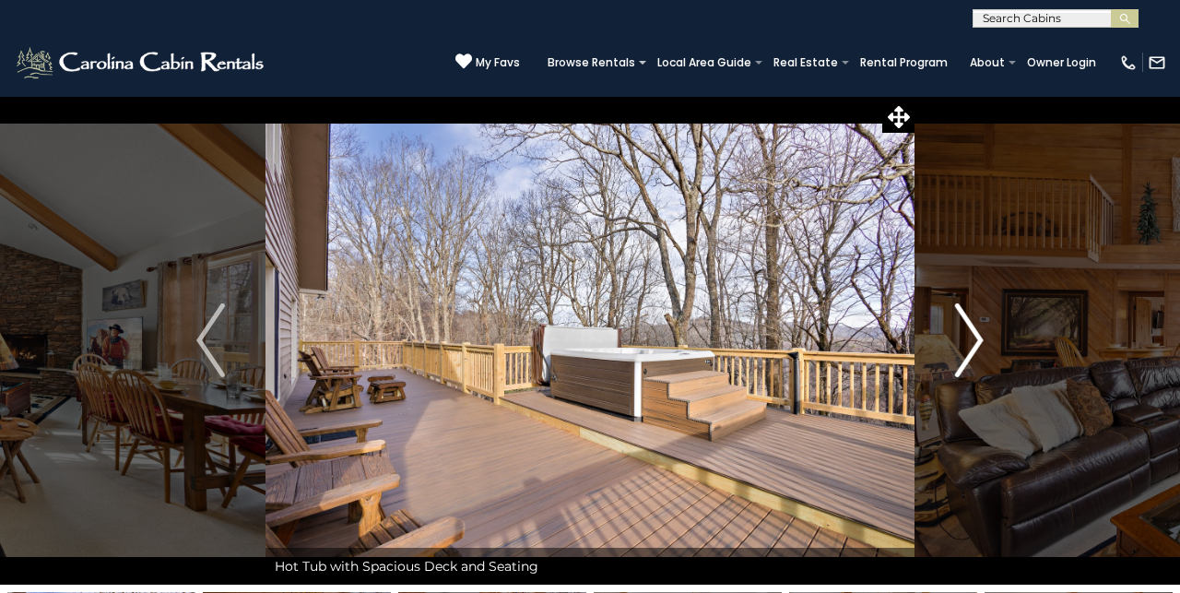
click at [968, 338] on img "Next" at bounding box center [969, 340] width 28 height 74
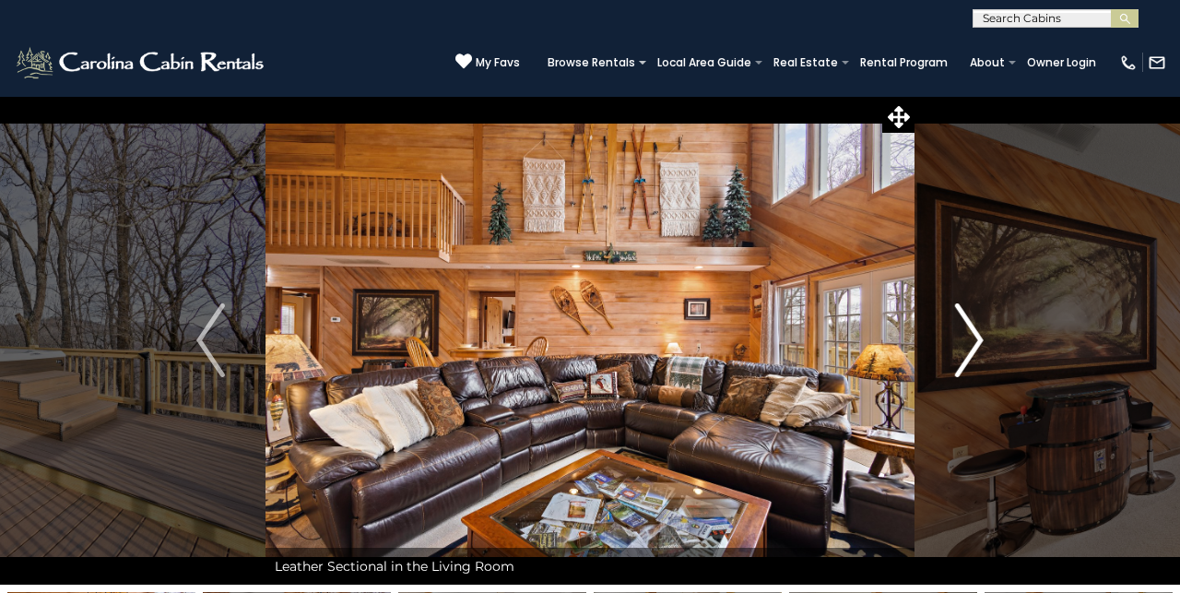
click at [969, 334] on img "Next" at bounding box center [969, 340] width 28 height 74
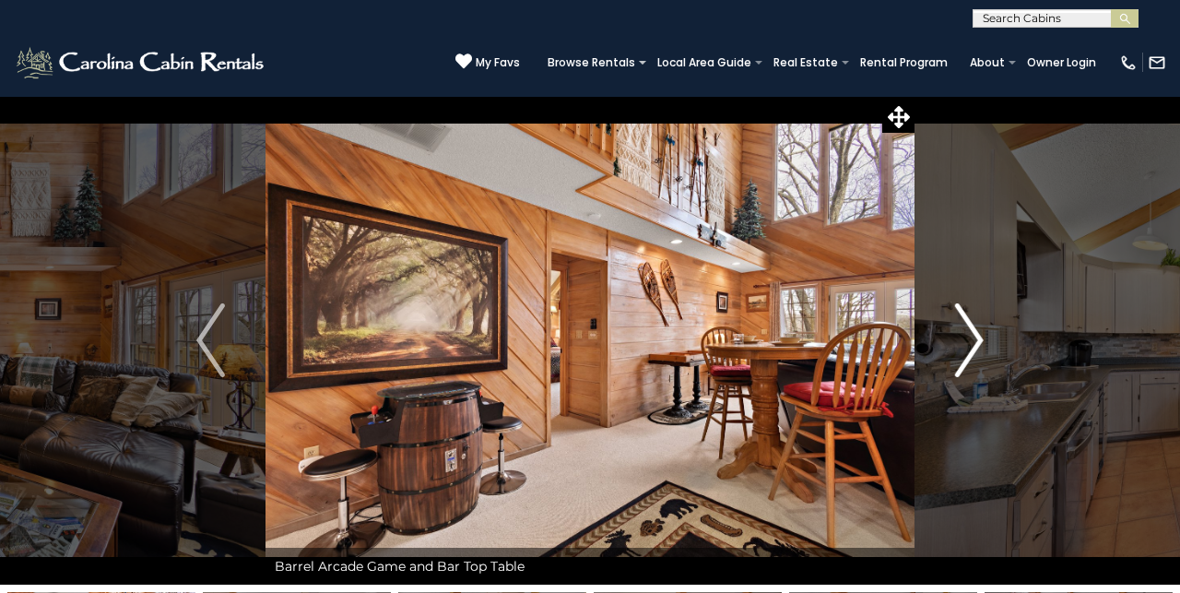
click at [965, 342] on img "Next" at bounding box center [969, 340] width 28 height 74
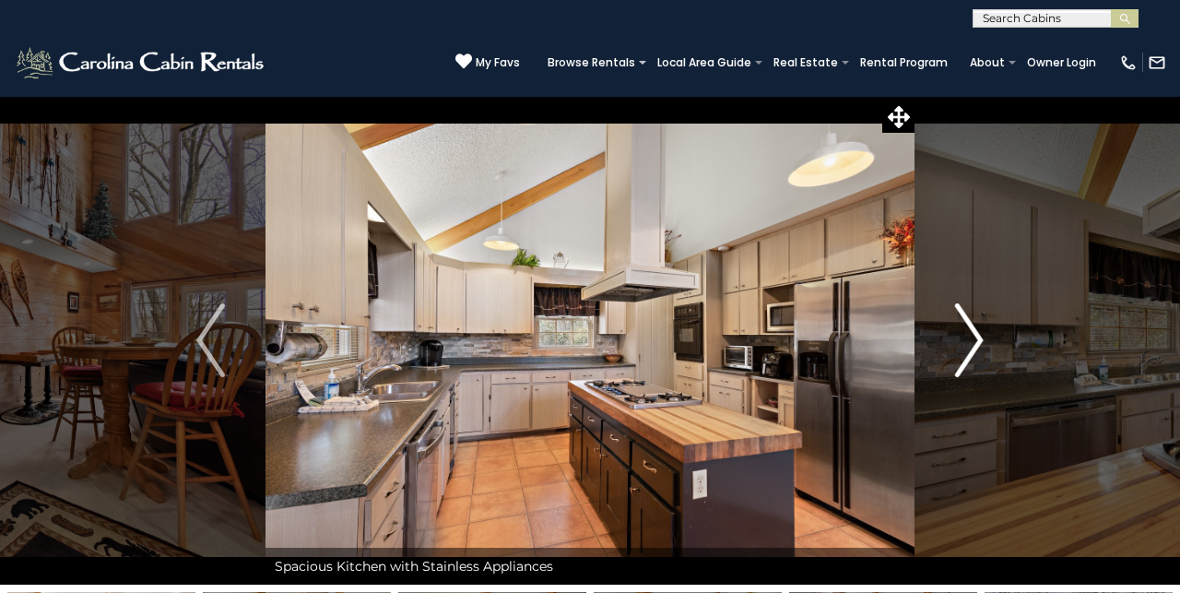
click at [965, 347] on img "Next" at bounding box center [969, 340] width 28 height 74
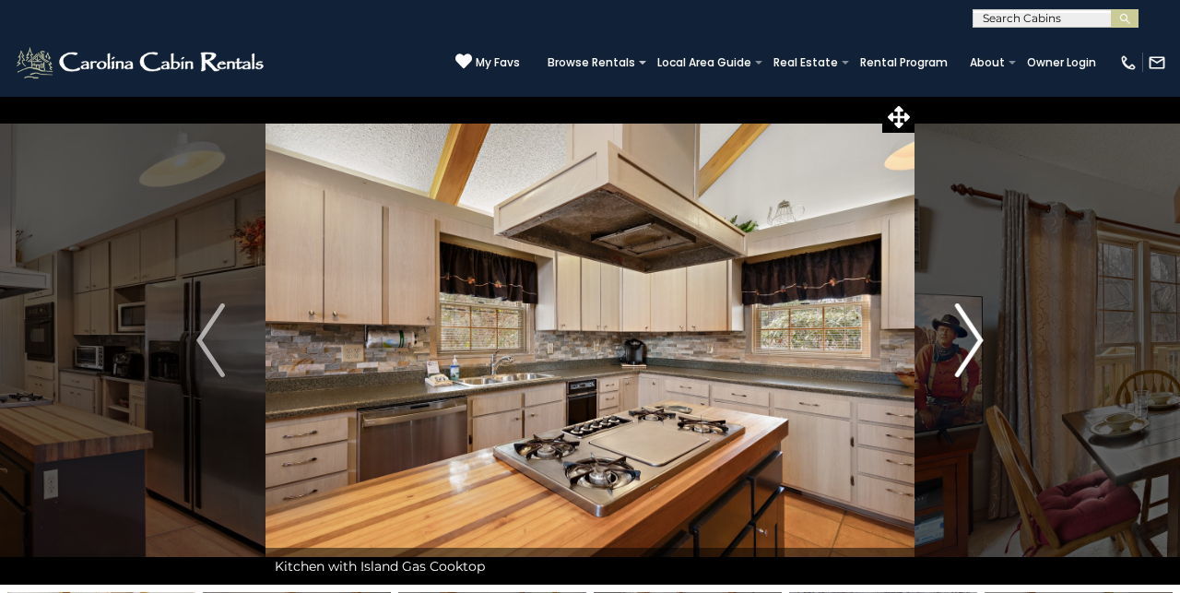
click at [968, 348] on img "Next" at bounding box center [969, 340] width 28 height 74
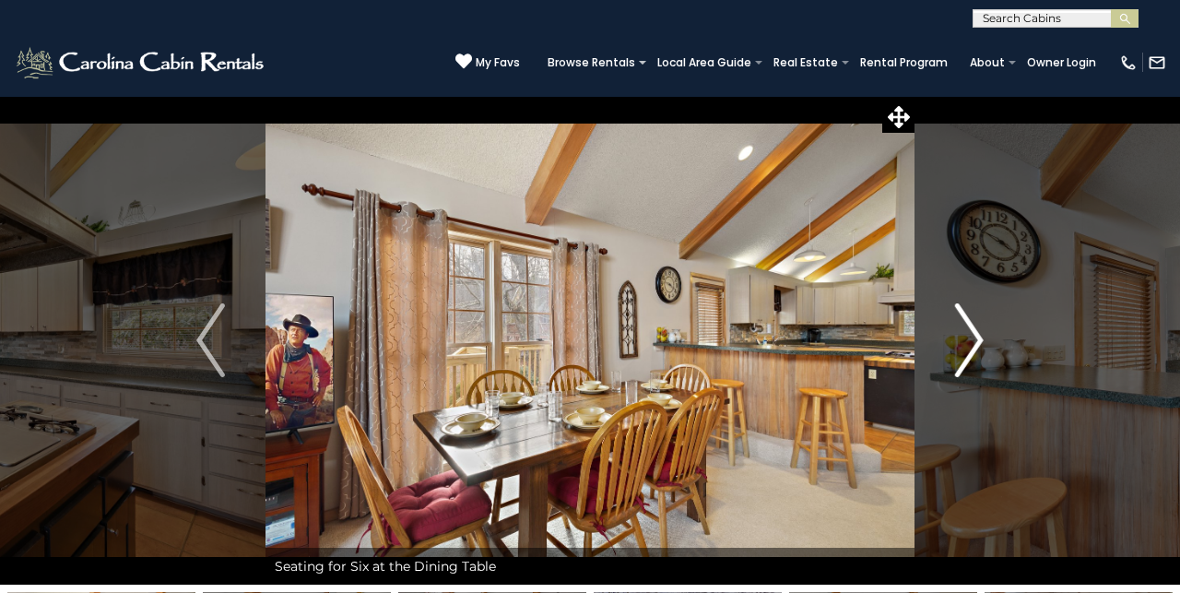
click at [971, 349] on img "Next" at bounding box center [969, 340] width 28 height 74
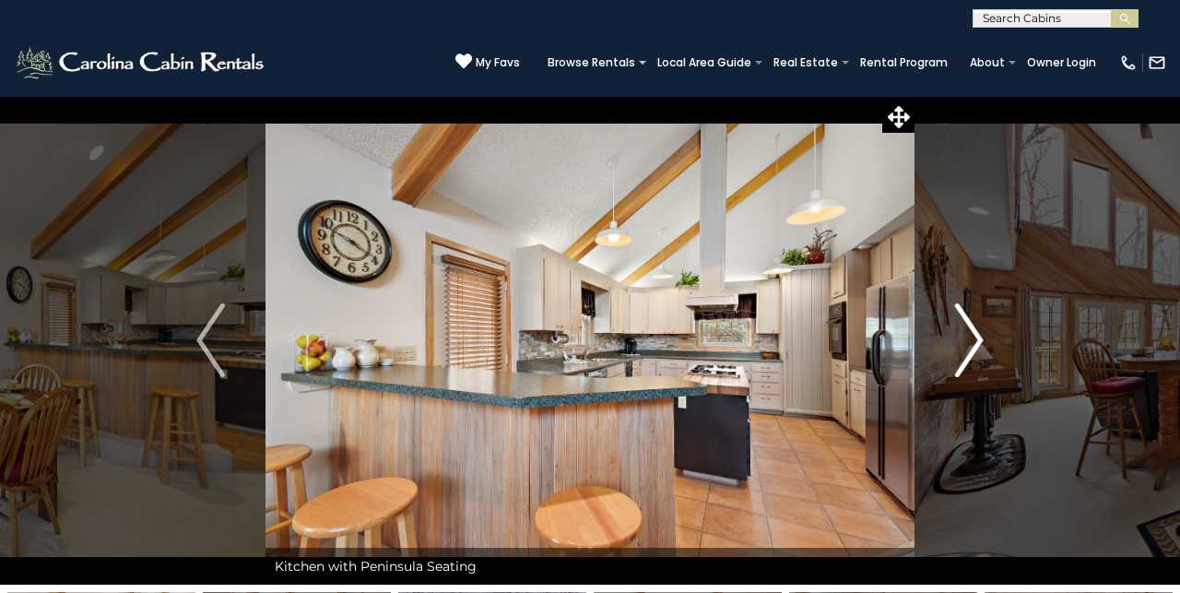
click at [971, 351] on img "Next" at bounding box center [969, 340] width 28 height 74
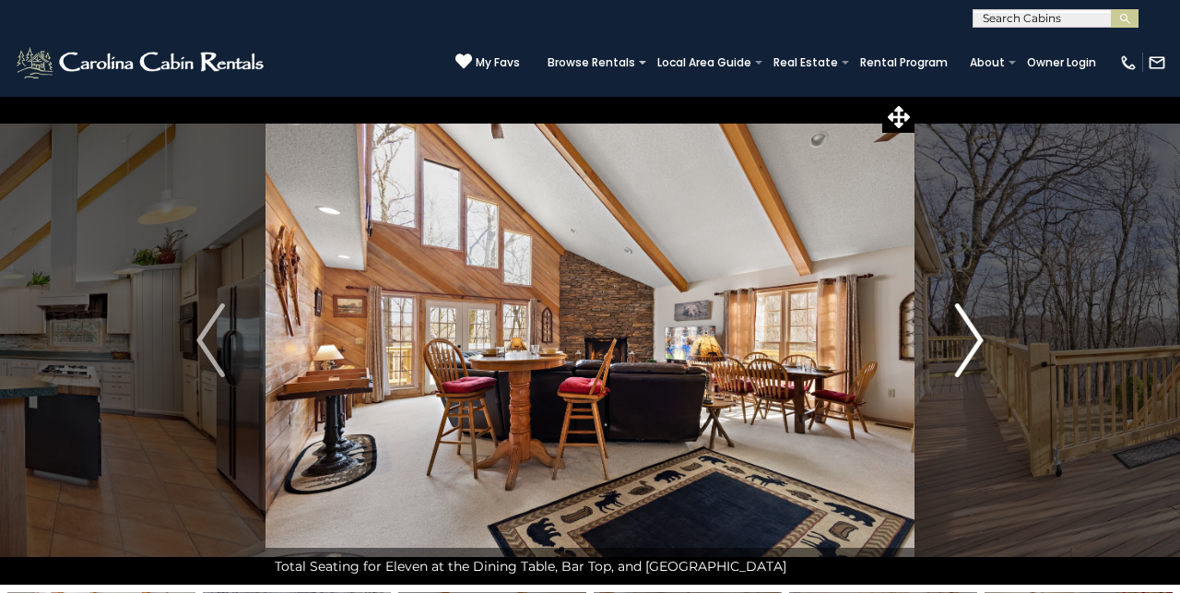
click at [973, 352] on img "Next" at bounding box center [969, 340] width 28 height 74
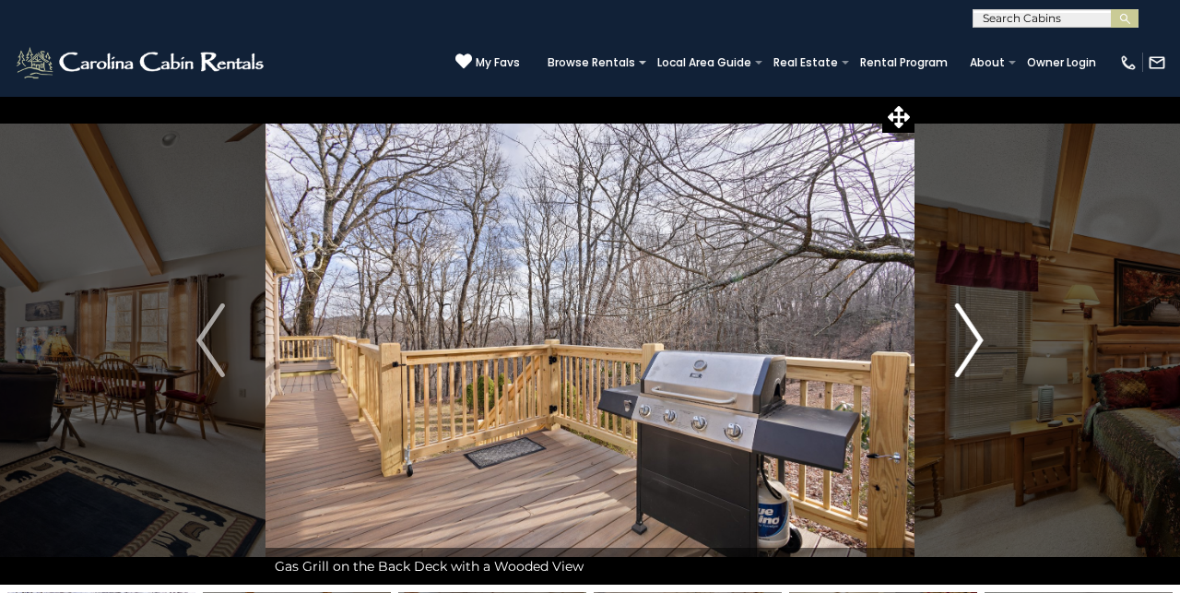
click at [973, 357] on img "Next" at bounding box center [969, 340] width 28 height 74
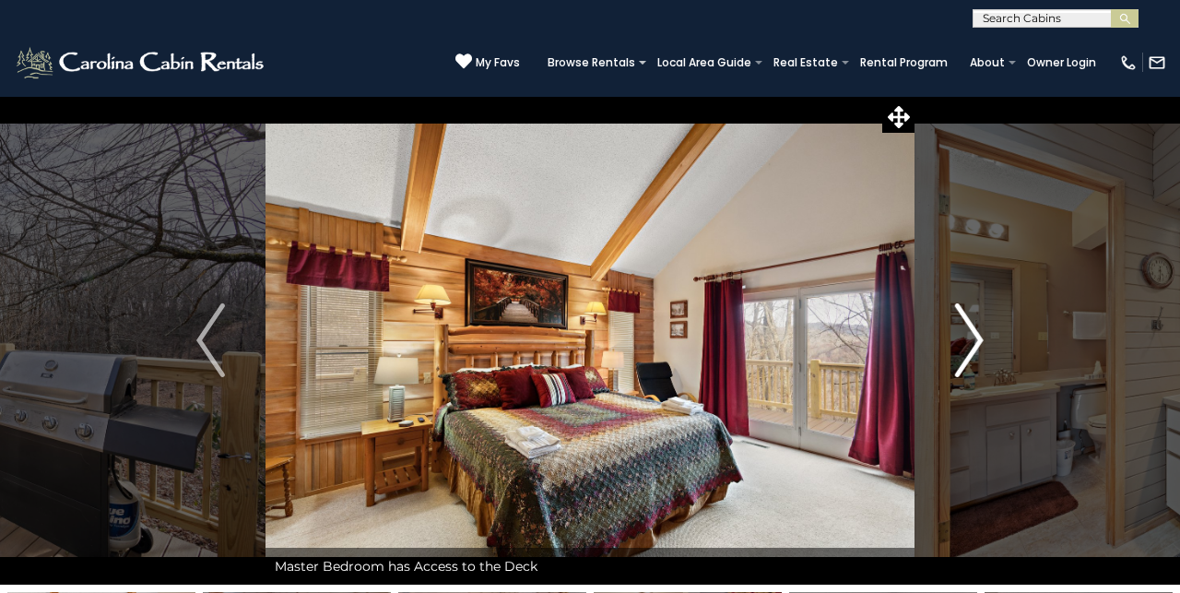
click at [974, 360] on img "Next" at bounding box center [969, 340] width 28 height 74
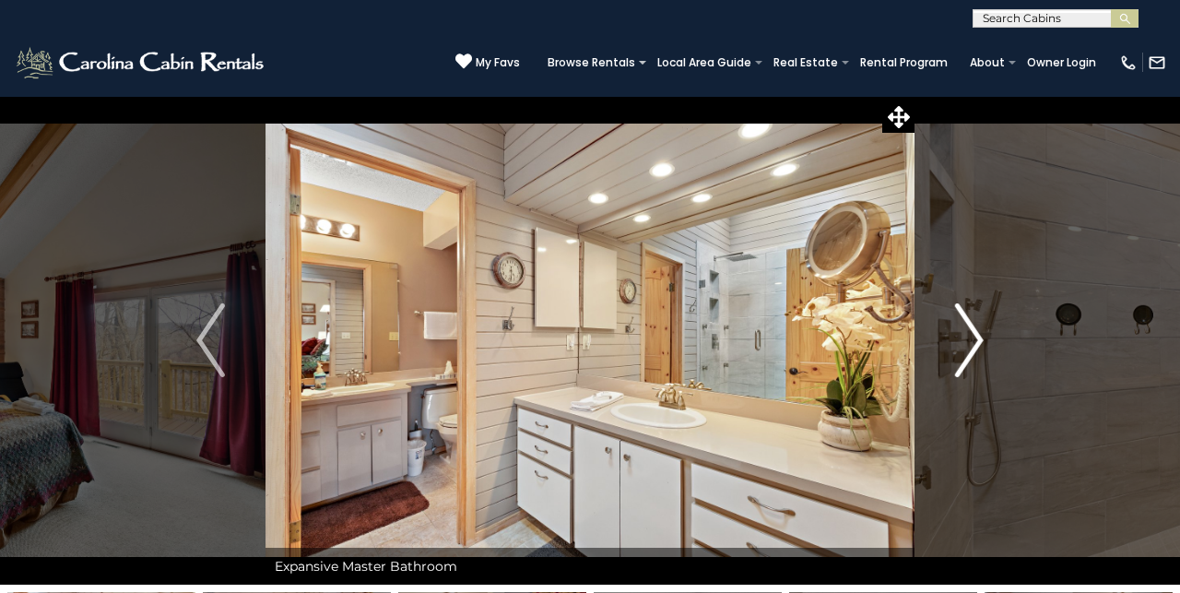
click at [975, 367] on img "Next" at bounding box center [969, 340] width 28 height 74
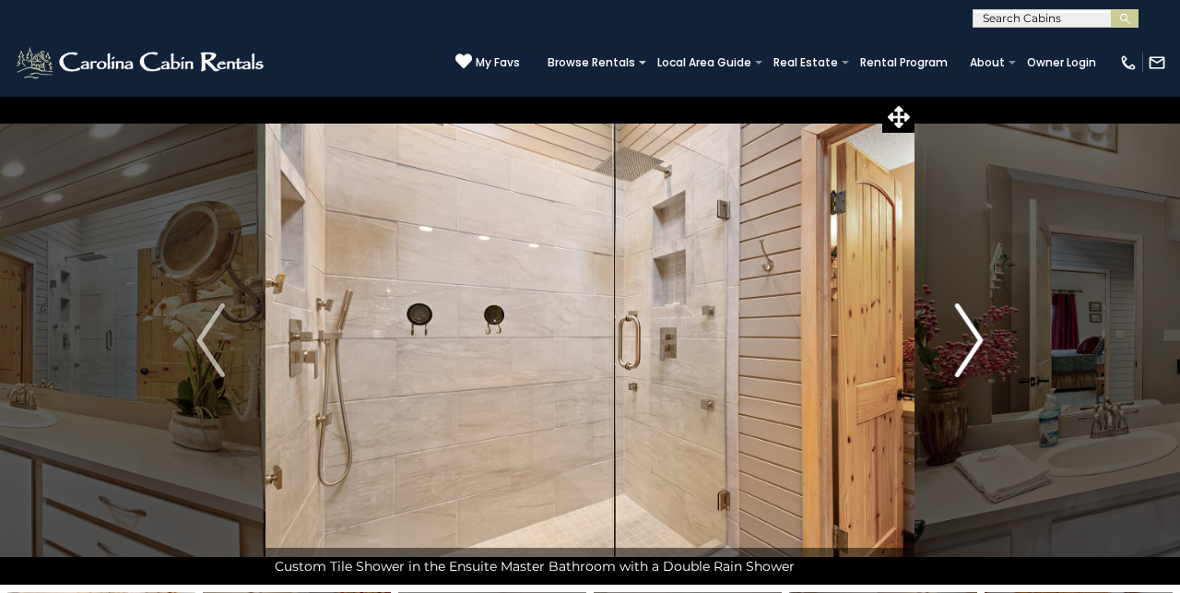
click at [977, 372] on img "Next" at bounding box center [969, 340] width 28 height 74
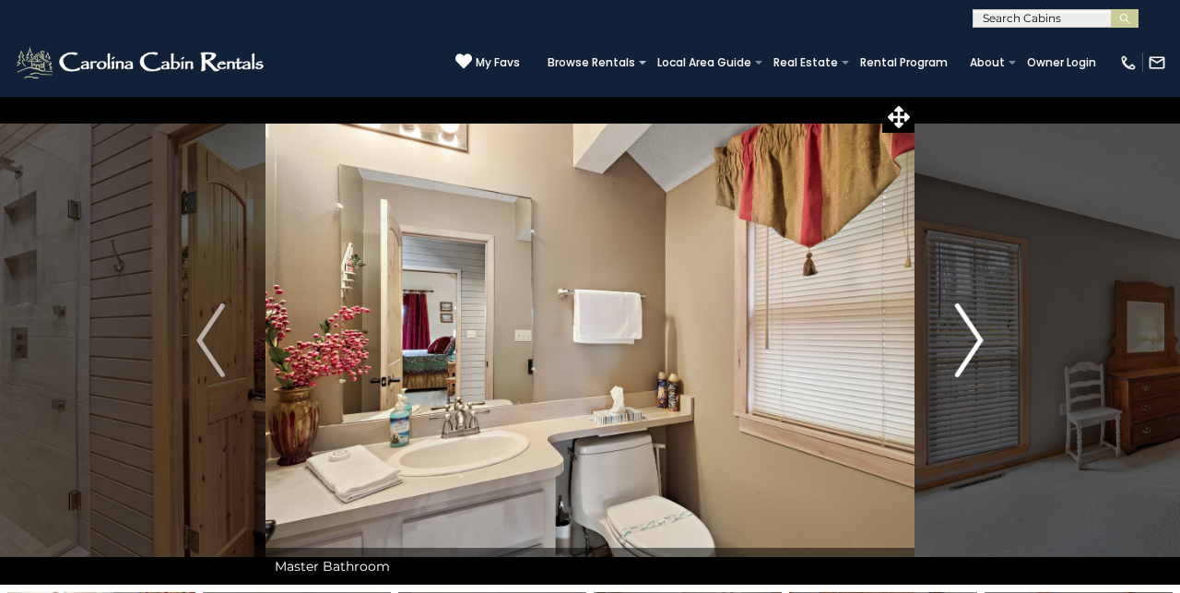
click at [979, 377] on button "Next" at bounding box center [969, 340] width 110 height 489
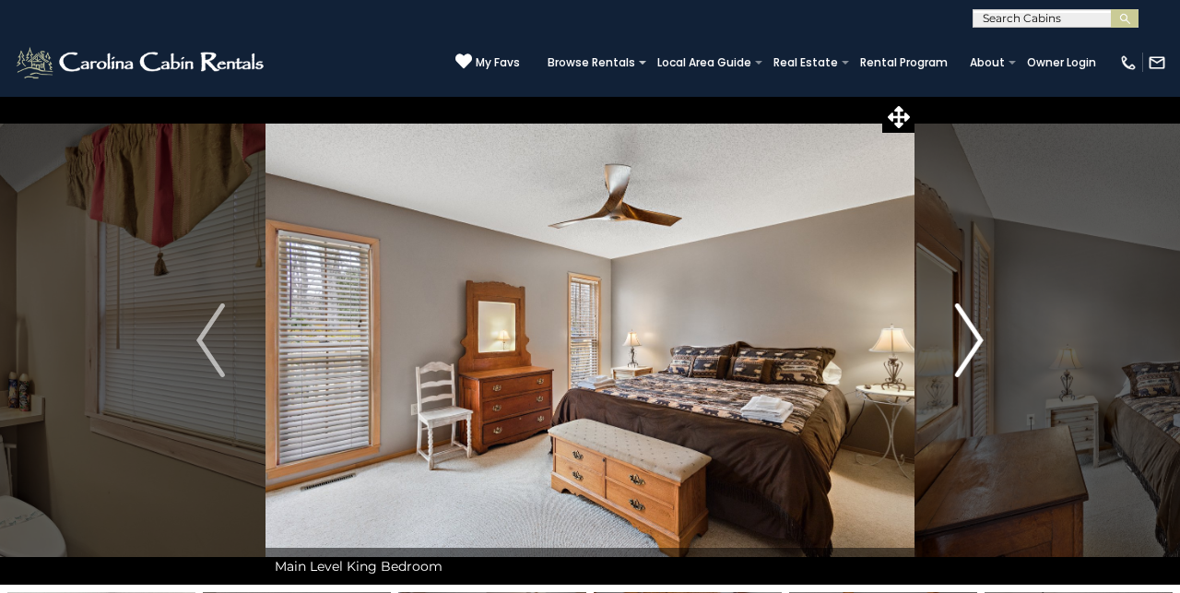
click at [979, 381] on button "Next" at bounding box center [969, 340] width 110 height 489
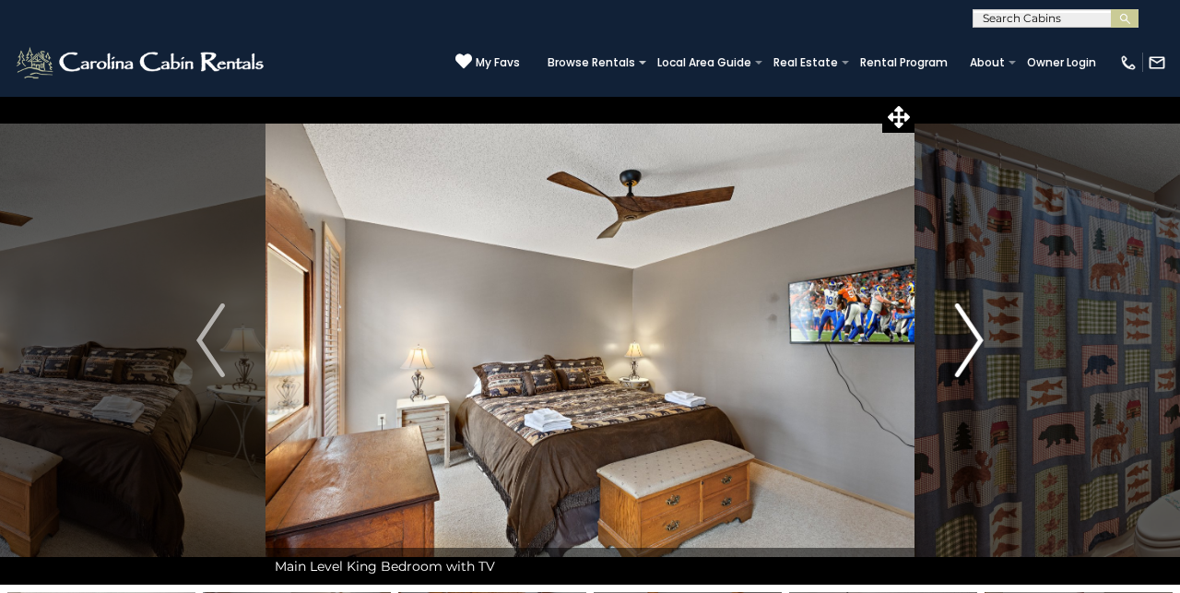
click at [979, 382] on button "Next" at bounding box center [969, 340] width 110 height 489
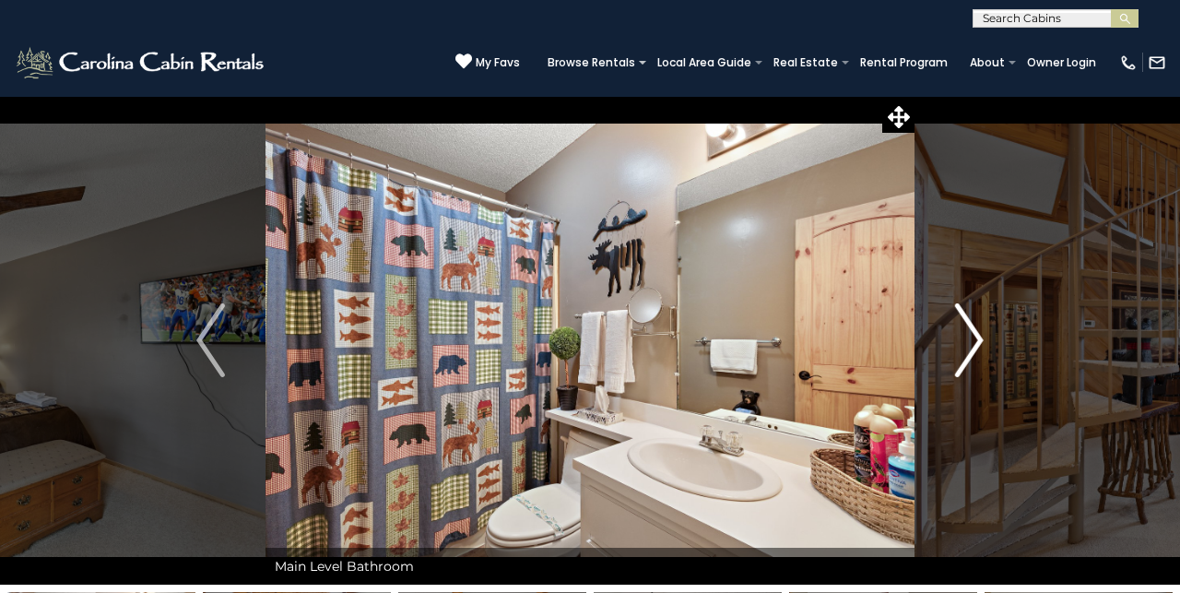
click at [979, 381] on button "Next" at bounding box center [969, 340] width 110 height 489
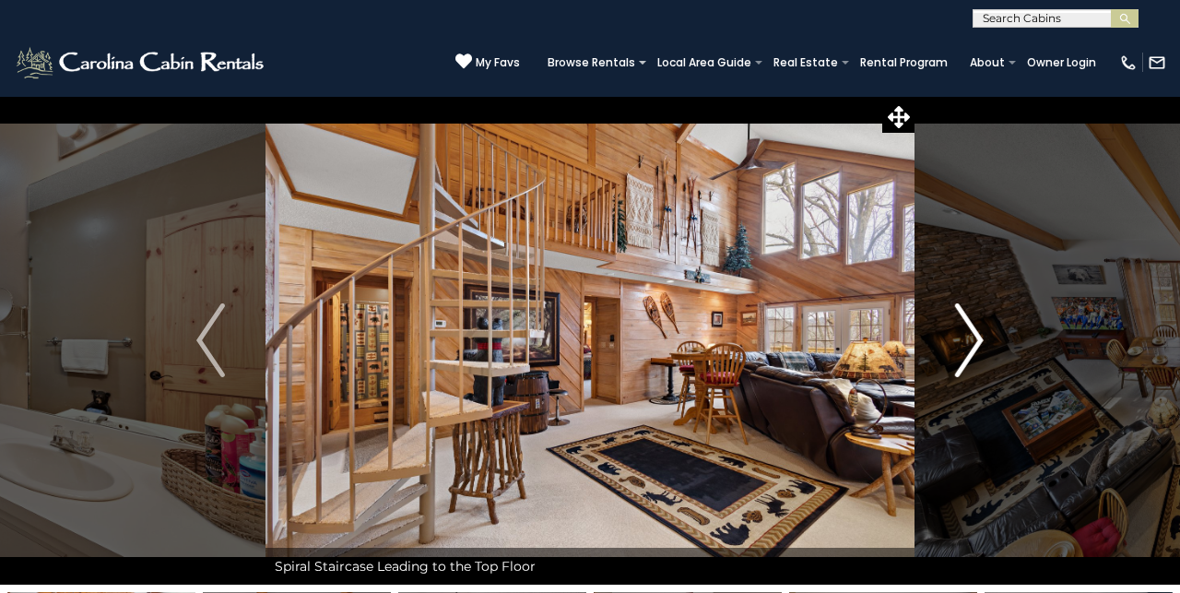
click at [982, 367] on img "Next" at bounding box center [969, 340] width 28 height 74
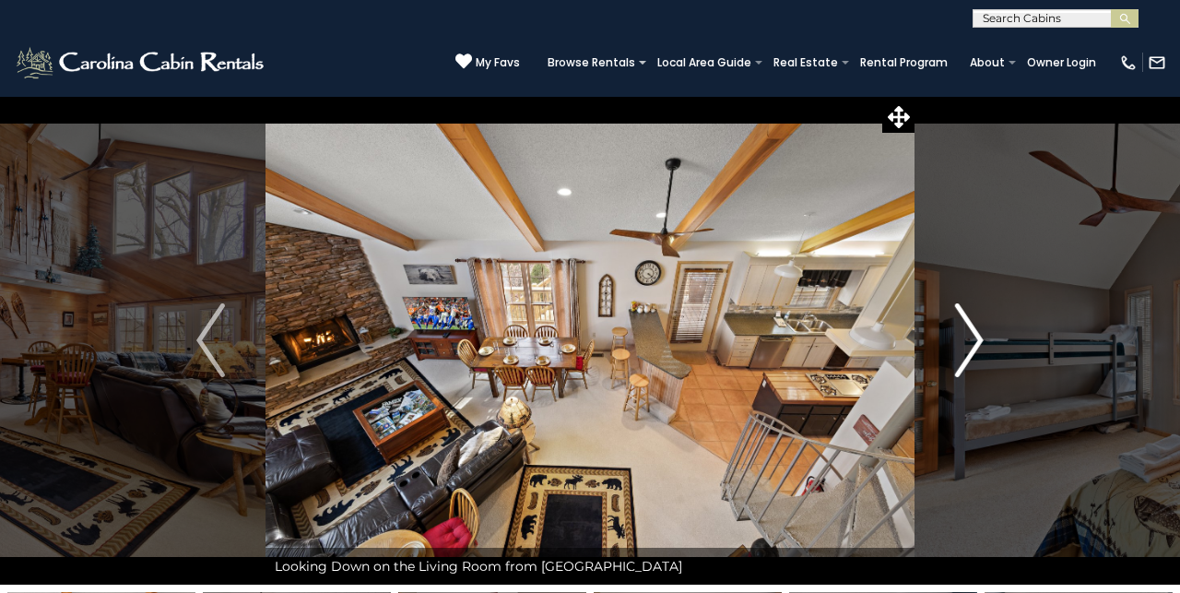
click at [960, 357] on img "Next" at bounding box center [969, 340] width 28 height 74
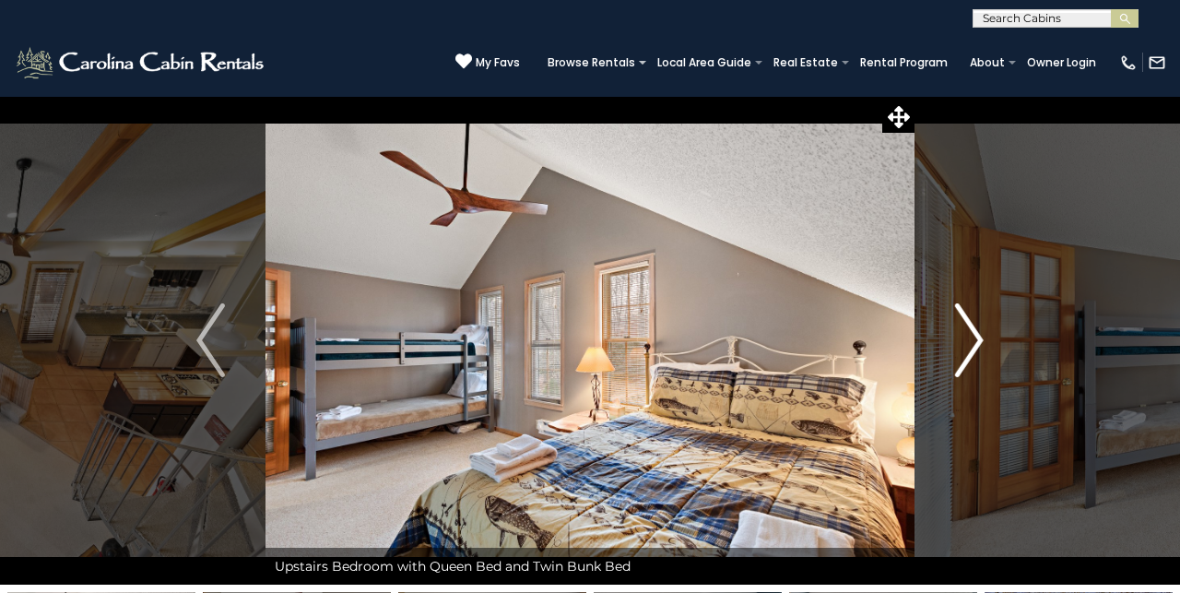
click at [967, 353] on img "Next" at bounding box center [969, 340] width 28 height 74
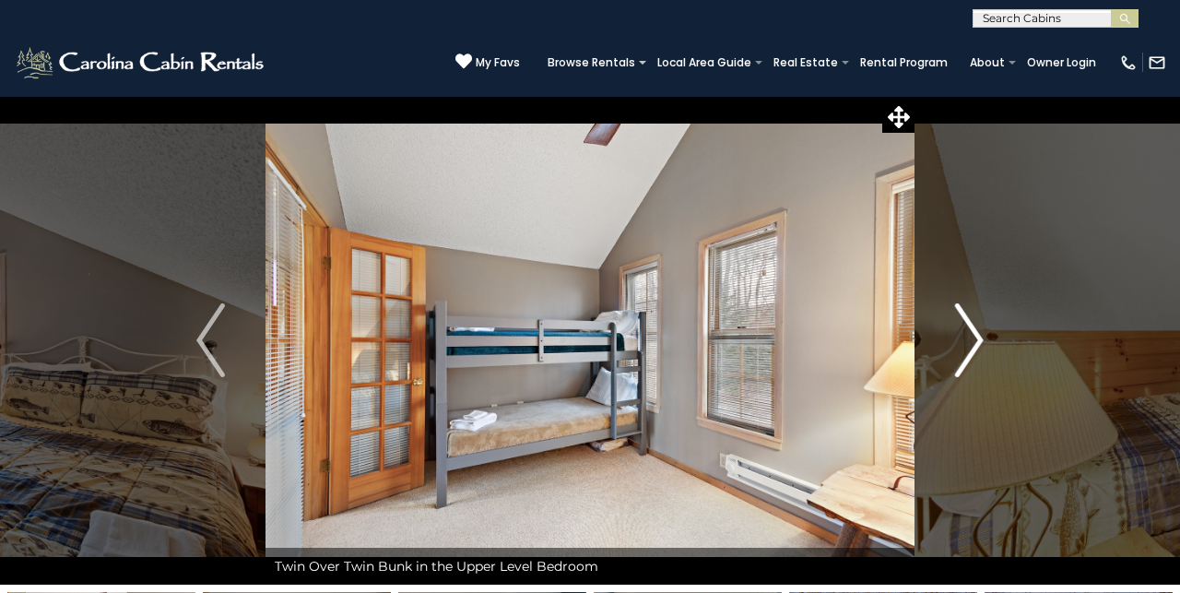
click at [982, 339] on img "Next" at bounding box center [969, 340] width 28 height 74
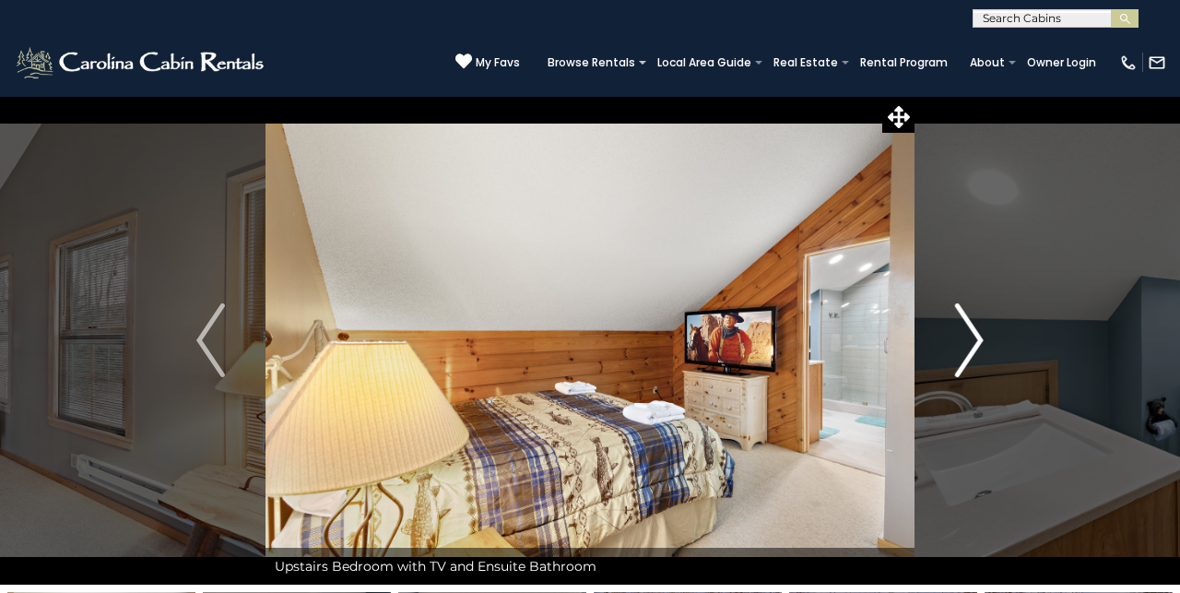
click at [983, 344] on img "Next" at bounding box center [969, 340] width 28 height 74
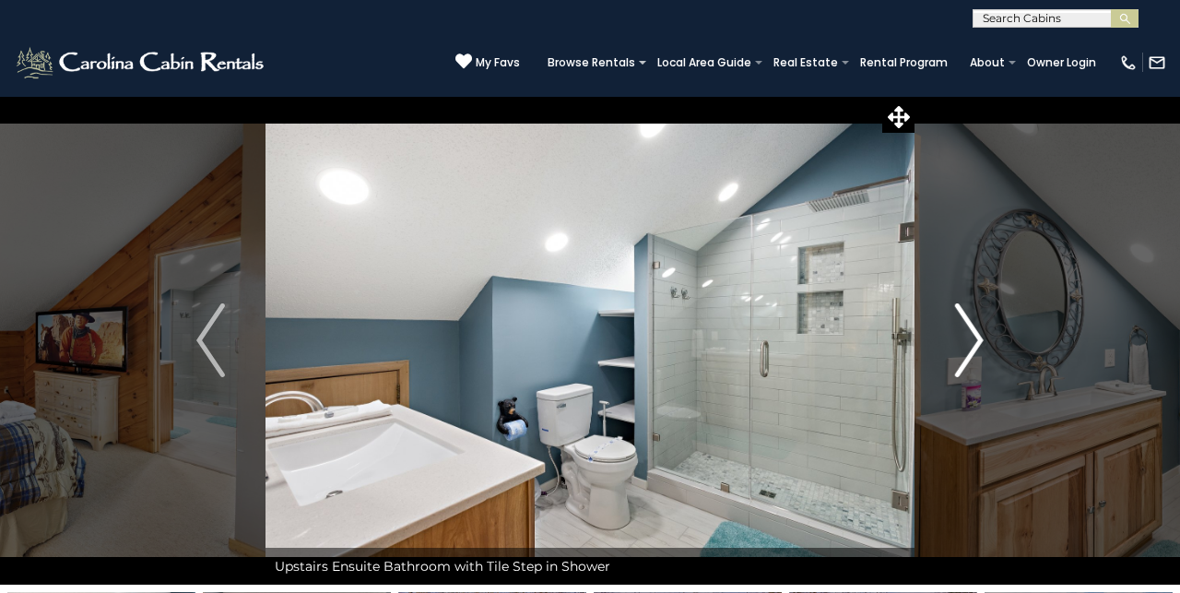
click at [983, 347] on button "Next" at bounding box center [969, 340] width 110 height 489
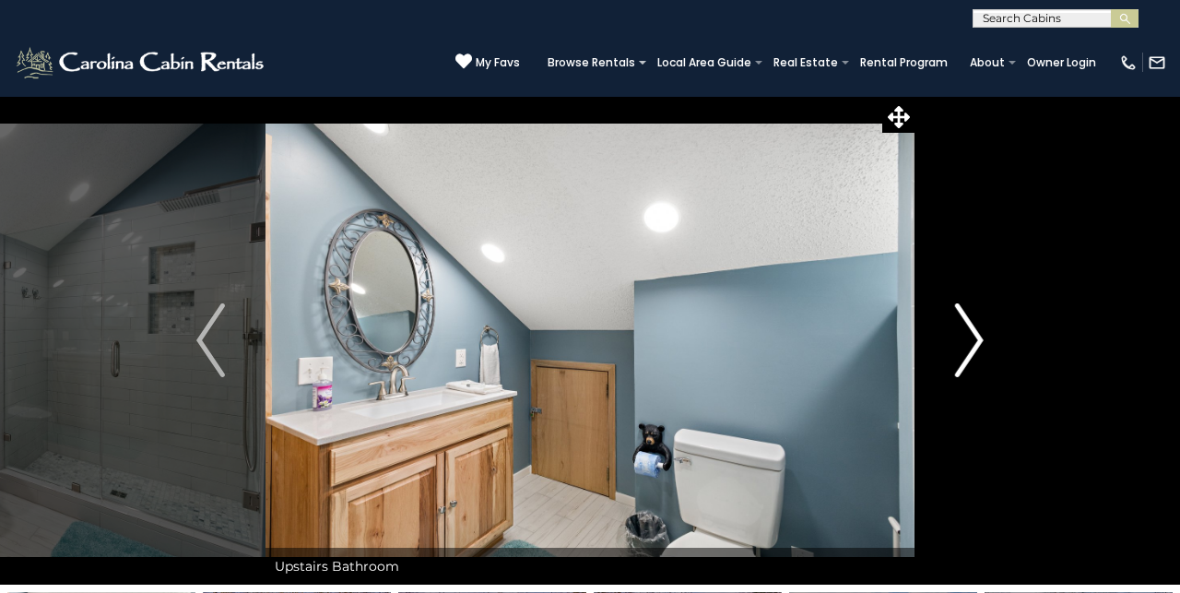
click at [983, 347] on button "Next" at bounding box center [969, 340] width 110 height 489
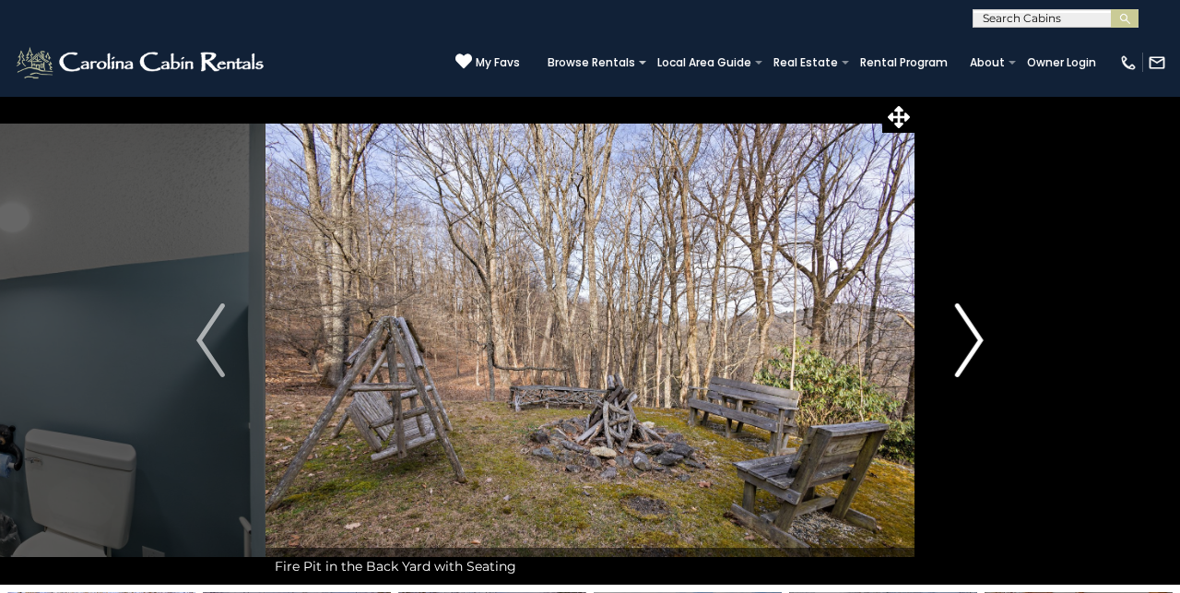
click at [983, 345] on img "Next" at bounding box center [969, 340] width 28 height 74
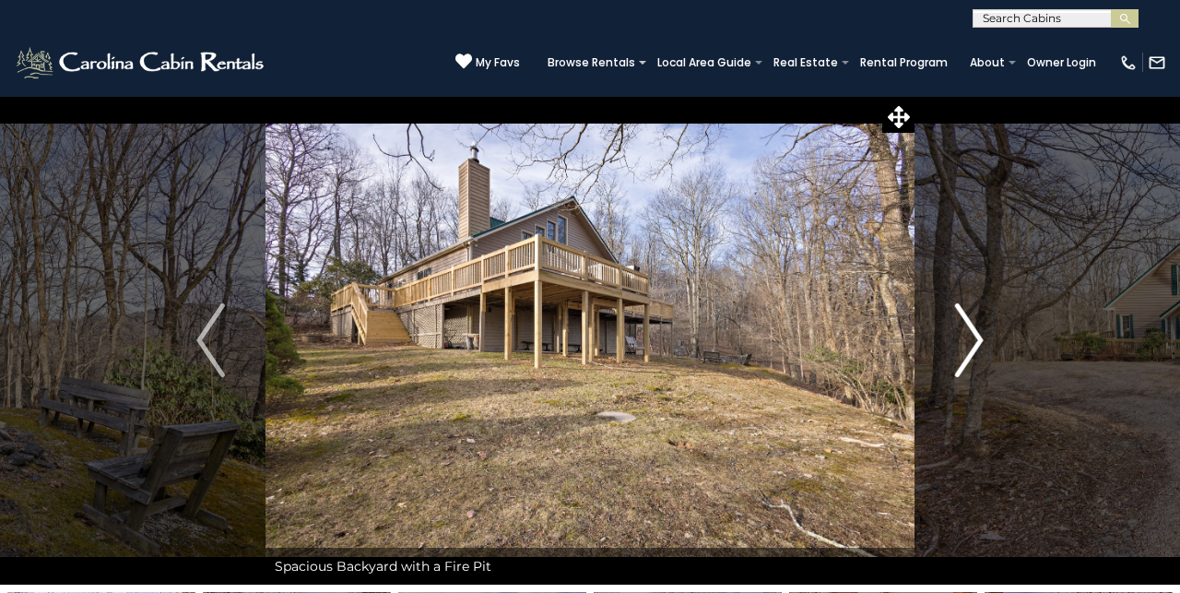
click at [982, 347] on img "Next" at bounding box center [969, 340] width 28 height 74
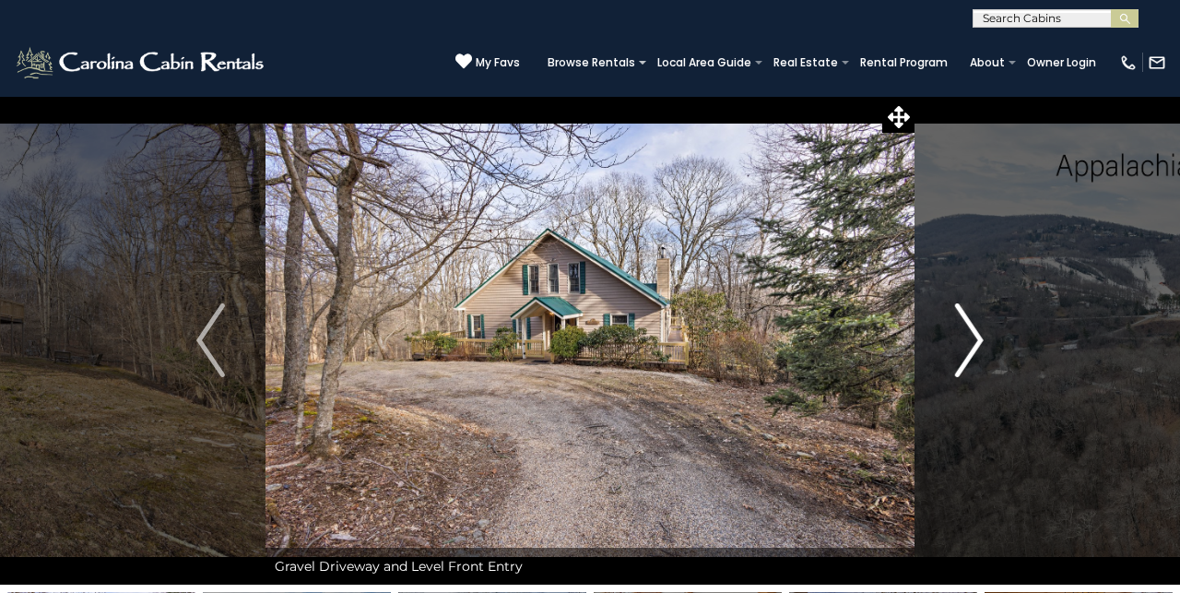
click at [979, 346] on img "Next" at bounding box center [969, 340] width 28 height 74
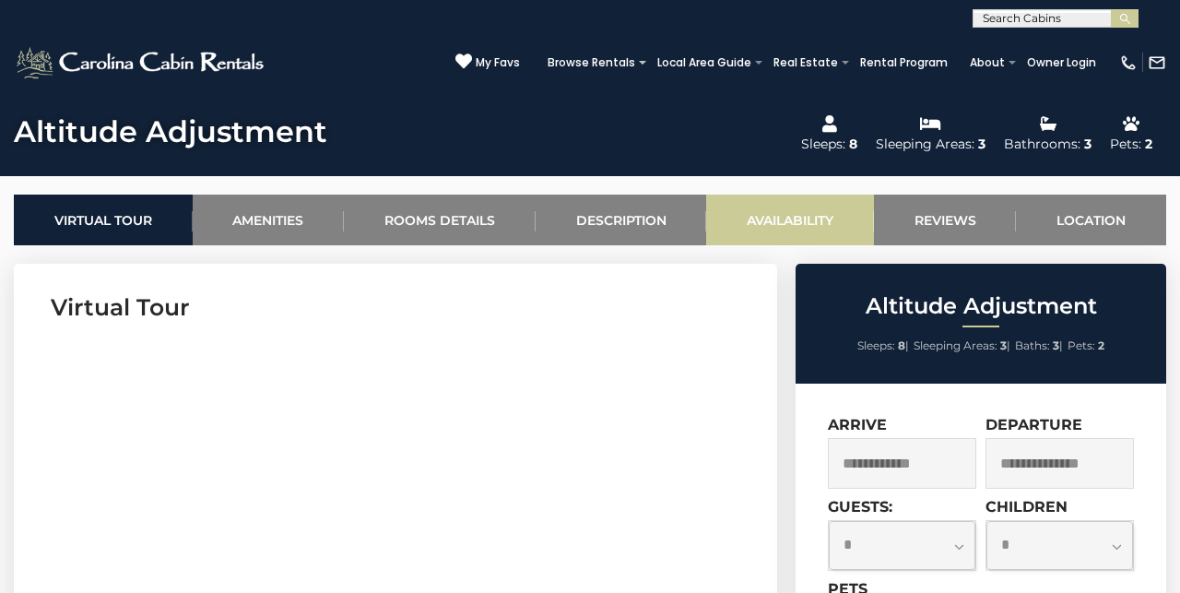
scroll to position [629, 0]
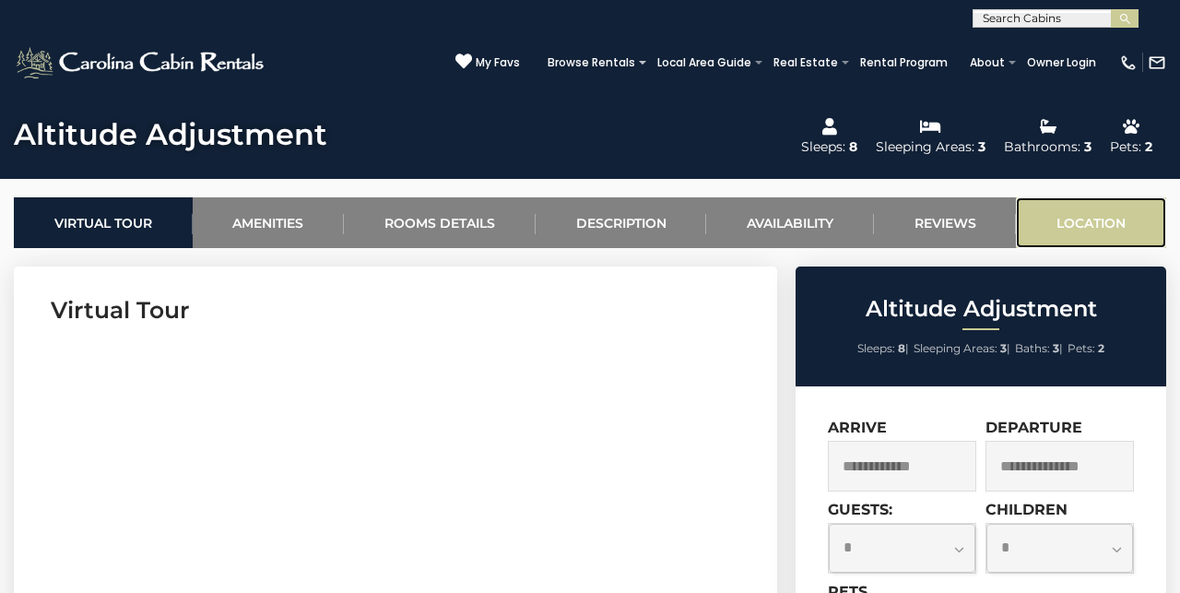
click at [1109, 222] on link "Location" at bounding box center [1091, 222] width 150 height 51
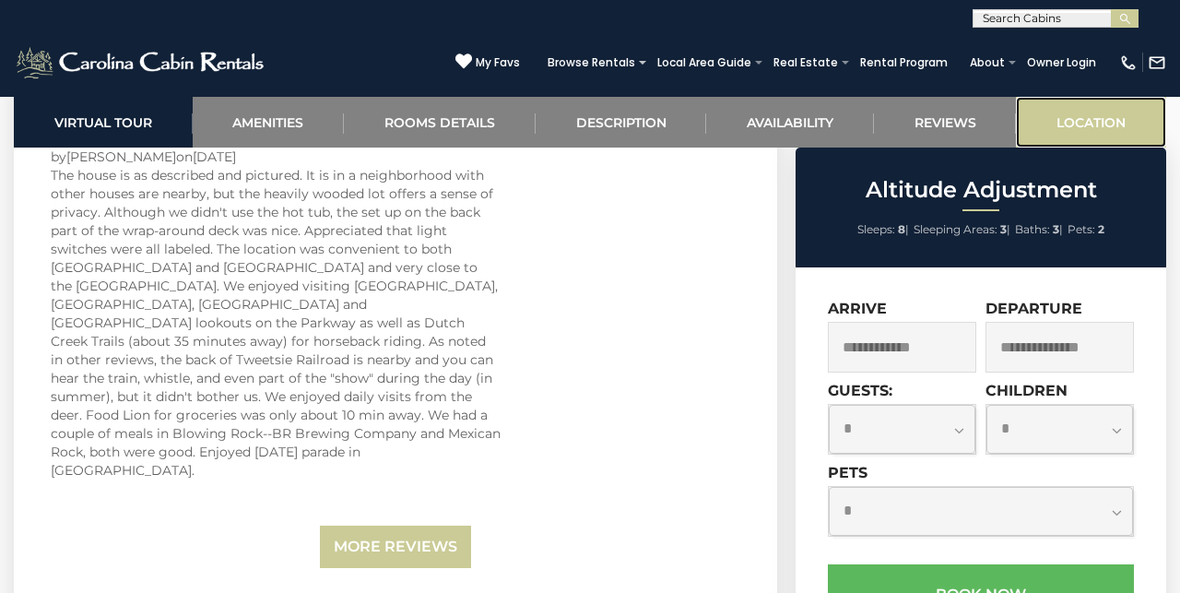
scroll to position [4932, 0]
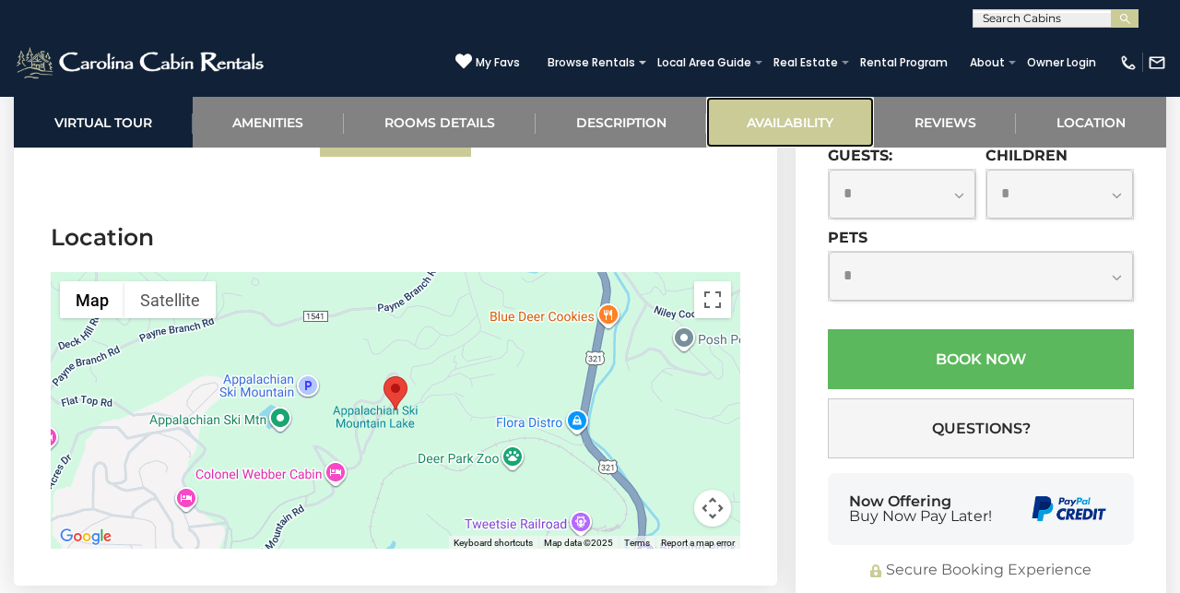
click at [774, 118] on link "Availability" at bounding box center [790, 122] width 168 height 51
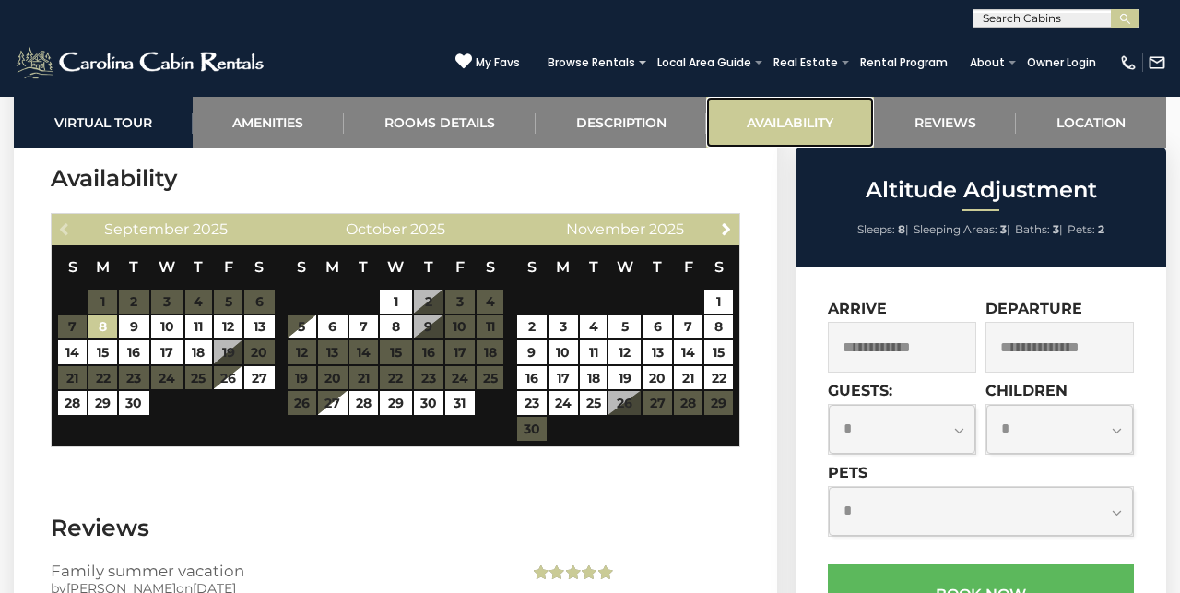
scroll to position [3739, 0]
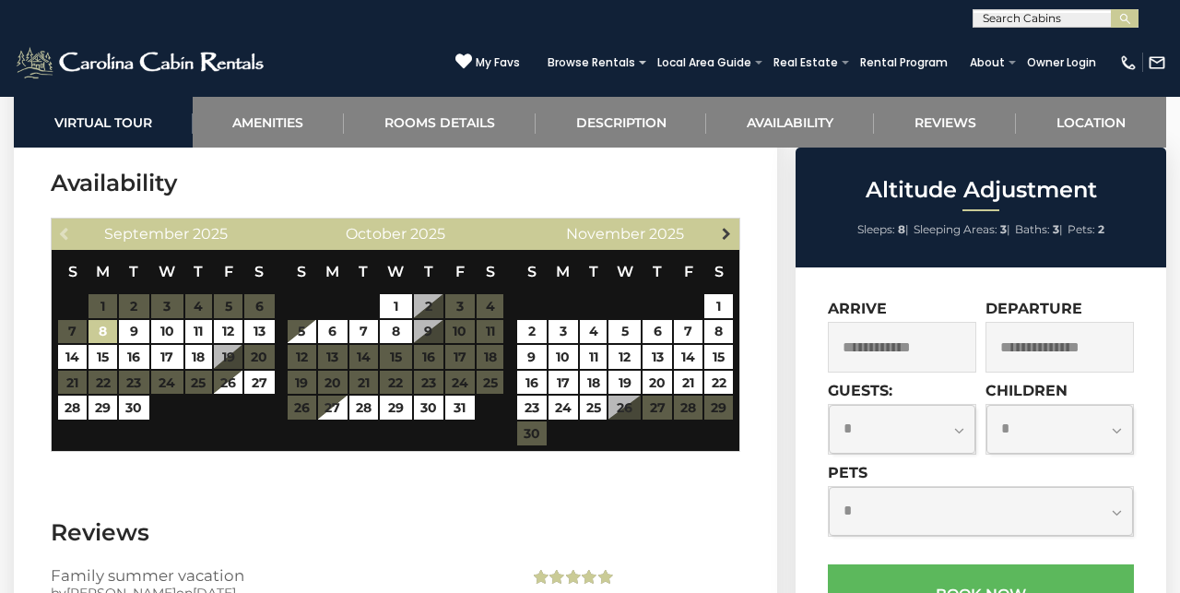
click at [726, 225] on link "Next" at bounding box center [725, 232] width 23 height 23
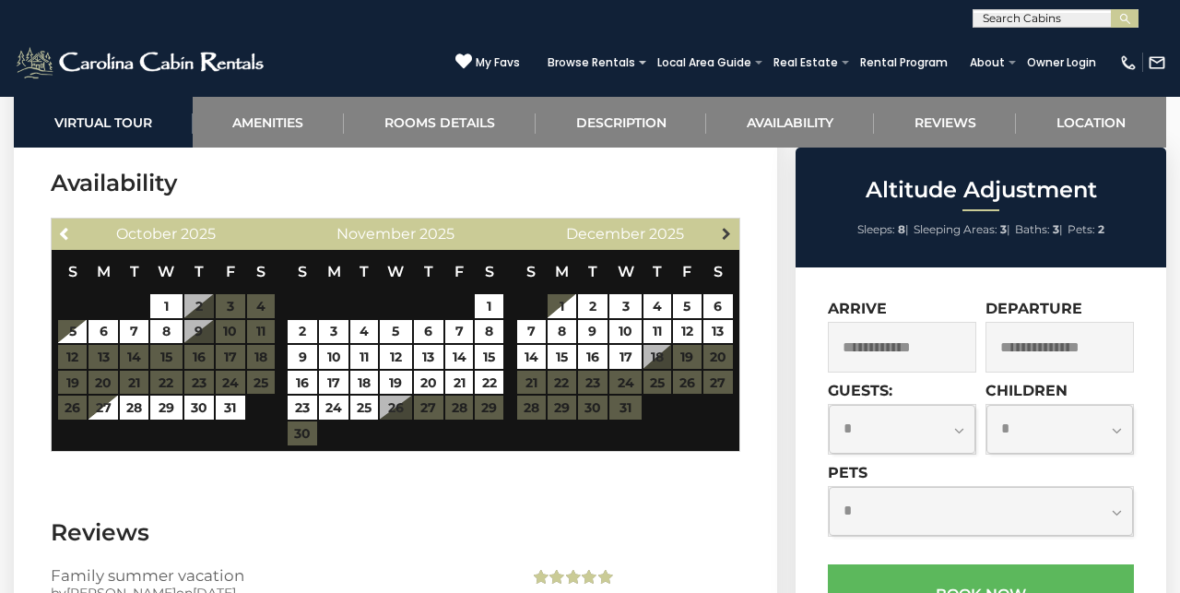
click at [726, 226] on span "Next" at bounding box center [726, 233] width 15 height 15
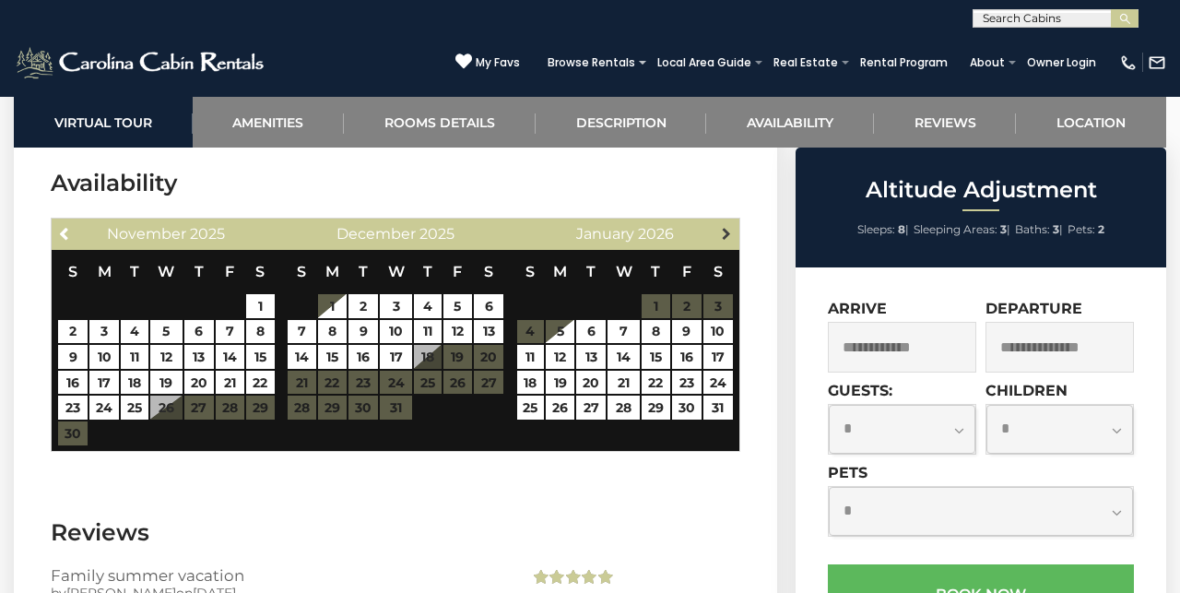
click at [726, 229] on span "Next" at bounding box center [726, 233] width 15 height 15
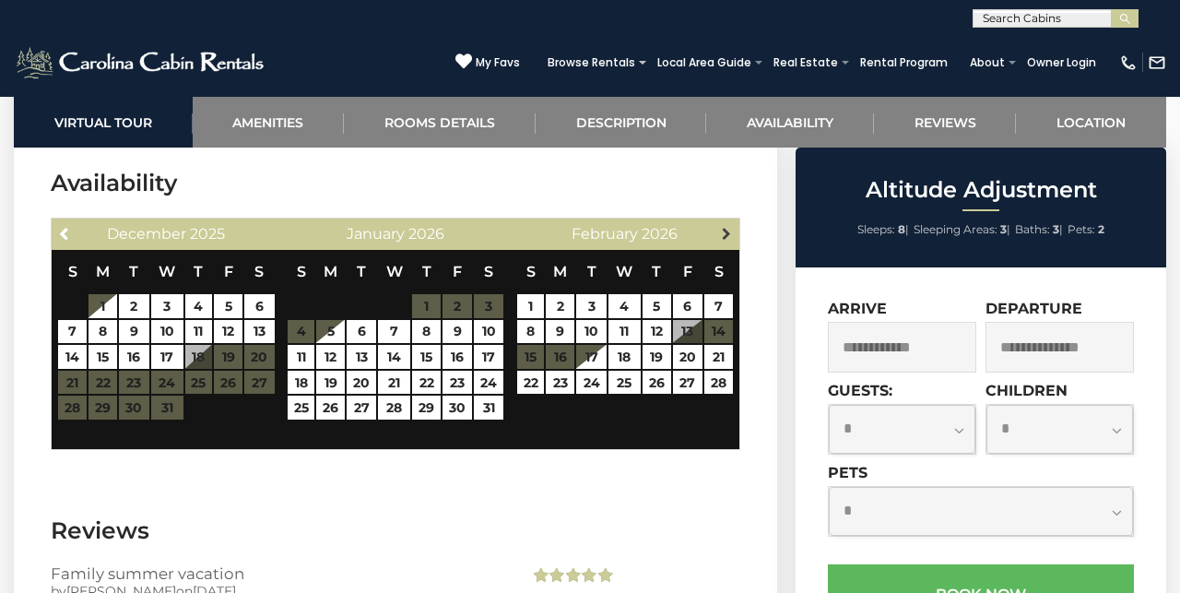
click at [725, 230] on span "Next" at bounding box center [726, 233] width 15 height 15
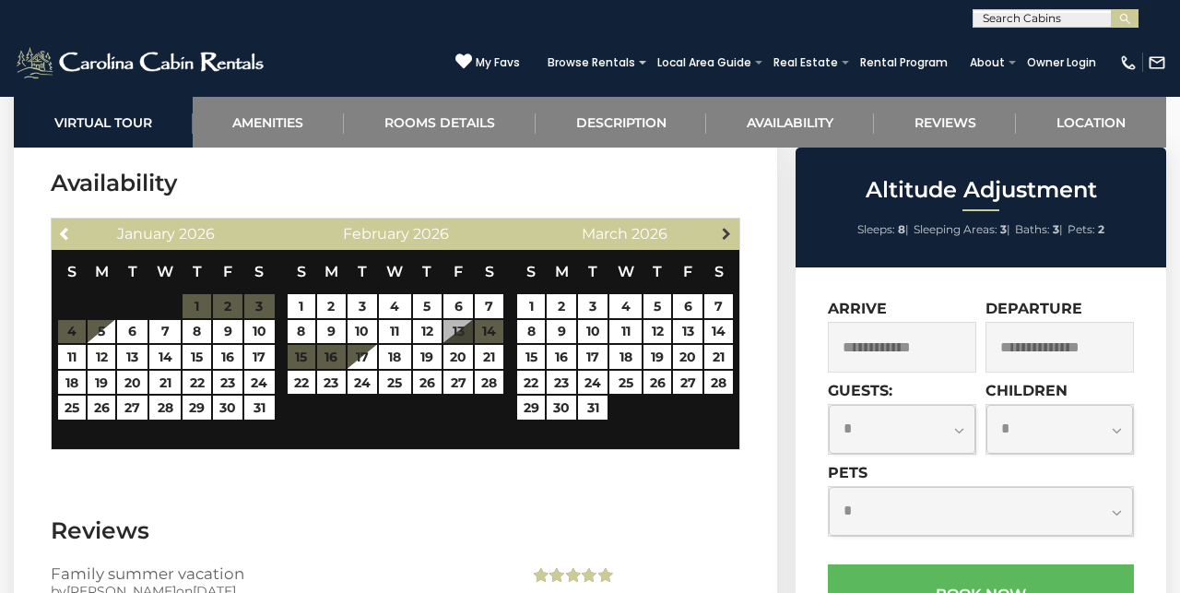
click at [725, 230] on span "Next" at bounding box center [726, 233] width 15 height 15
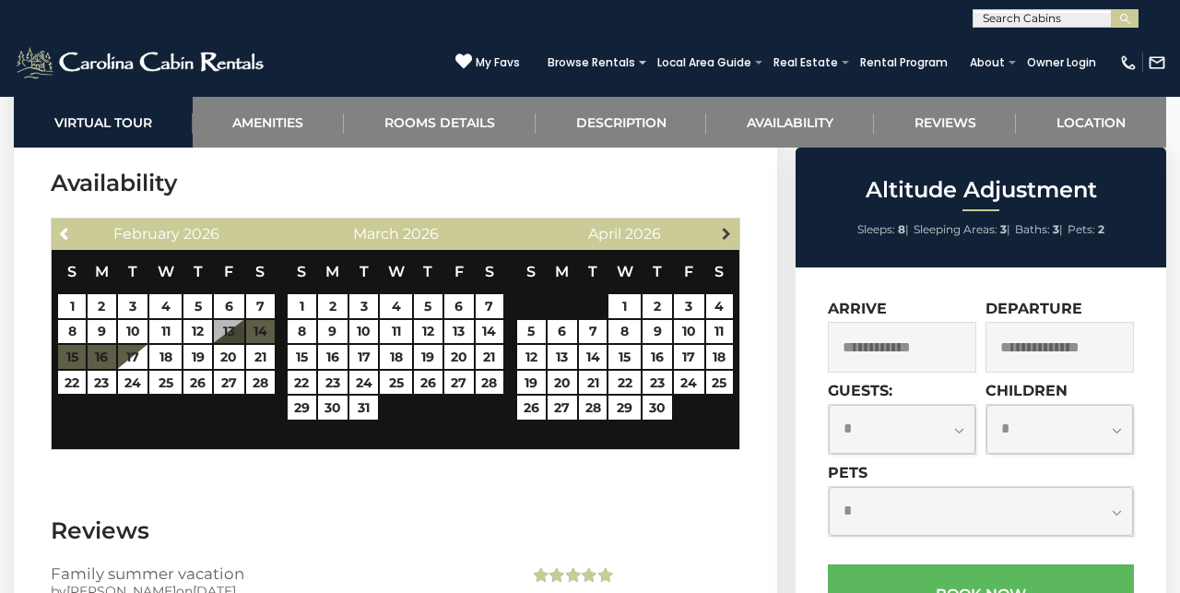
click at [726, 230] on span "Next" at bounding box center [726, 233] width 15 height 15
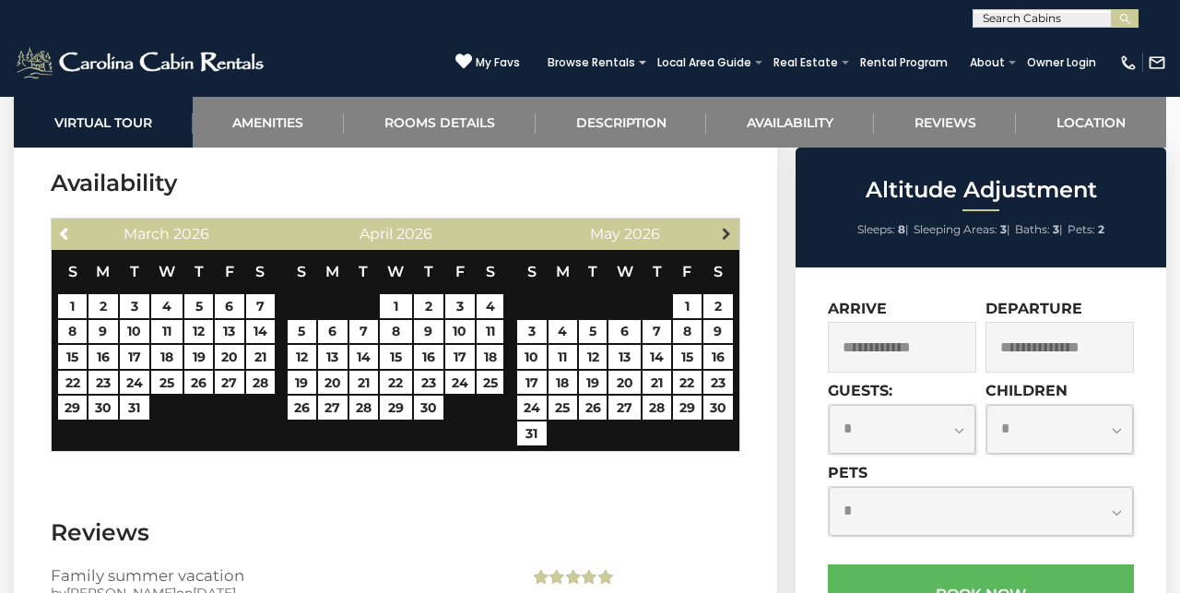
click at [725, 237] on span "Next" at bounding box center [726, 233] width 15 height 15
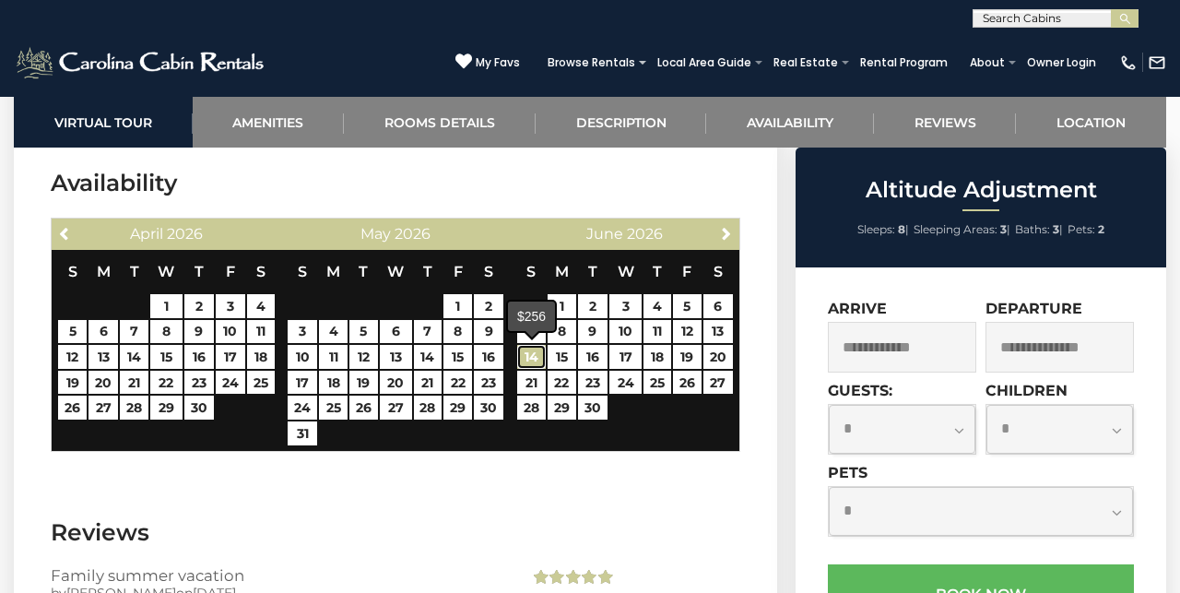
click at [532, 355] on link "14" at bounding box center [531, 357] width 29 height 24
type input "**********"
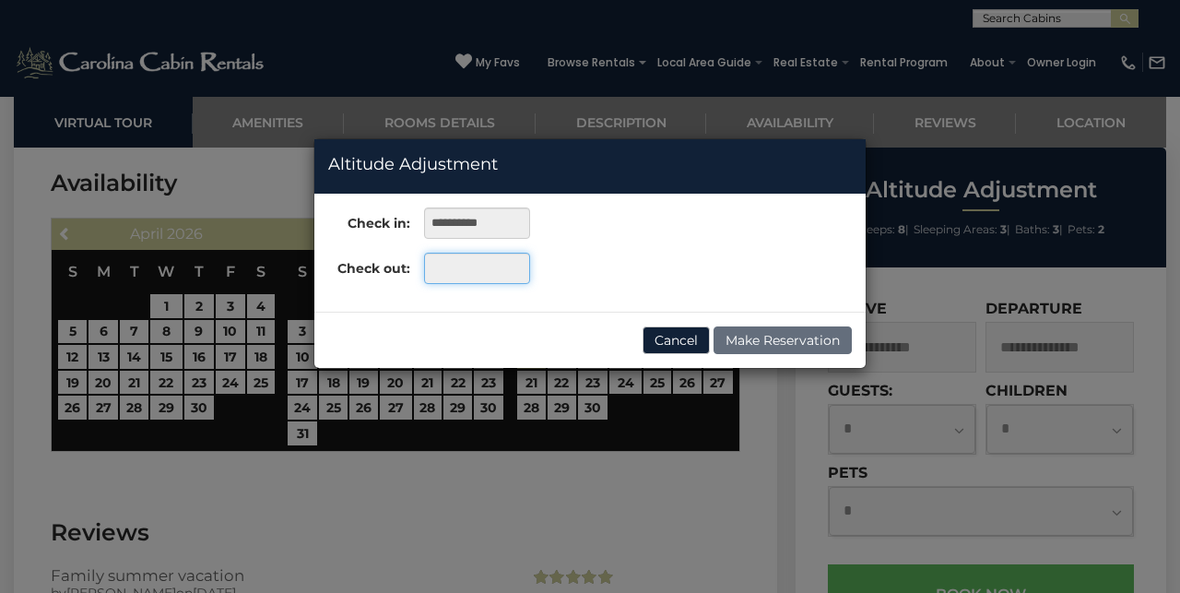
click at [449, 266] on input "text" at bounding box center [477, 268] width 106 height 31
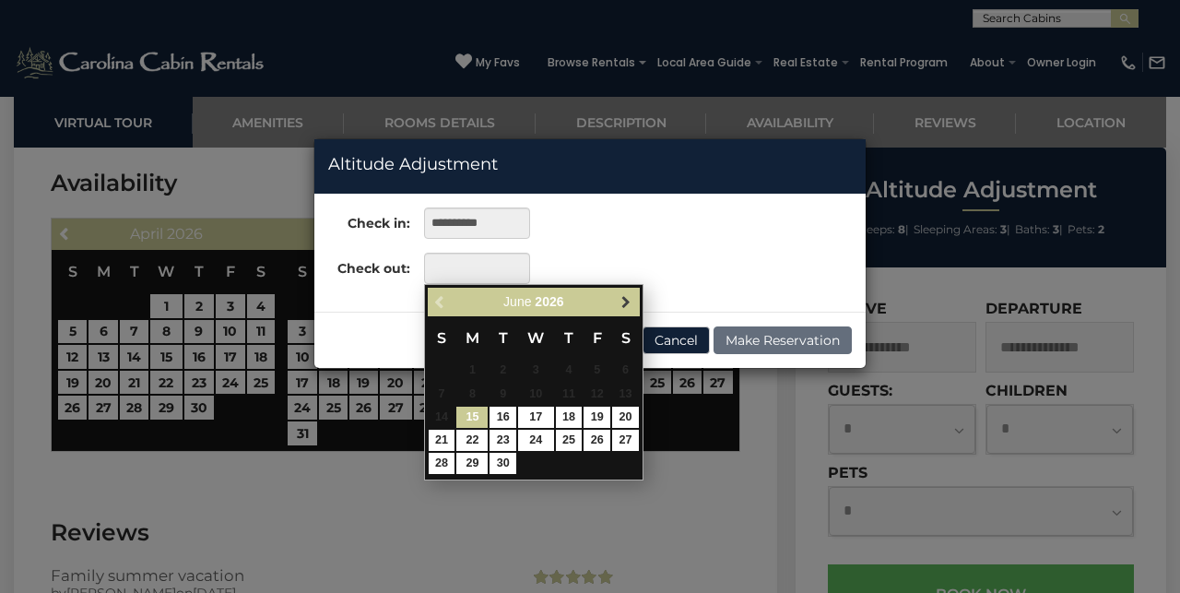
click at [621, 298] on span "Next" at bounding box center [625, 301] width 15 height 15
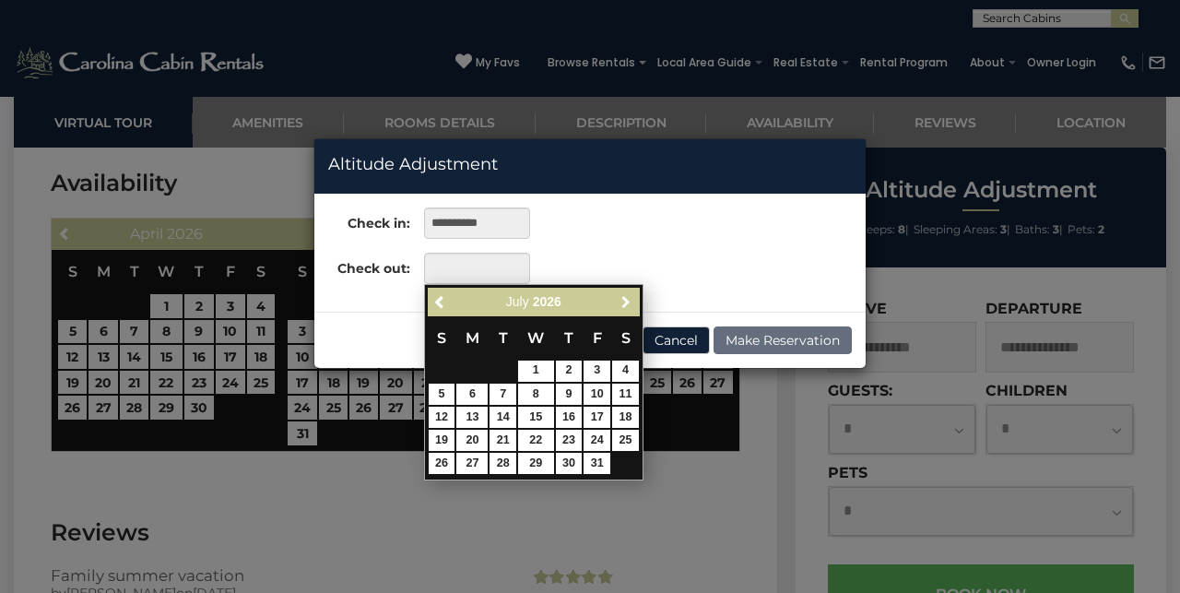
click at [621, 298] on span "Next" at bounding box center [625, 301] width 15 height 15
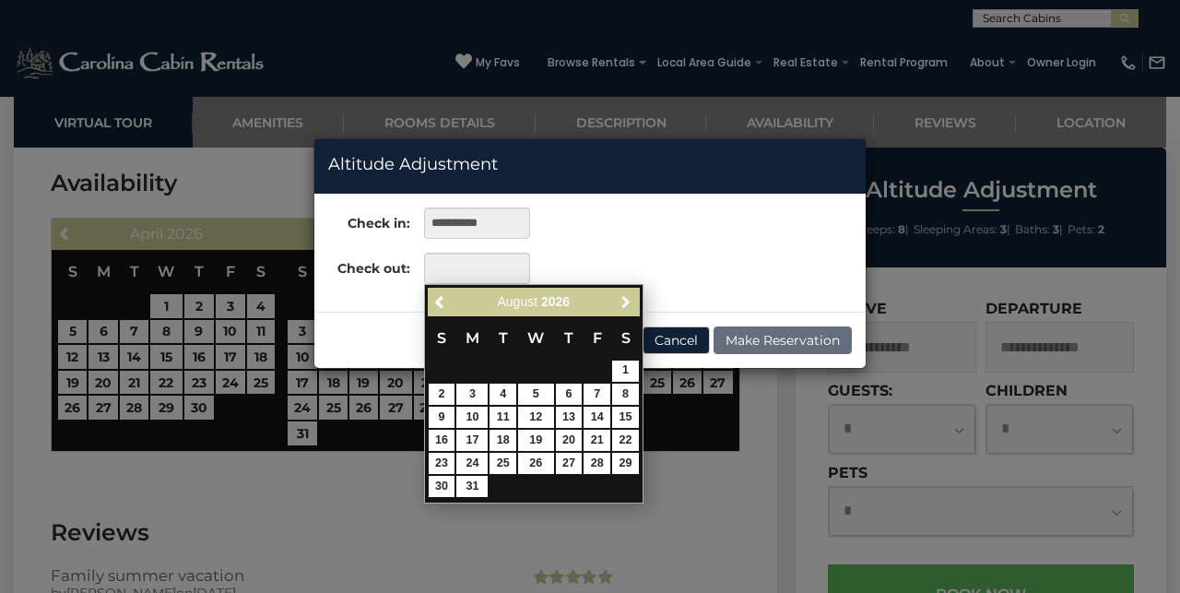
click at [621, 298] on span "Next" at bounding box center [625, 301] width 15 height 15
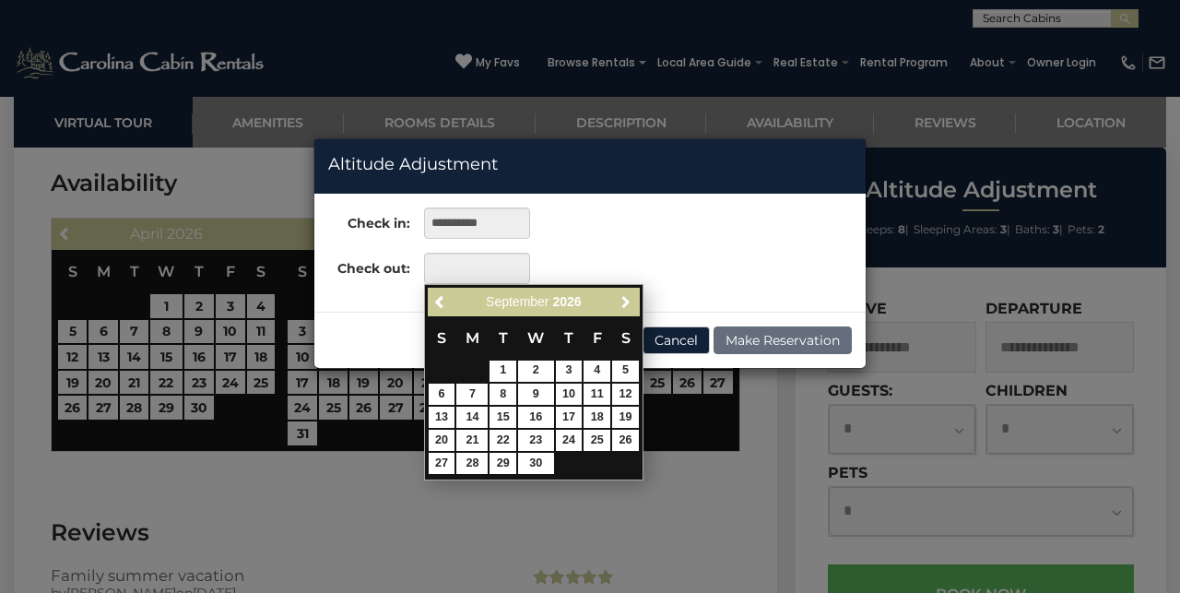
click at [621, 298] on span "Next" at bounding box center [625, 301] width 15 height 15
click at [628, 415] on link "17" at bounding box center [625, 416] width 27 height 21
type input "**********"
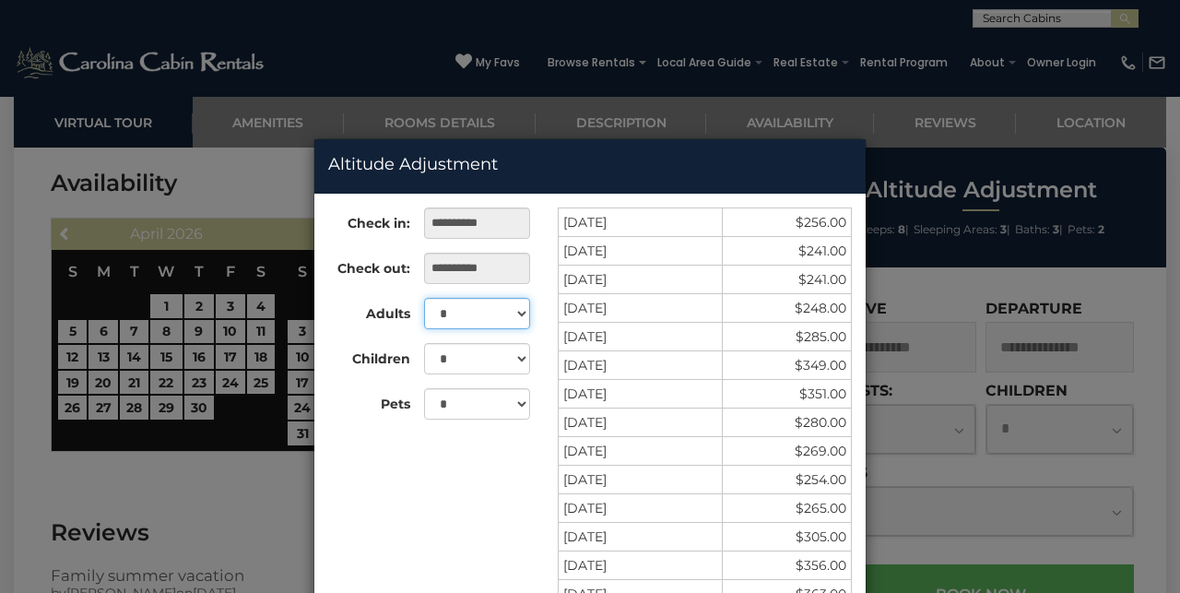
select select "*"
click option "*" at bounding box center [0, 0] width 0 height 0
select select "*"
click option "*" at bounding box center [0, 0] width 0 height 0
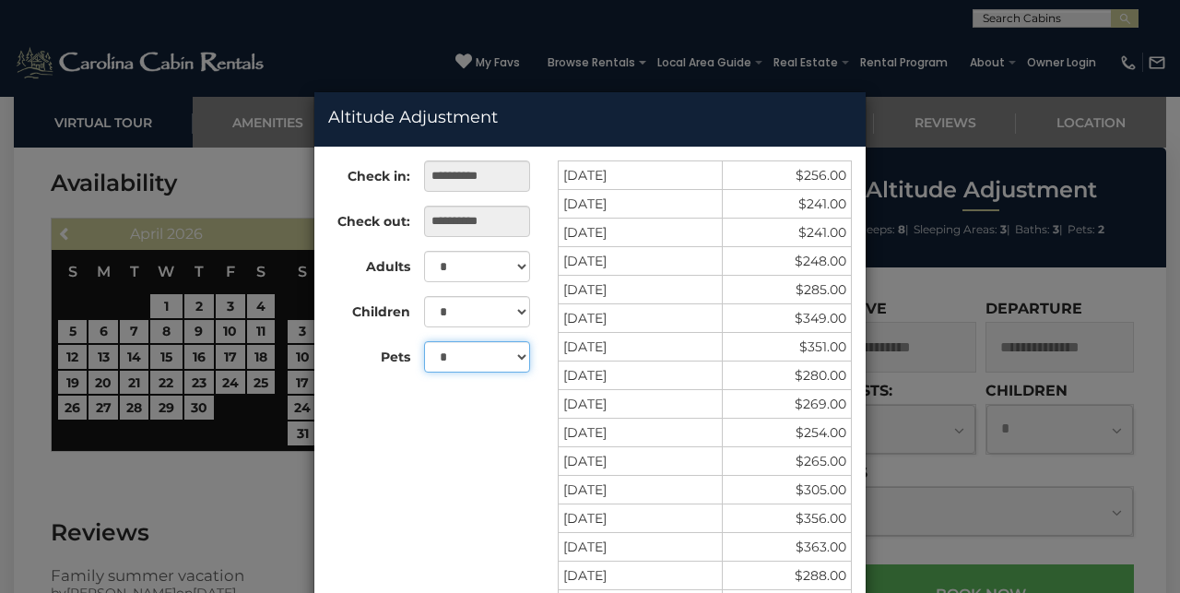
scroll to position [0, 0]
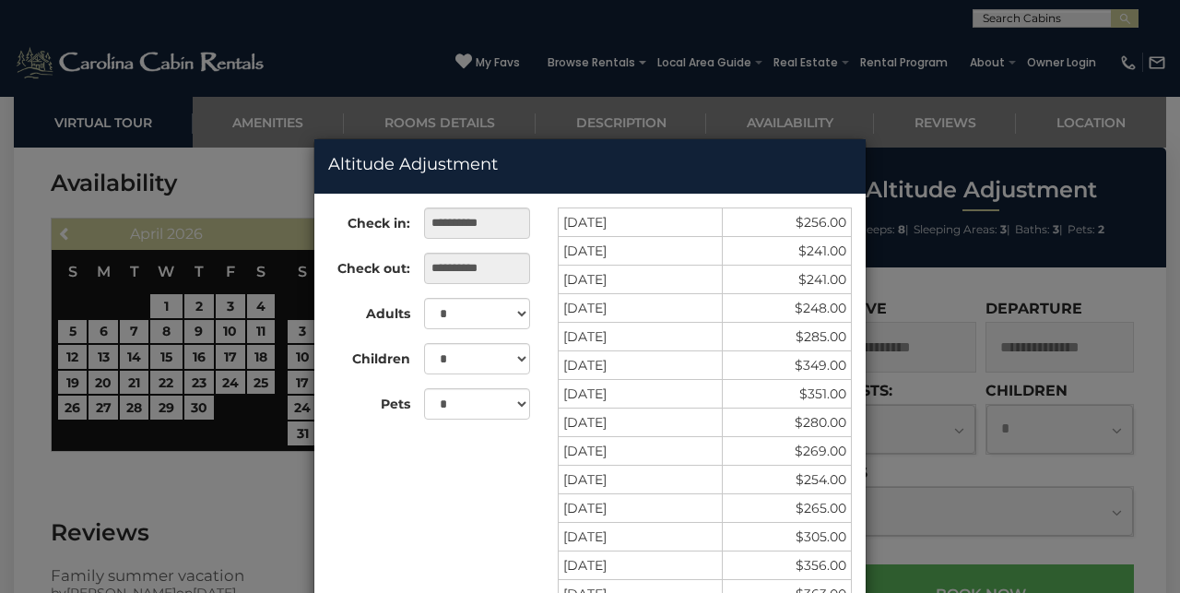
click at [224, 519] on div "**********" at bounding box center [590, 296] width 1180 height 593
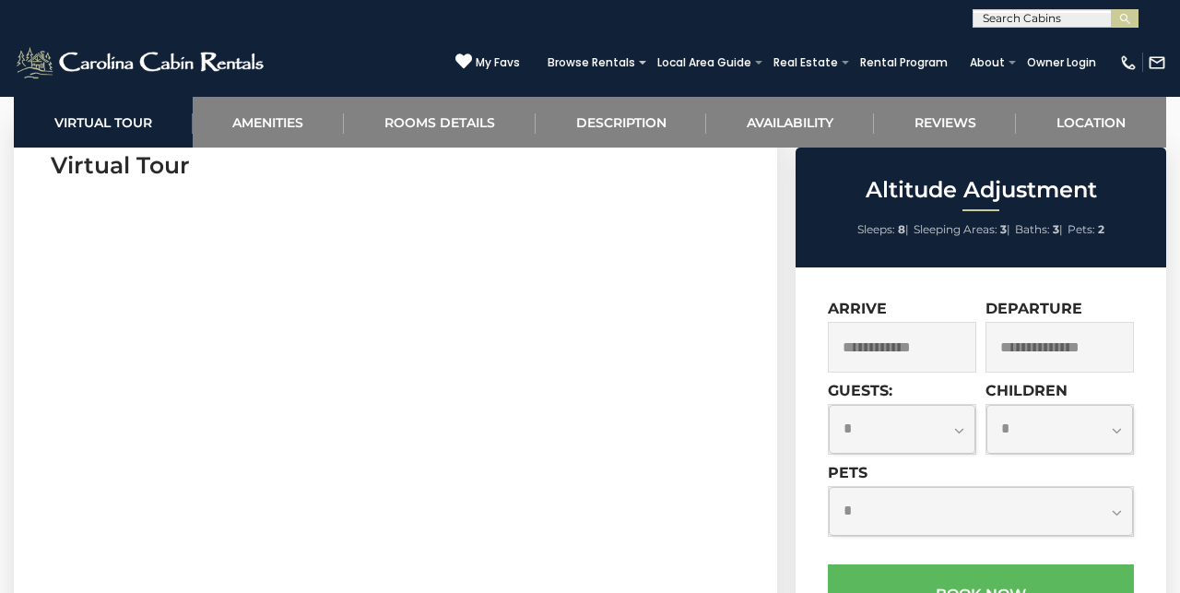
scroll to position [822, 0]
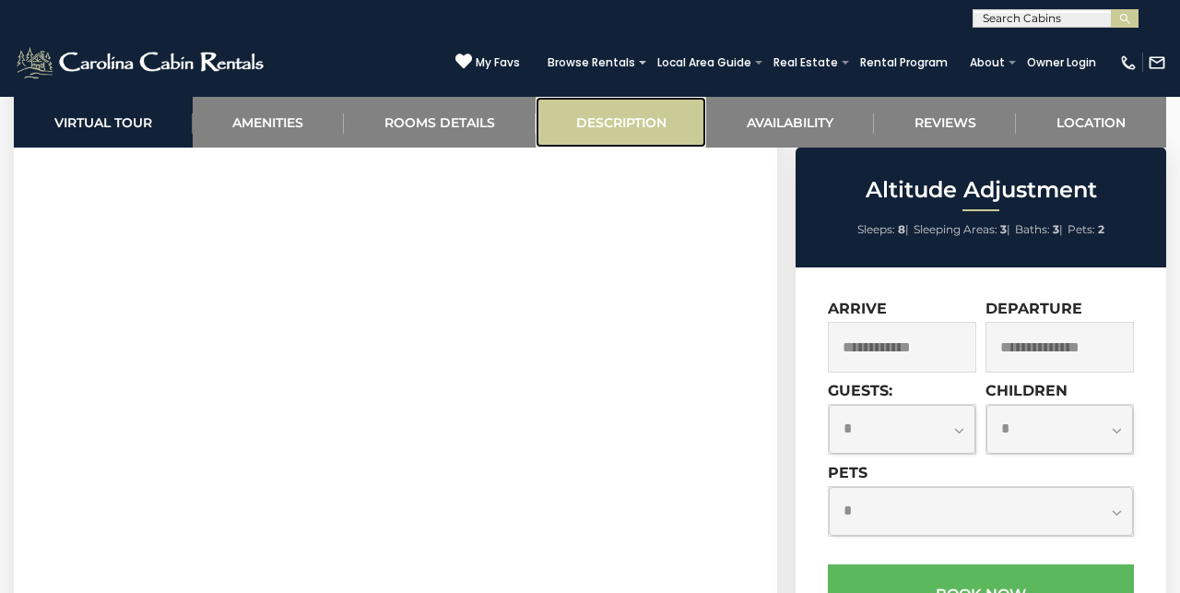
click at [630, 119] on link "Description" at bounding box center [621, 122] width 171 height 51
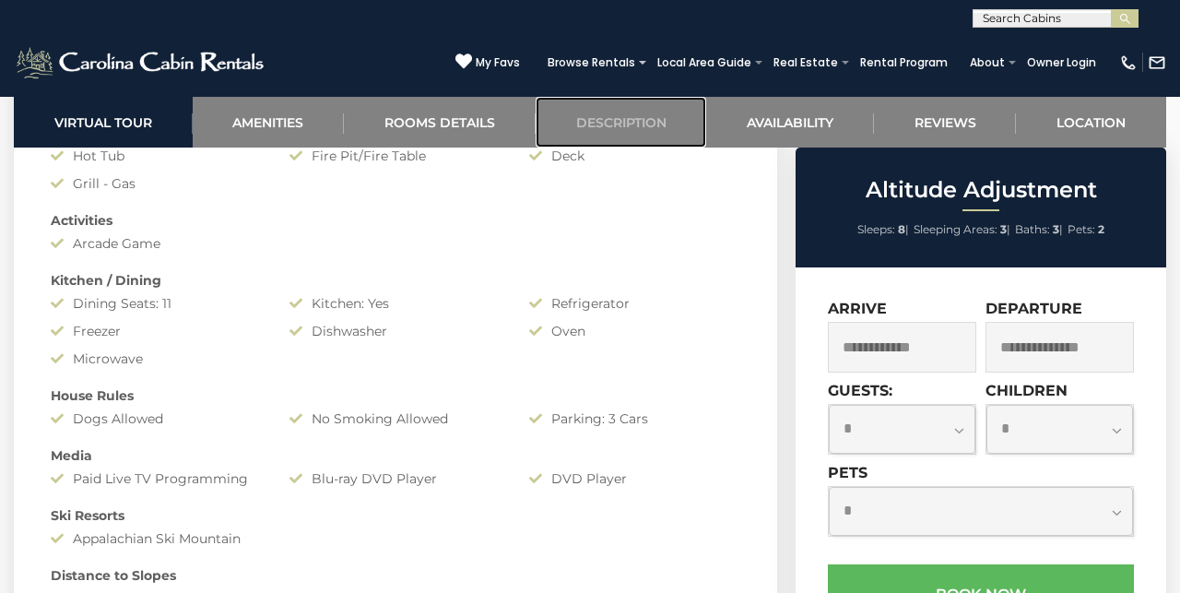
scroll to position [1476, 0]
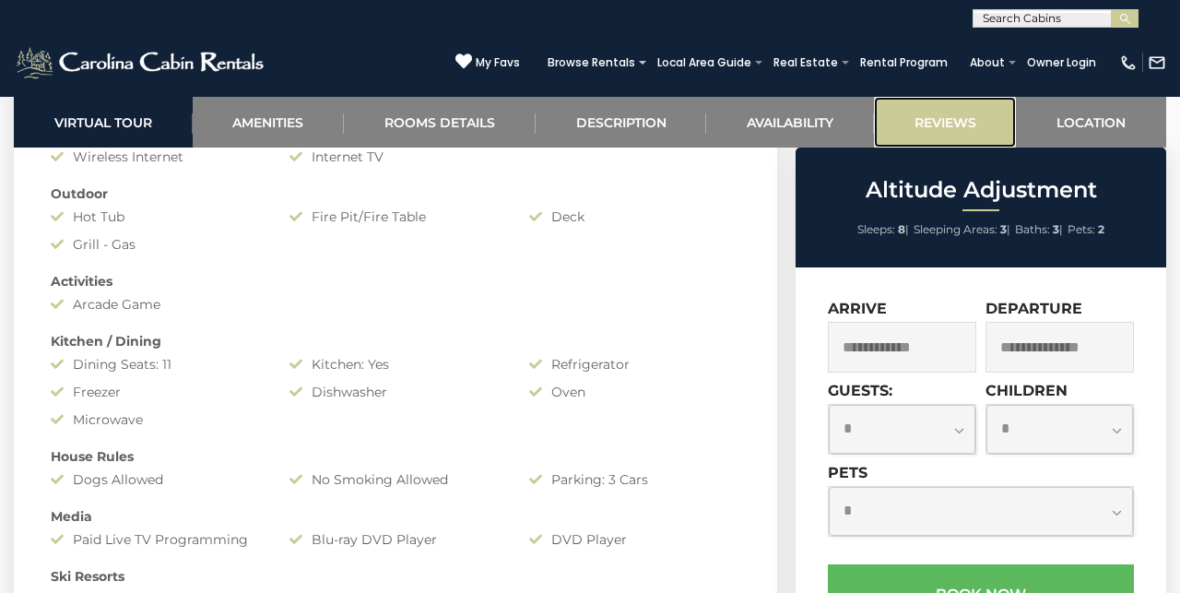
click at [967, 115] on link "Reviews" at bounding box center [945, 122] width 143 height 51
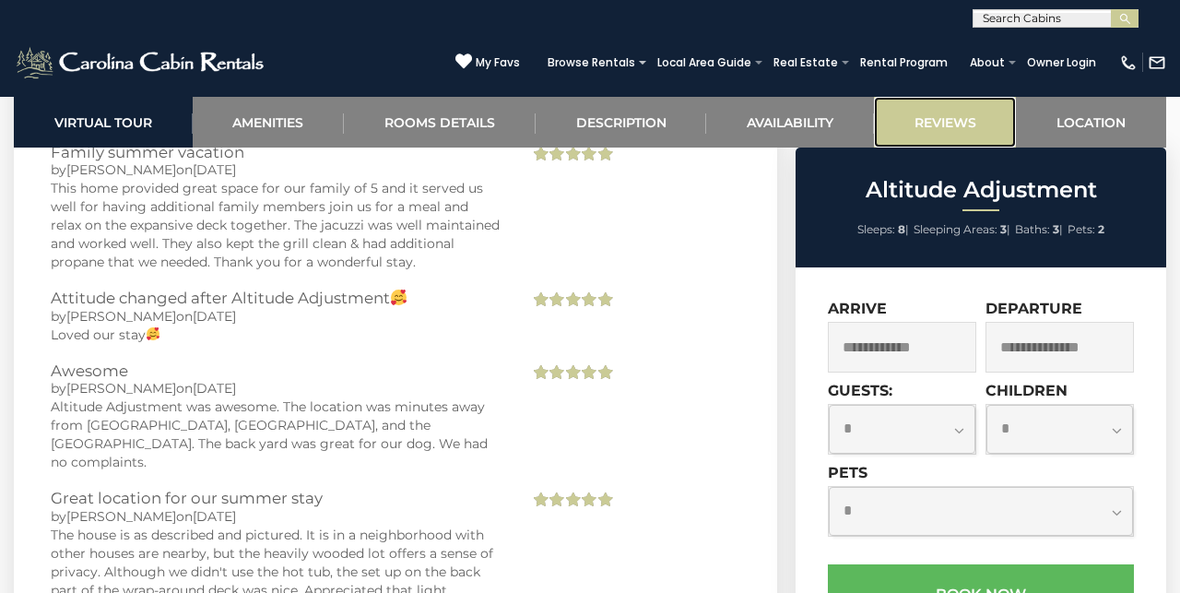
scroll to position [4165, 0]
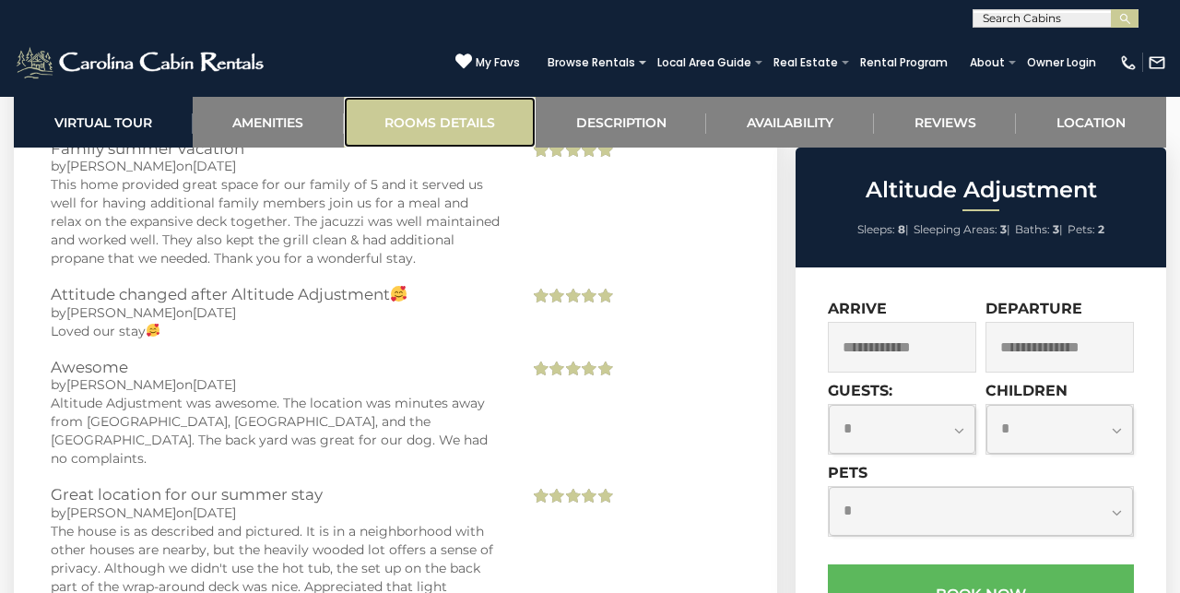
click at [409, 119] on link "Rooms Details" at bounding box center [440, 122] width 192 height 51
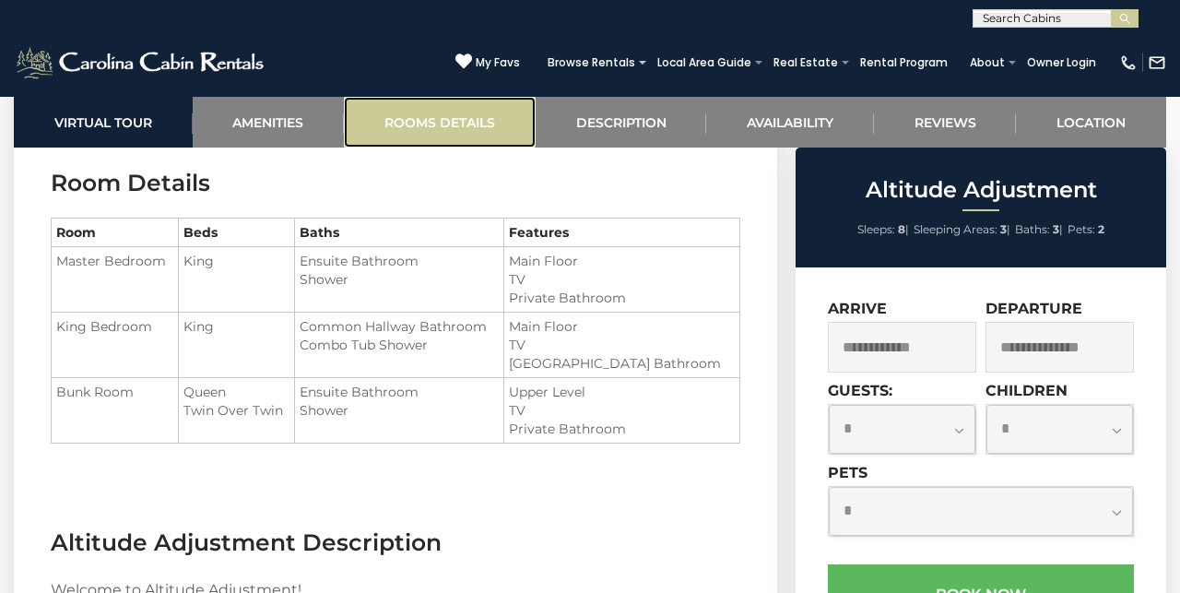
scroll to position [2046, 0]
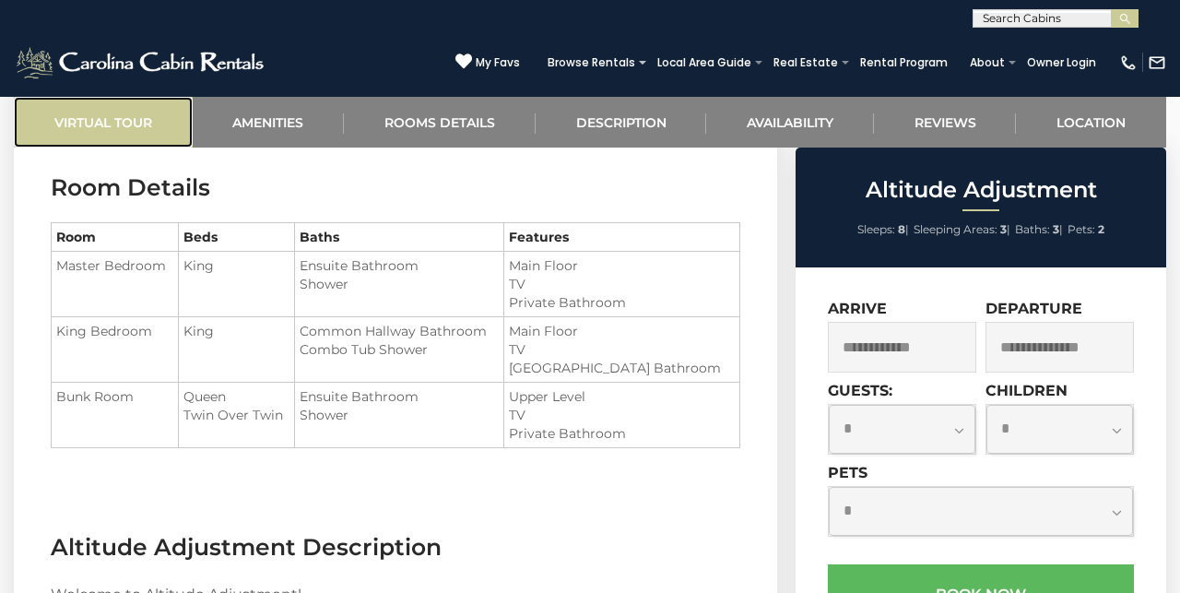
click at [108, 119] on link "Virtual Tour" at bounding box center [103, 122] width 179 height 51
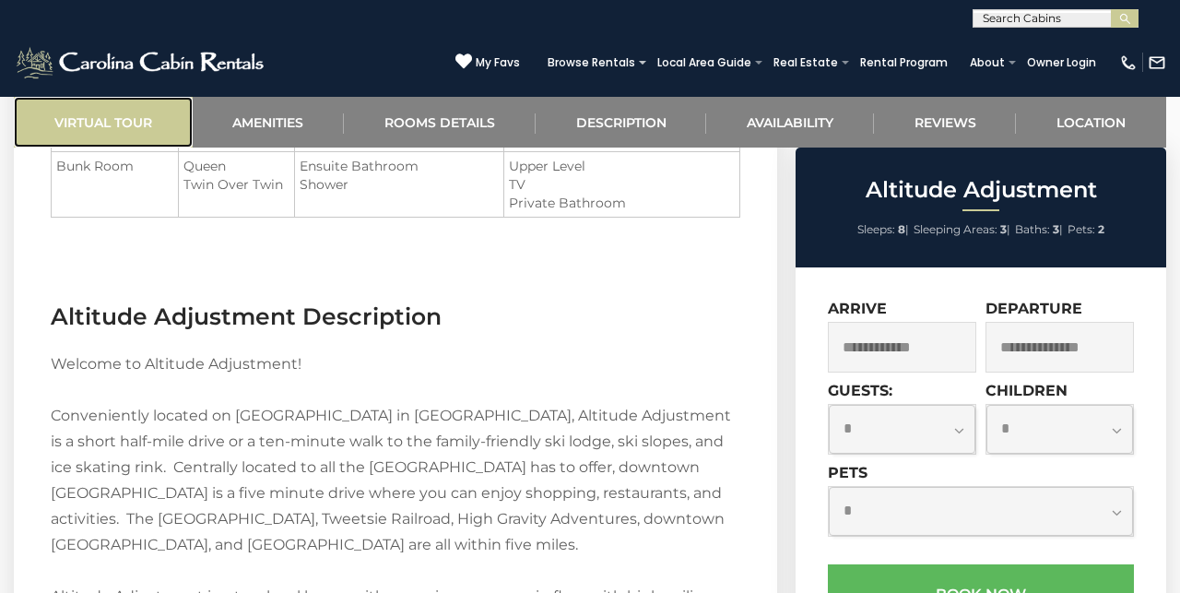
scroll to position [2274, 0]
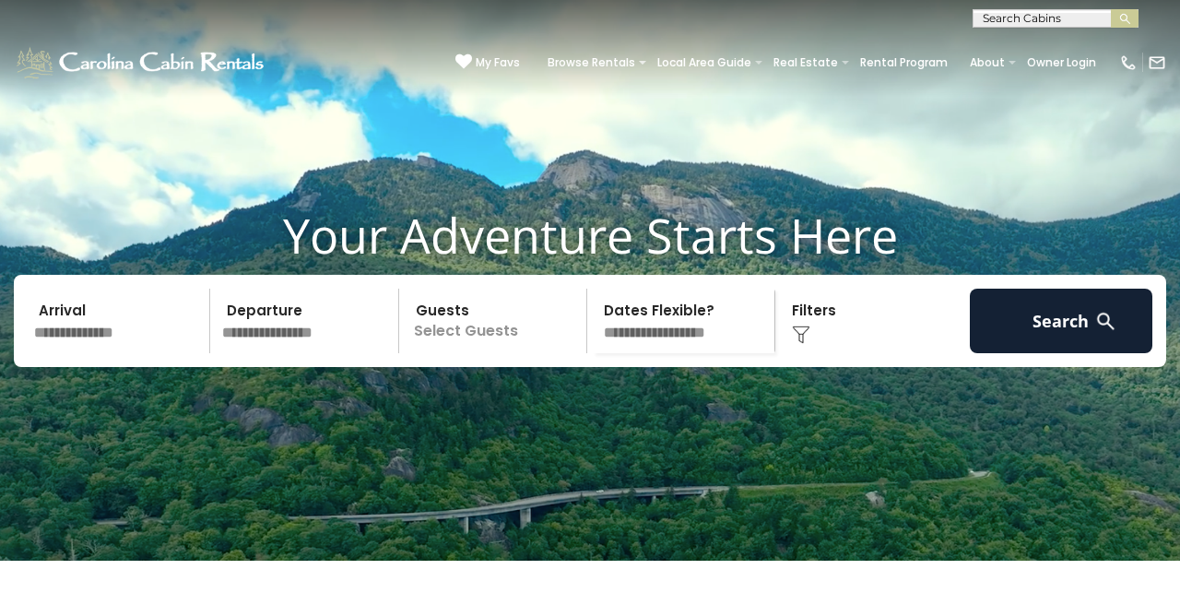
scroll to position [29, 0]
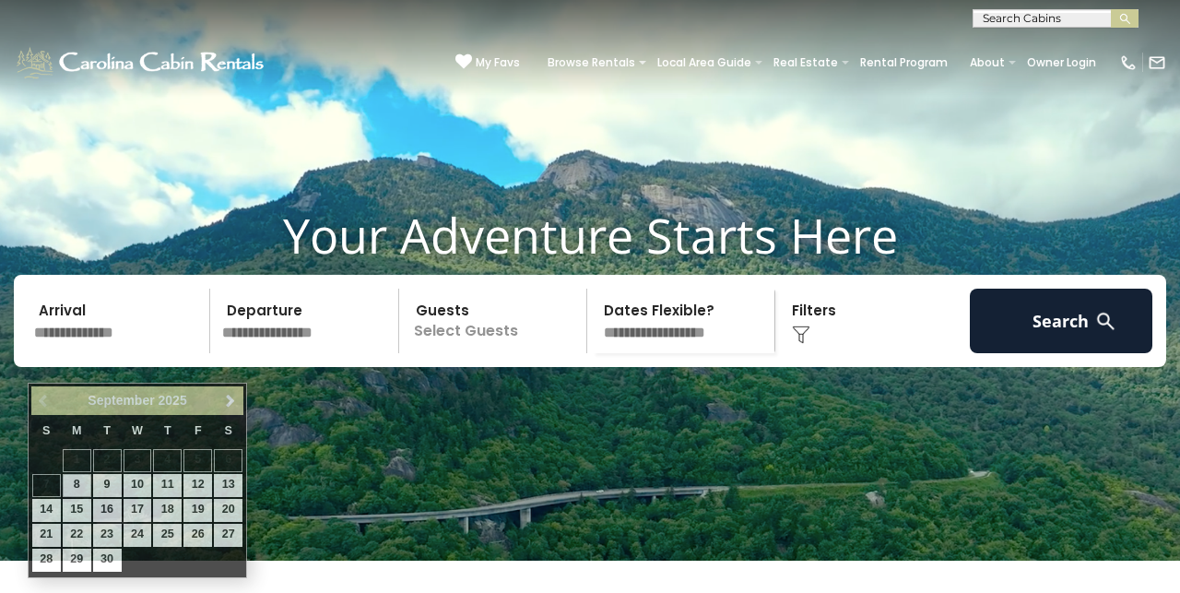
click at [135, 353] on input "text" at bounding box center [119, 320] width 183 height 65
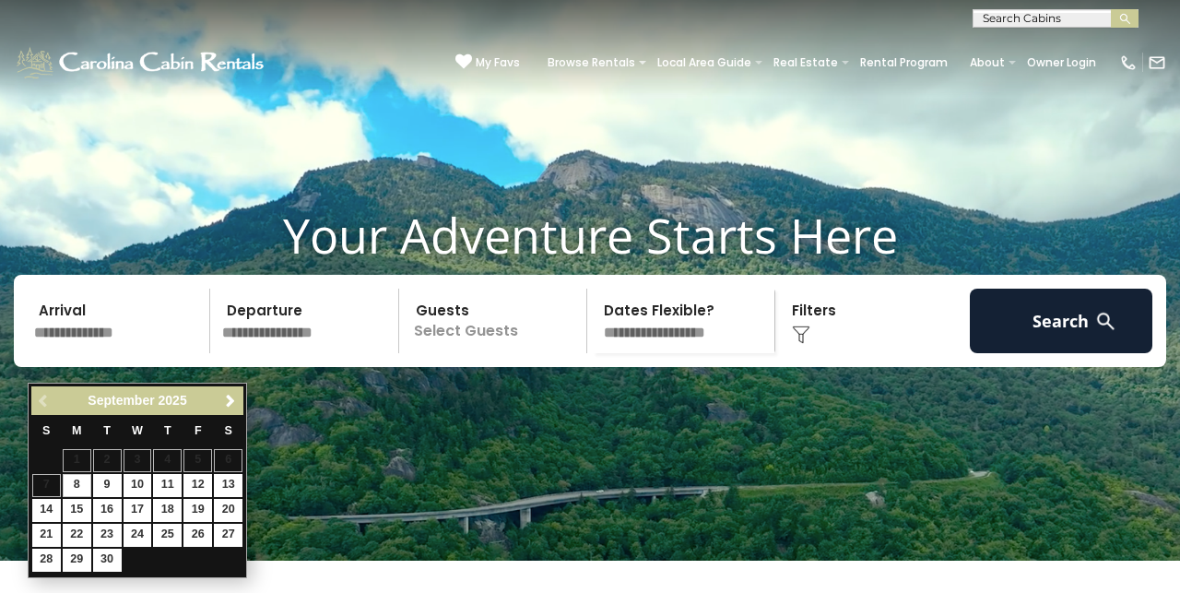
click at [227, 389] on div "Previous Next [DATE]" at bounding box center [137, 400] width 212 height 29
click at [230, 401] on span "Next" at bounding box center [230, 401] width 15 height 15
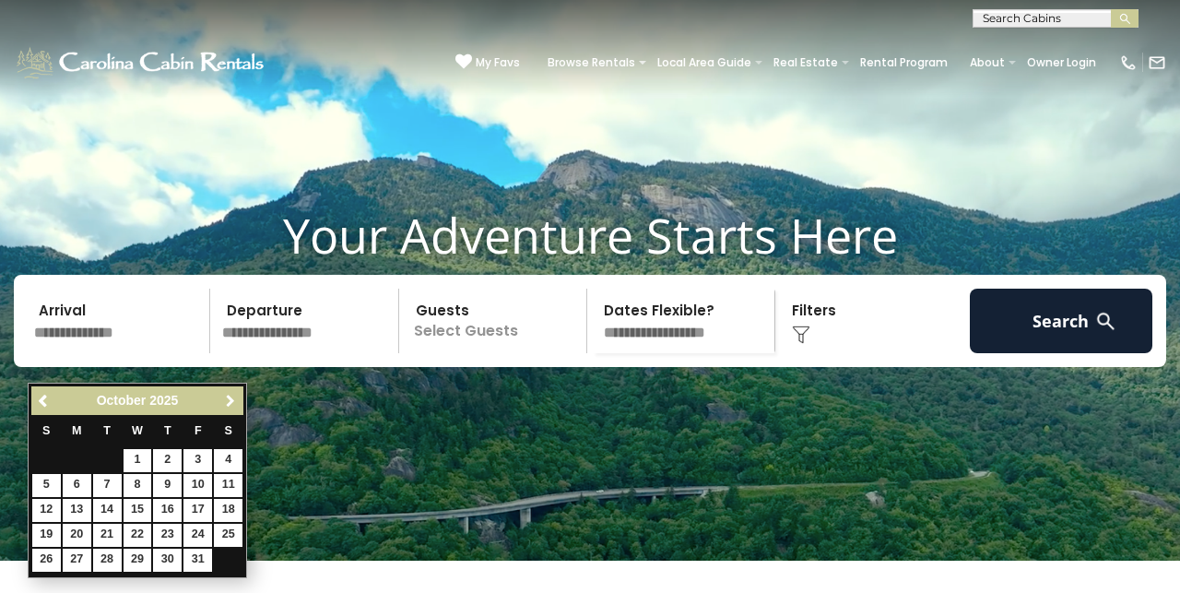
click at [230, 402] on span "Next" at bounding box center [230, 401] width 15 height 15
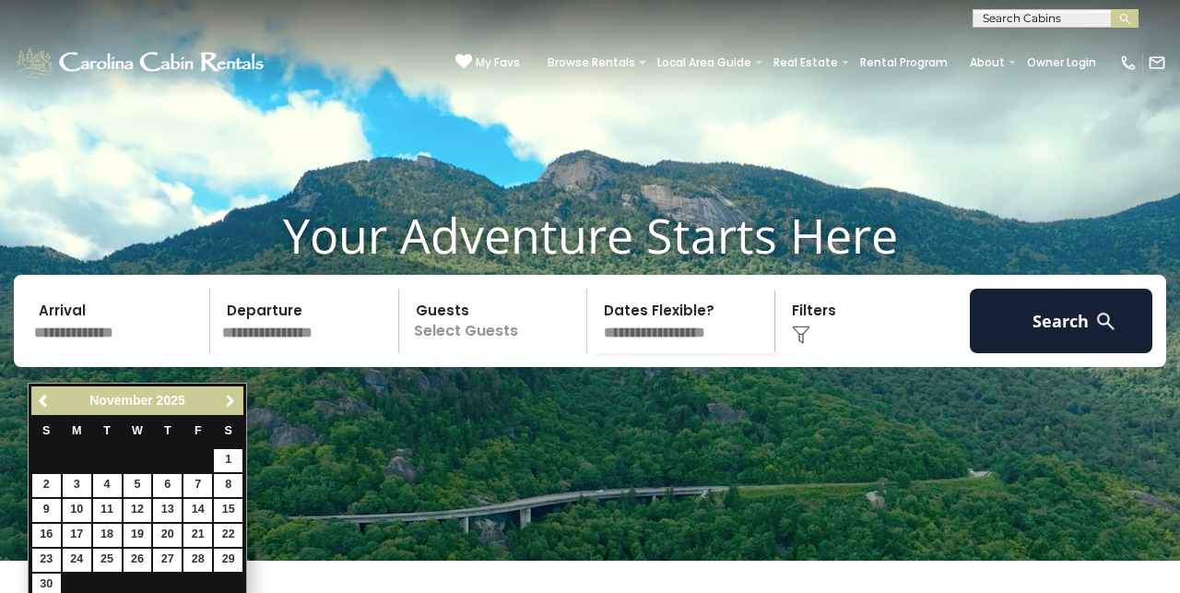
click at [230, 403] on span "Next" at bounding box center [230, 401] width 15 height 15
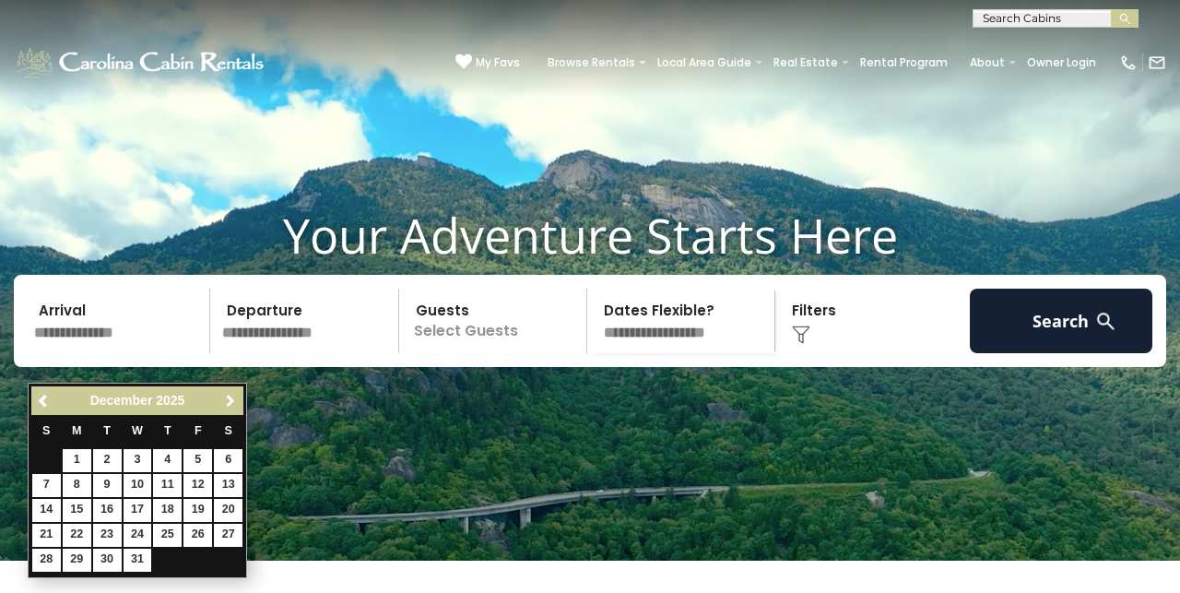
click at [230, 404] on span "Next" at bounding box center [230, 401] width 15 height 15
click at [233, 394] on span "Next" at bounding box center [230, 401] width 15 height 15
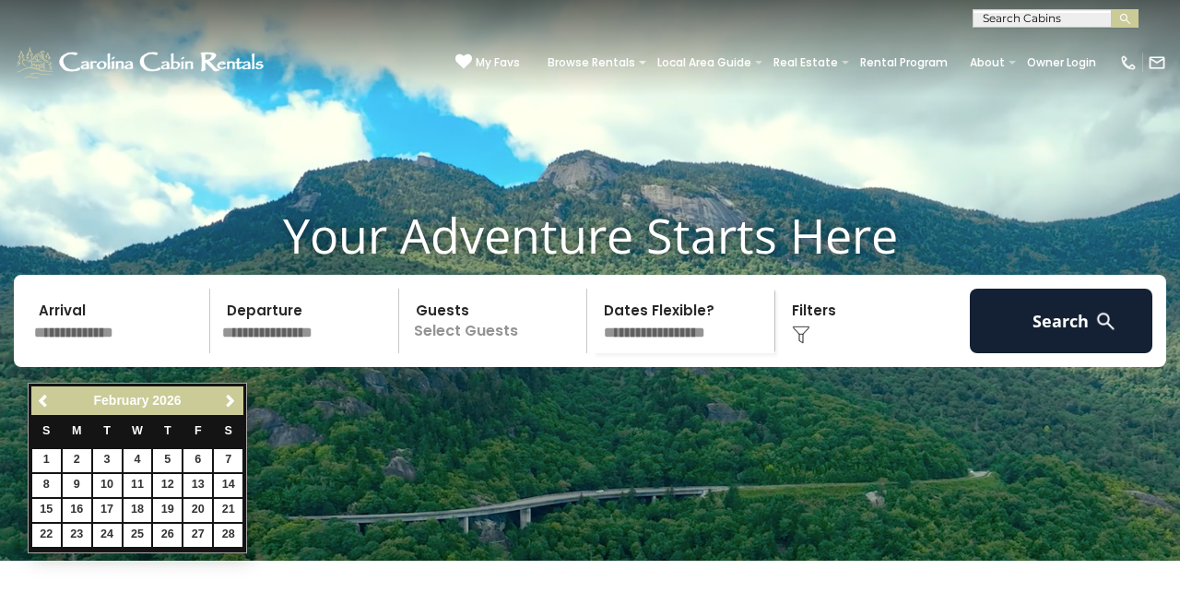
click at [238, 387] on div "Previous Next February 2026" at bounding box center [137, 400] width 212 height 29
click at [234, 396] on span "Next" at bounding box center [230, 401] width 15 height 15
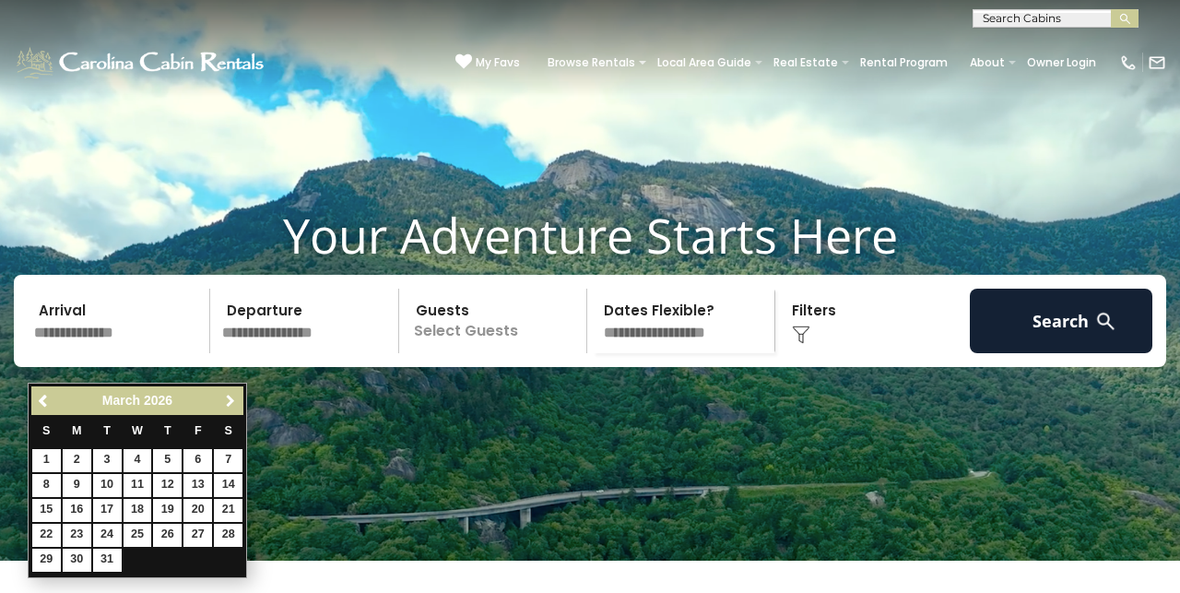
click at [235, 396] on span "Next" at bounding box center [230, 401] width 15 height 15
click at [234, 402] on span "Next" at bounding box center [230, 401] width 15 height 15
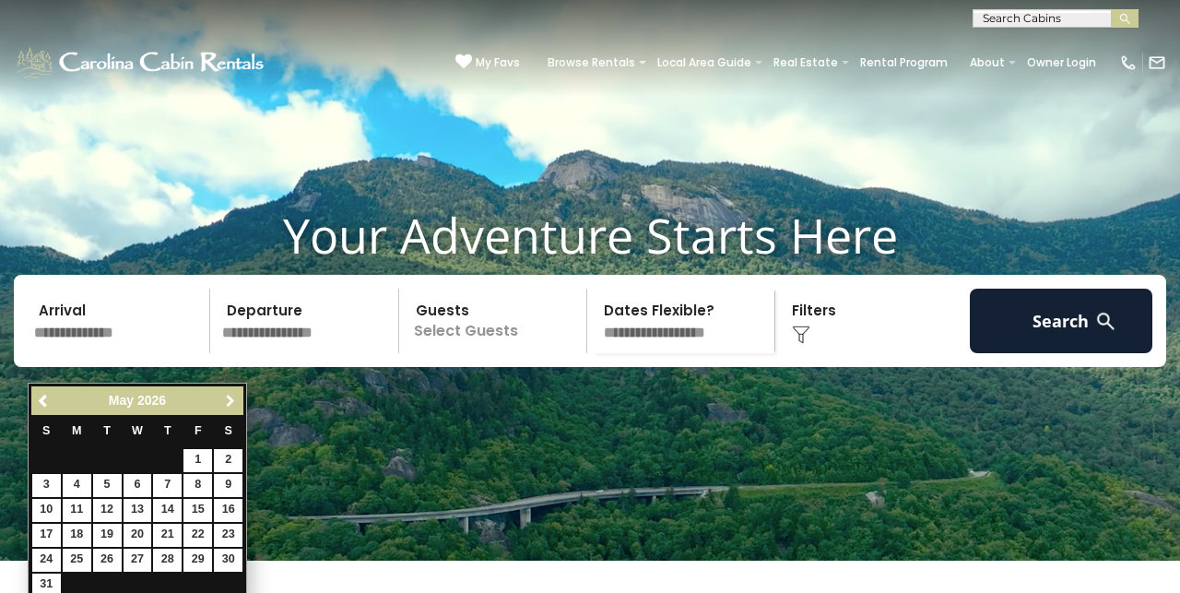
click at [235, 400] on span "Next" at bounding box center [230, 401] width 15 height 15
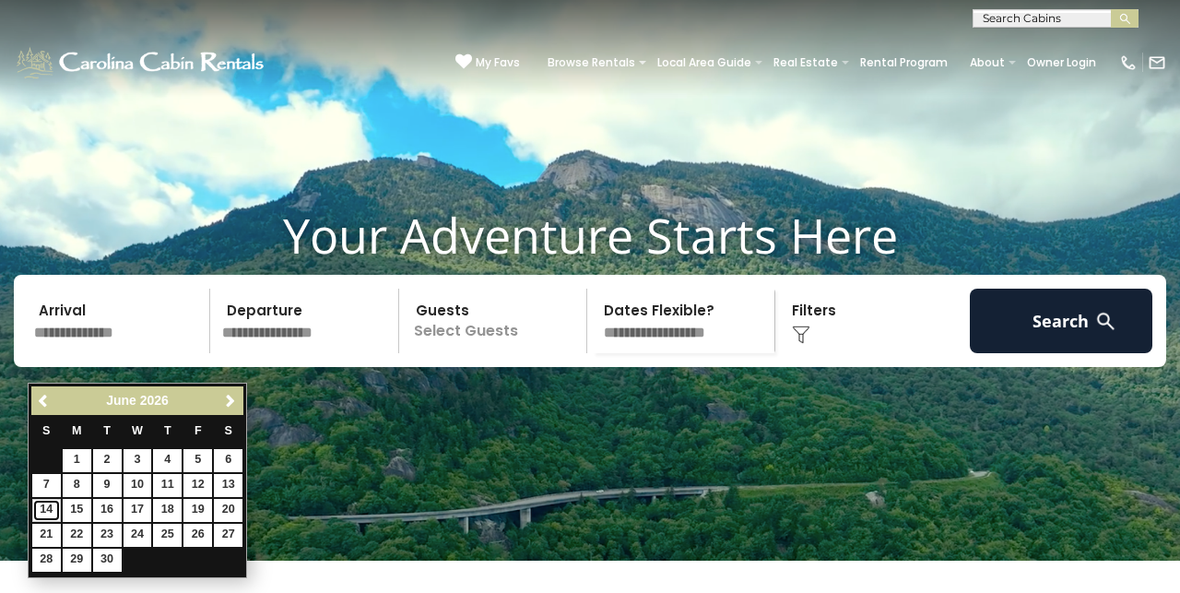
click at [51, 503] on link "14" at bounding box center [46, 510] width 29 height 23
type input "*******"
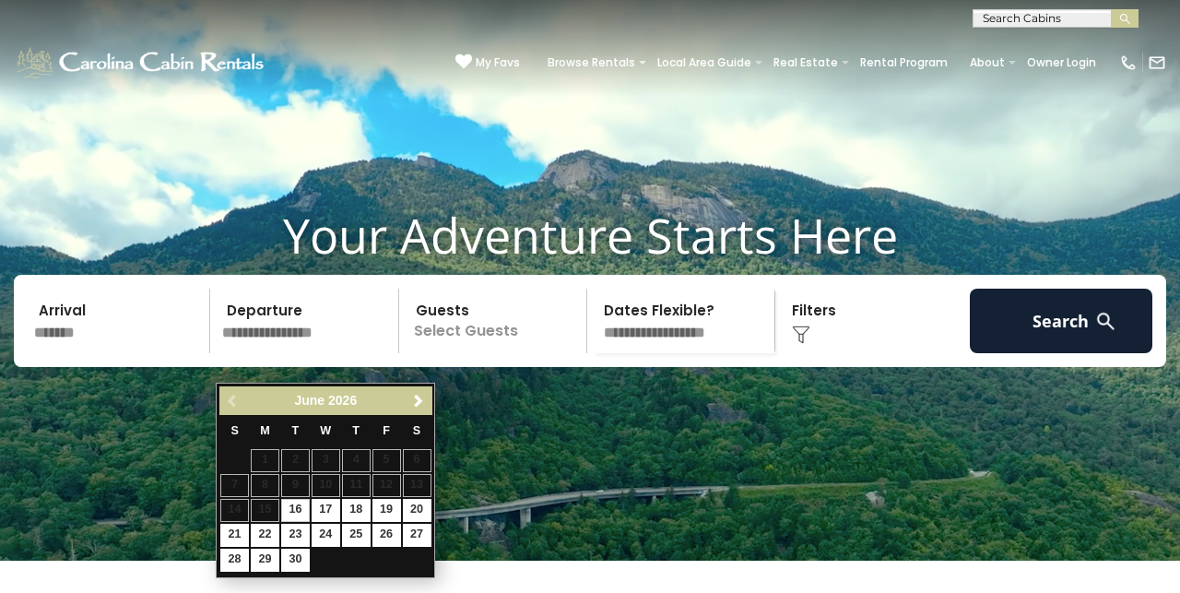
click at [310, 353] on input "text" at bounding box center [307, 320] width 183 height 65
click at [261, 336] on input "text" at bounding box center [307, 320] width 183 height 65
click at [416, 401] on span "Next" at bounding box center [418, 401] width 15 height 15
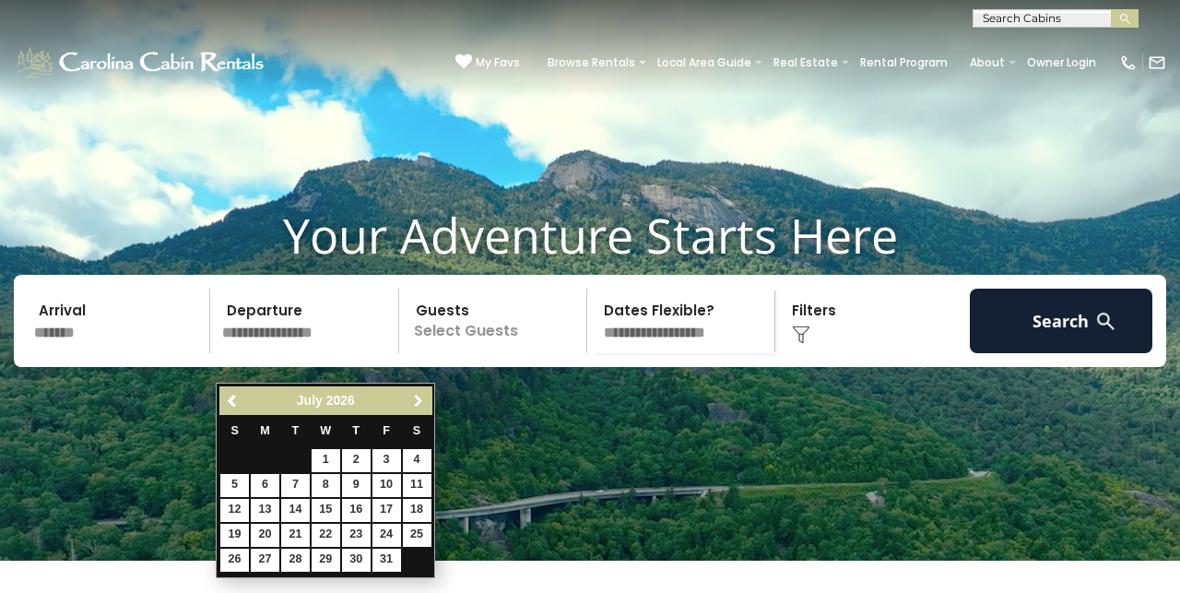
click at [418, 395] on span "Next" at bounding box center [418, 401] width 15 height 15
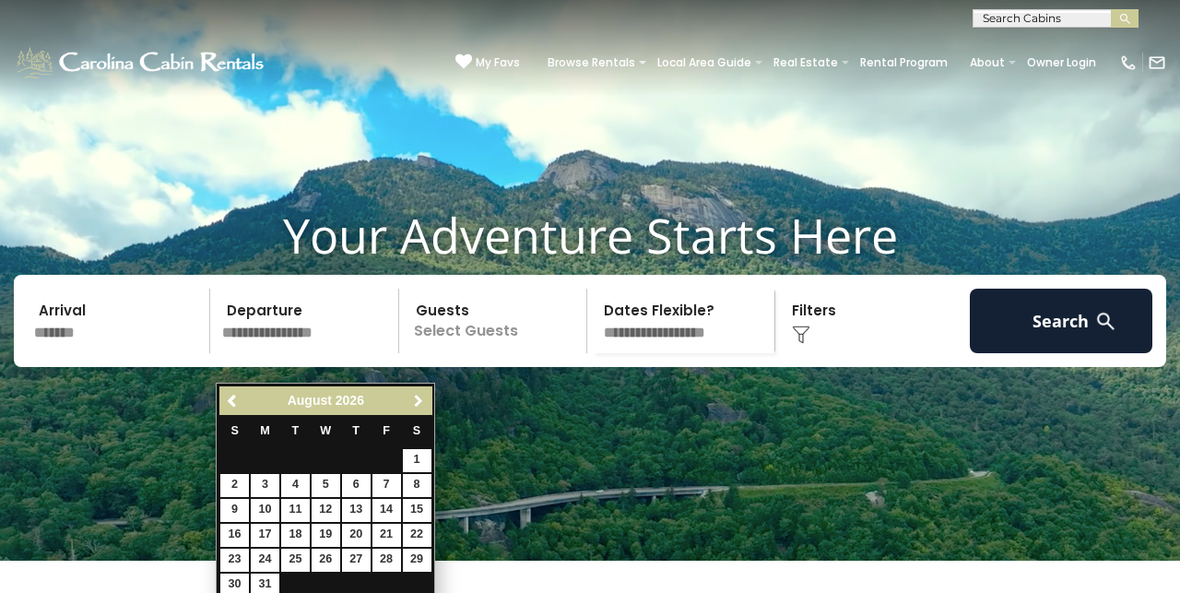
click at [418, 395] on span "Next" at bounding box center [418, 401] width 15 height 15
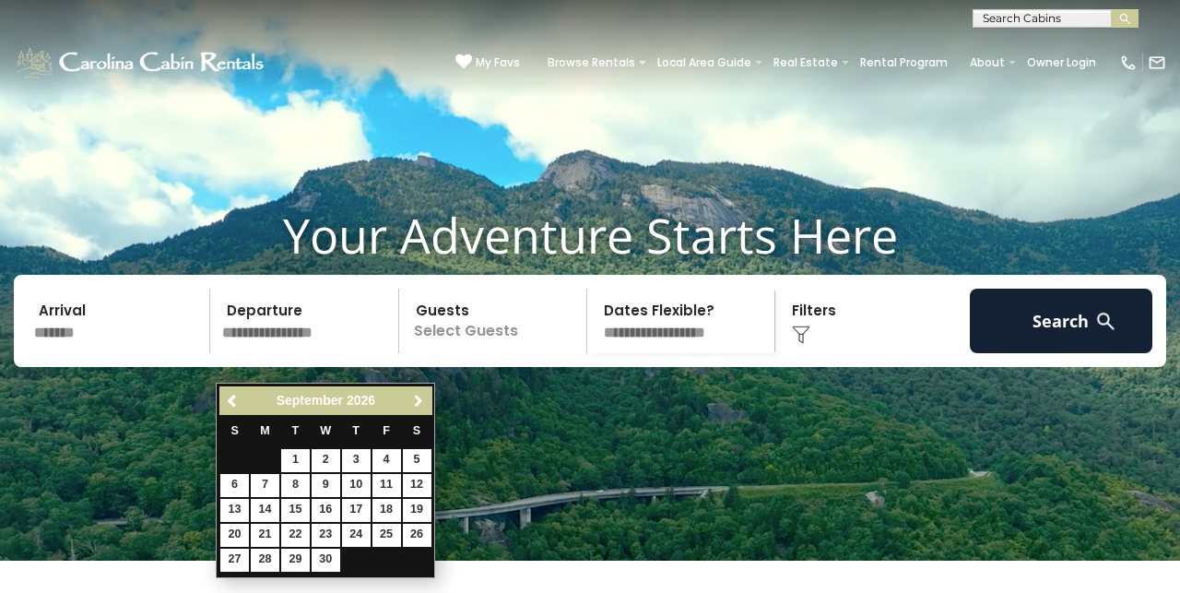
click at [418, 400] on span "Next" at bounding box center [418, 401] width 15 height 15
click at [417, 506] on link "17" at bounding box center [417, 510] width 29 height 23
type input "********"
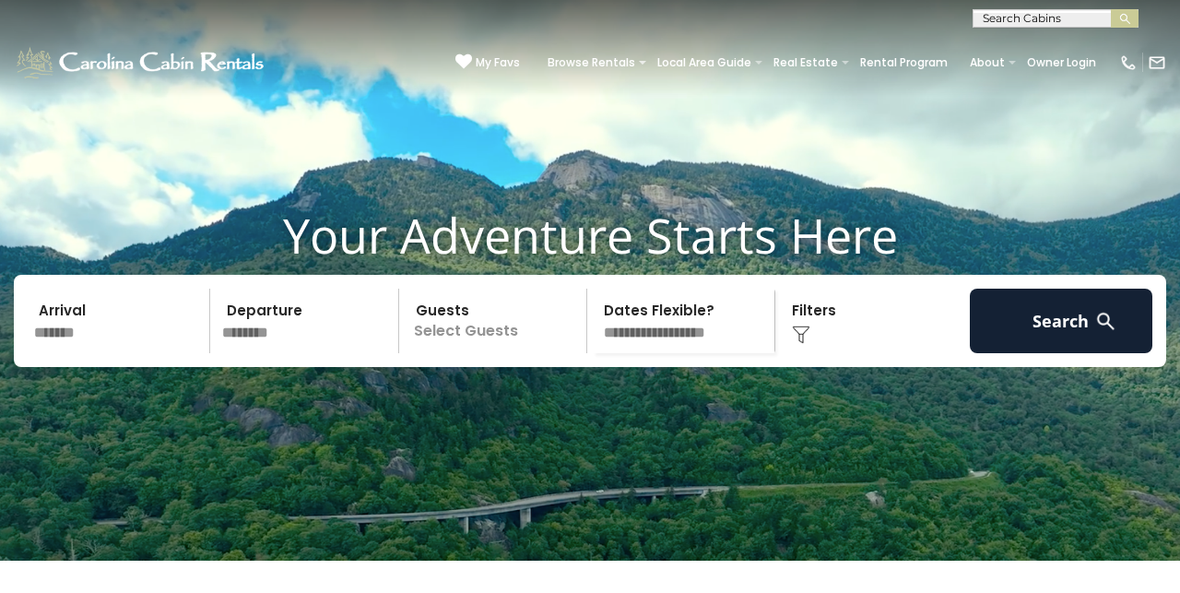
click at [457, 336] on p "Select Guests" at bounding box center [496, 320] width 182 height 65
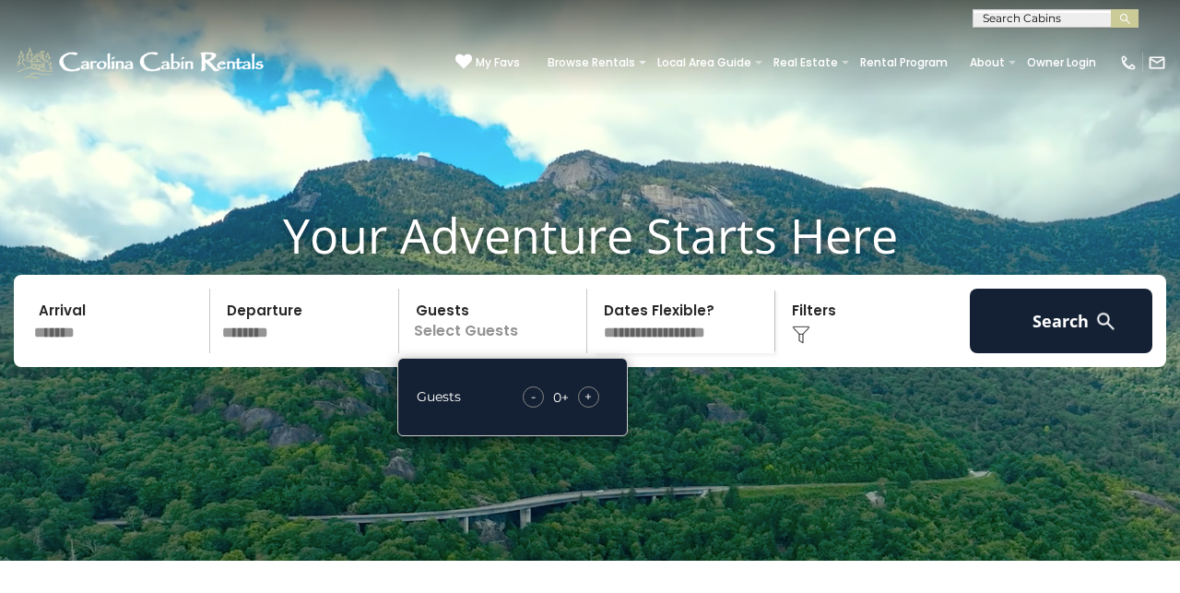
click at [590, 406] on span "+" at bounding box center [587, 396] width 7 height 18
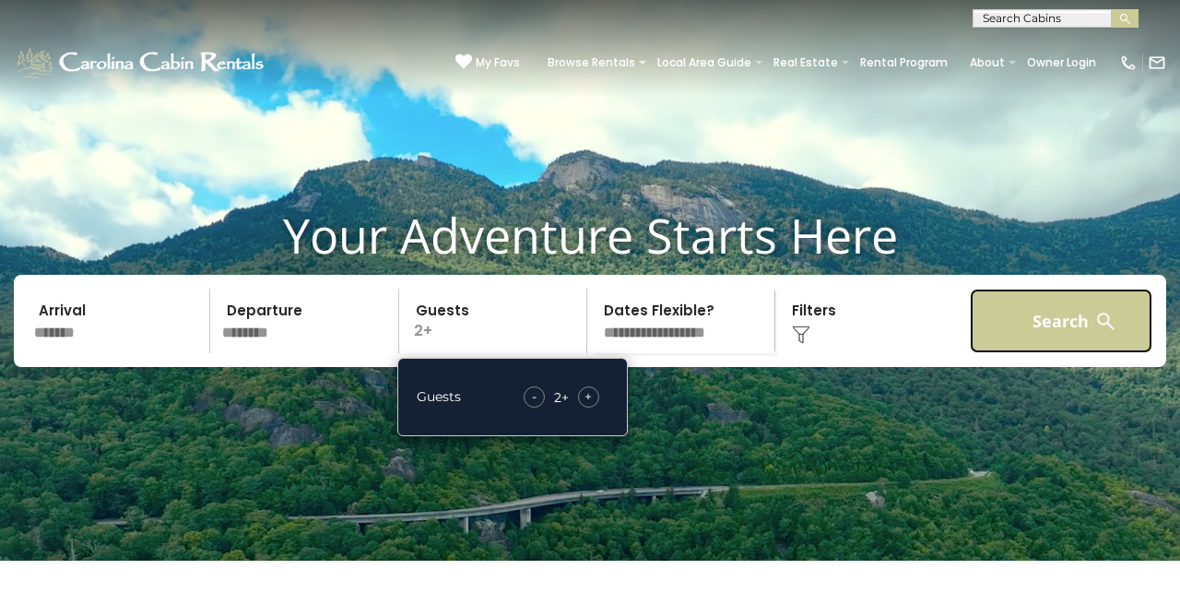
click at [1007, 340] on button "Search" at bounding box center [1061, 320] width 183 height 65
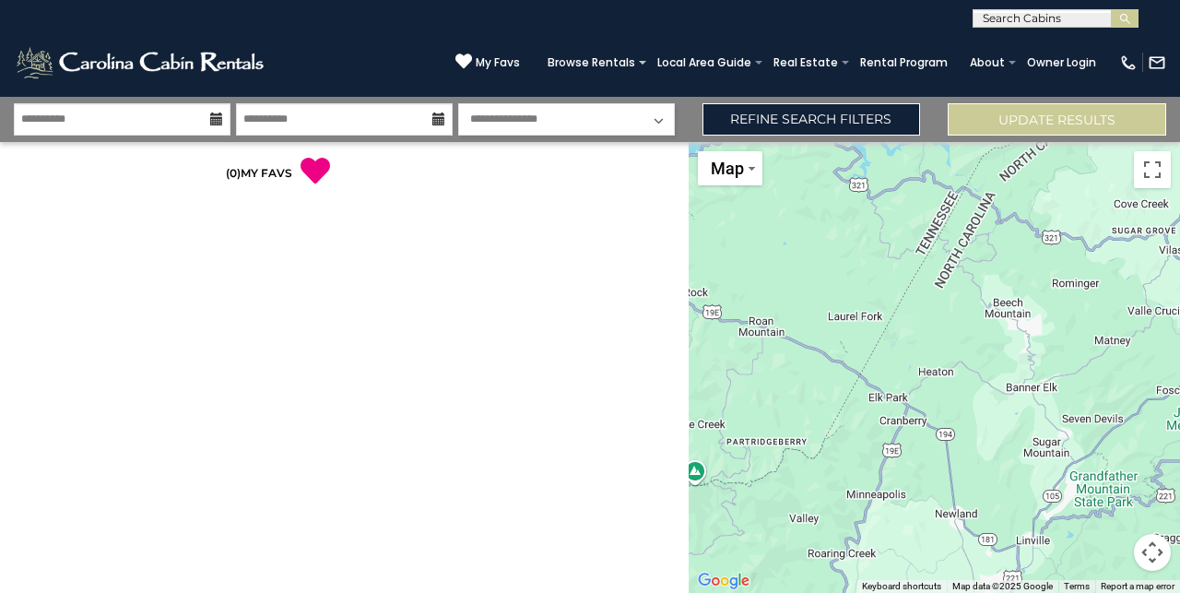
click at [406, 254] on div "**********" at bounding box center [344, 367] width 689 height 451
click at [797, 238] on div at bounding box center [934, 367] width 491 height 451
